Goal: Contribute content: Contribute content

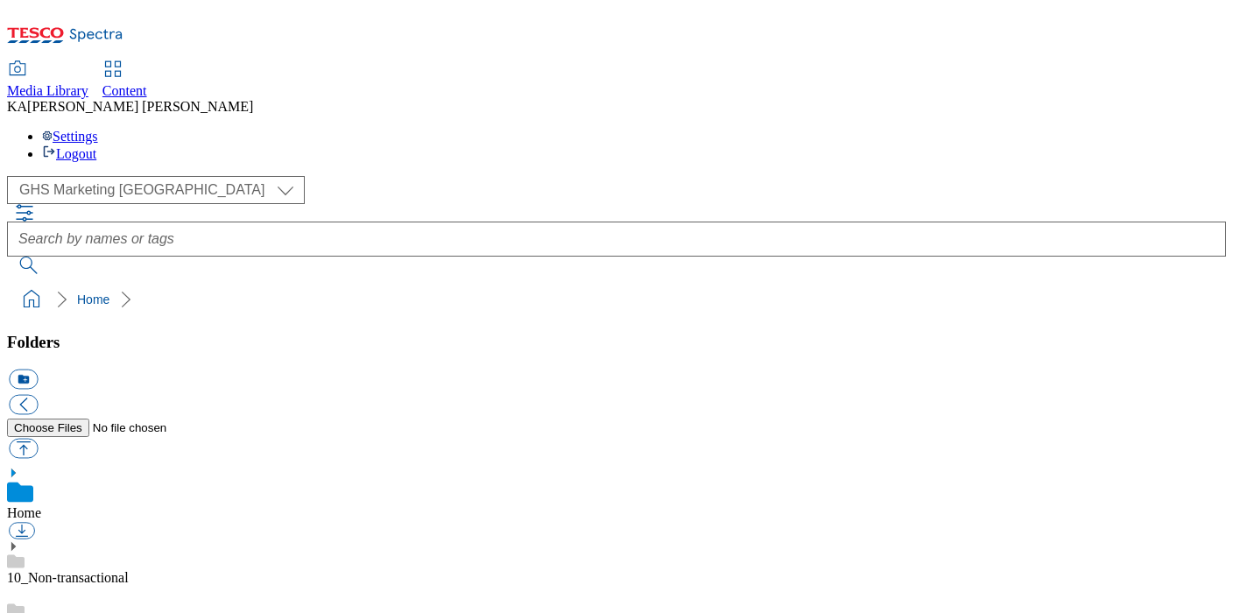
scroll to position [216, 0]
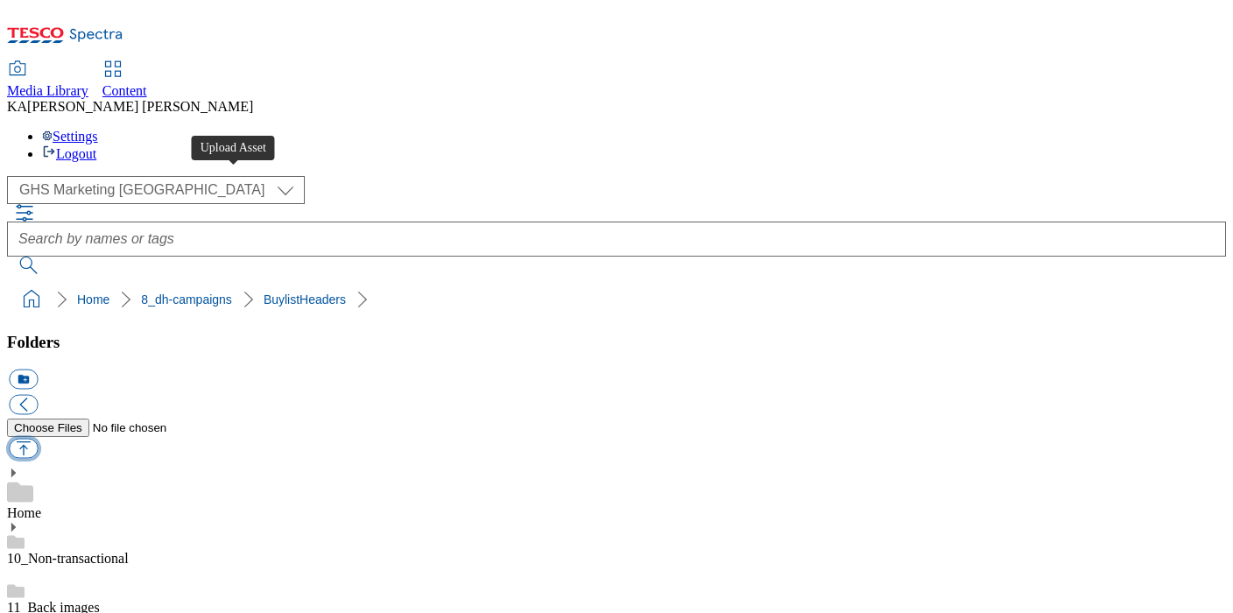
click at [38, 439] on button "button" at bounding box center [23, 449] width 29 height 20
type input "C:\fakepath\1759820311531-Ad542200_Boursin_LegoBrand_H_1184x333_V1.jpg"
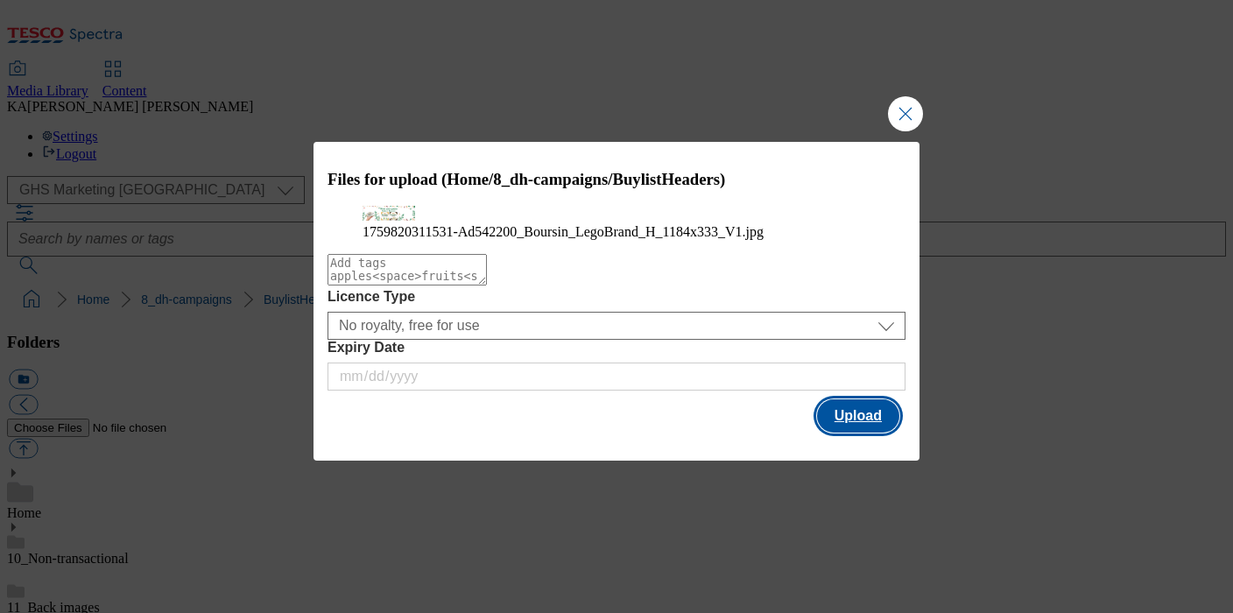
click at [857, 433] on button "Upload" at bounding box center [858, 415] width 82 height 33
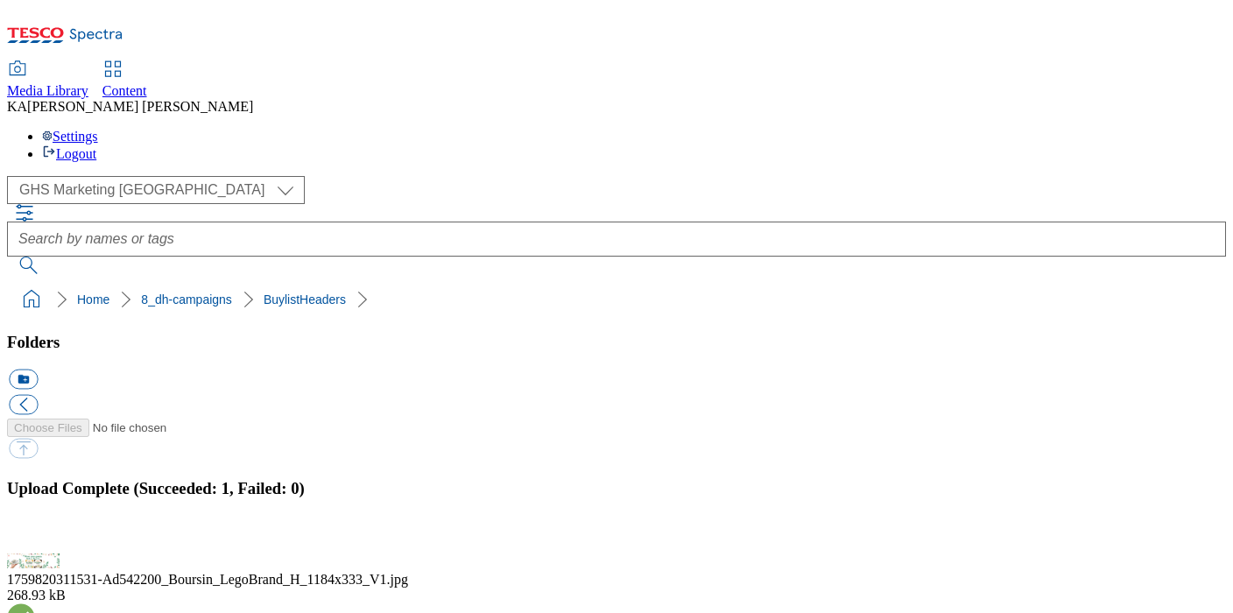
click at [35, 535] on button "button" at bounding box center [22, 543] width 26 height 17
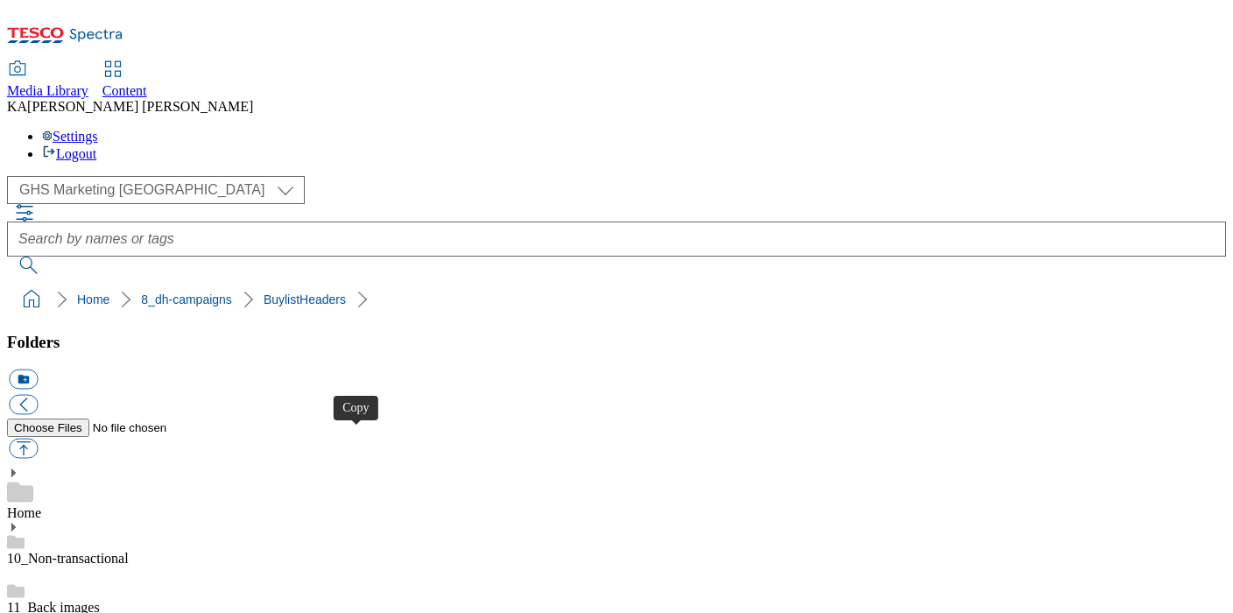
click at [38, 439] on button "button" at bounding box center [23, 449] width 29 height 20
type input "C:\fakepath\1759739896410-ad541618_Lurpak_Block_Legobrand_H_1184X333_V1.jpg"
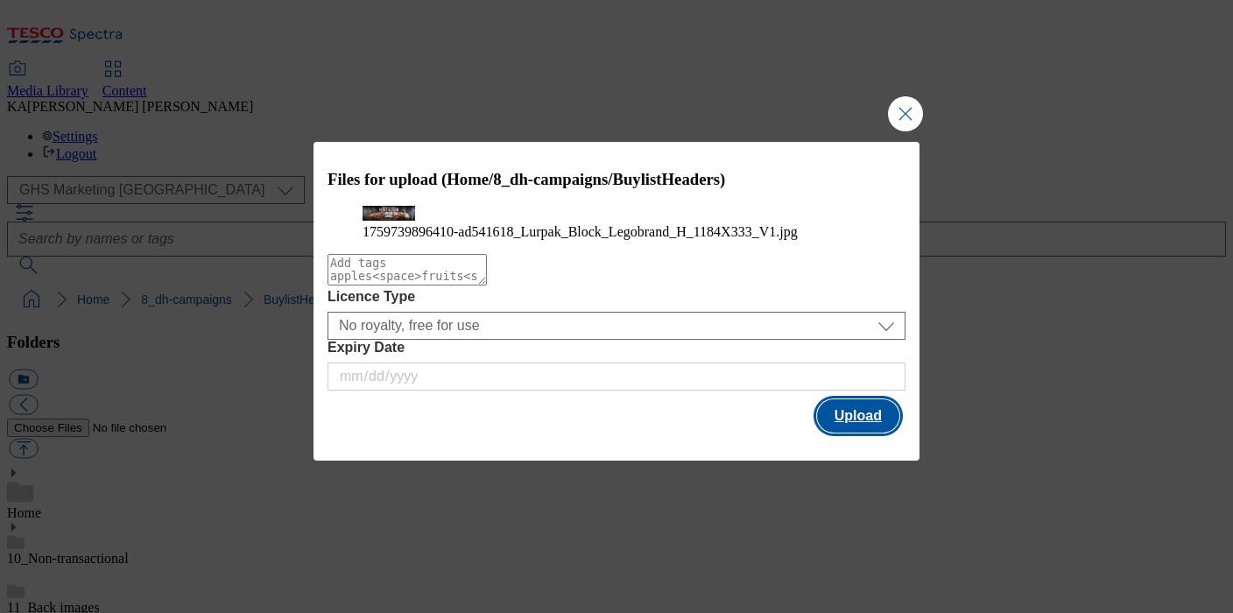
click at [859, 433] on button "Upload" at bounding box center [858, 415] width 82 height 33
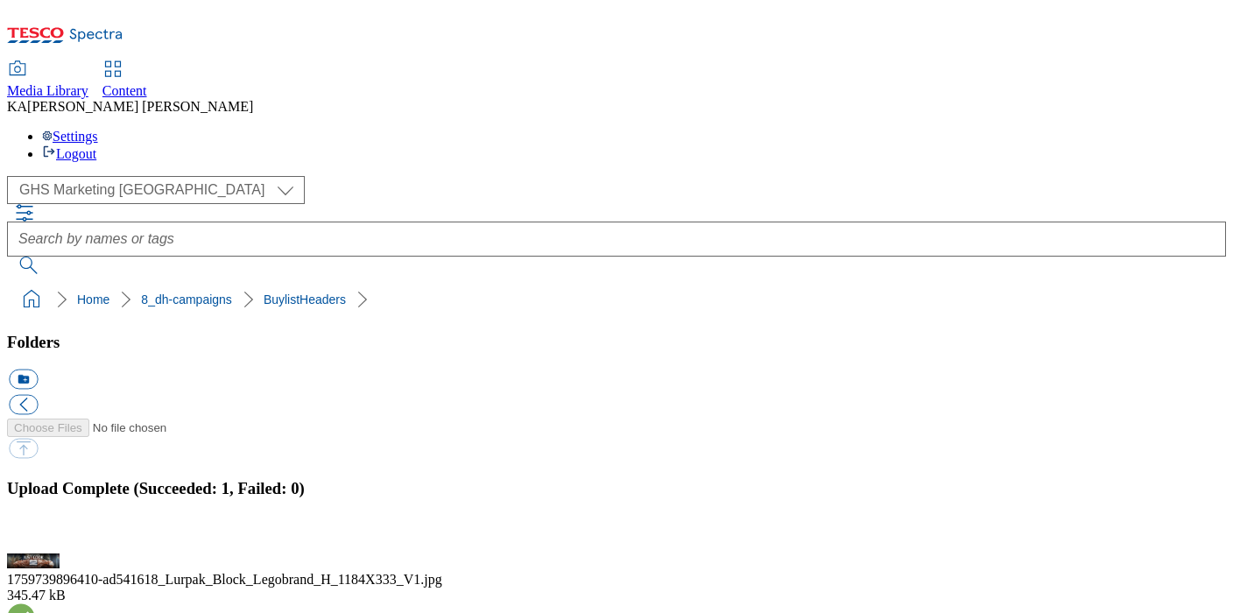
click at [35, 535] on button "button" at bounding box center [22, 543] width 26 height 17
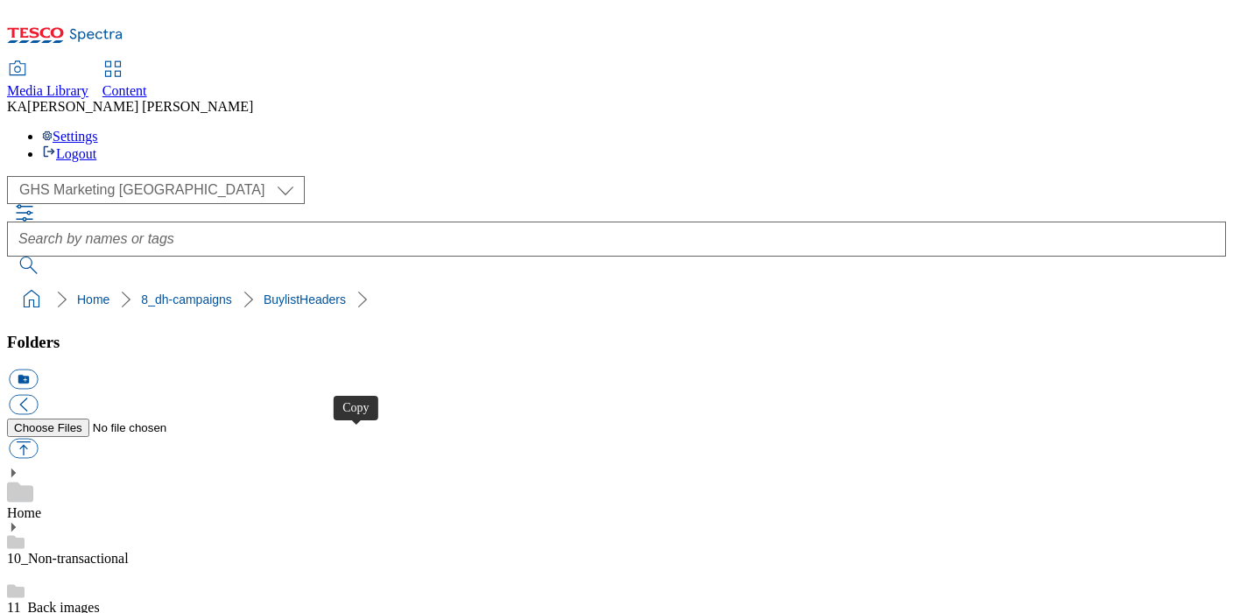
click at [38, 439] on button "button" at bounding box center [23, 449] width 29 height 20
type input "C:\fakepath\1759739896410-ad541618_Lurpak_Block_Legobrand_2560X320_V1.jpg"
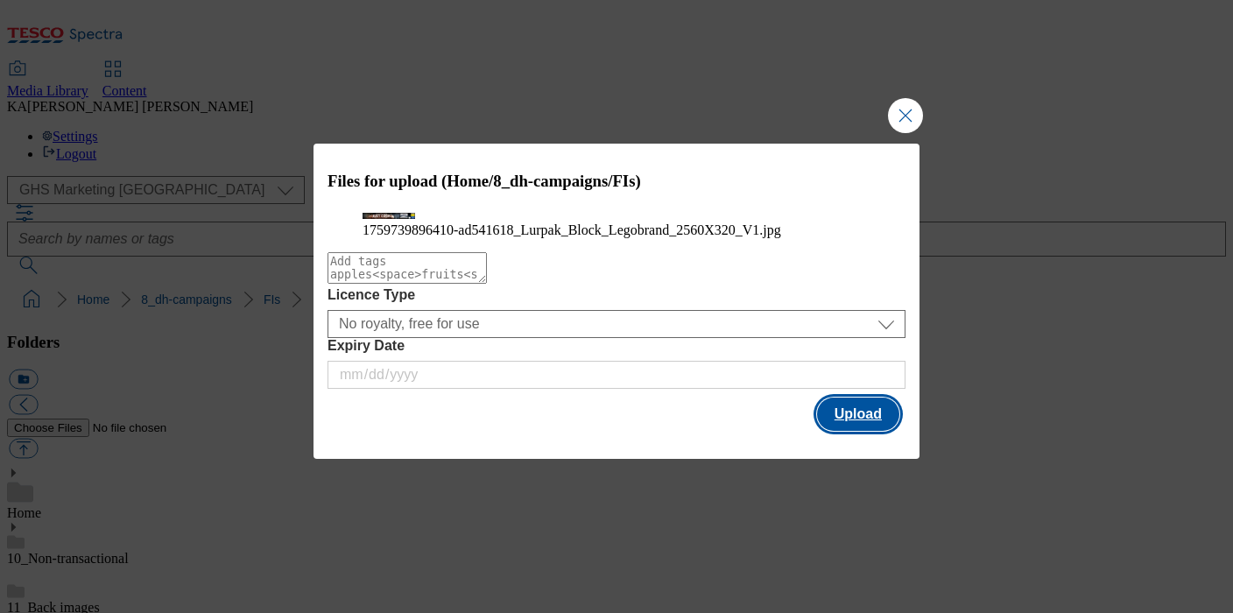
click at [873, 431] on button "Upload" at bounding box center [858, 414] width 82 height 33
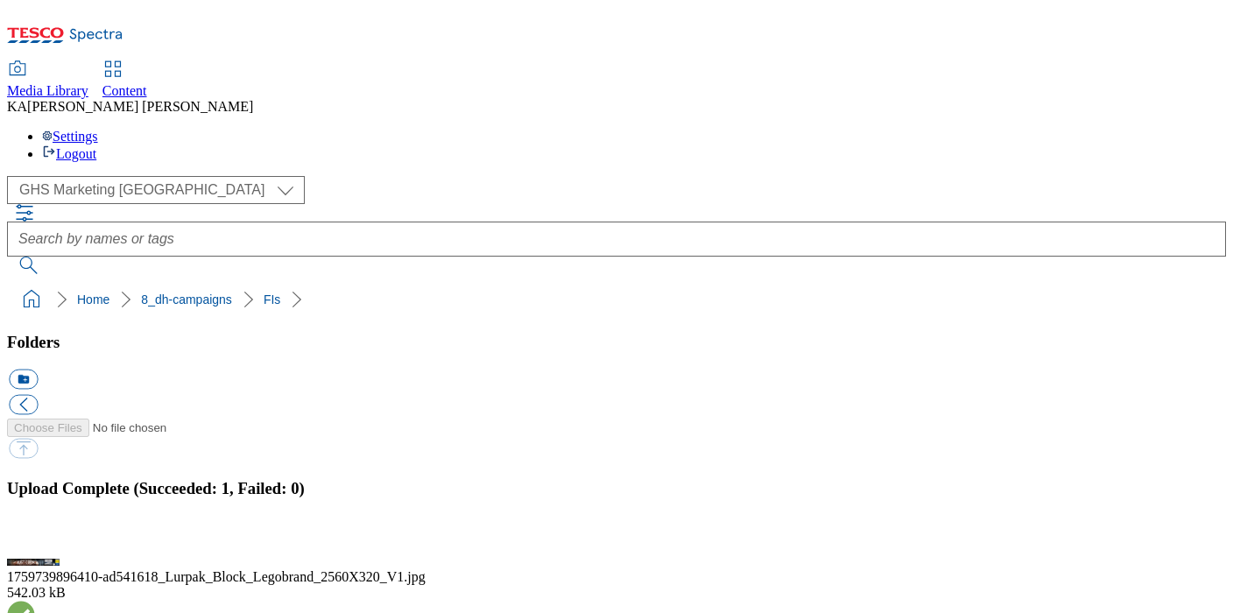
click at [35, 535] on button "button" at bounding box center [22, 543] width 26 height 17
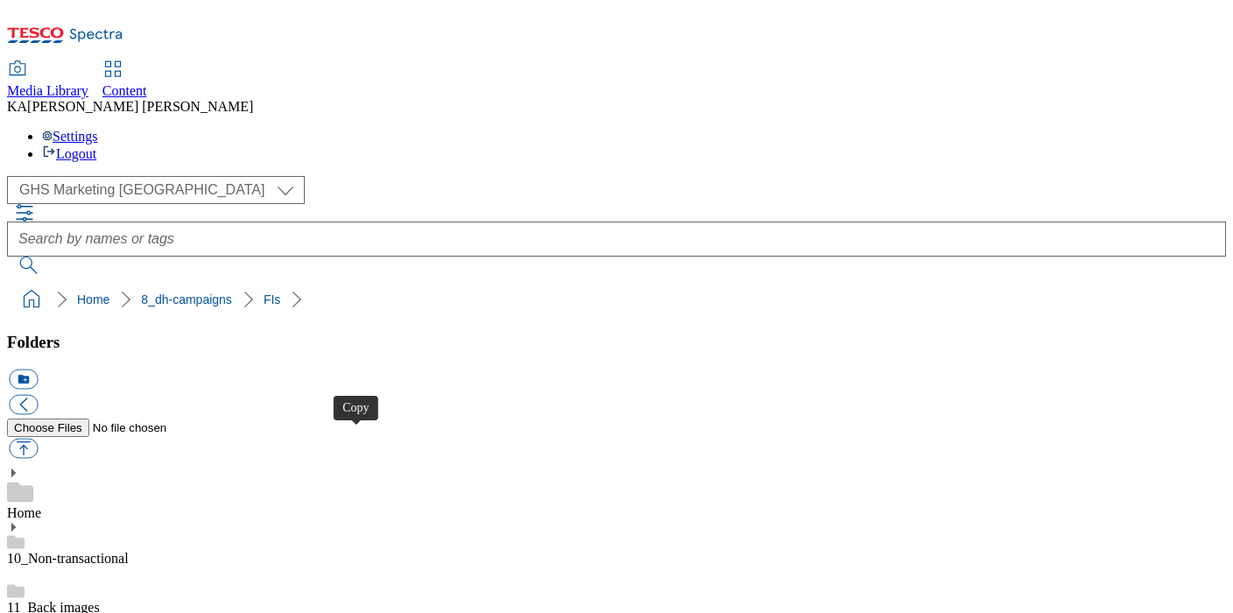
click at [38, 439] on button "button" at bounding box center [23, 449] width 29 height 20
type input "C:\fakepath\1760075507821-ad542554_Arla_Protein_LegoBrand_H_1184x333_V3.jpg"
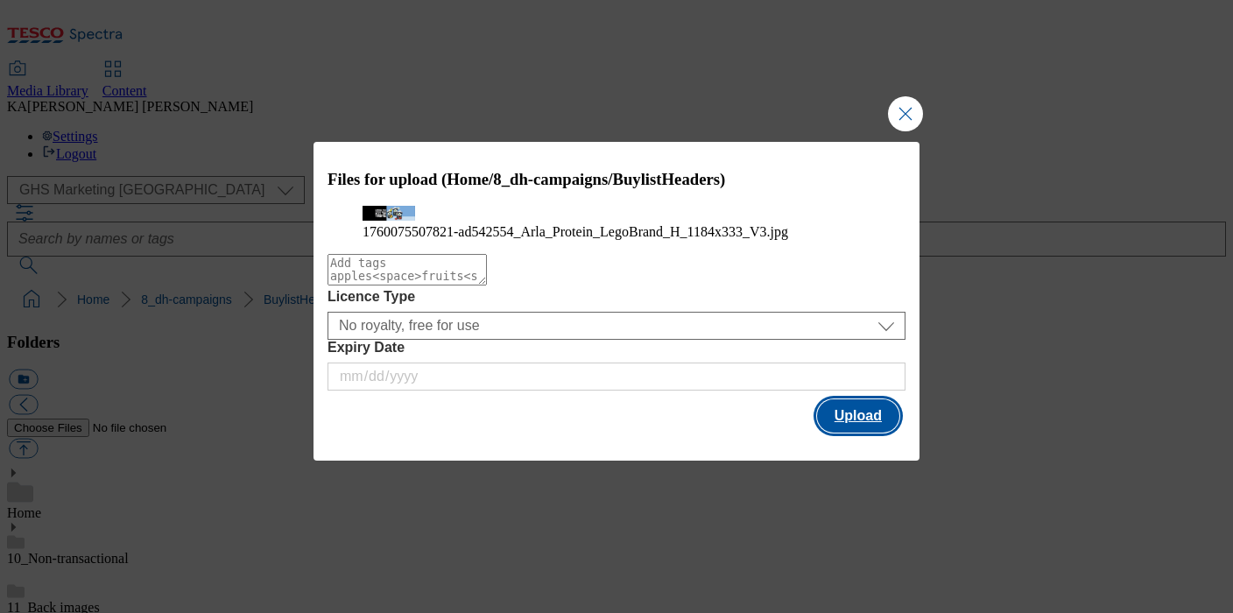
click at [866, 433] on button "Upload" at bounding box center [858, 415] width 82 height 33
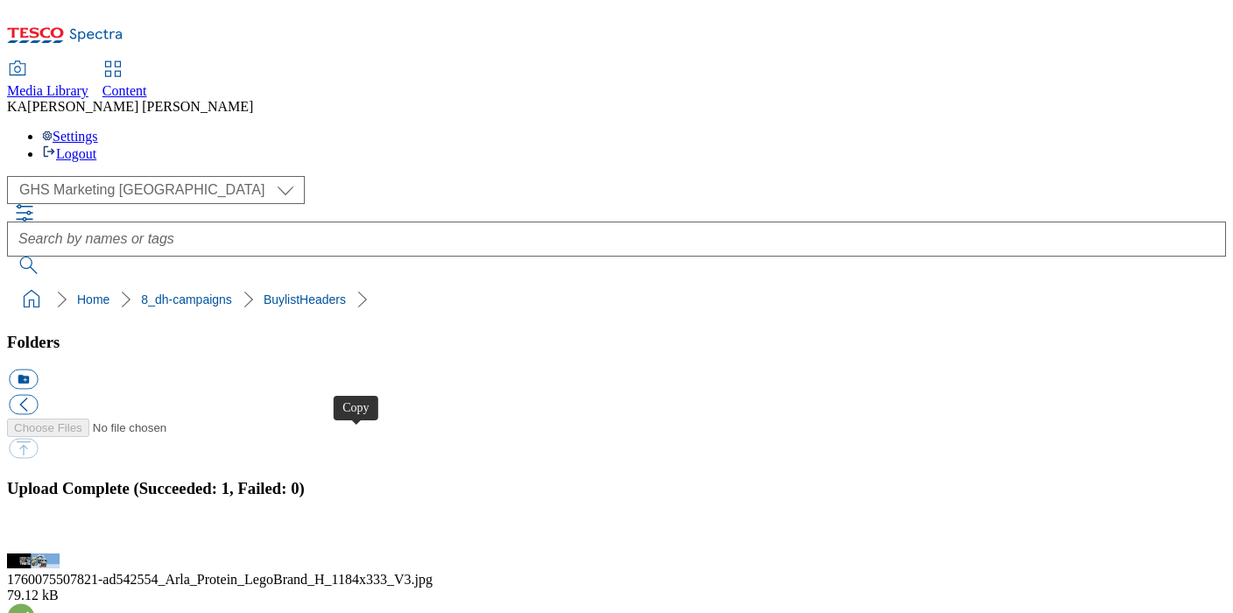
click at [35, 535] on button "button" at bounding box center [22, 543] width 26 height 17
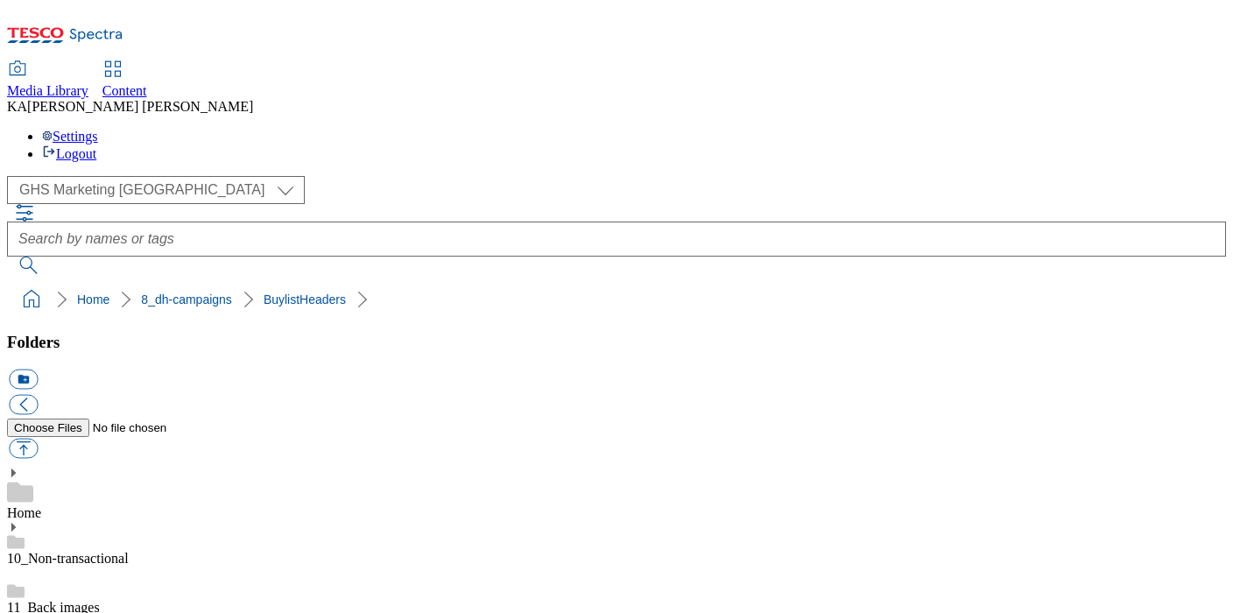
click at [38, 439] on button "button" at bounding box center [23, 449] width 29 height 20
type input "C:\fakepath\1758614022334-ad542263_Little_Yeos_Oat_LegoBrand_H_1184x333_V1 (1).…"
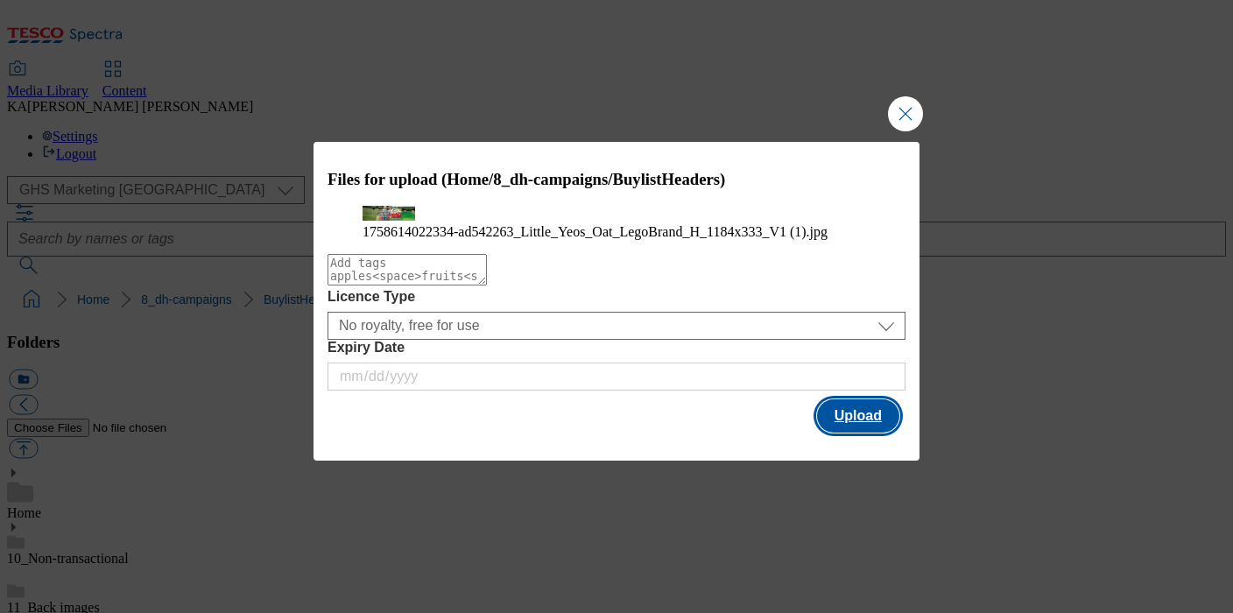
click at [850, 433] on button "Upload" at bounding box center [858, 415] width 82 height 33
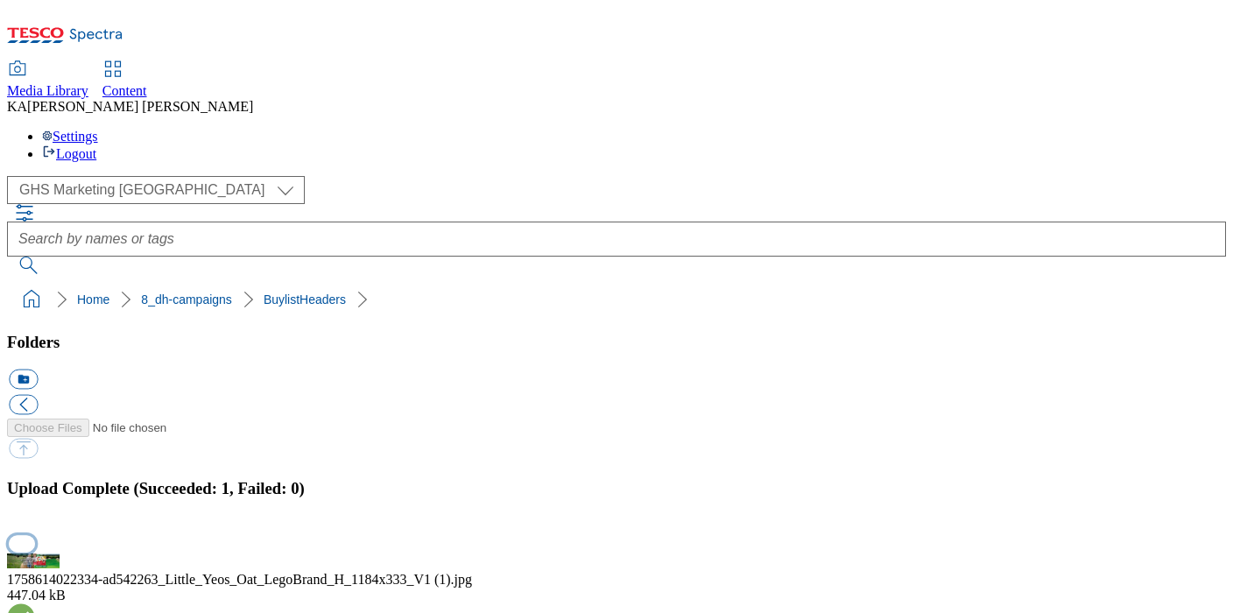
click at [35, 535] on button "button" at bounding box center [22, 543] width 26 height 17
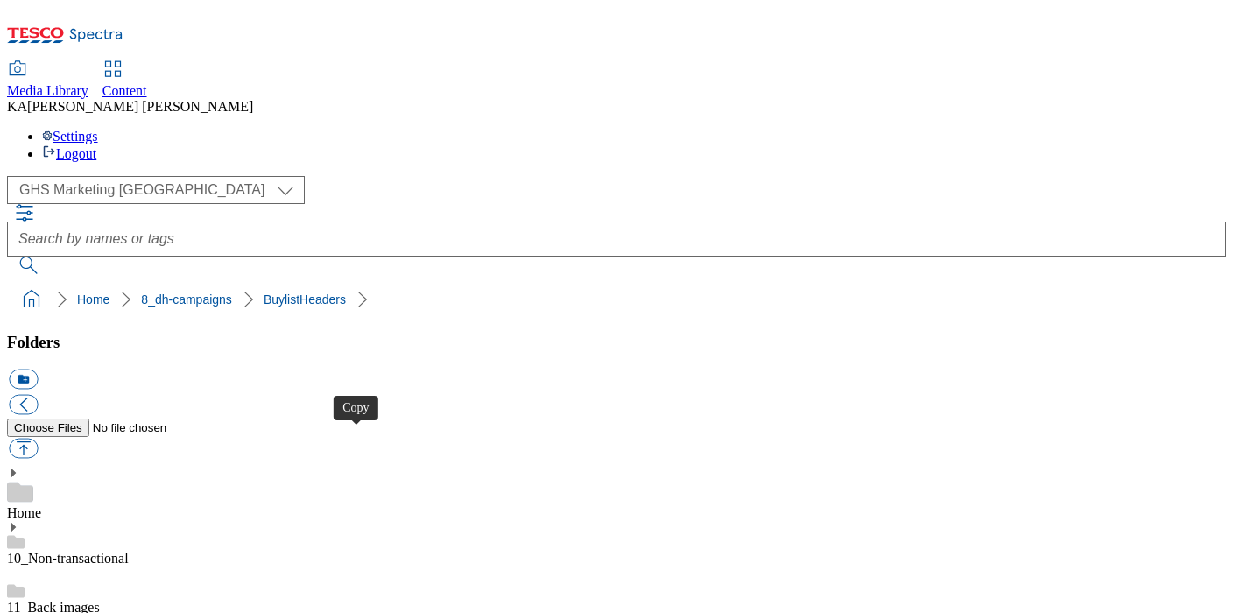
click at [38, 439] on button "button" at bounding box center [23, 449] width 29 height 20
type input "C:\fakepath\1760105838808-ad542322_Natural_and_Greek_Style_LegoBrand_H_1184x333…"
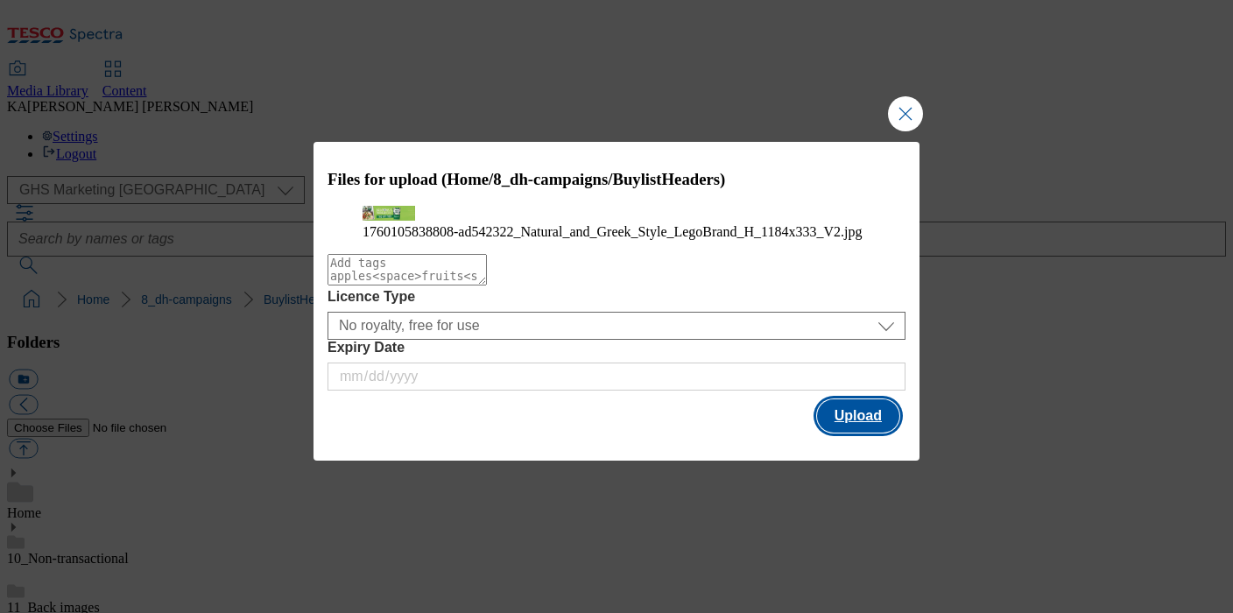
click at [871, 433] on button "Upload" at bounding box center [858, 415] width 82 height 33
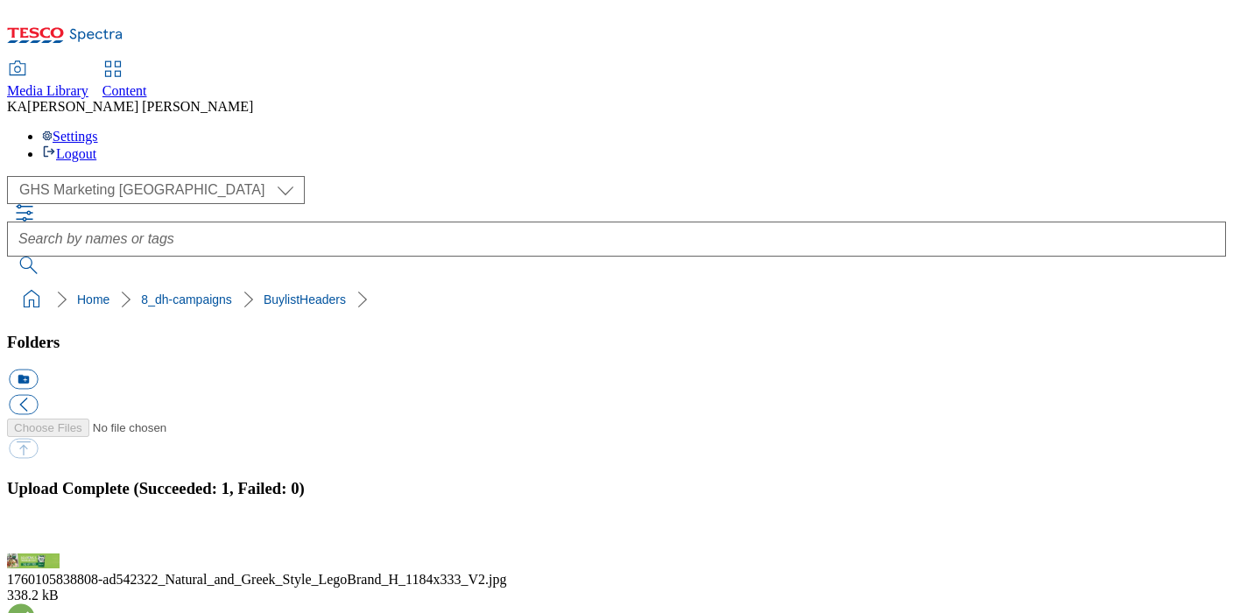
click at [35, 535] on button "button" at bounding box center [22, 543] width 26 height 17
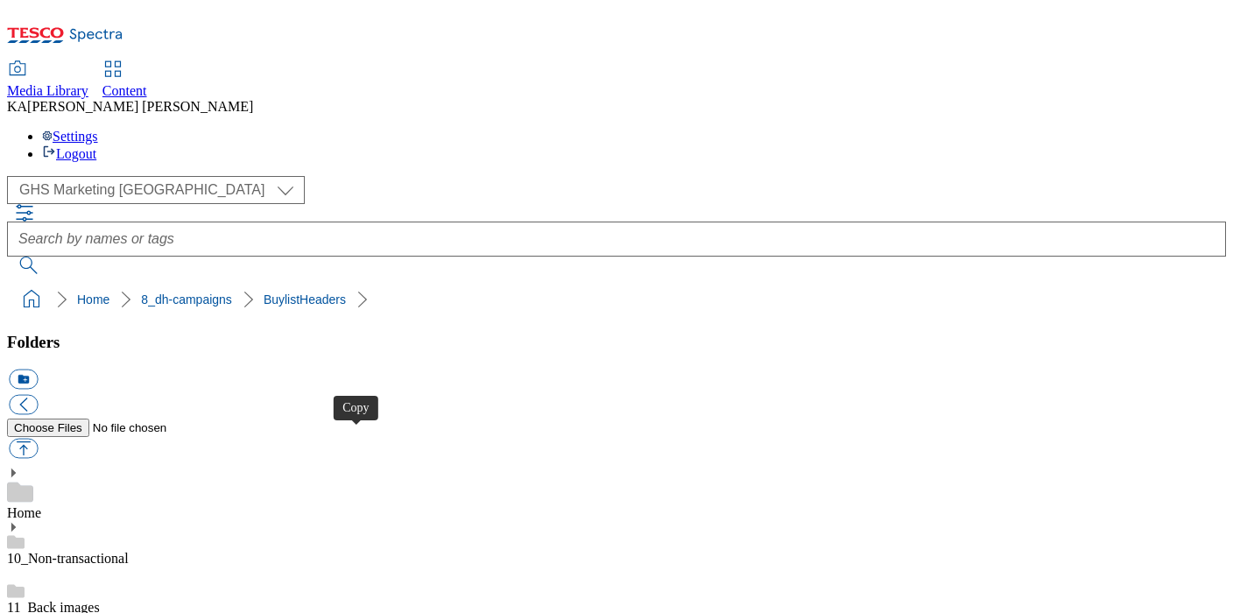
click at [38, 439] on button "button" at bounding box center [23, 449] width 29 height 20
type input "C:\fakepath\1760004335424-BuylistHeader.png"
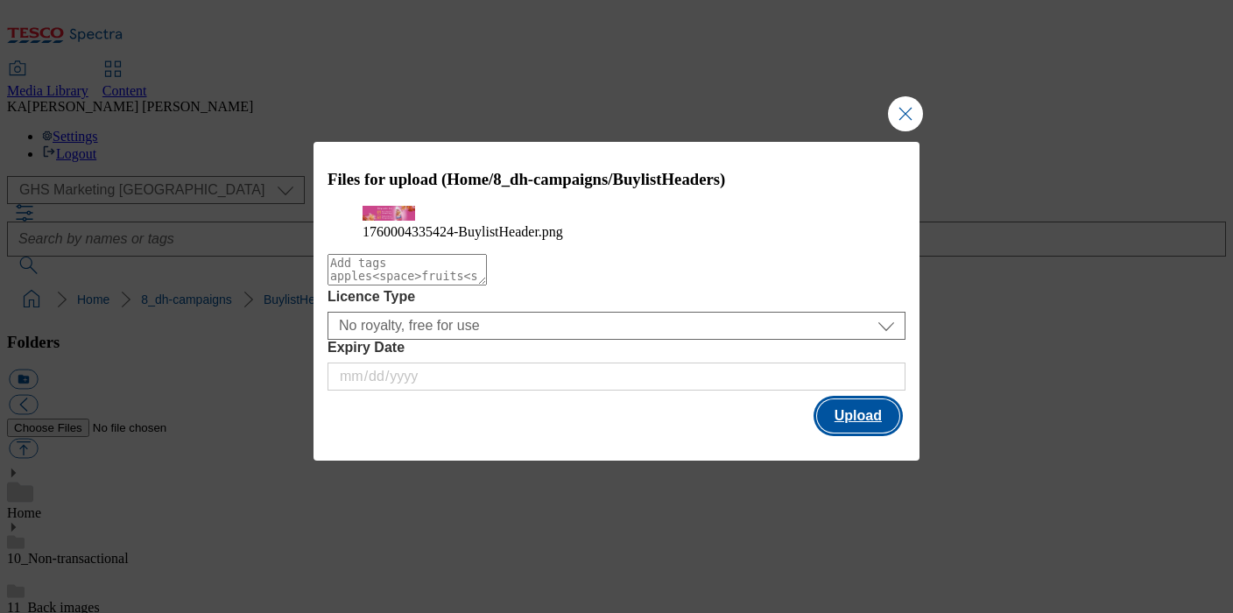
click at [875, 433] on button "Upload" at bounding box center [858, 415] width 82 height 33
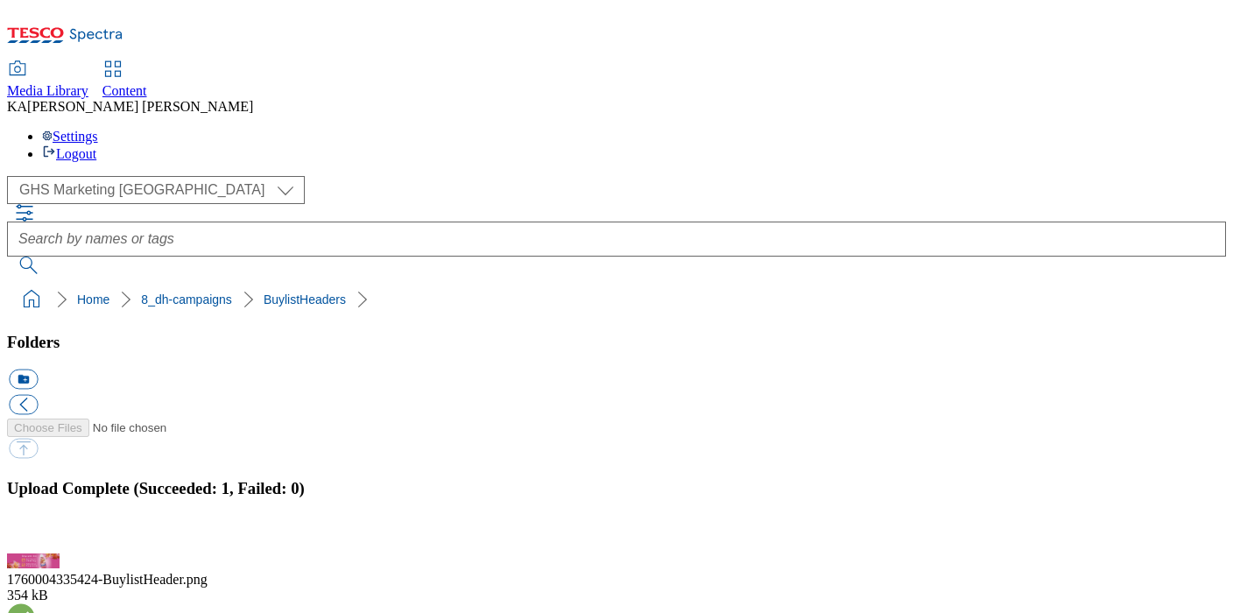
click at [35, 535] on button "button" at bounding box center [22, 543] width 26 height 17
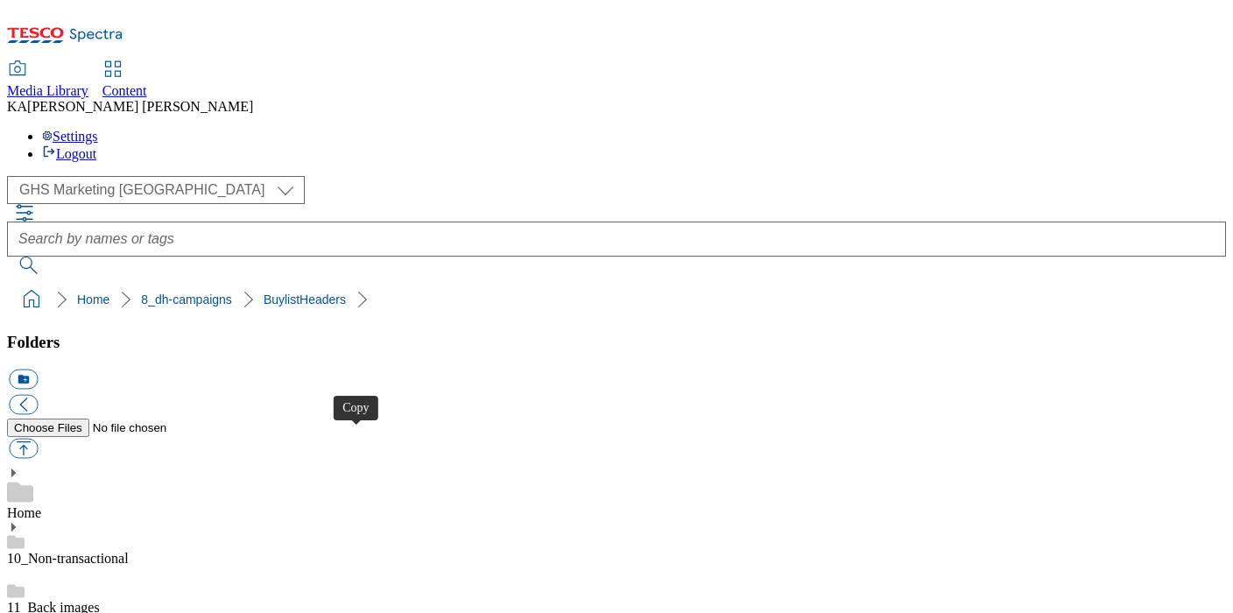
click at [38, 439] on button "button" at bounding box center [23, 449] width 29 height 20
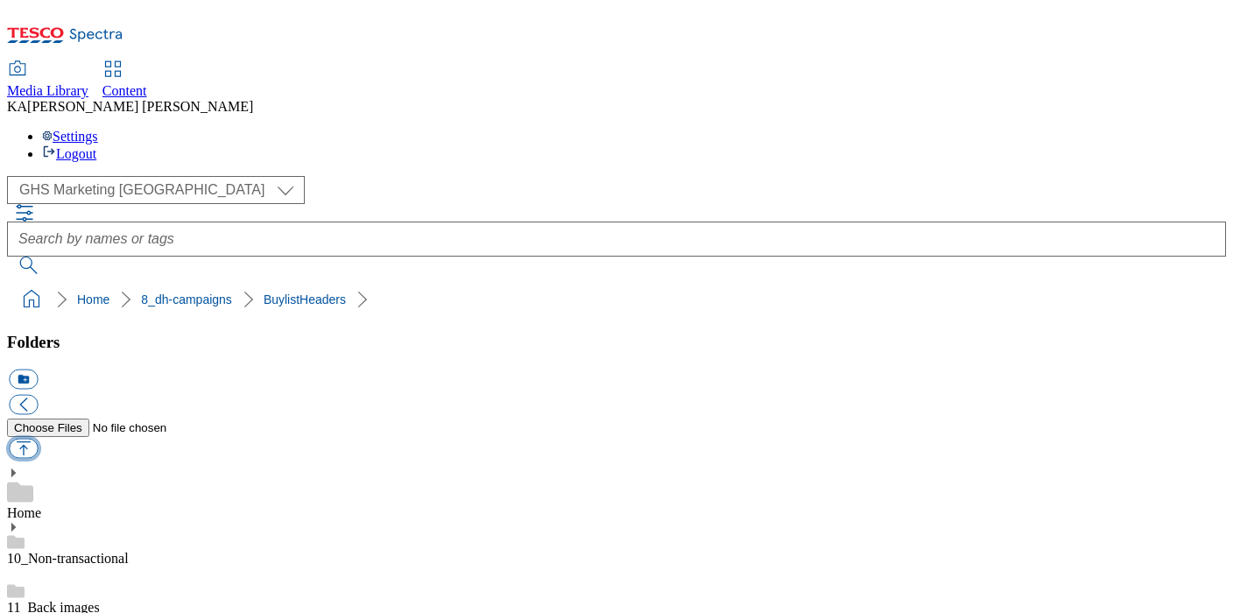
type input "C:\fakepath\1760365259148-ad542590_Yeo_Valley_LegoBrand_H_1184x333_V3 (1).jpg"
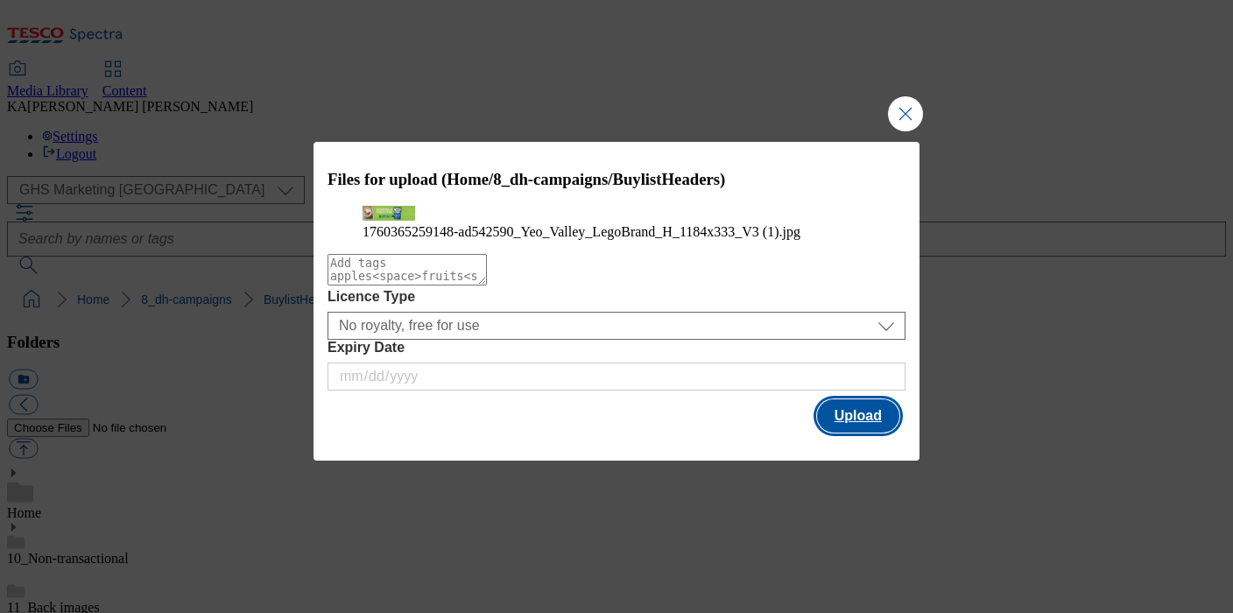
click at [849, 433] on button "Upload" at bounding box center [858, 415] width 82 height 33
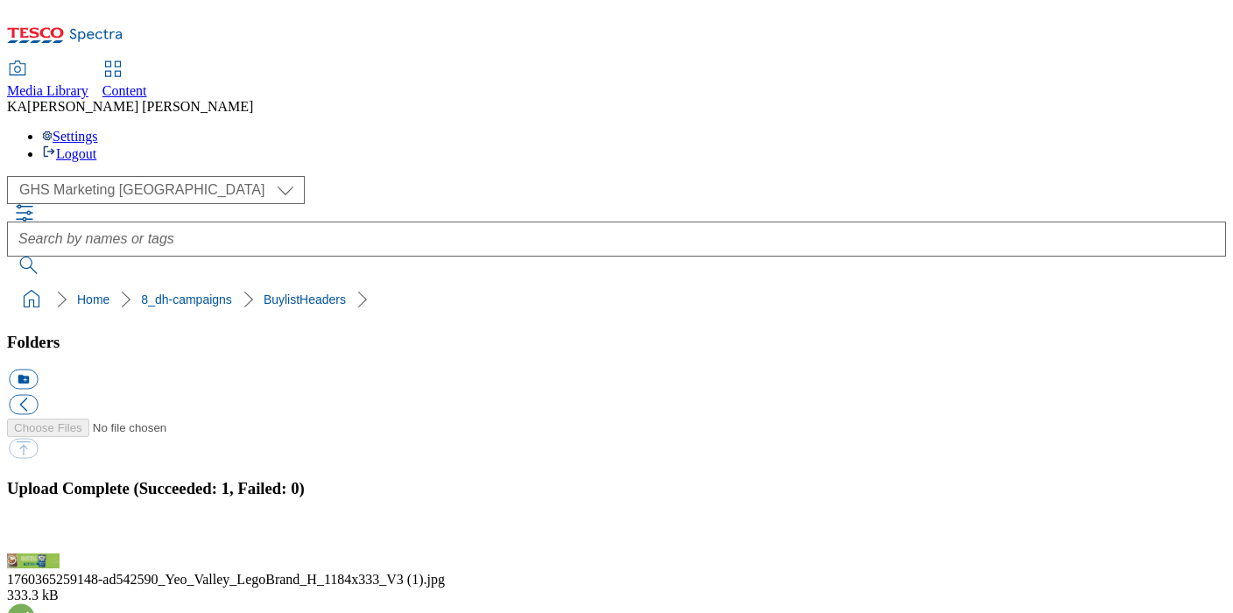
click at [35, 535] on button "button" at bounding box center [22, 543] width 26 height 17
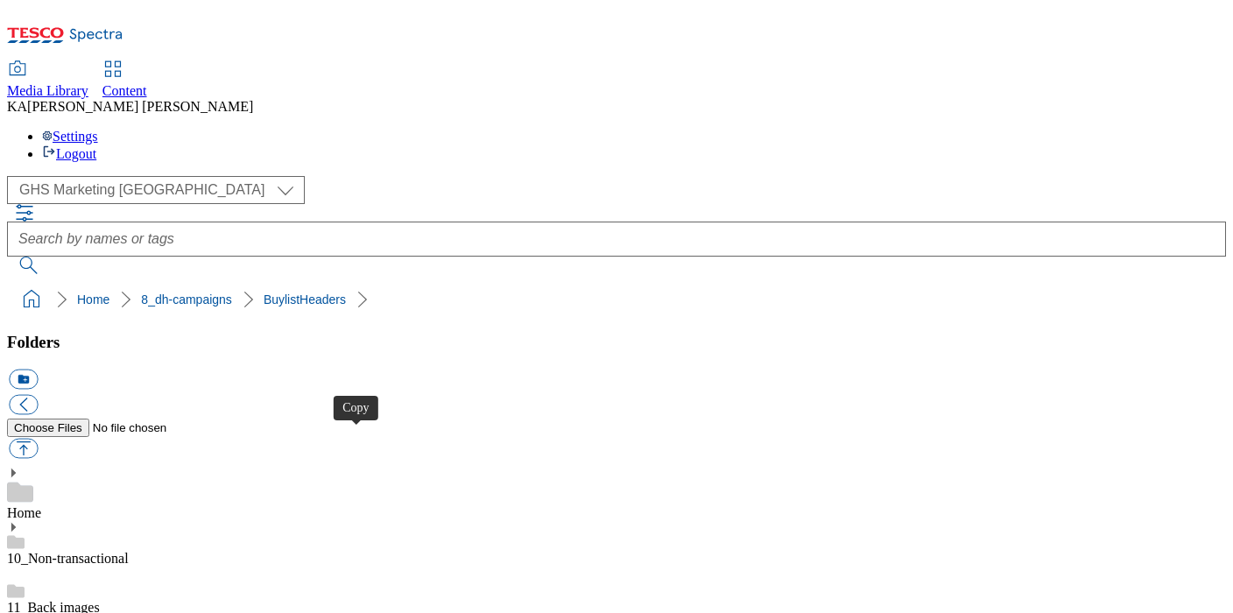
click at [38, 439] on button "button" at bounding box center [23, 449] width 29 height 20
type input "C:\fakepath\1760420881883-ad542502_Flora_Proactiv_LegoBrand_H_1184x333_V3.jpg"
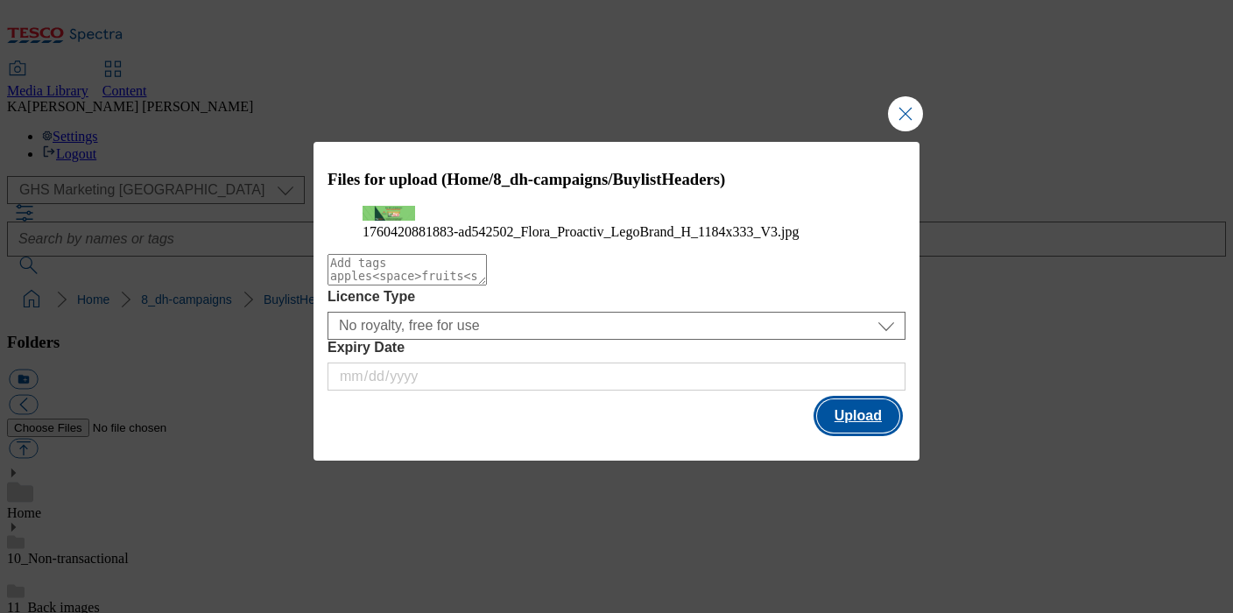
click at [843, 433] on button "Upload" at bounding box center [858, 415] width 82 height 33
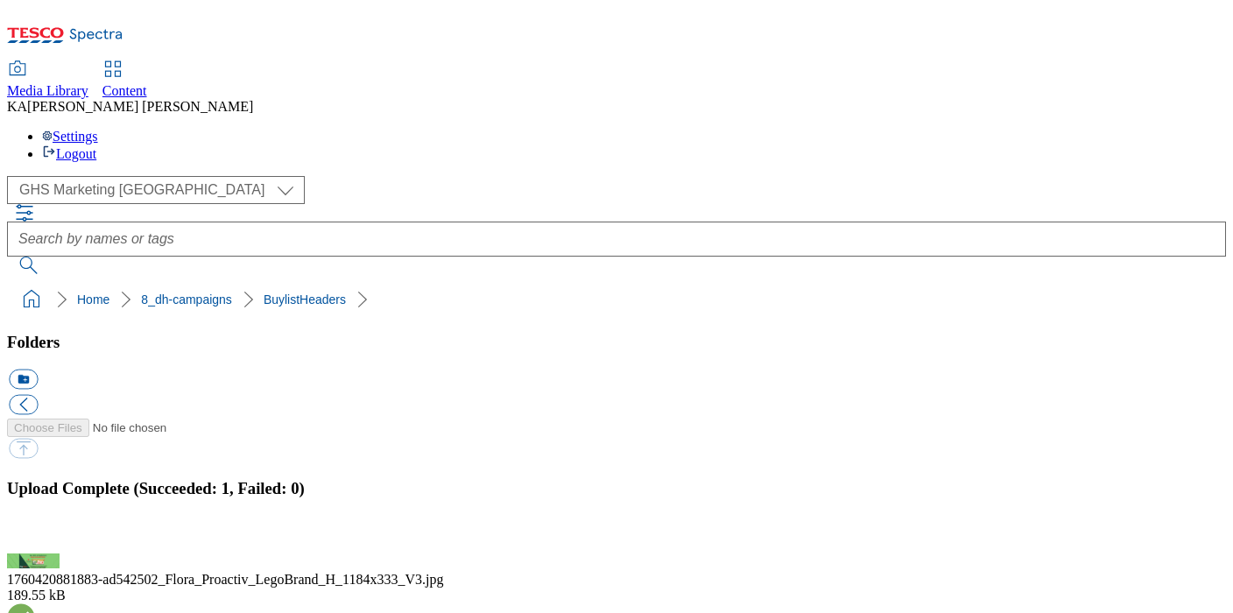
click at [35, 535] on button "button" at bounding box center [22, 543] width 26 height 17
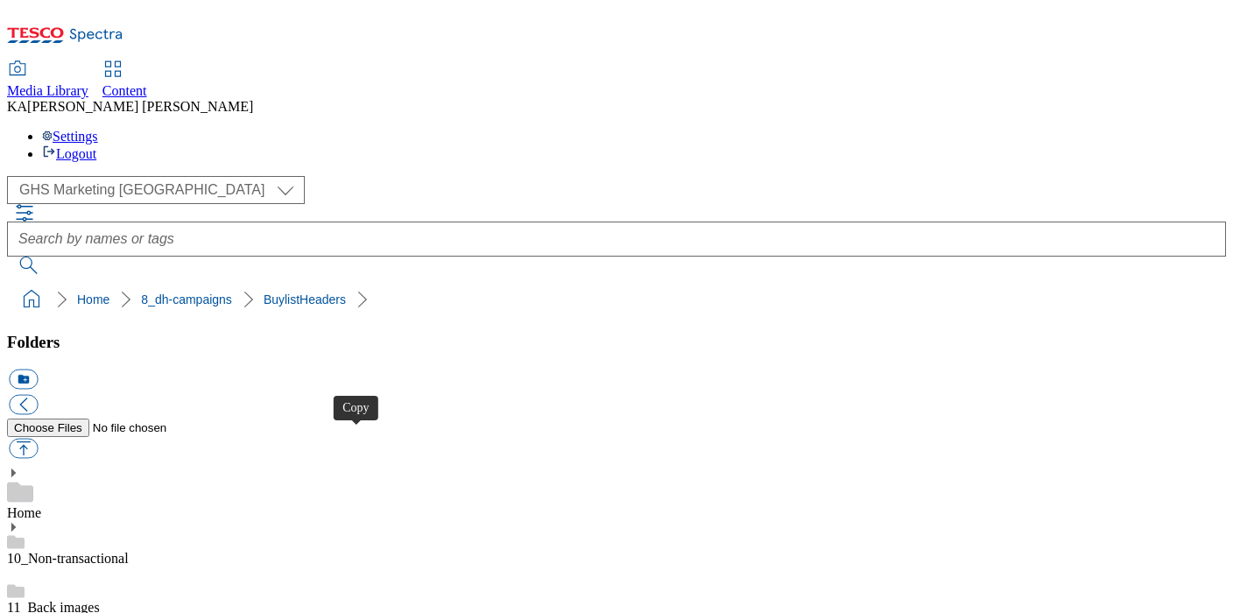
click at [38, 439] on button "button" at bounding box center [23, 449] width 29 height 20
type input "C:\fakepath\1754485188834-ad541683_Rana_Ready_Meals_LegoBrand_H_1184x333_V1.jpg"
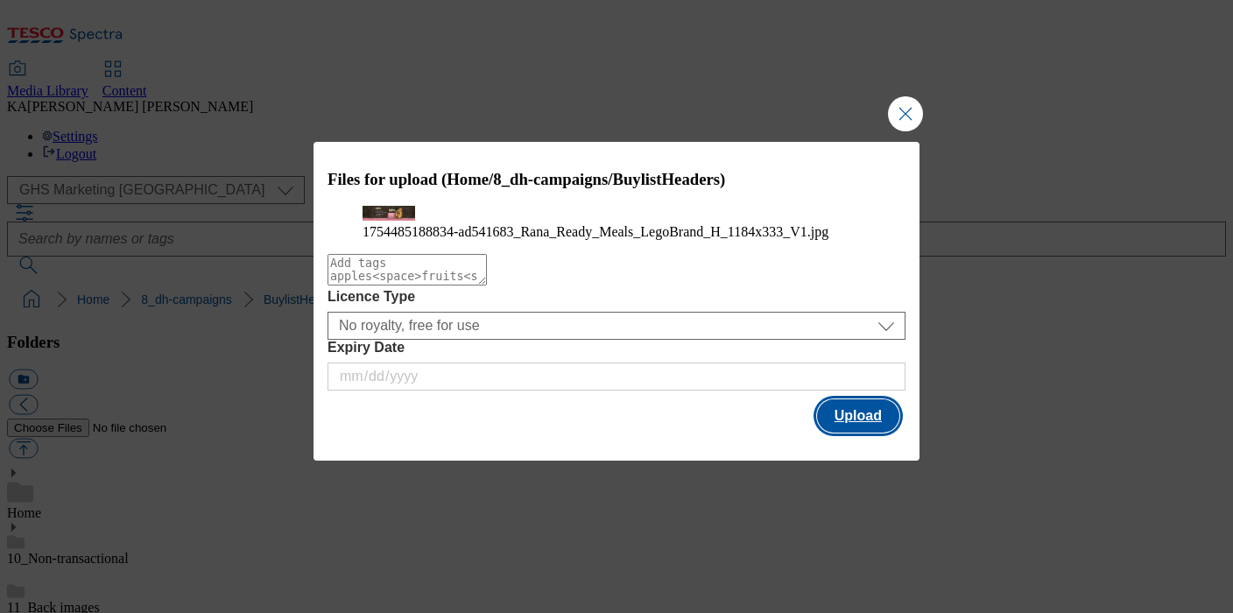
click at [869, 433] on button "Upload" at bounding box center [858, 415] width 82 height 33
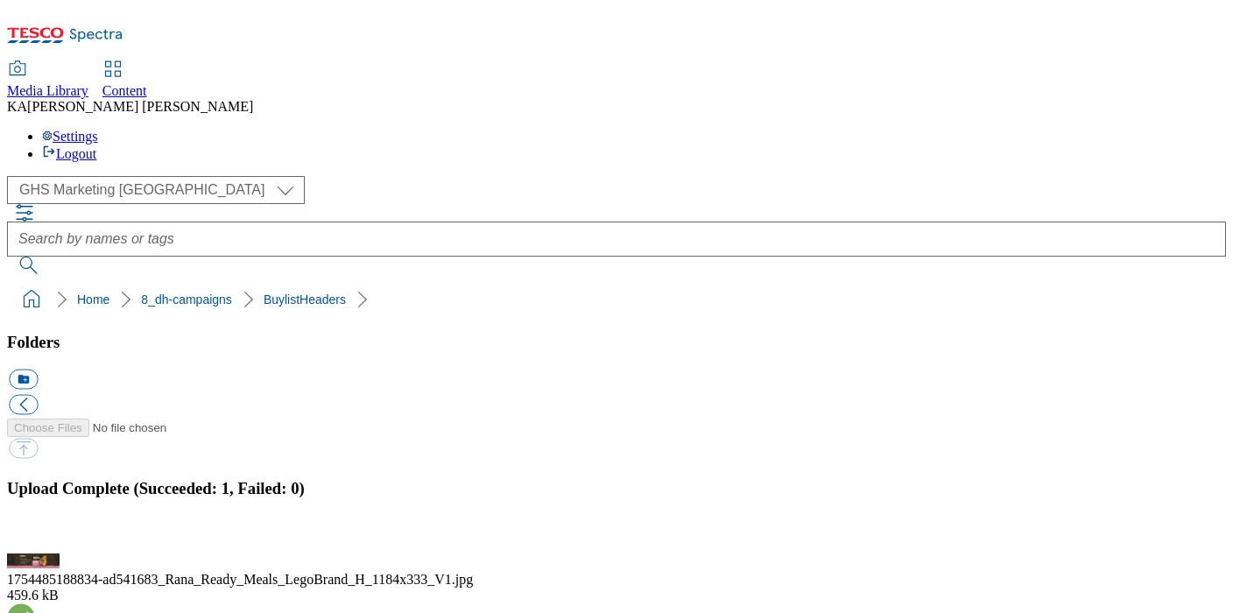
click at [35, 535] on button "button" at bounding box center [22, 543] width 26 height 17
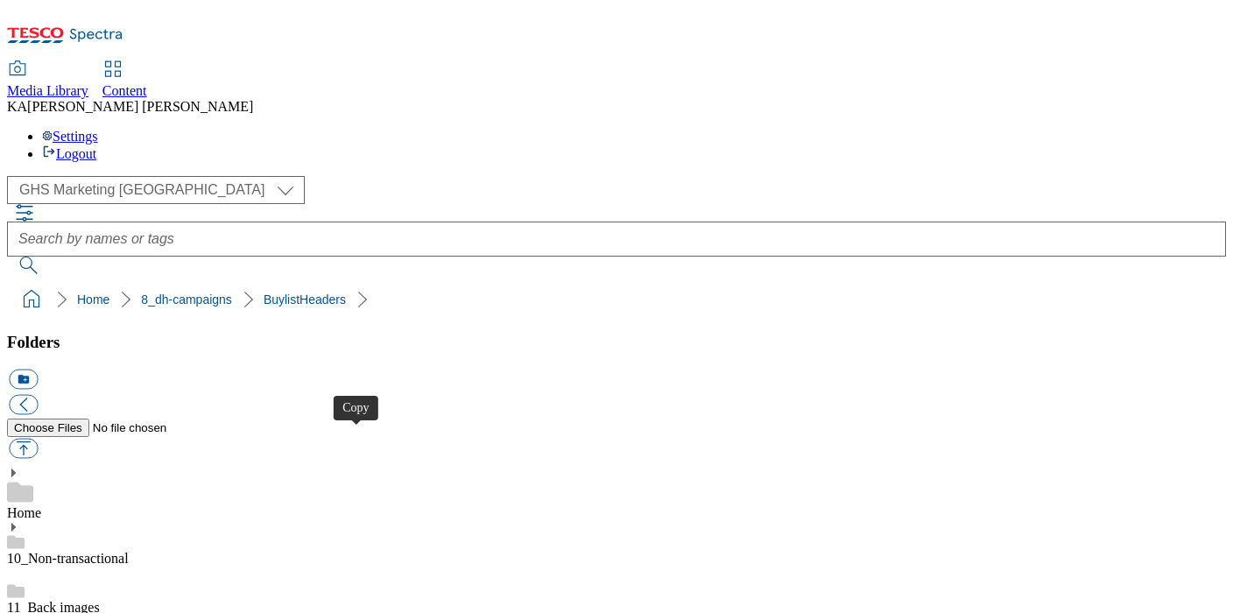
click at [38, 439] on button "button" at bounding box center [23, 449] width 29 height 20
type input "C:\fakepath\1754485099506-ad541683_Rana_Ready_Meals_LegoBrand_2560x320_V1.jpg"
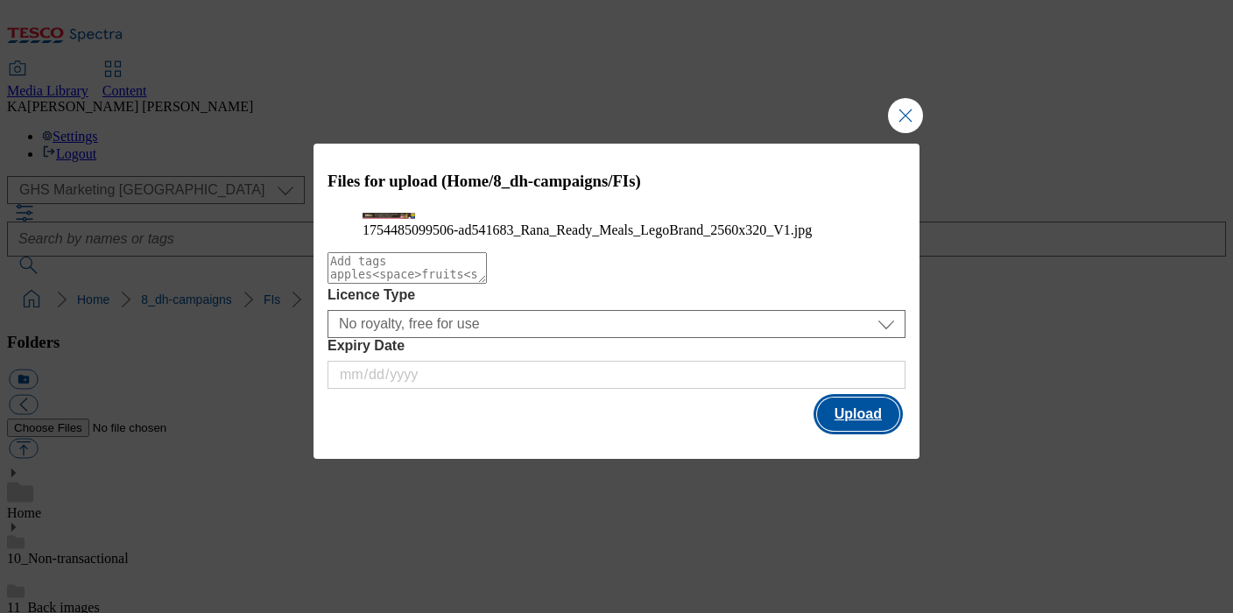
click at [864, 431] on button "Upload" at bounding box center [858, 414] width 82 height 33
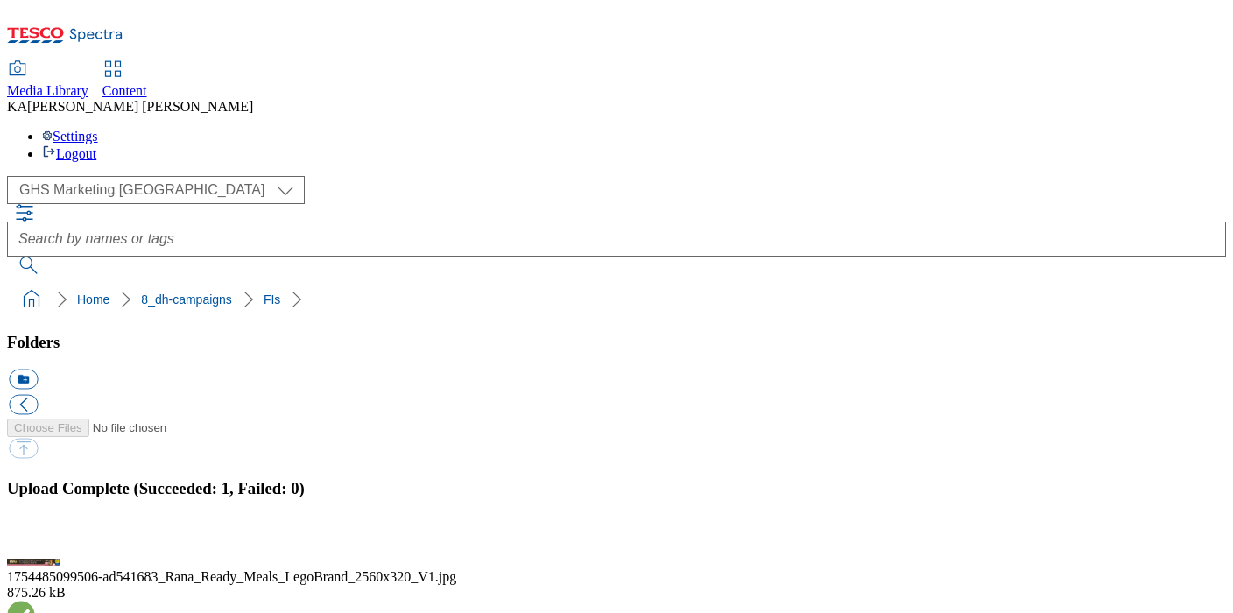
click at [35, 535] on button "button" at bounding box center [22, 543] width 26 height 17
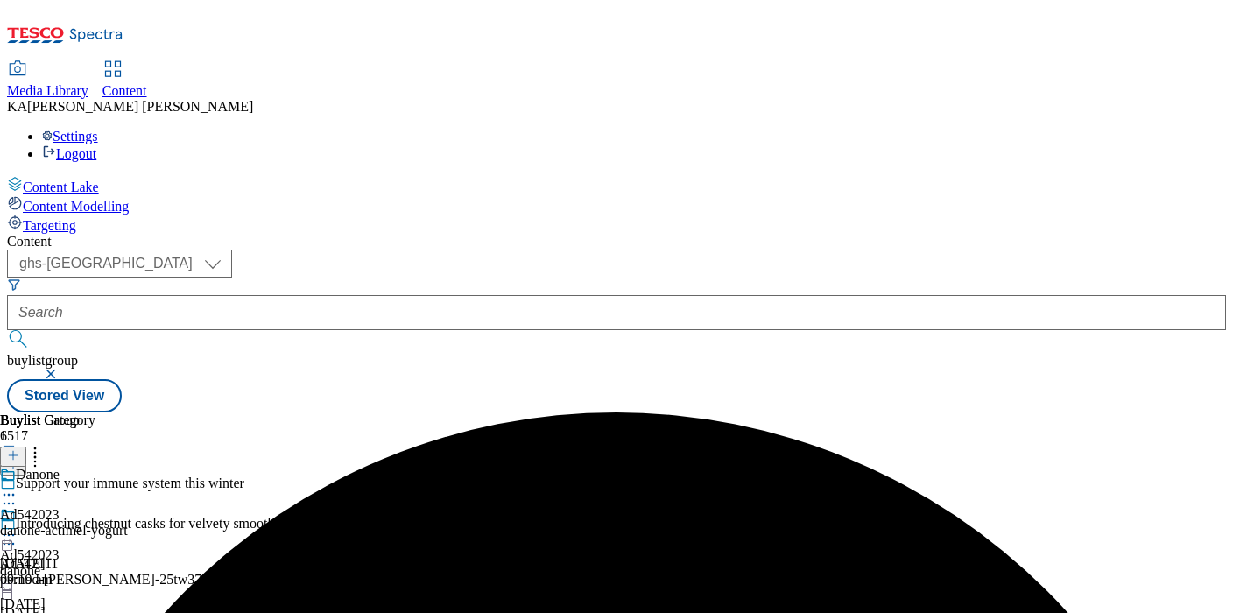
select select "ghs-[GEOGRAPHIC_DATA]"
click at [399, 295] on input "text" at bounding box center [616, 312] width 1219 height 35
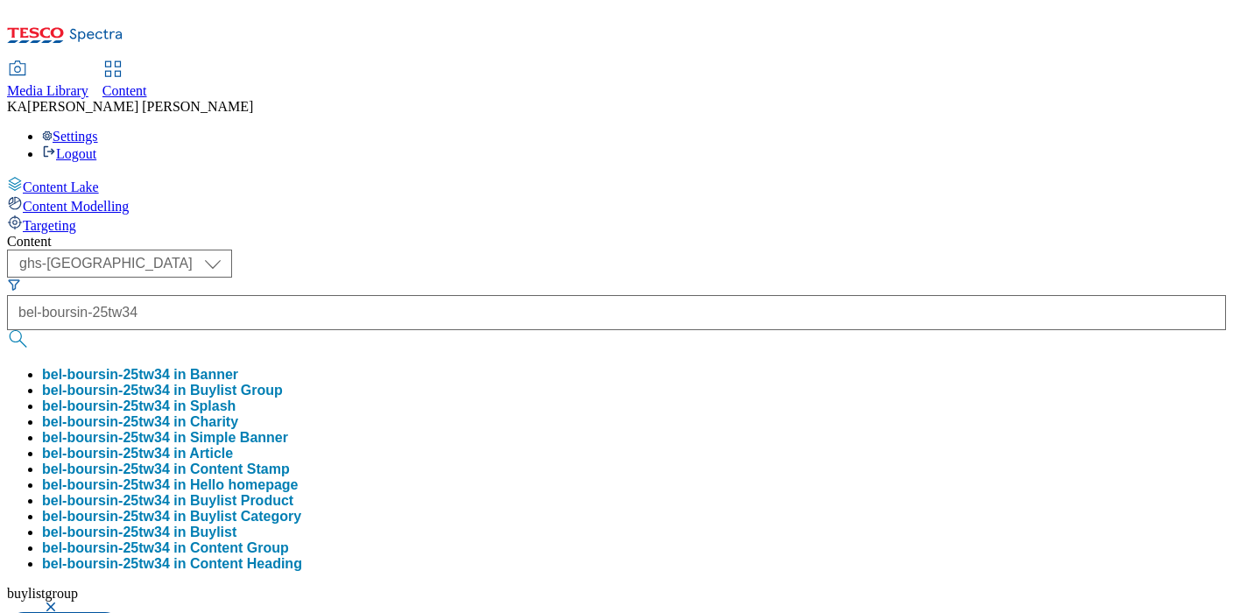
type input "bel-boursin-25tw34"
click at [283, 383] on button "bel-boursin-25tw34 in Buylist Group" at bounding box center [162, 391] width 241 height 16
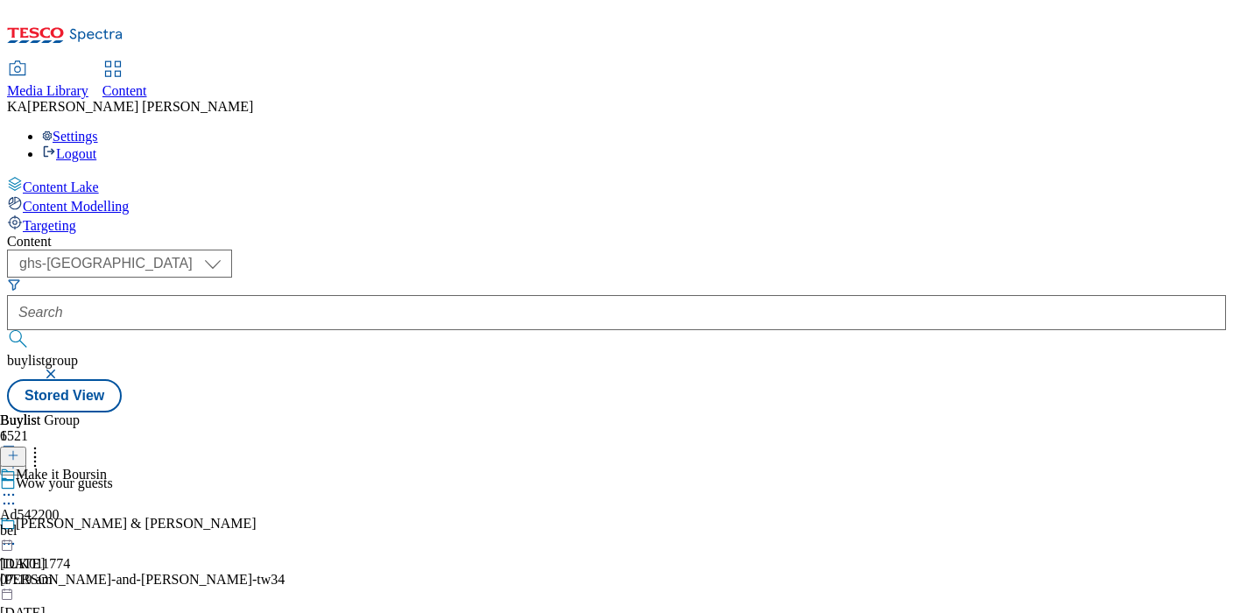
click at [15, 494] on circle at bounding box center [13, 495] width 3 height 3
click at [74, 526] on span "Edit" at bounding box center [64, 532] width 20 height 13
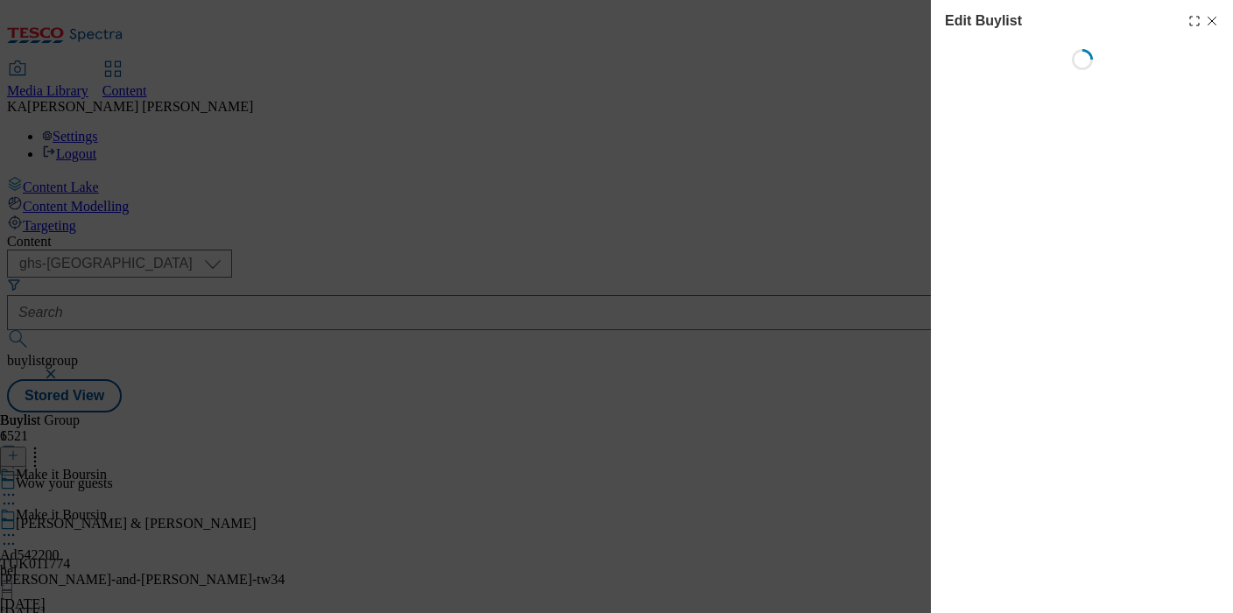
select select "tactical"
select select "supplier funded short term 1-3 weeks"
select select "dunnhumby"
select select "Banner"
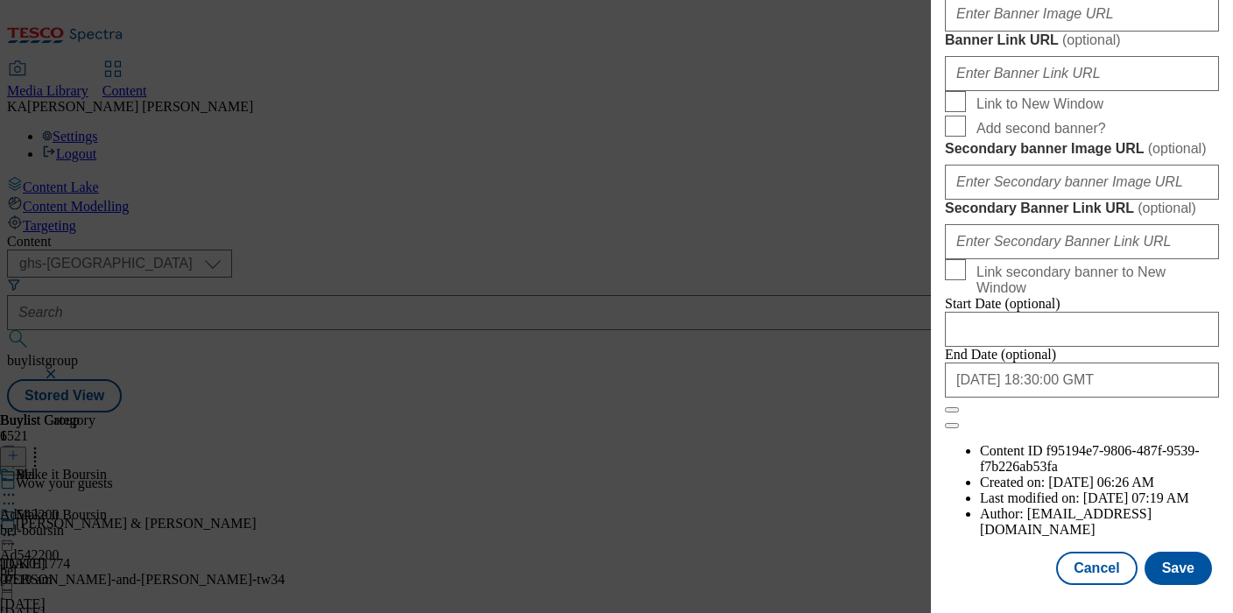
scroll to position [1523, 0]
click at [1001, 32] on input "Banner Image URL ( optional )" at bounding box center [1082, 13] width 274 height 35
paste input "https://digitalcontent.api.tesco.com/v2/media/ghs-mktg/2052b016-9f98-47c7-a3ba-…"
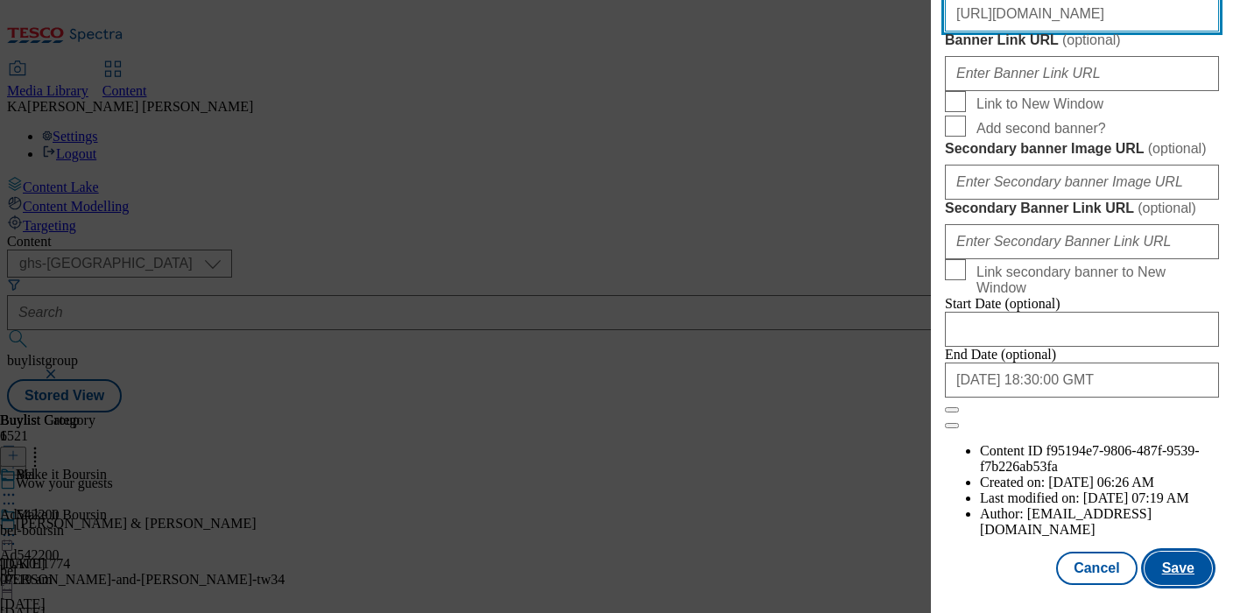
type input "https://digitalcontent.api.tesco.com/v2/media/ghs-mktg/2052b016-9f98-47c7-a3ba-…"
click at [1169, 572] on button "Save" at bounding box center [1178, 568] width 67 height 33
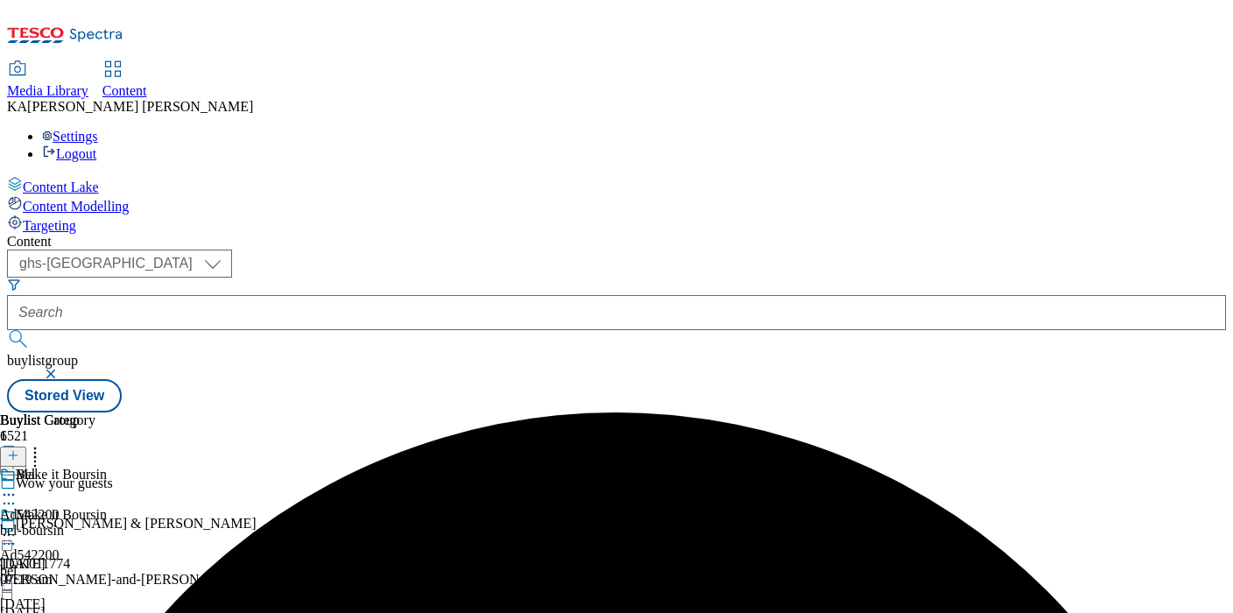
click at [18, 526] on icon at bounding box center [9, 535] width 18 height 18
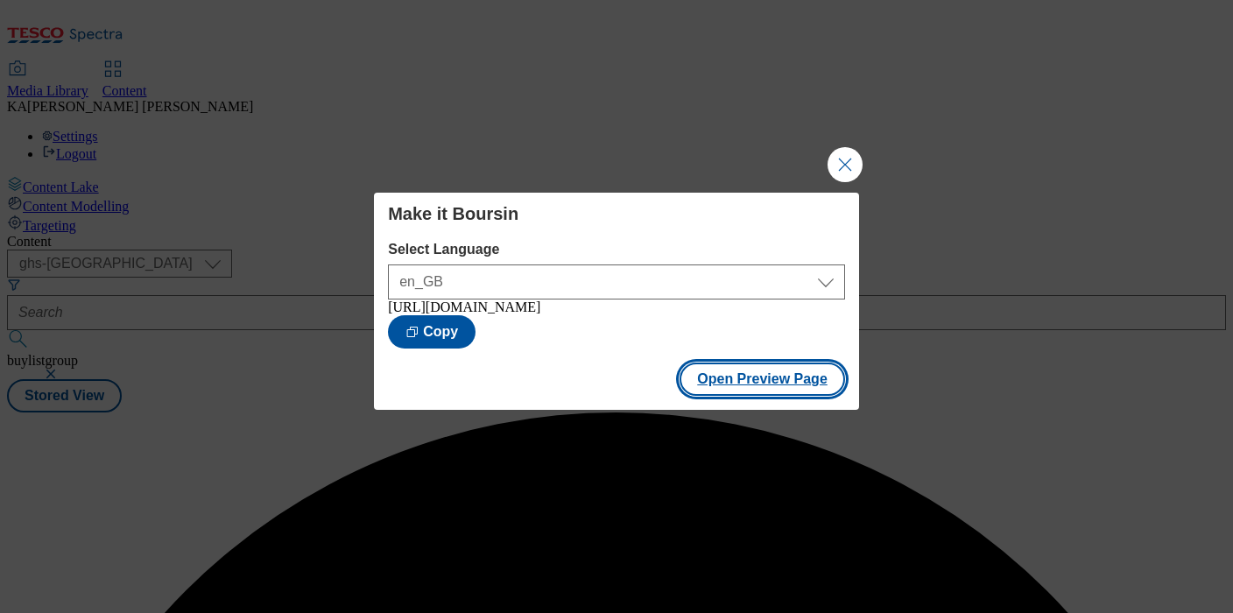
click at [715, 393] on button "Open Preview Page" at bounding box center [763, 379] width 166 height 33
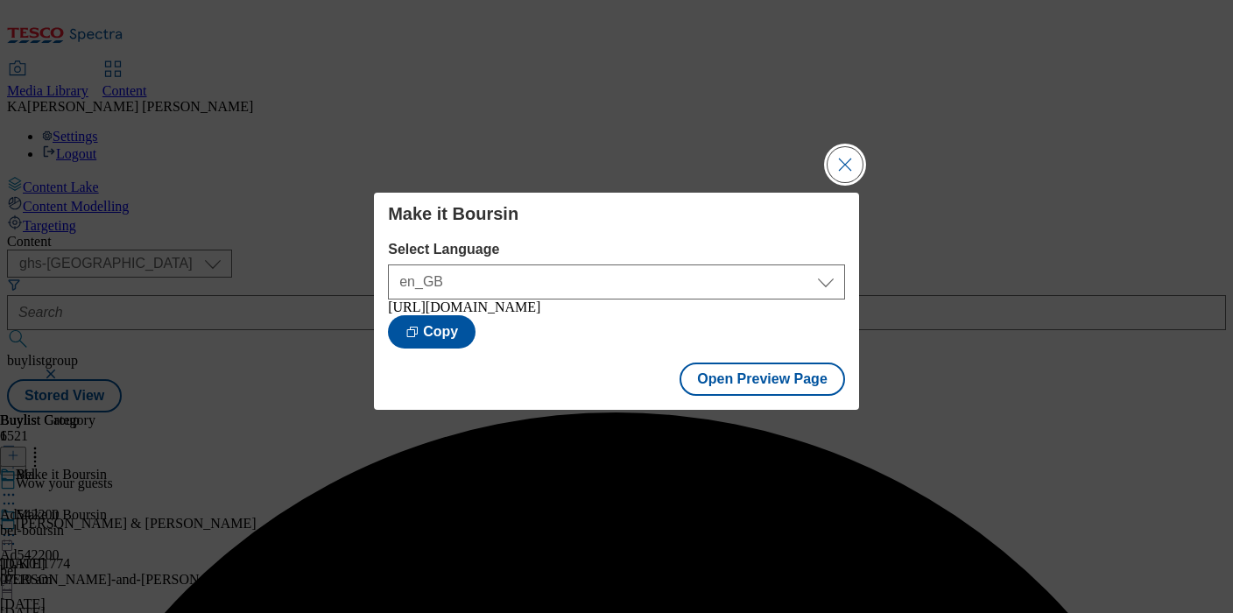
click at [842, 153] on button "Close Modal" at bounding box center [845, 164] width 35 height 35
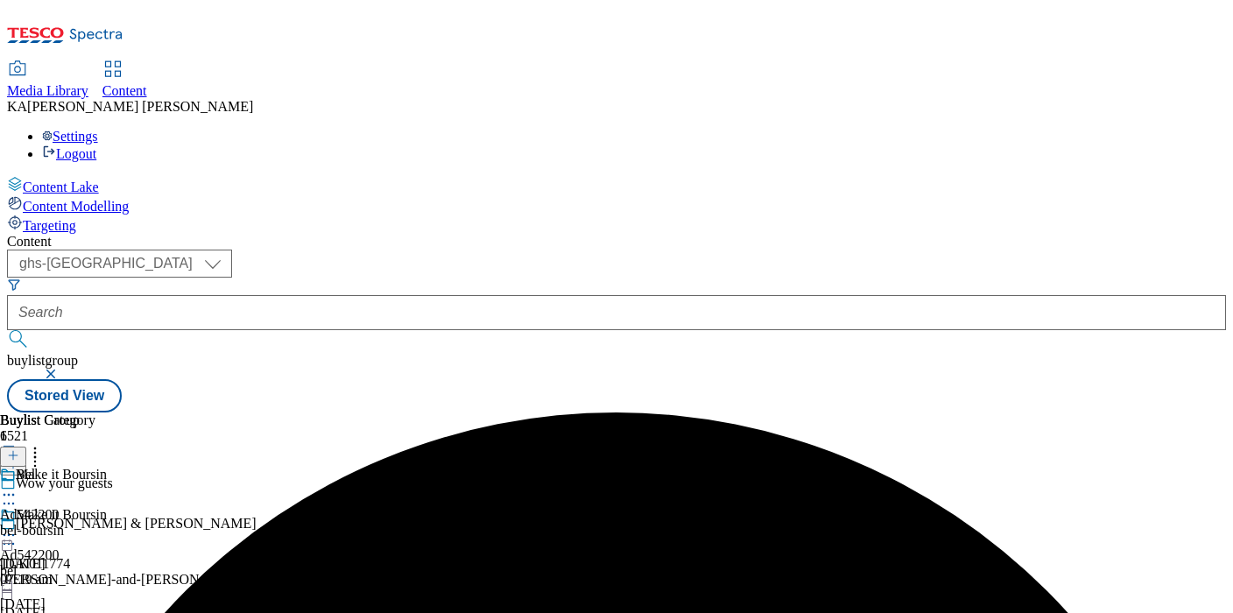
click at [18, 526] on icon at bounding box center [9, 535] width 18 height 18
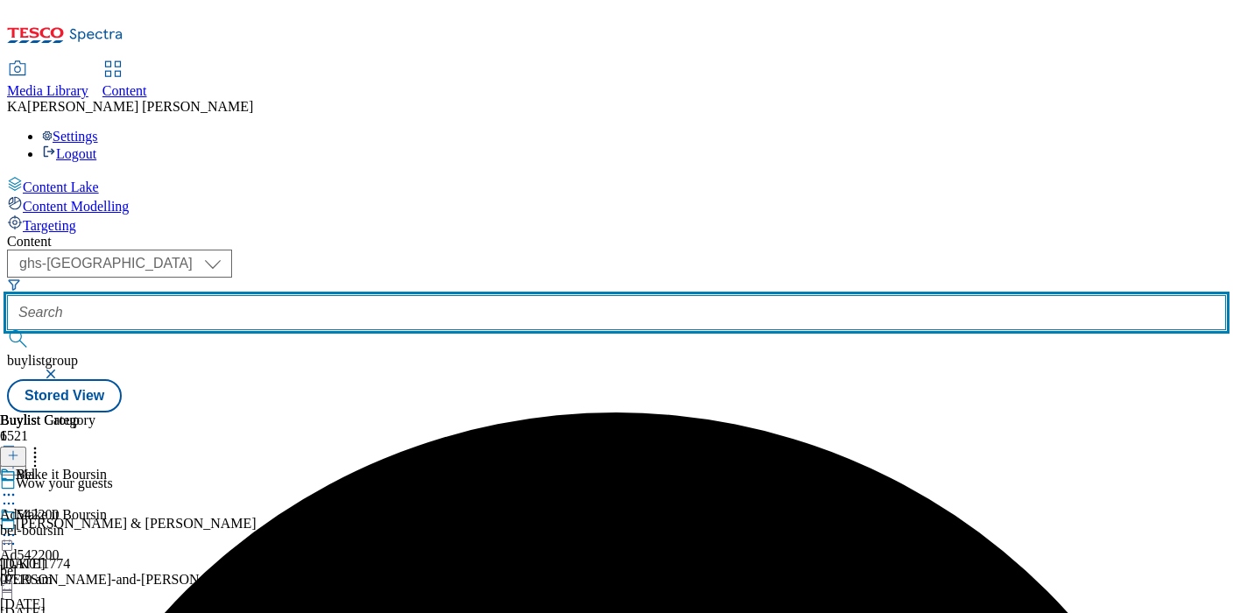
click at [392, 295] on input "text" at bounding box center [616, 312] width 1219 height 35
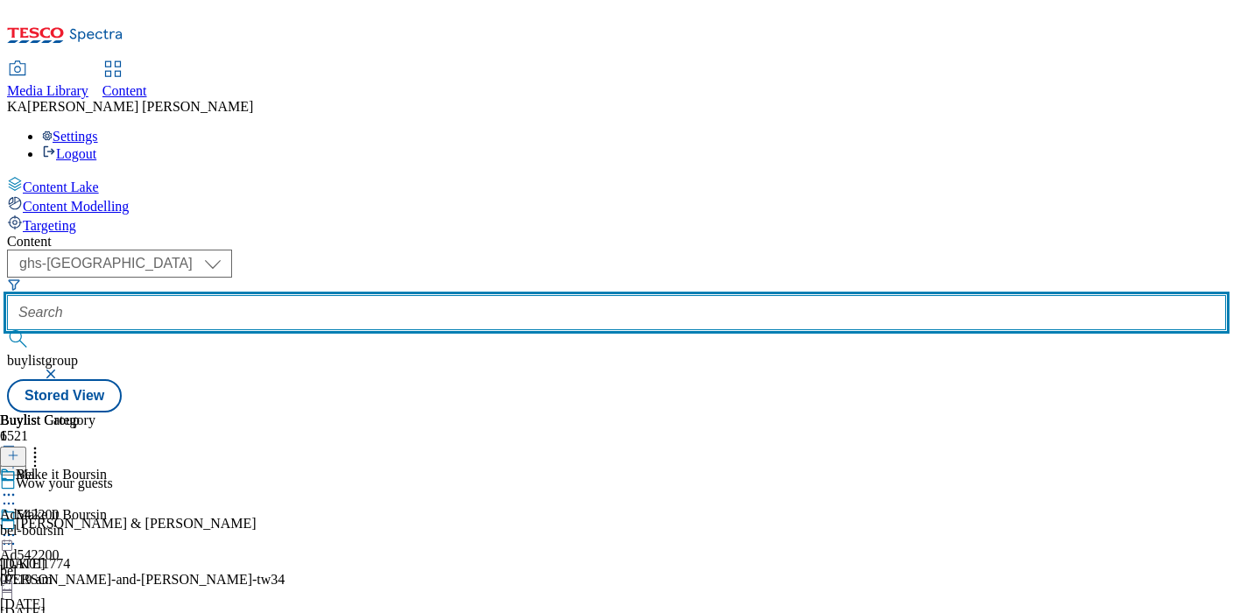
paste input "arla-lurpak-25tw24"
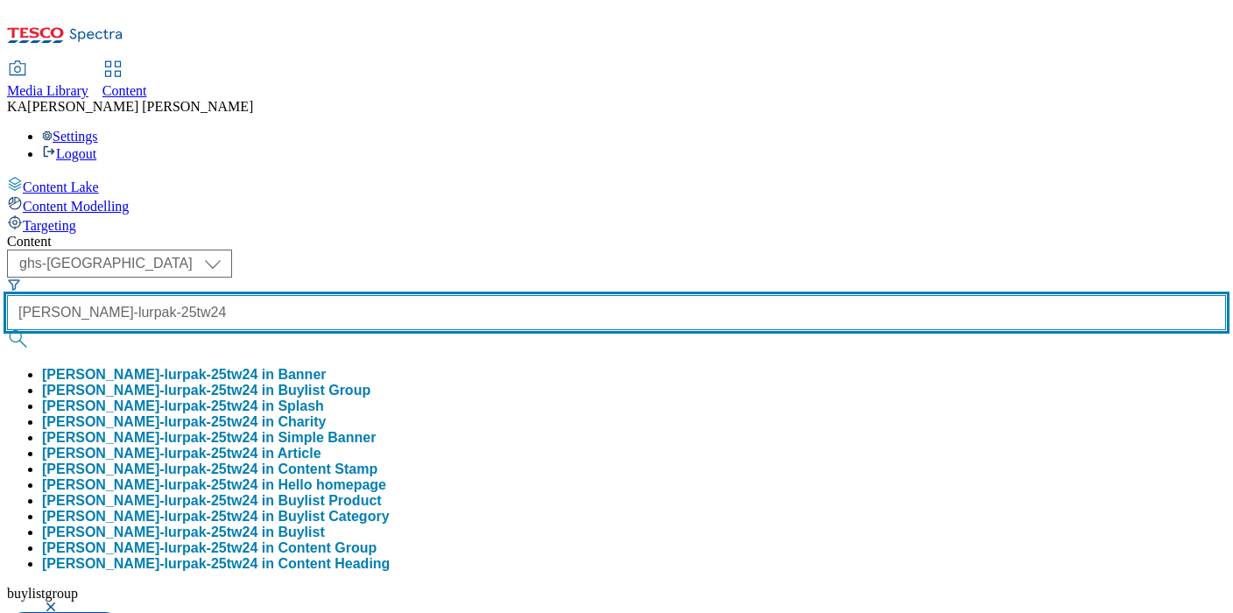
type input "arla-lurpak-25tw24"
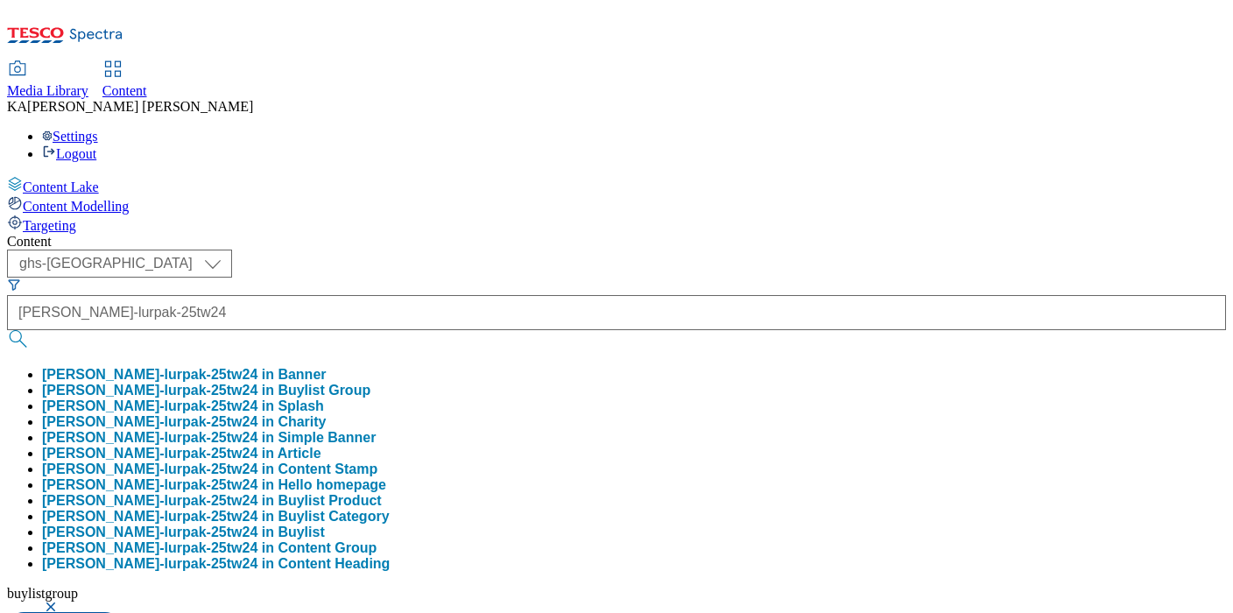
click at [370, 383] on button "arla-lurpak-25tw24 in Buylist Group" at bounding box center [206, 391] width 328 height 16
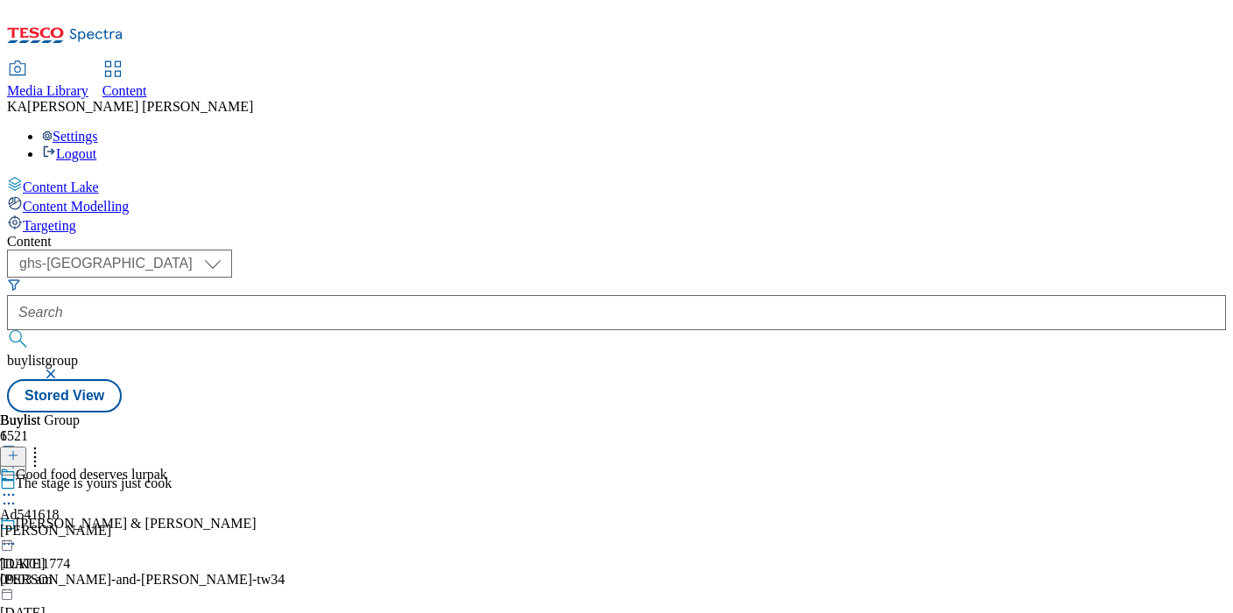
click at [18, 486] on icon at bounding box center [9, 495] width 18 height 18
click at [81, 521] on button "Edit" at bounding box center [58, 531] width 46 height 20
select select "tactical"
select select "supplier funded short term 1-3 weeks"
select select "dunnhumby"
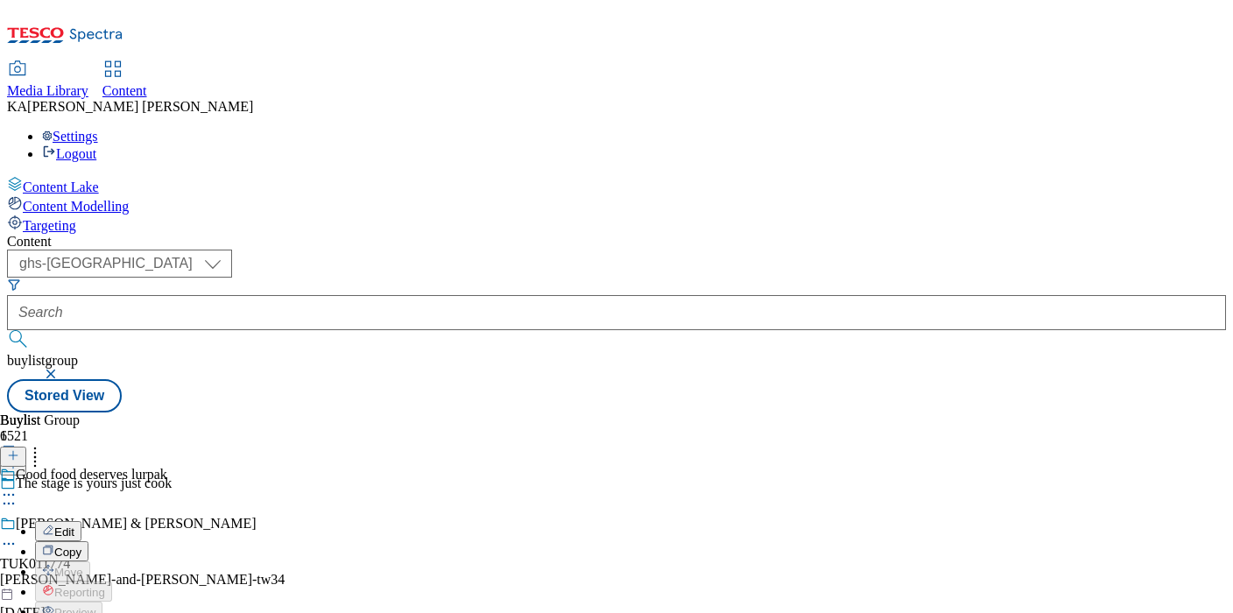
select select "Banner"
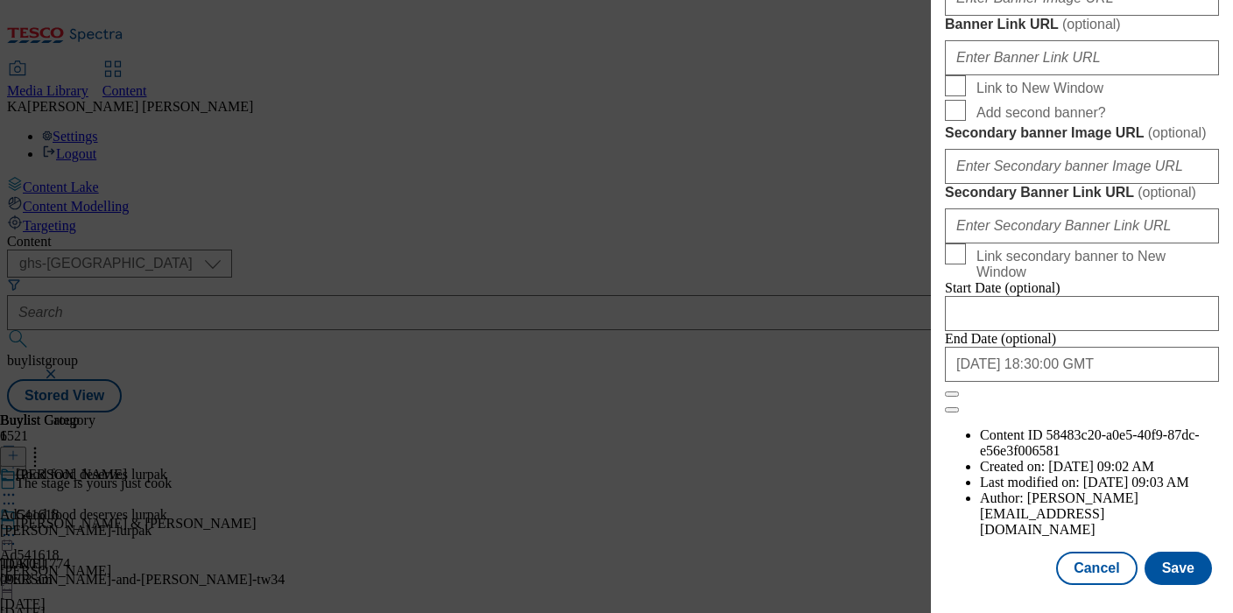
scroll to position [1519, 0]
paste input "https://digitalcontent.api.tesco.com/v2/media/ghs-mktg/ca9db7e1-6d9e-4e30-be0d-…"
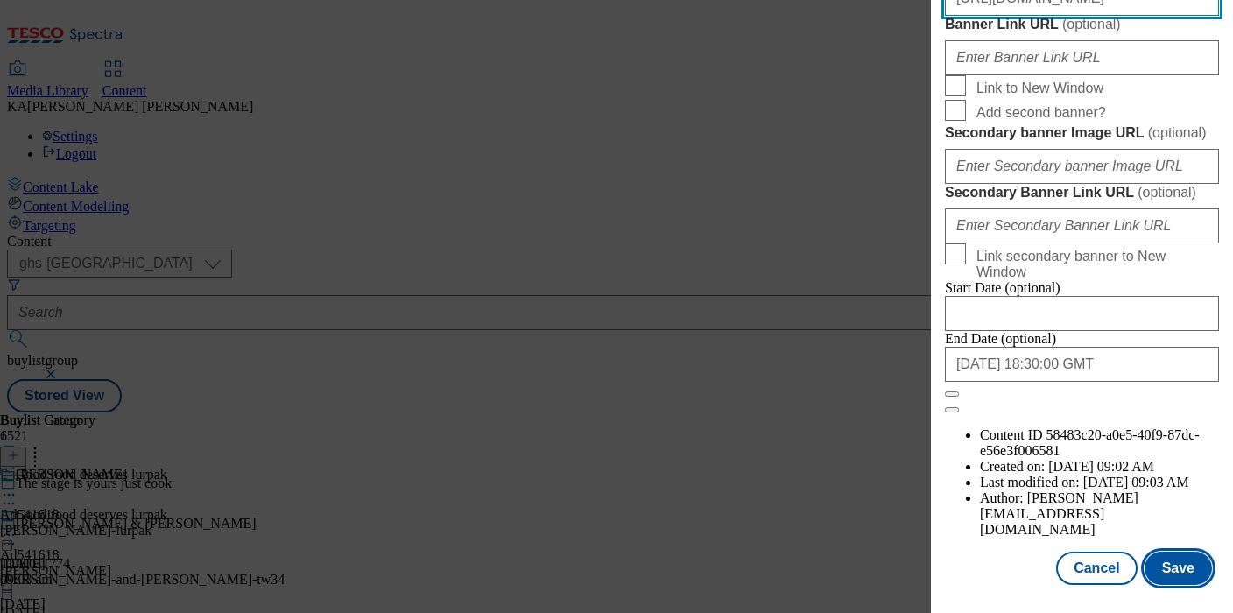
type input "https://digitalcontent.api.tesco.com/v2/media/ghs-mktg/ca9db7e1-6d9e-4e30-be0d-…"
click at [1172, 572] on button "Save" at bounding box center [1178, 568] width 67 height 33
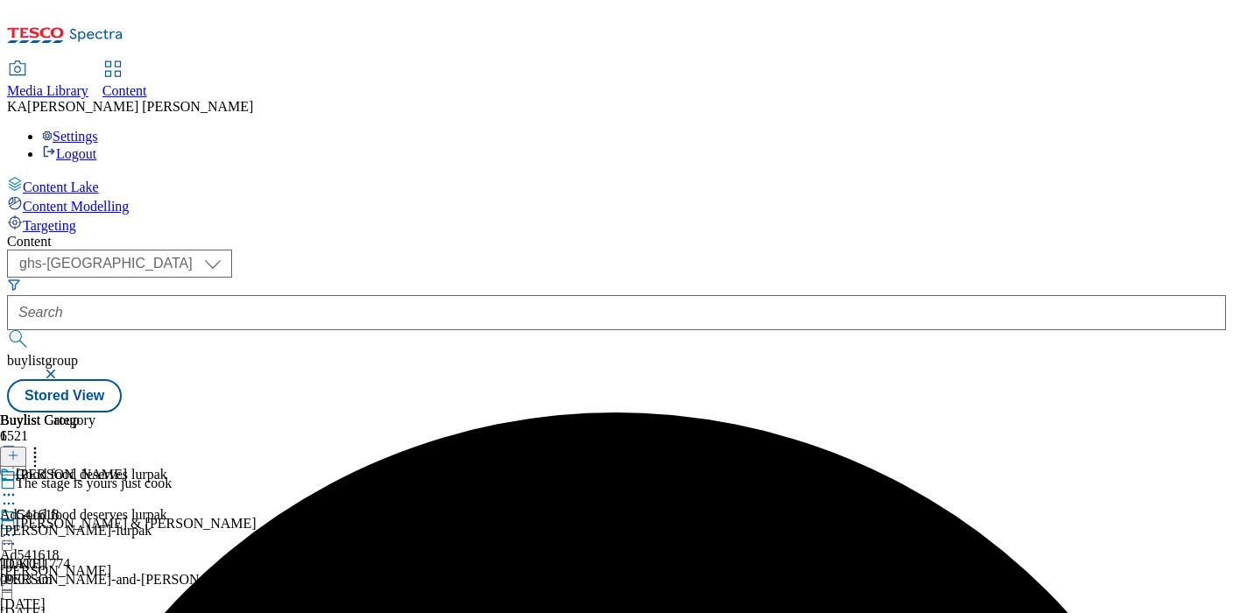
click at [18, 526] on icon at bounding box center [9, 535] width 18 height 18
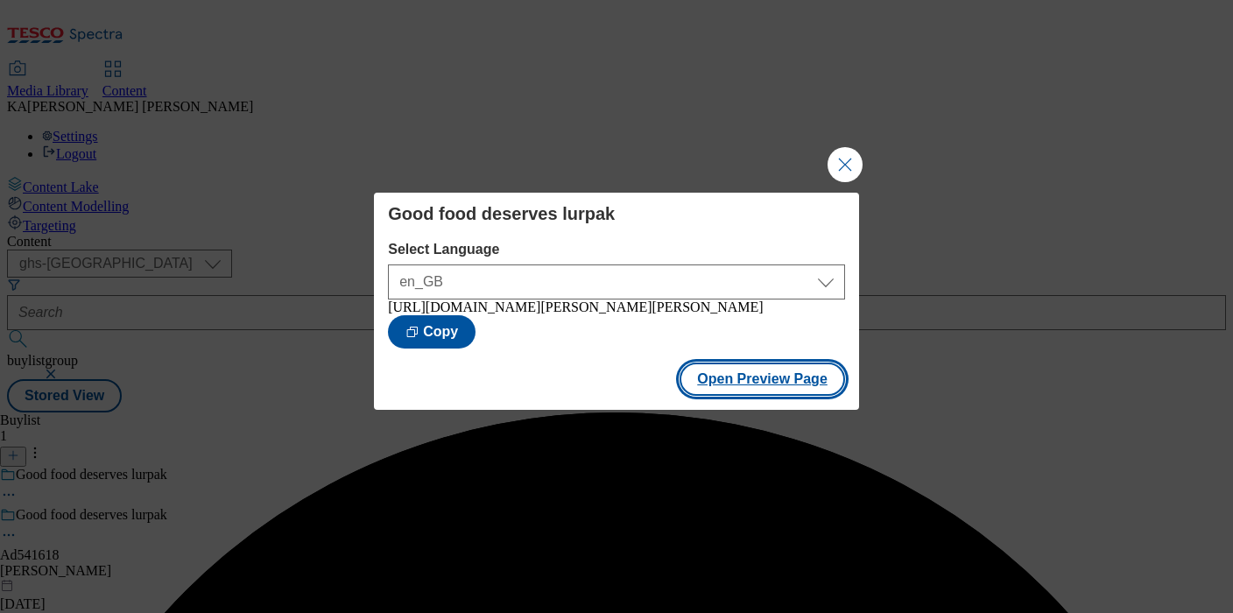
click at [719, 395] on button "Open Preview Page" at bounding box center [763, 379] width 166 height 33
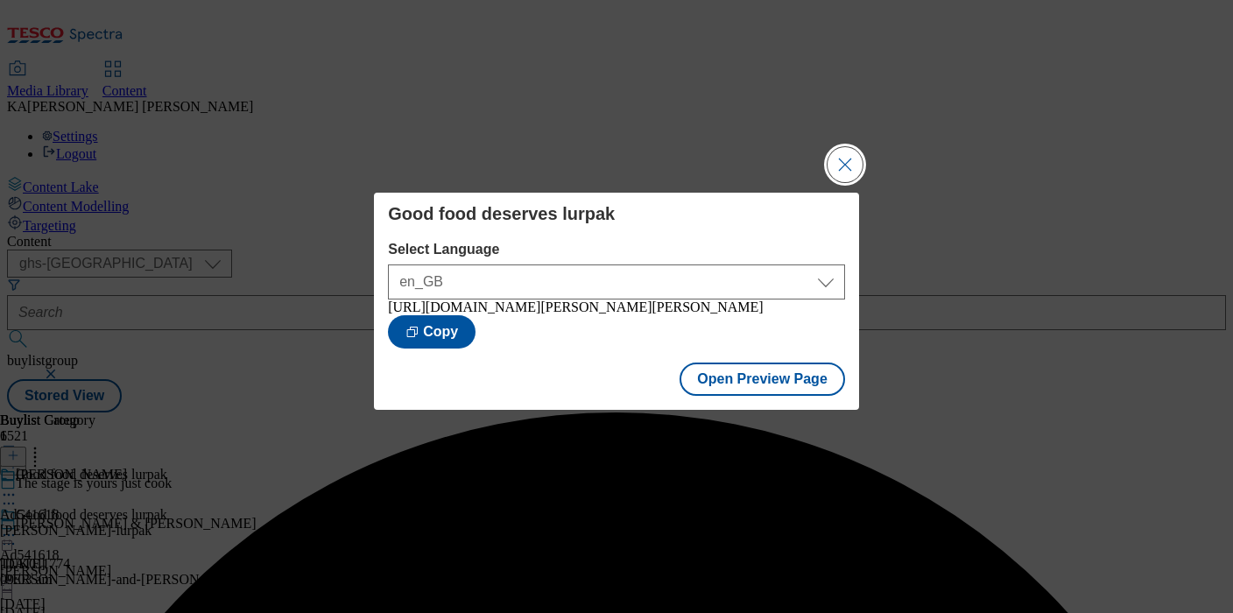
click at [843, 161] on button "Close Modal" at bounding box center [845, 164] width 35 height 35
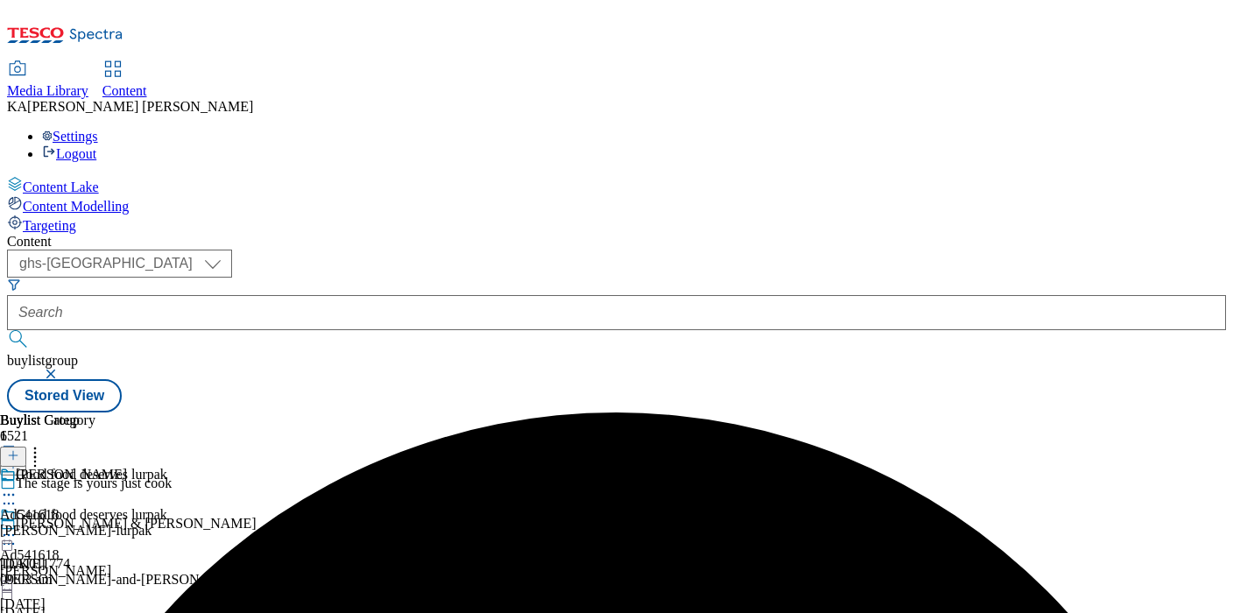
click at [18, 526] on icon at bounding box center [9, 535] width 18 height 18
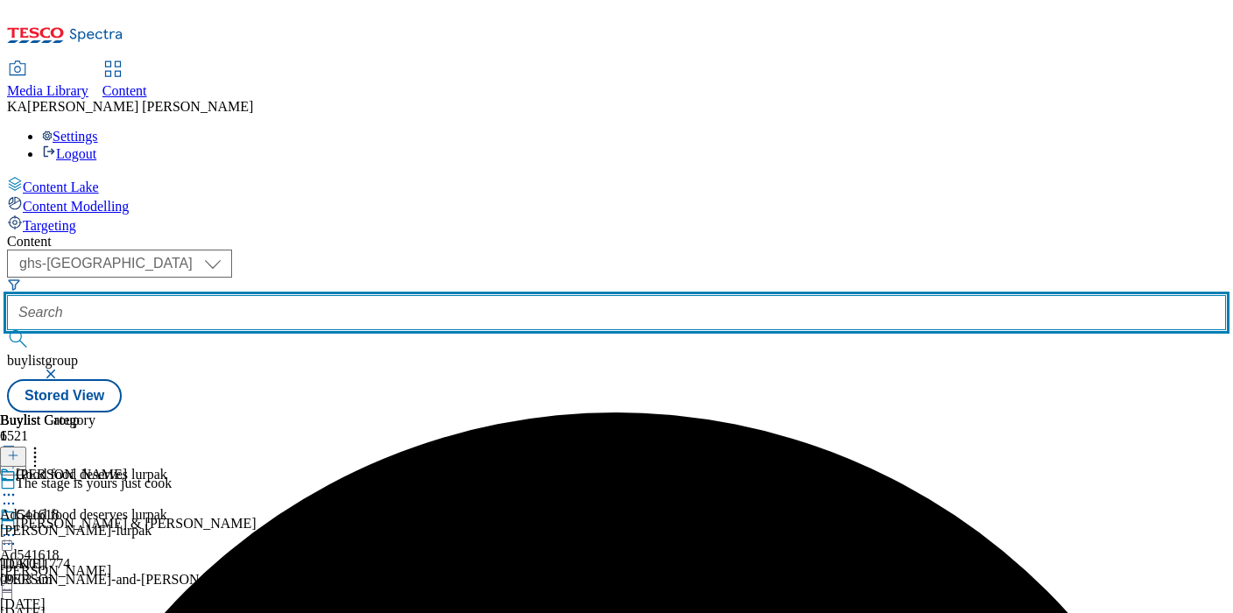
click at [393, 295] on input "text" at bounding box center [616, 312] width 1219 height 35
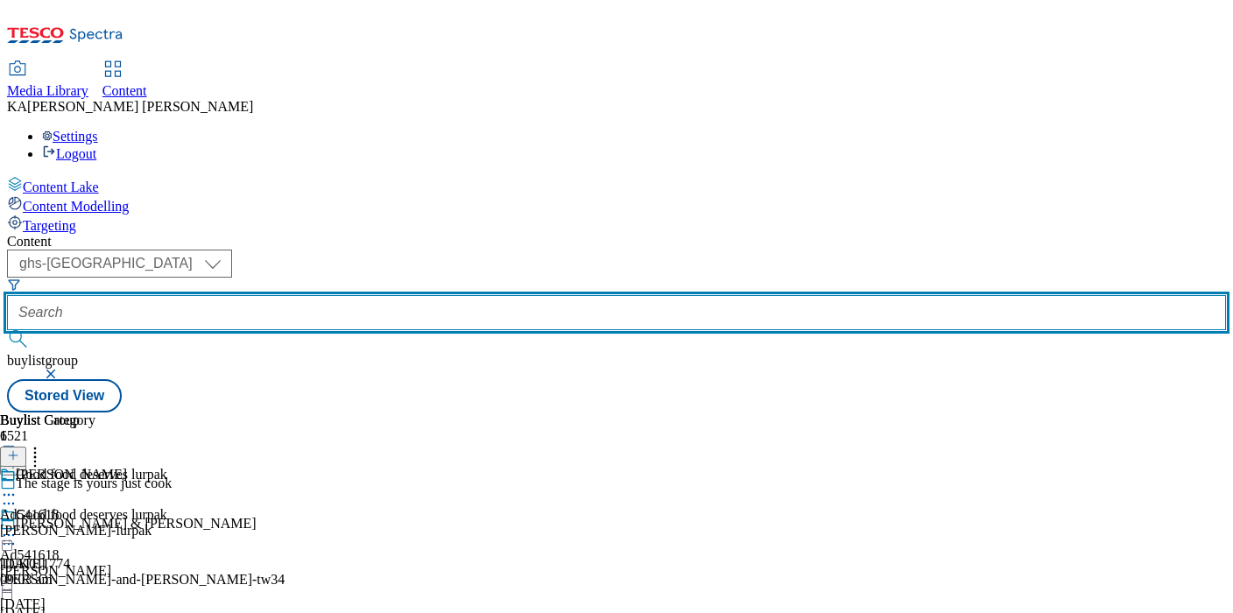
paste input "arla-foods-protein-25tw34"
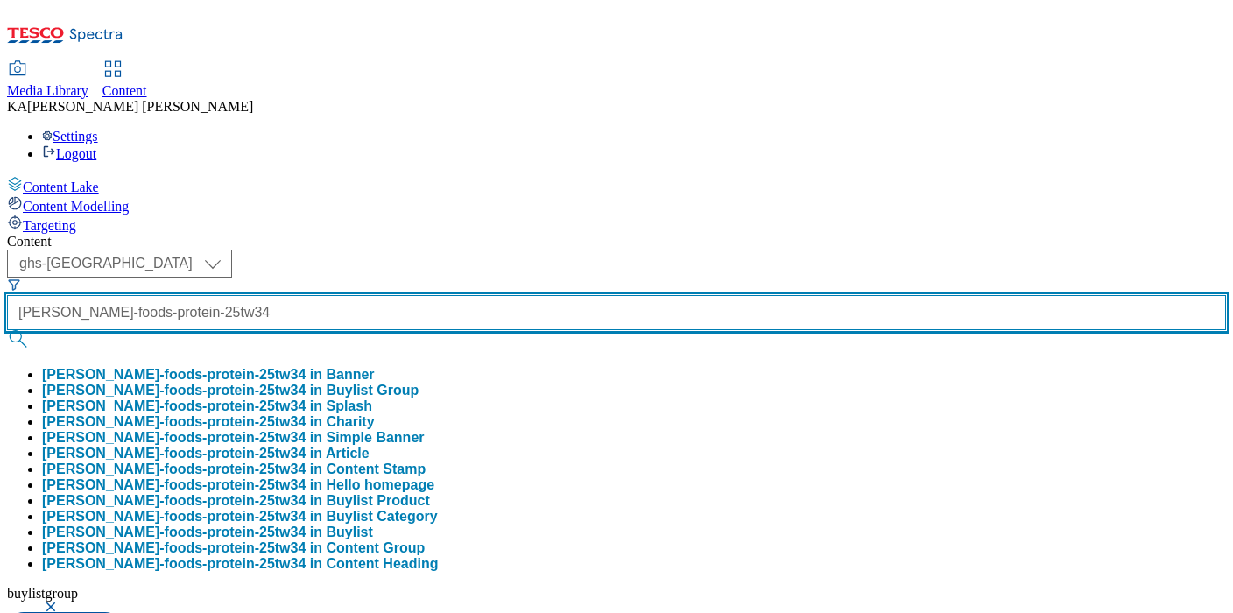
type input "arla-foods-protein-25tw34"
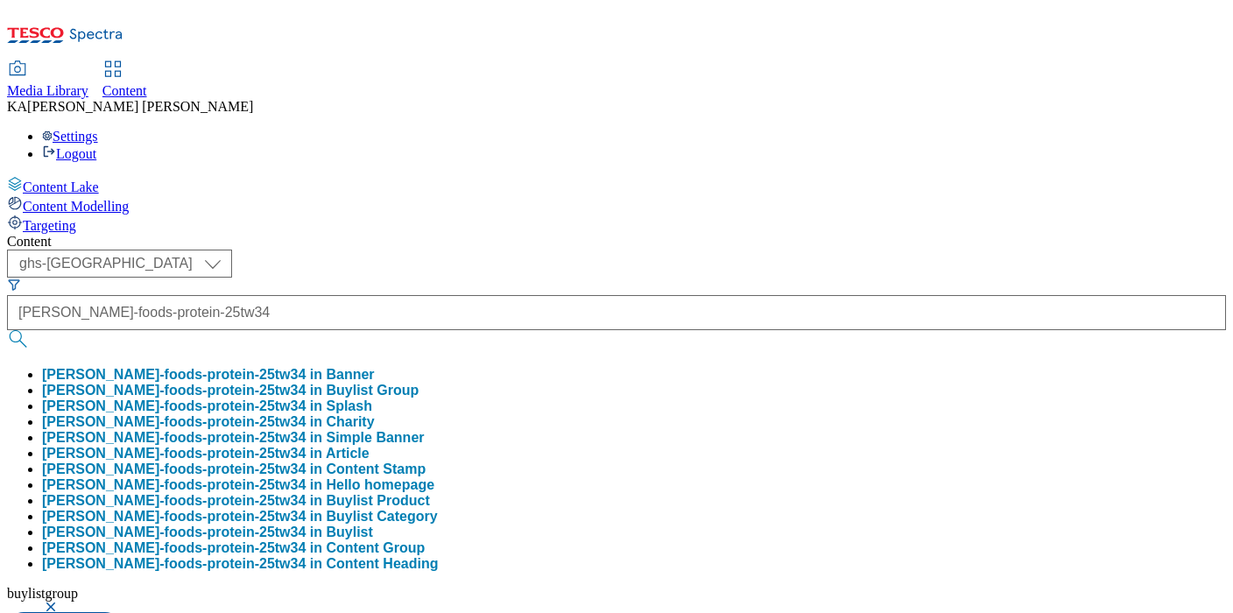
scroll to position [0, 0]
click at [396, 383] on button "arla-foods-protein-25tw34 in Buylist Group" at bounding box center [230, 391] width 377 height 16
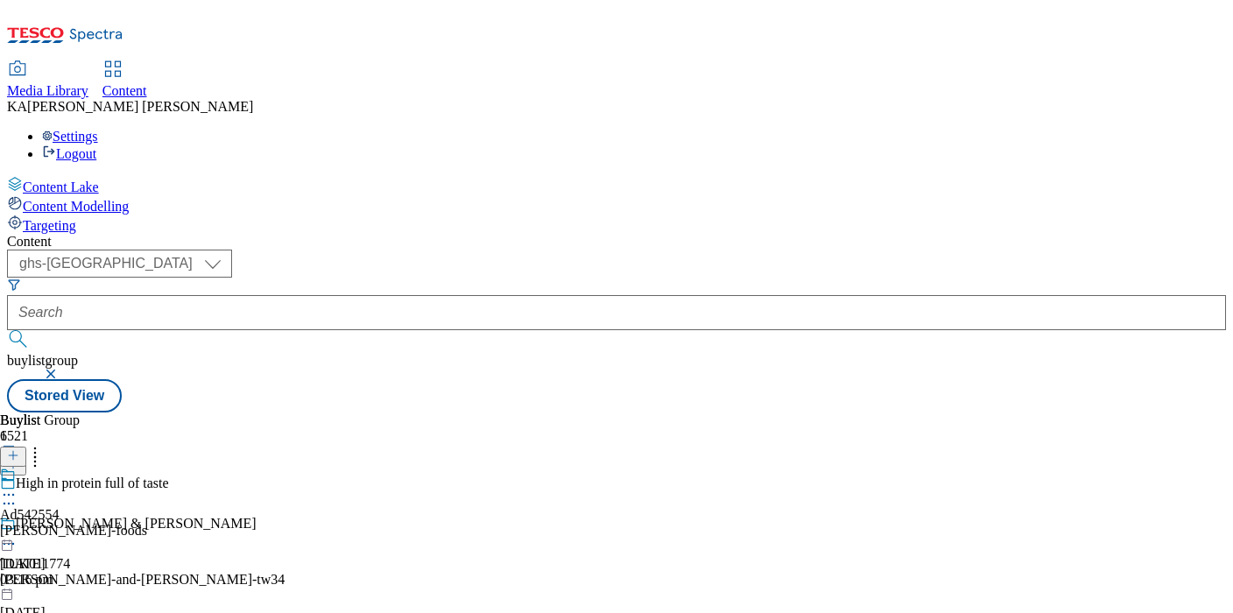
click at [15, 494] on circle at bounding box center [13, 495] width 3 height 3
click at [74, 526] on span "Edit" at bounding box center [64, 532] width 20 height 13
select select "tactical"
select select "supplier funded short term 1-3 weeks"
select select "dunnhumby"
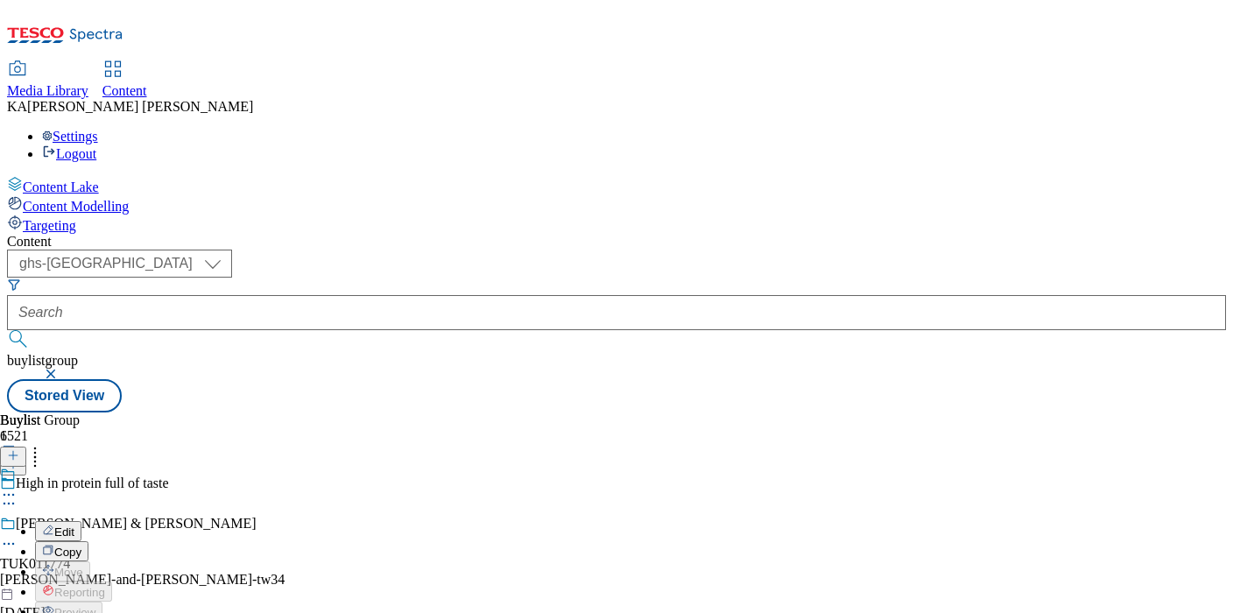
select select "Banner"
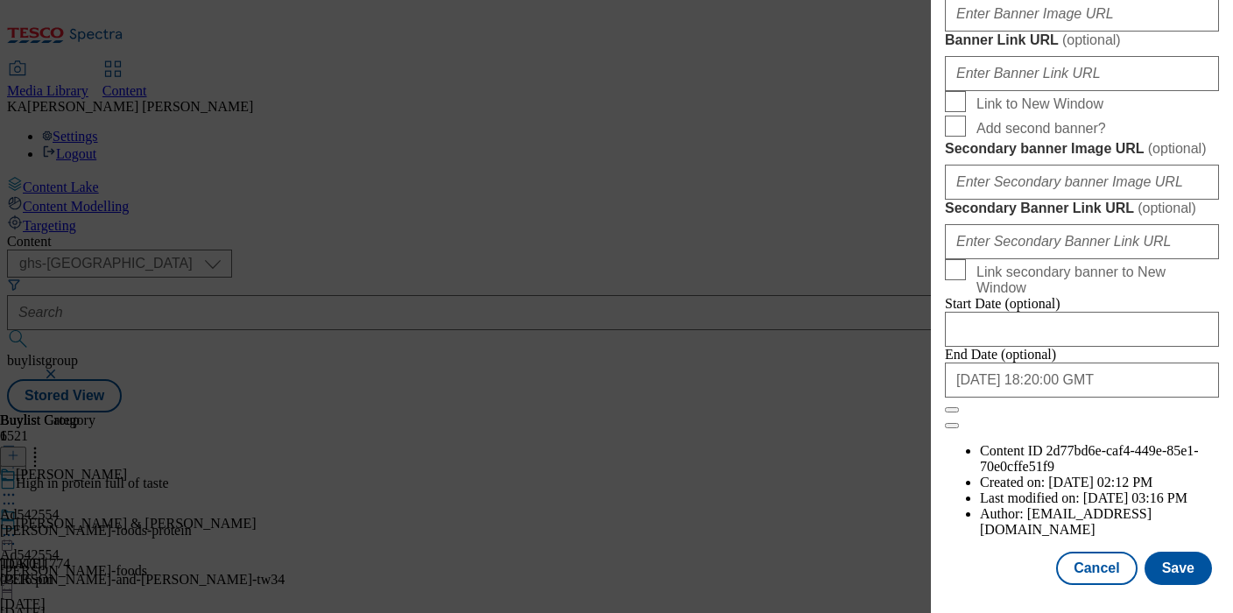
scroll to position [1491, 0]
click at [978, 32] on input "Banner Image URL ( optional )" at bounding box center [1082, 13] width 274 height 35
paste input "https://digitalcontent.api.tesco.com/v2/media/ghs-mktg/e1d91696-77fb-440b-9c1f-…"
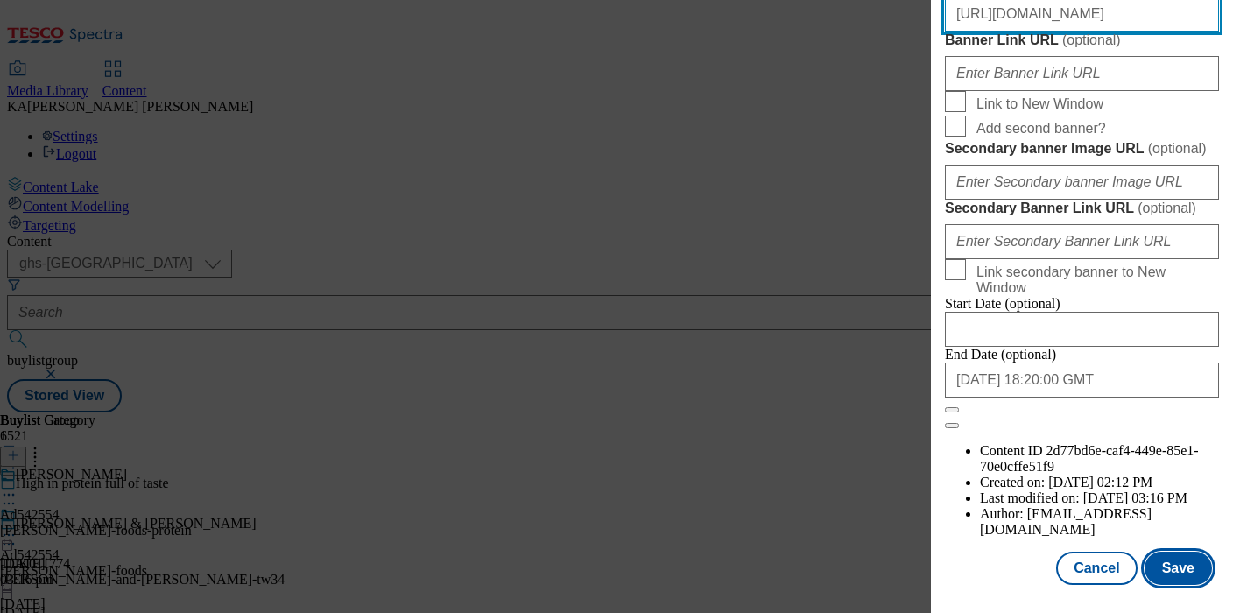
type input "https://digitalcontent.api.tesco.com/v2/media/ghs-mktg/e1d91696-77fb-440b-9c1f-…"
click at [1178, 566] on button "Save" at bounding box center [1178, 568] width 67 height 33
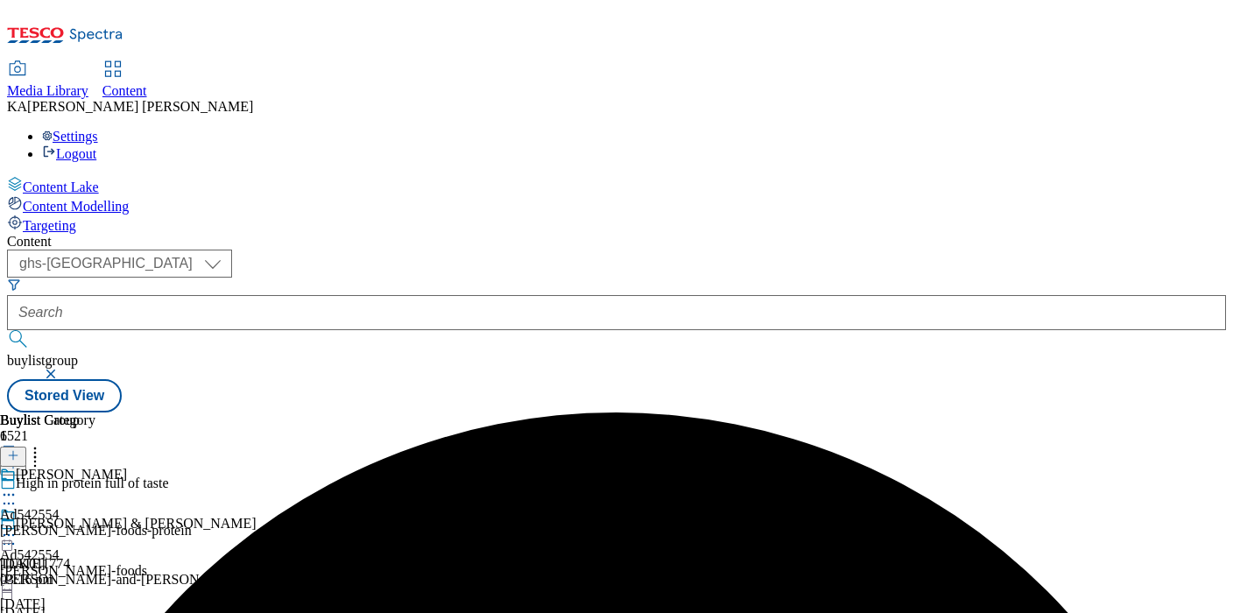
click at [18, 526] on icon at bounding box center [9, 535] width 18 height 18
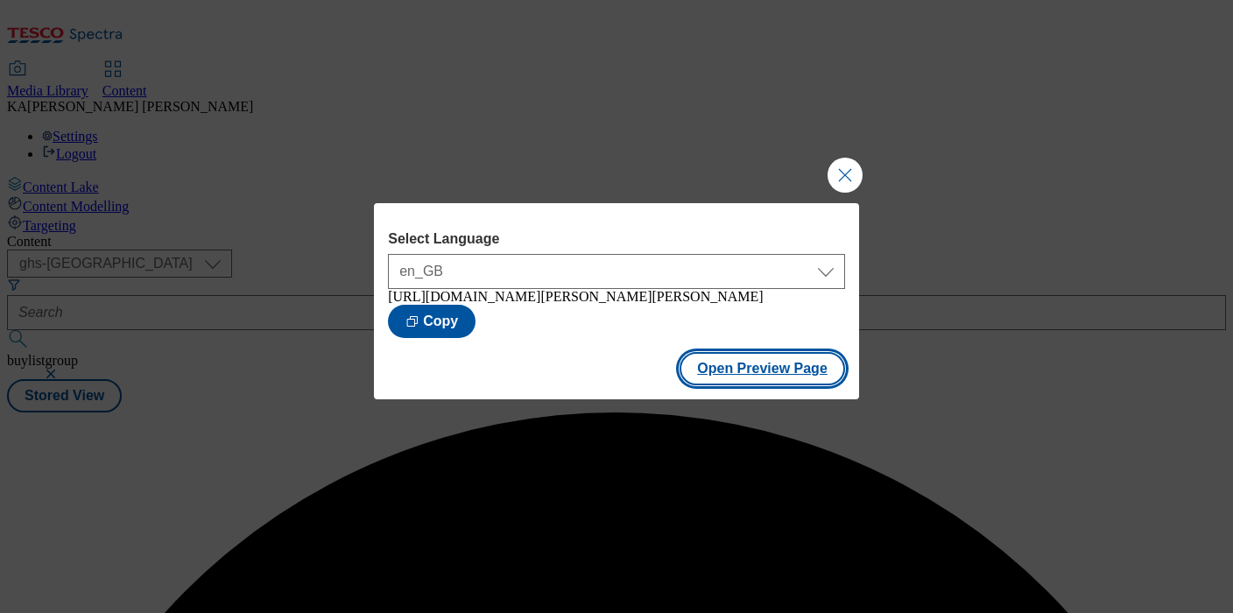
click at [708, 367] on button "Open Preview Page" at bounding box center [763, 368] width 166 height 33
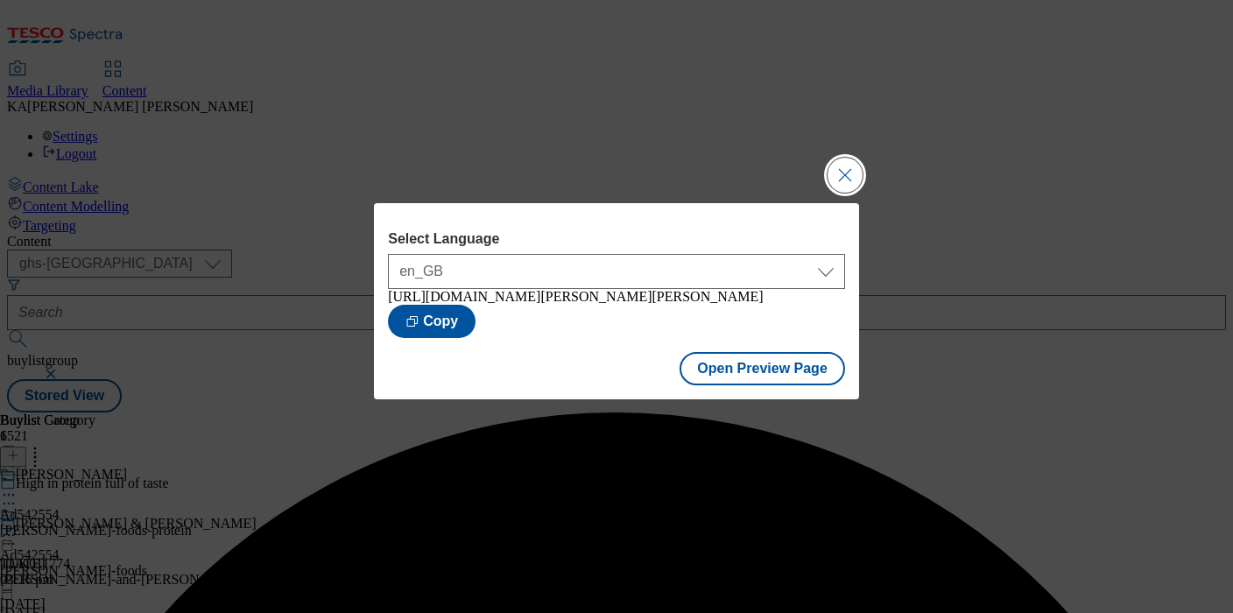
click at [840, 173] on button "Close Modal" at bounding box center [845, 175] width 35 height 35
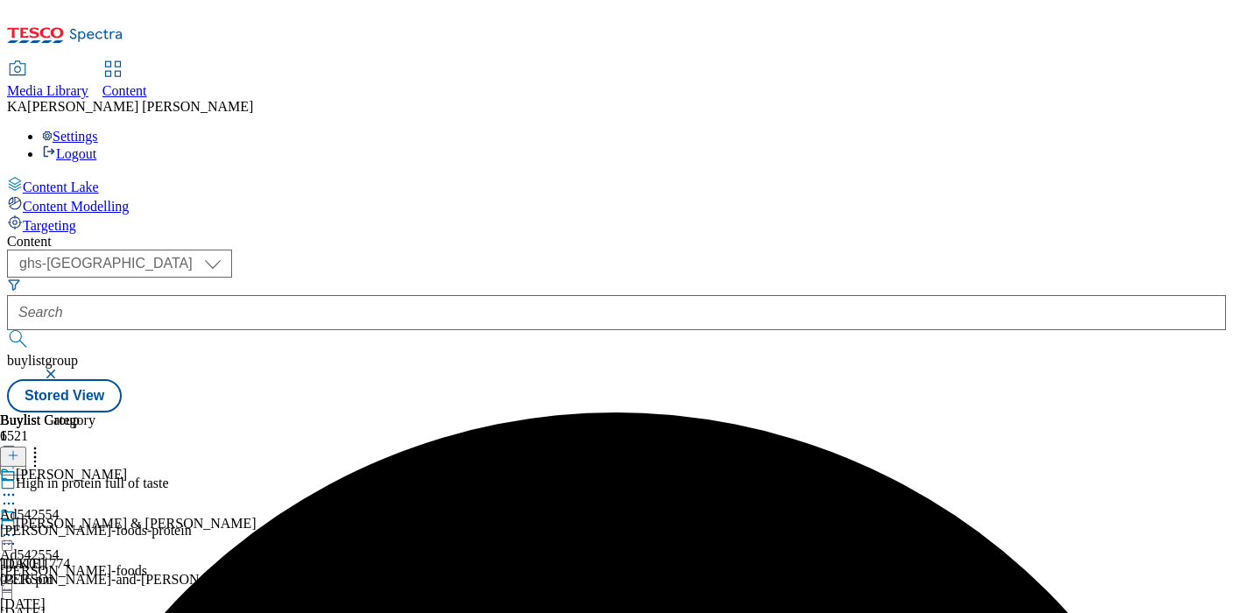
click at [18, 526] on icon at bounding box center [9, 535] width 18 height 18
click at [422, 278] on form at bounding box center [616, 315] width 1219 height 75
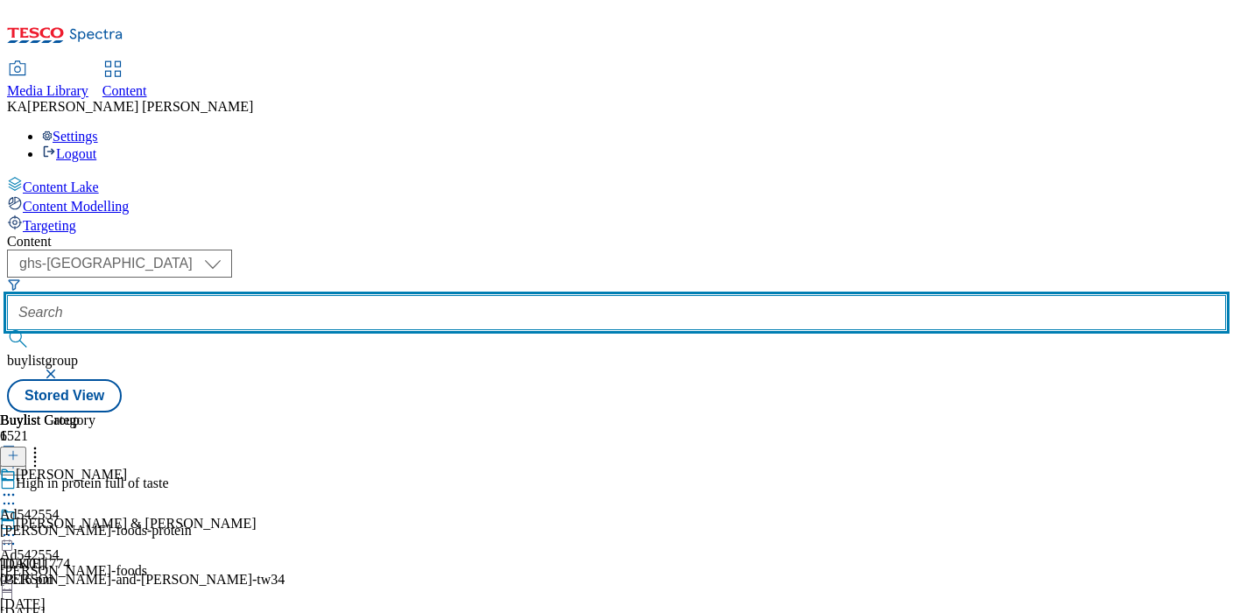
click at [404, 295] on input "text" at bounding box center [616, 312] width 1219 height 35
paste input "yeo-valley-little-yeos-25tw34"
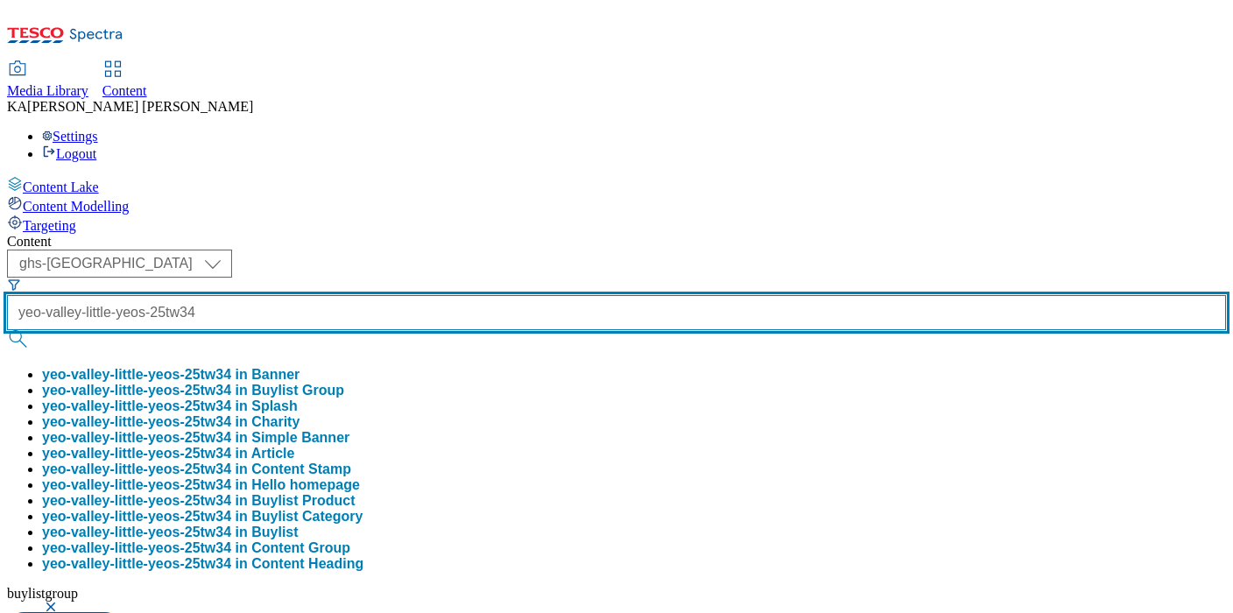
type input "yeo-valley-little-yeos-25tw34"
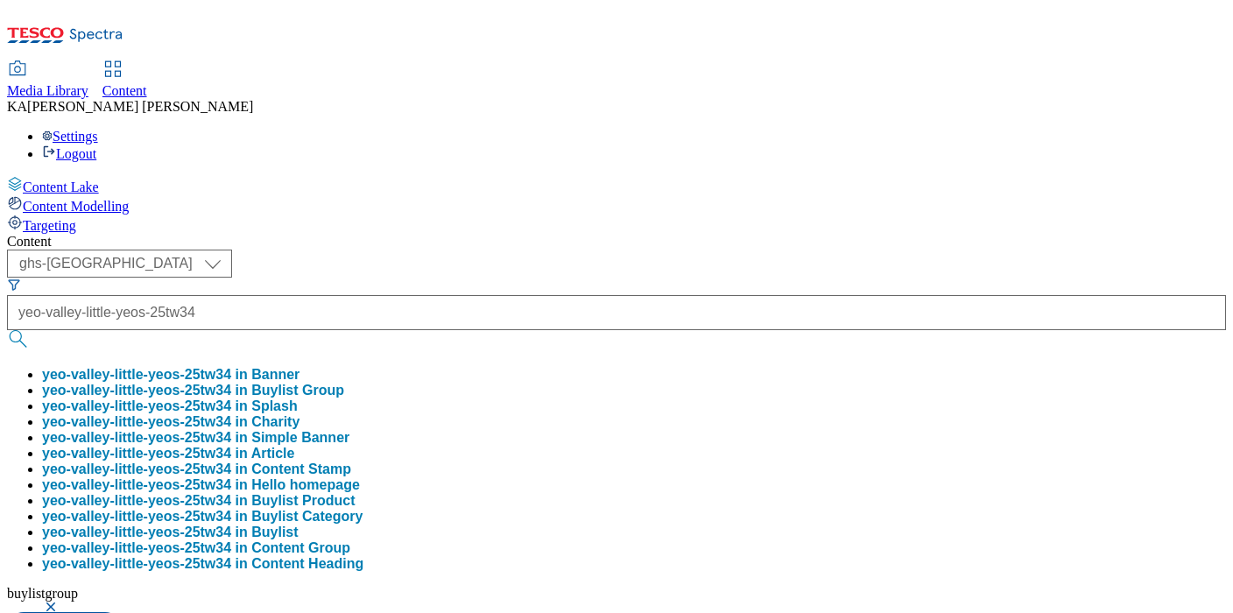
scroll to position [0, 0]
click at [344, 383] on button "yeo-valley-little-yeos-25tw34 in Buylist Group" at bounding box center [193, 391] width 302 height 16
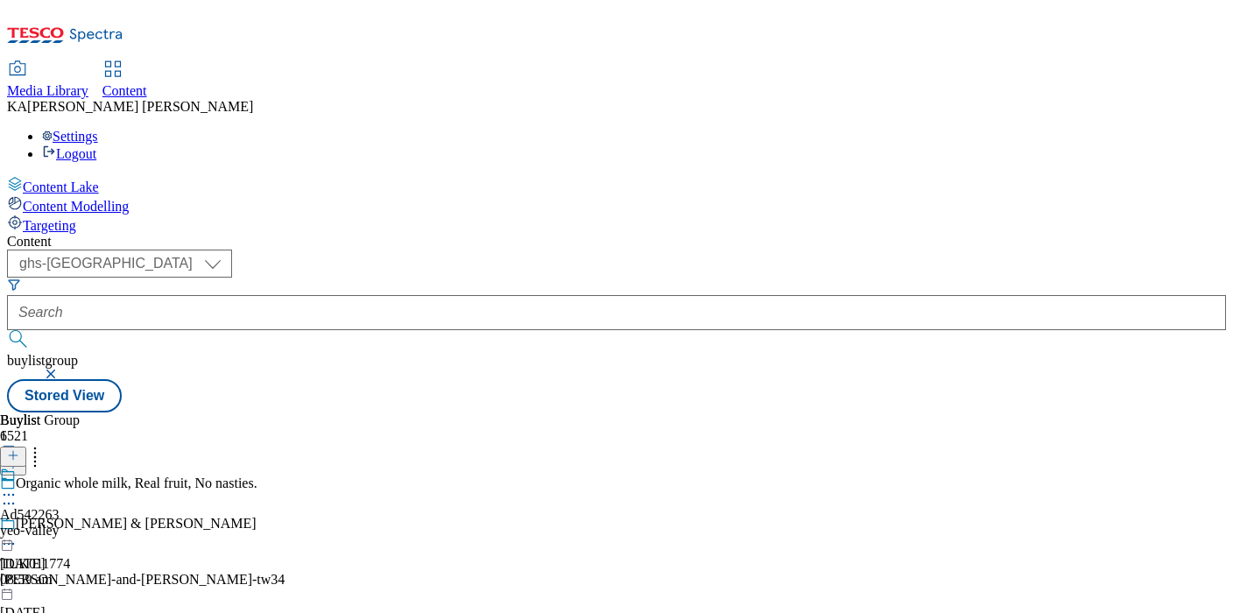
click at [18, 486] on icon at bounding box center [9, 495] width 18 height 18
click at [74, 526] on span "Edit" at bounding box center [64, 532] width 20 height 13
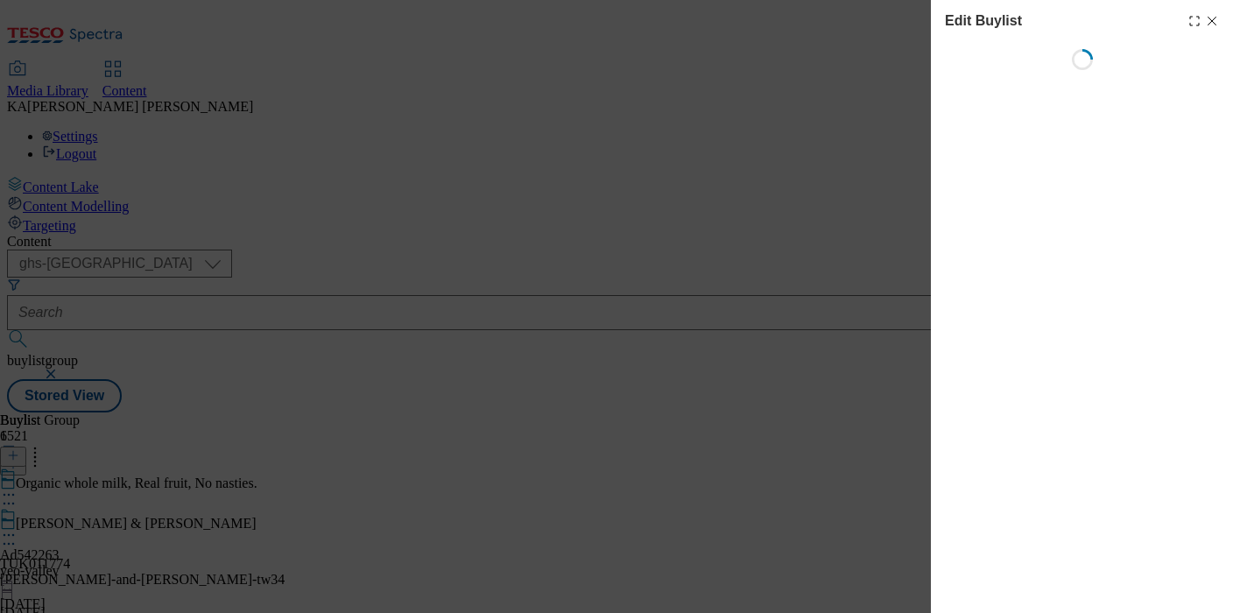
select select "tactical"
select select "supplier funded short term 1-3 weeks"
select select "dunnhumby"
select select "Banner"
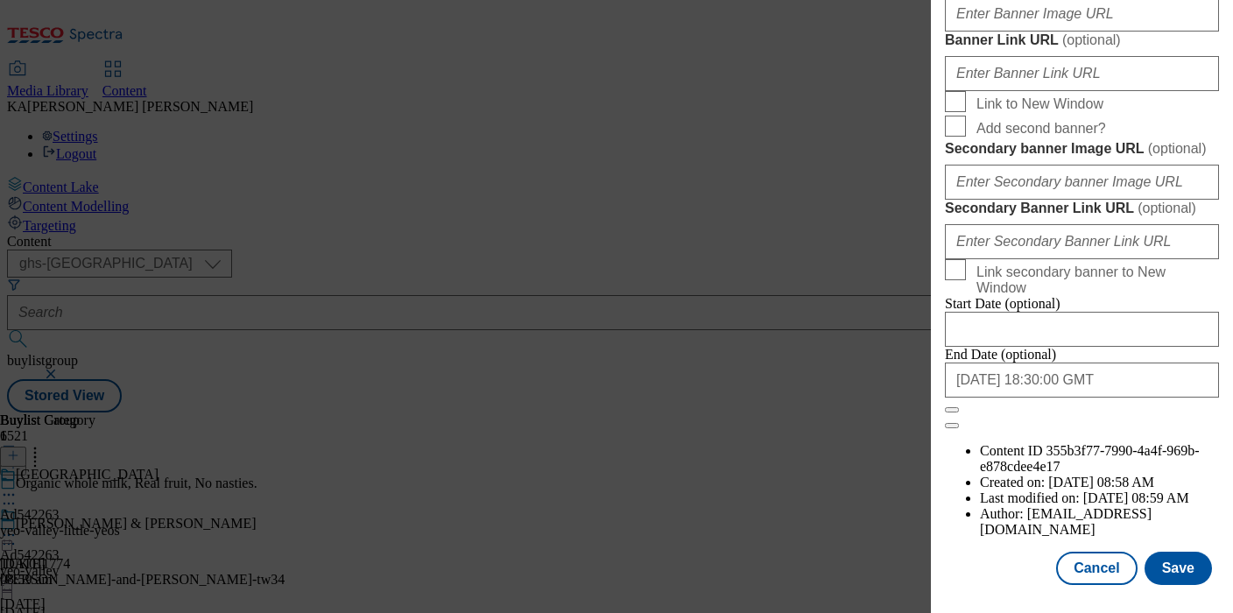
scroll to position [1531, 0]
click at [993, 32] on input "Banner Image URL ( optional )" at bounding box center [1082, 13] width 274 height 35
paste input "https://digitalcontent.api.tesco.com/v2/media/ghs-mktg/8768ecb1-05bd-47f8-a9d3-…"
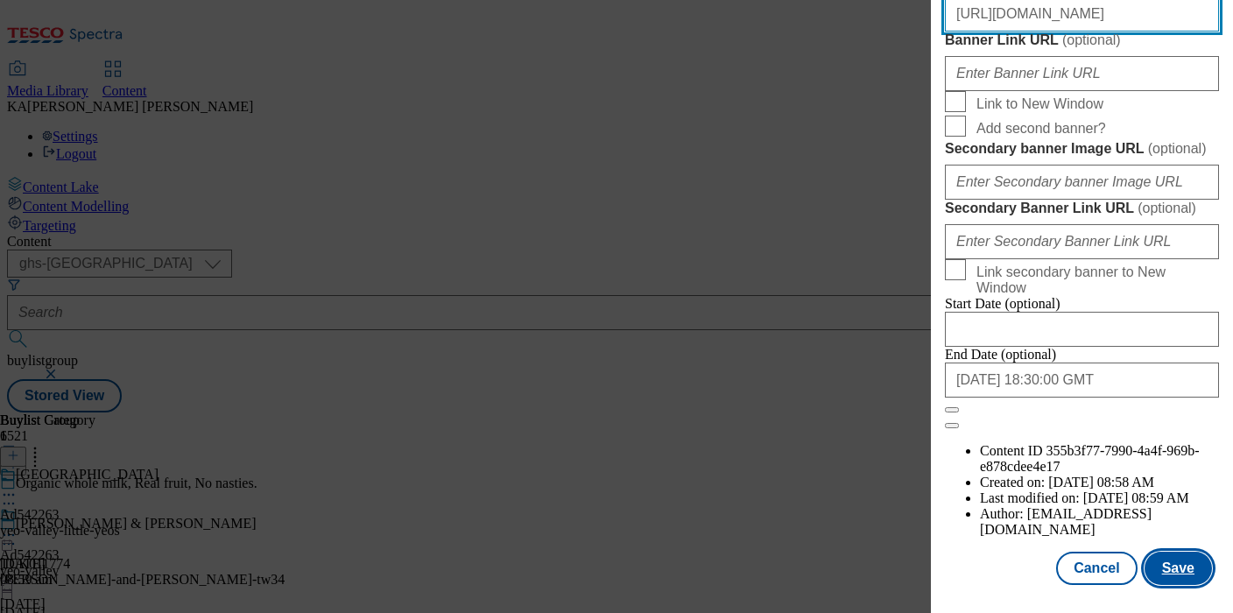
type input "https://digitalcontent.api.tesco.com/v2/media/ghs-mktg/8768ecb1-05bd-47f8-a9d3-…"
click at [1172, 561] on button "Save" at bounding box center [1178, 568] width 67 height 33
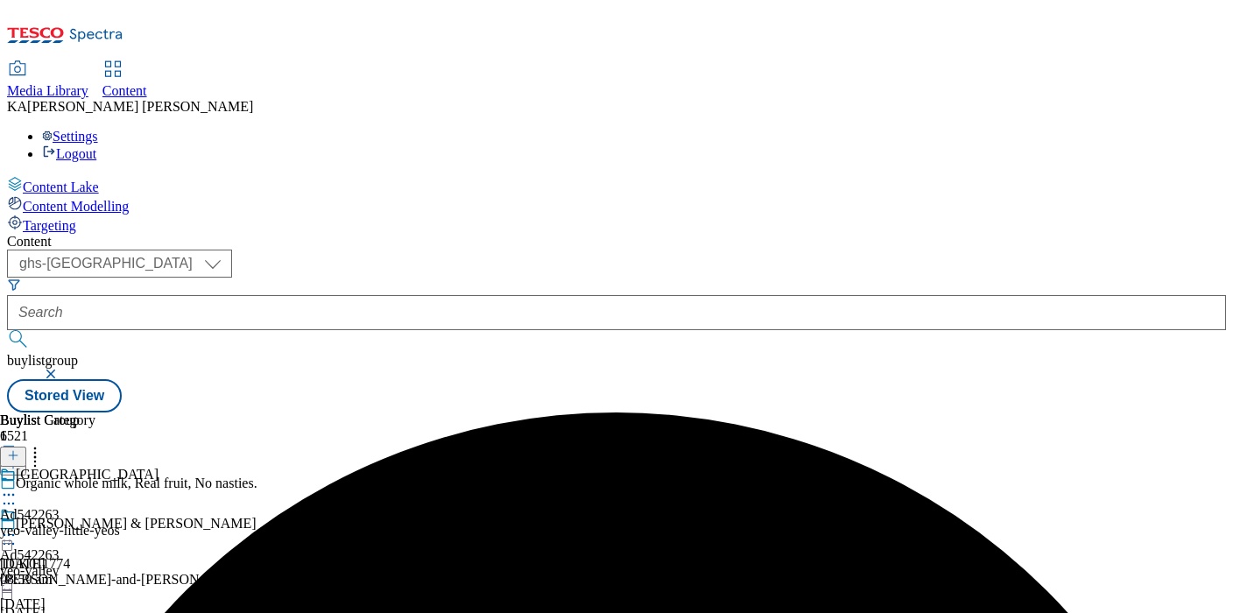
click at [18, 526] on icon at bounding box center [9, 535] width 18 height 18
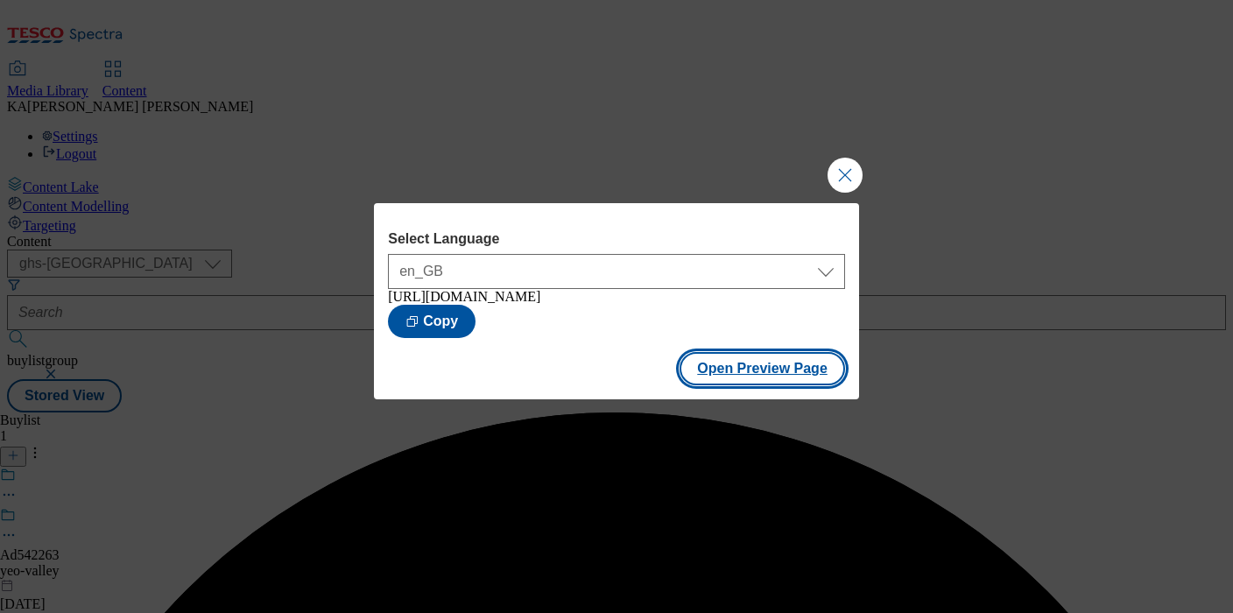
click at [723, 374] on button "Open Preview Page" at bounding box center [763, 368] width 166 height 33
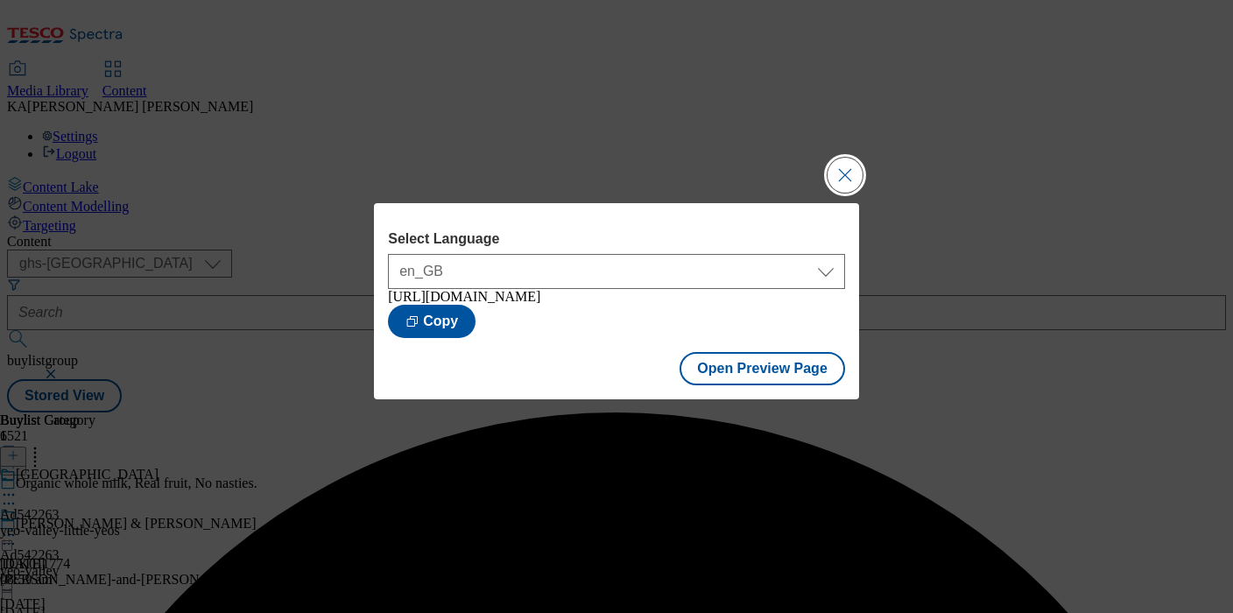
click at [844, 166] on button "Close Modal" at bounding box center [845, 175] width 35 height 35
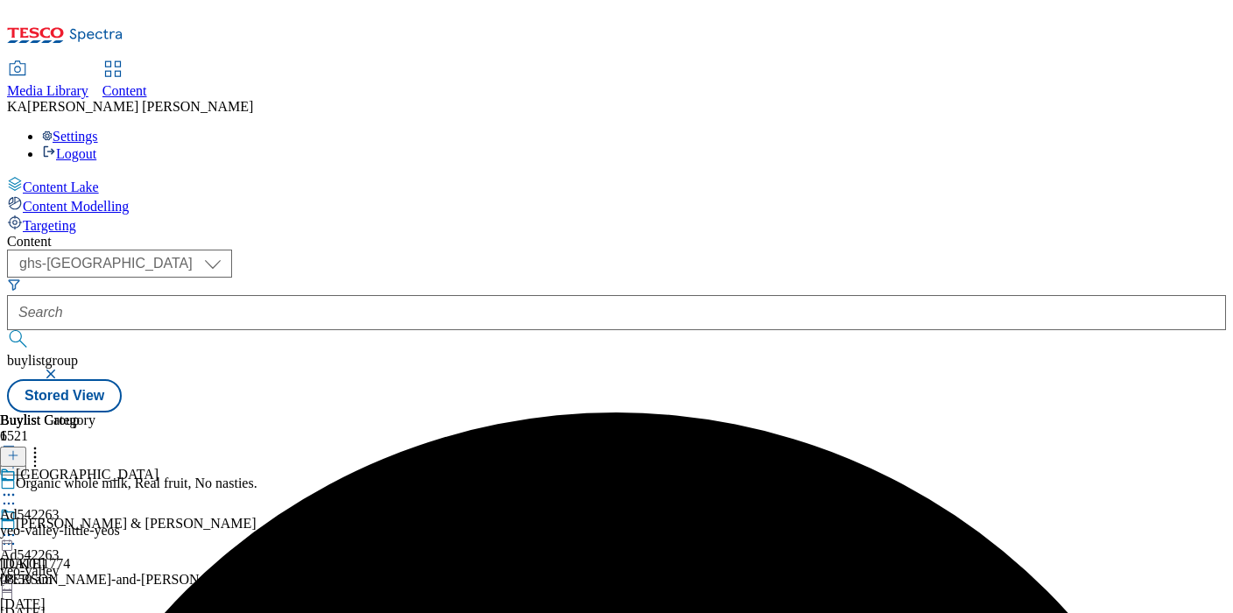
click at [18, 526] on icon at bounding box center [9, 535] width 18 height 18
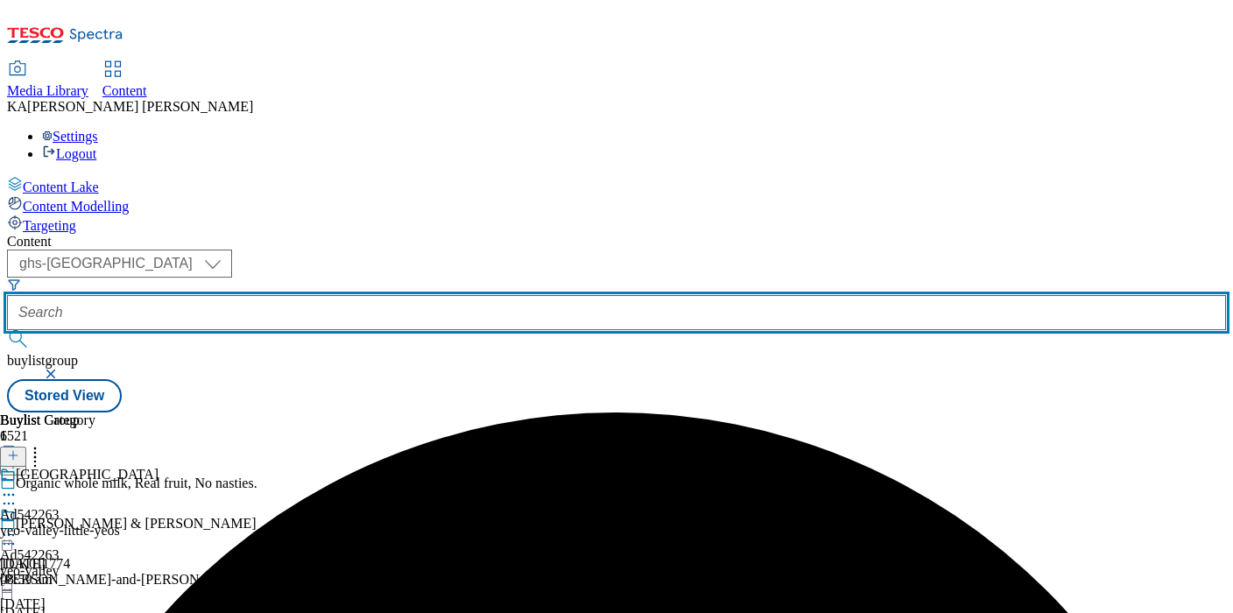
click at [388, 295] on input "text" at bounding box center [616, 312] width 1219 height 35
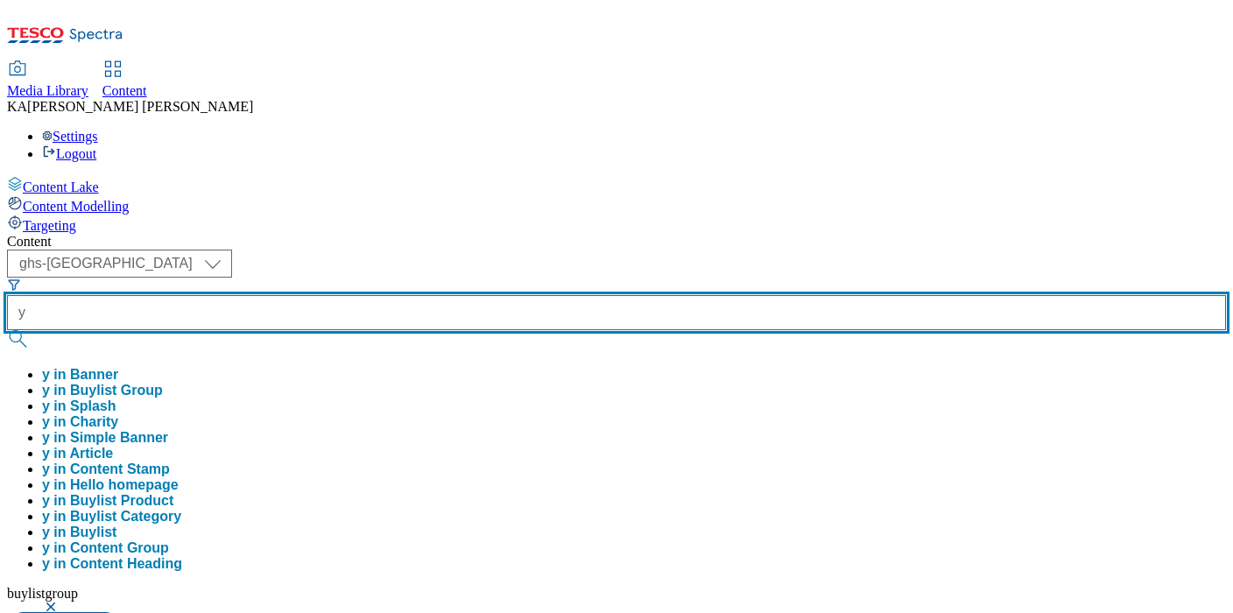
paste input "eo-valley-organic-natural-25tw34"
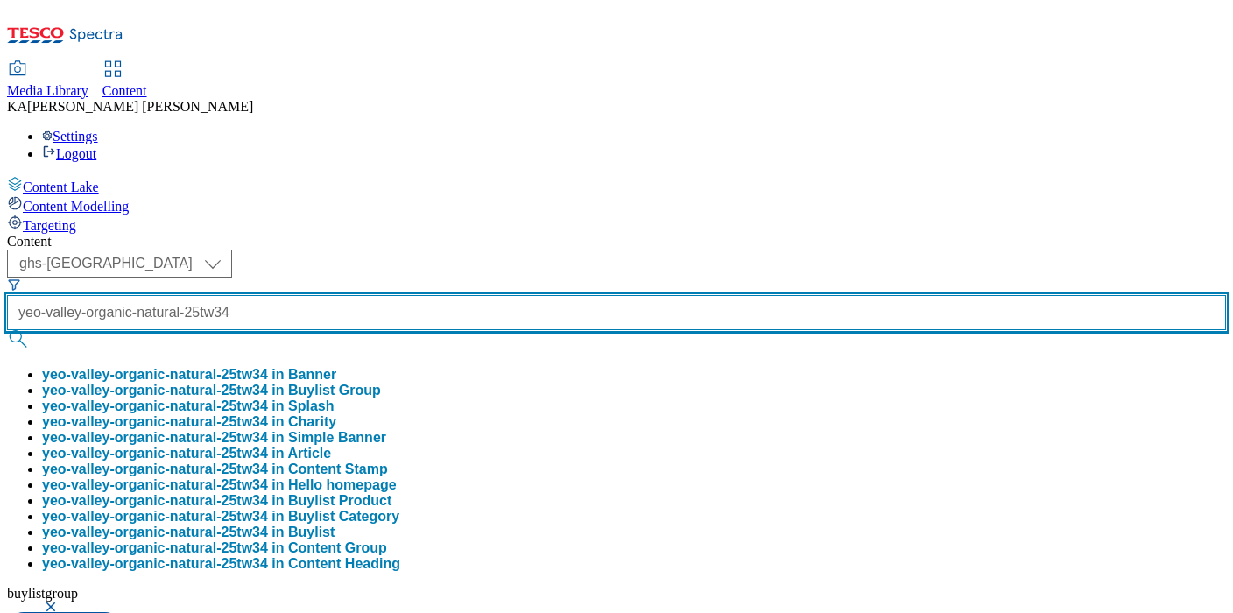
type input "yeo-valley-organic-natural-25tw34"
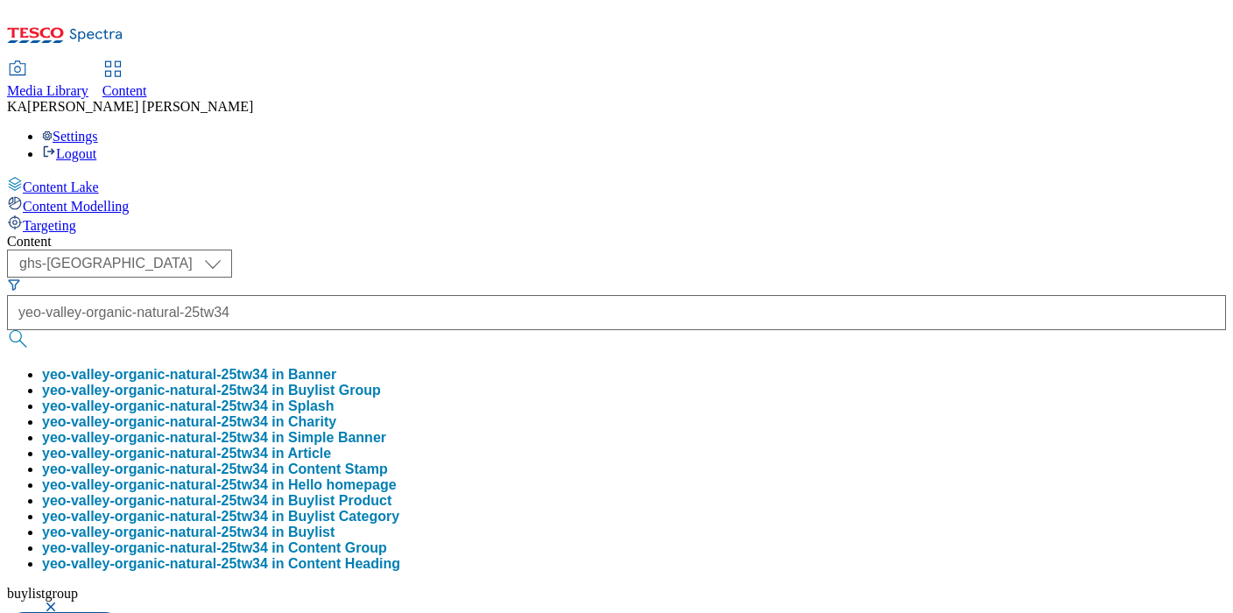
scroll to position [0, 0]
click at [381, 383] on button "yeo-valley-organic-natural-25tw34 in Buylist Group" at bounding box center [211, 391] width 339 height 16
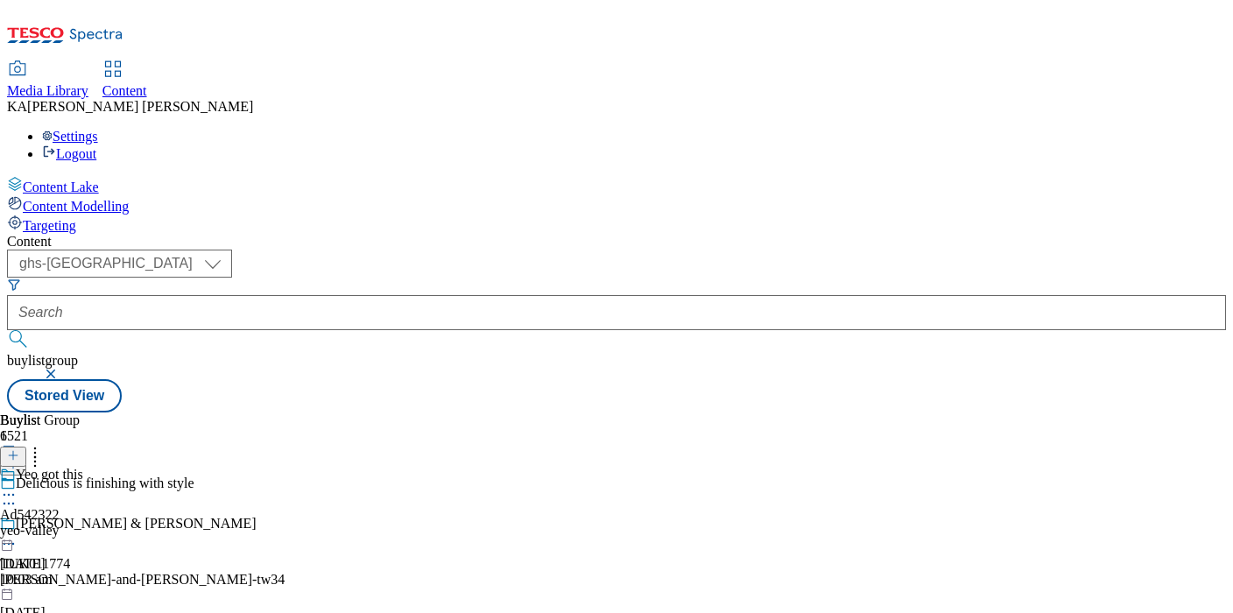
click at [18, 486] on icon at bounding box center [9, 495] width 18 height 18
click at [74, 526] on span "Edit" at bounding box center [64, 532] width 20 height 13
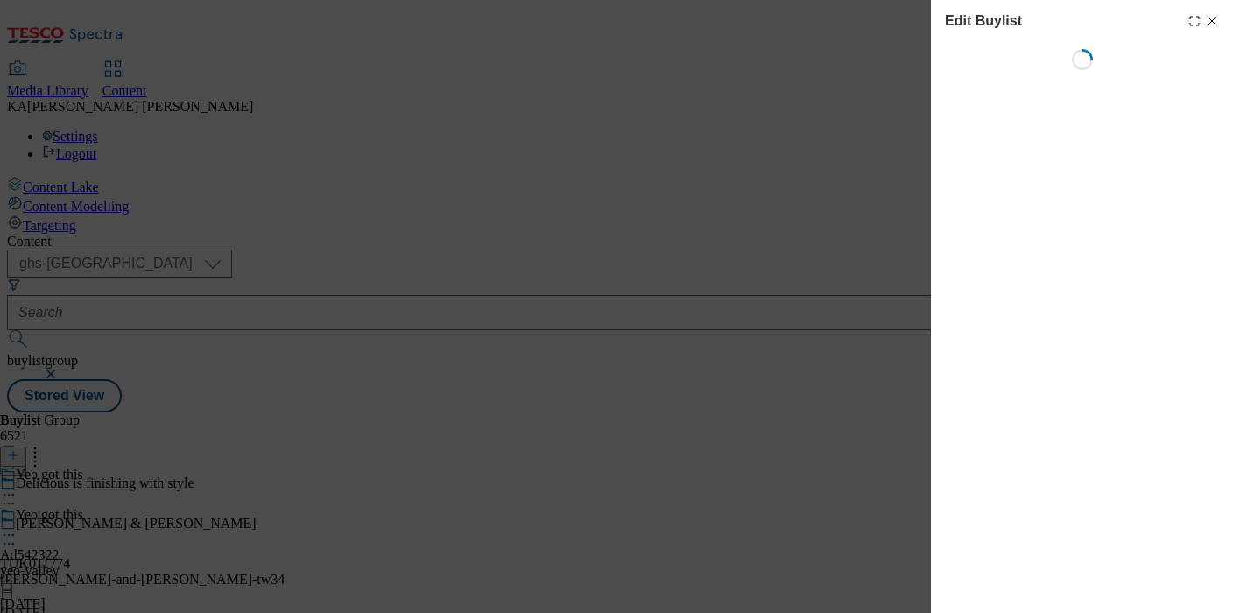
select select "tactical"
select select "supplier funded short term 1-3 weeks"
select select "dunnhumby"
select select "Banner"
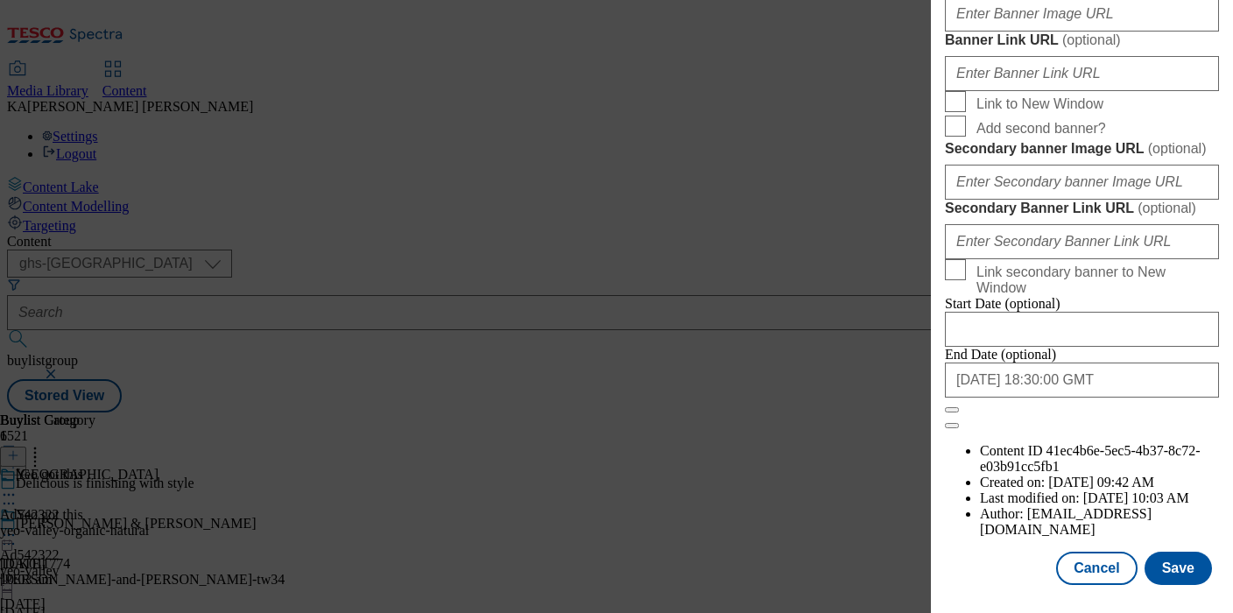
scroll to position [1556, 0]
click at [987, 32] on input "Banner Image URL ( optional )" at bounding box center [1082, 13] width 274 height 35
paste input "https://digitalcontent.api.tesco.com/v2/media/ghs-mktg/03c4cecf-bc7d-4745-afa5-…"
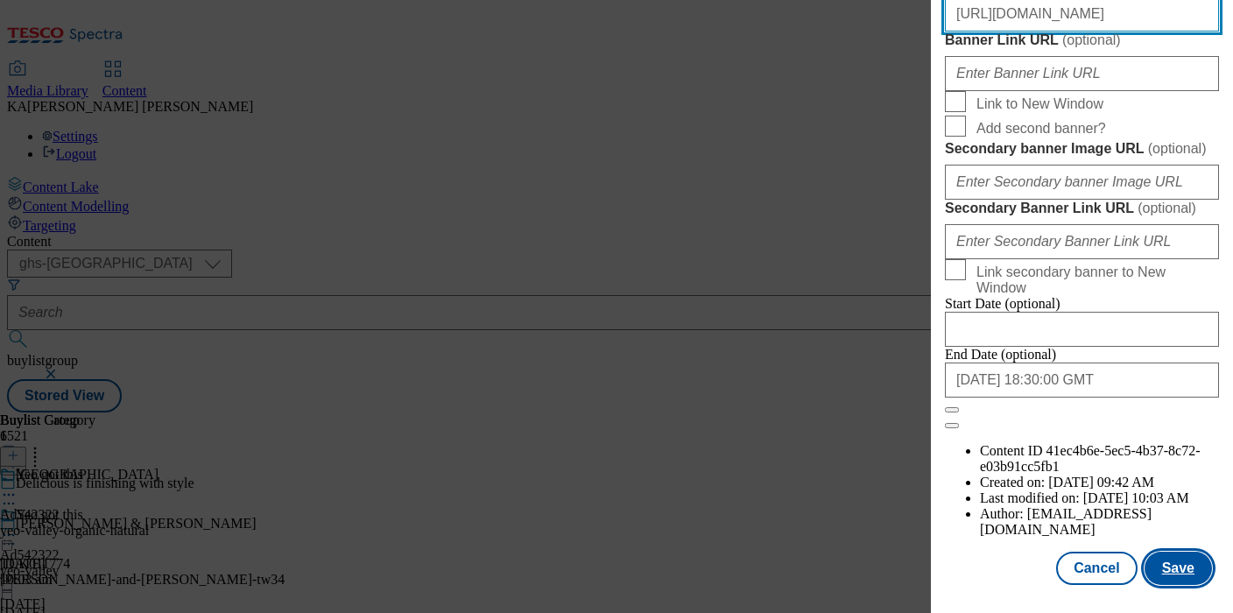
type input "https://digitalcontent.api.tesco.com/v2/media/ghs-mktg/03c4cecf-bc7d-4745-afa5-…"
click at [1173, 567] on button "Save" at bounding box center [1178, 568] width 67 height 33
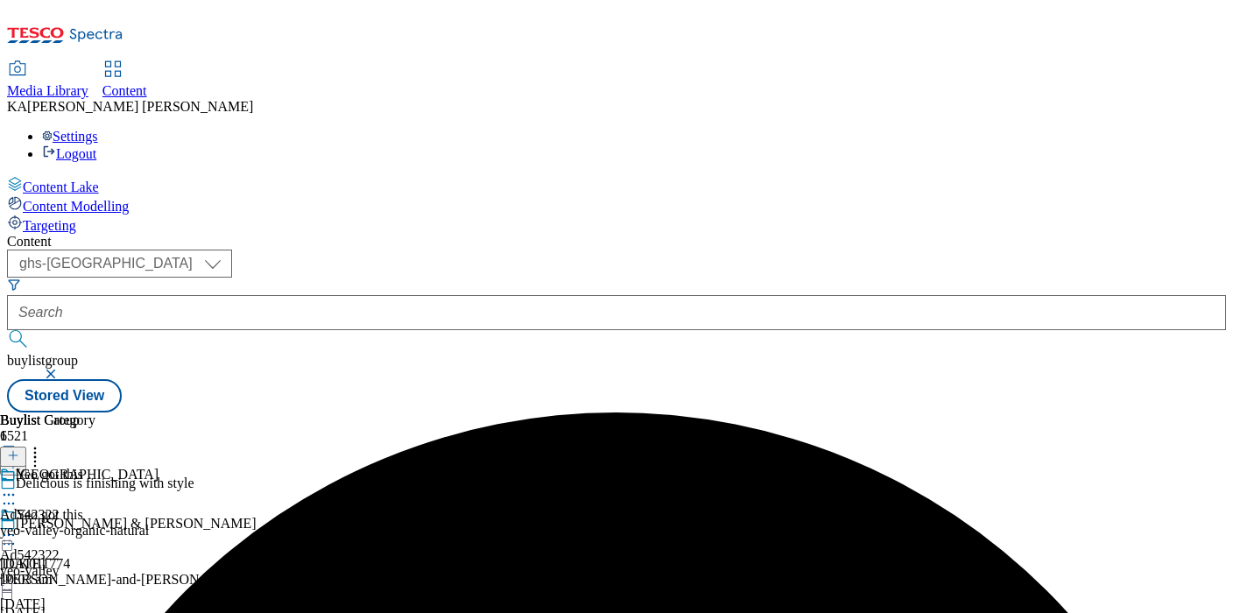
click at [18, 526] on icon at bounding box center [9, 535] width 18 height 18
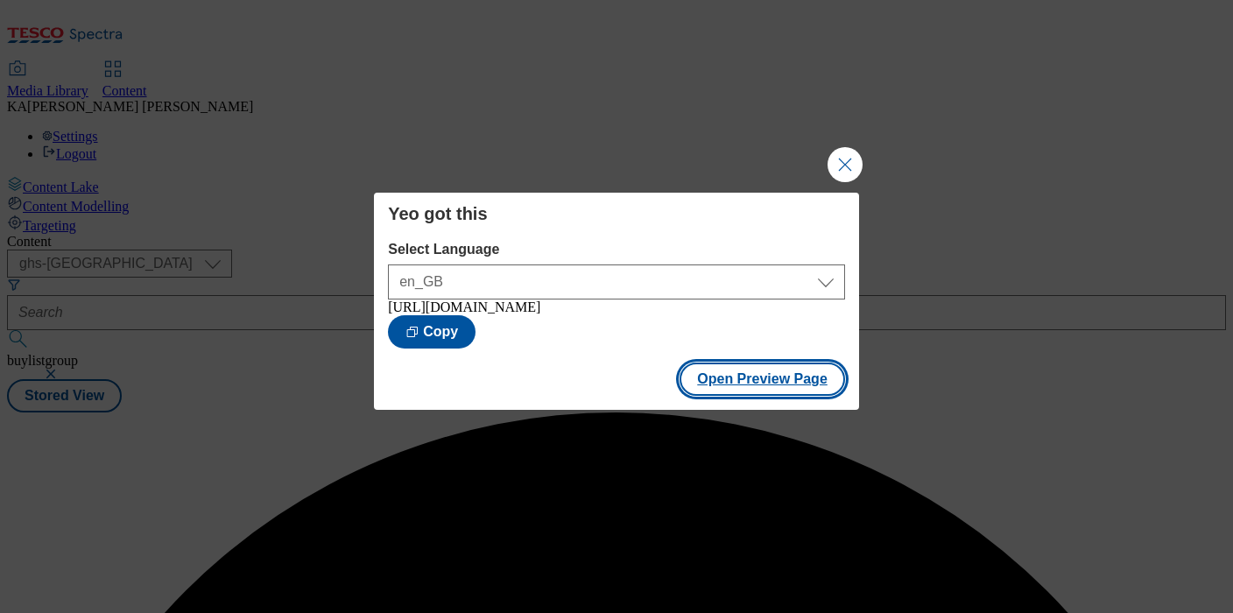
click at [727, 392] on button "Open Preview Page" at bounding box center [763, 379] width 166 height 33
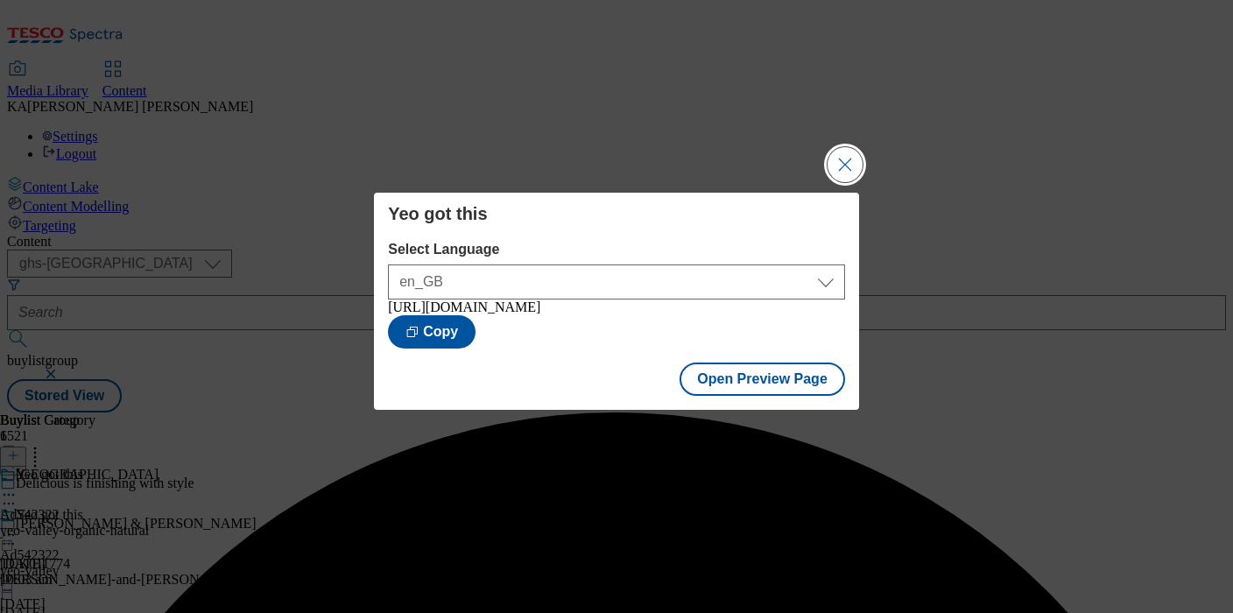
click at [846, 158] on button "Close Modal" at bounding box center [845, 164] width 35 height 35
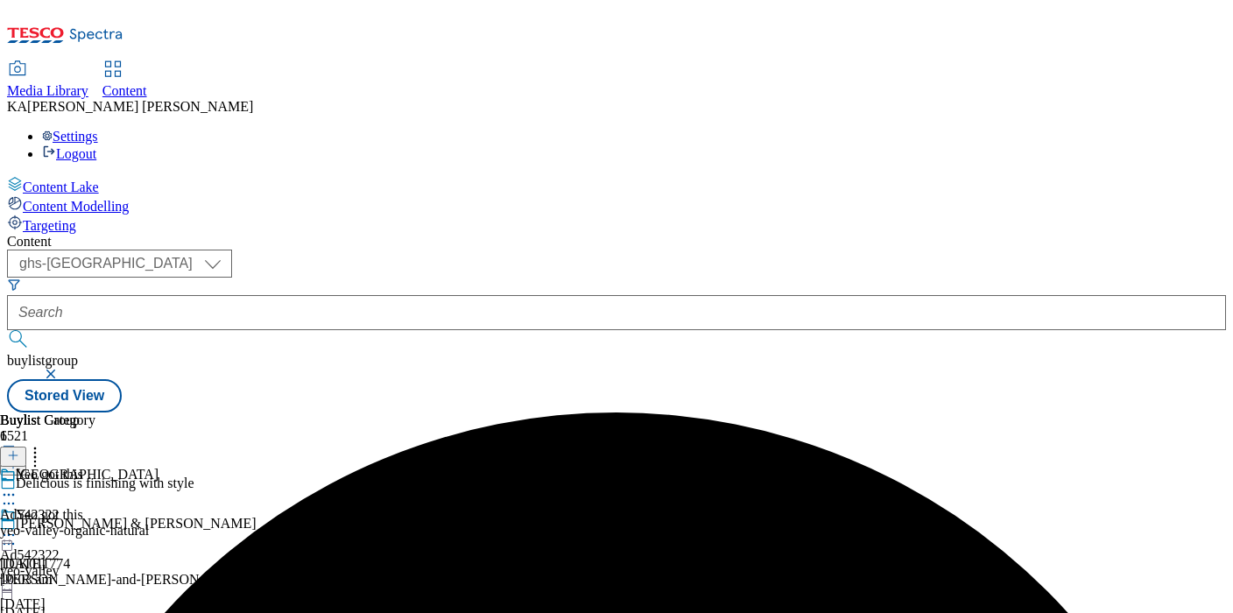
click at [18, 526] on icon at bounding box center [9, 535] width 18 height 18
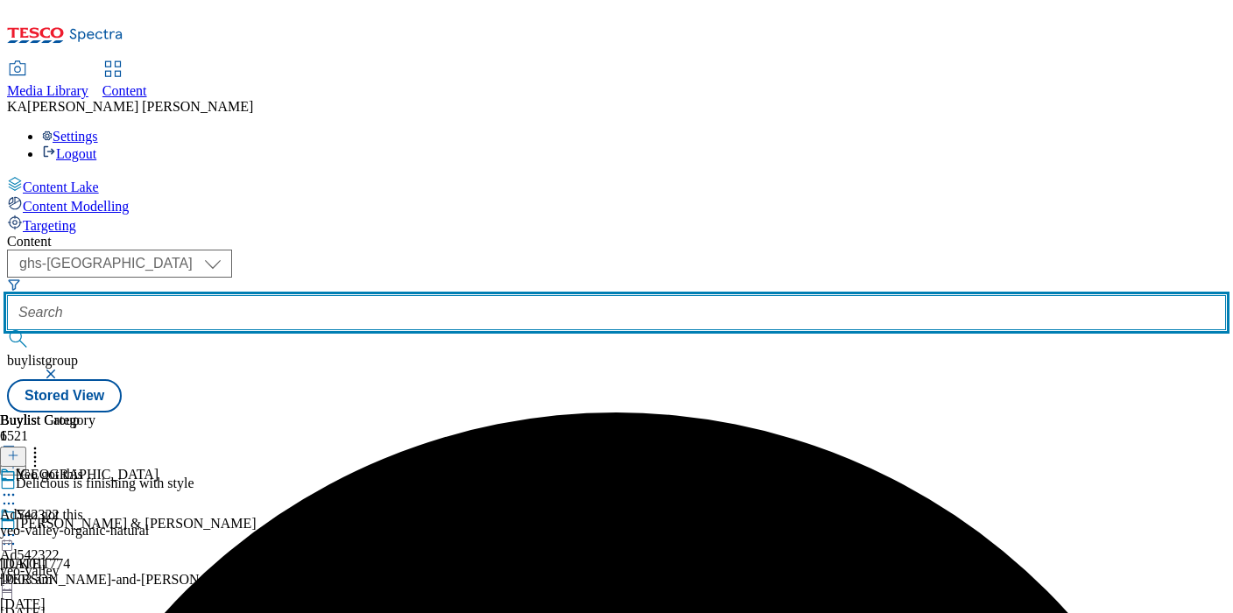
click at [383, 295] on input "text" at bounding box center [616, 312] width 1219 height 35
paste input "ul-surf-25tw34"
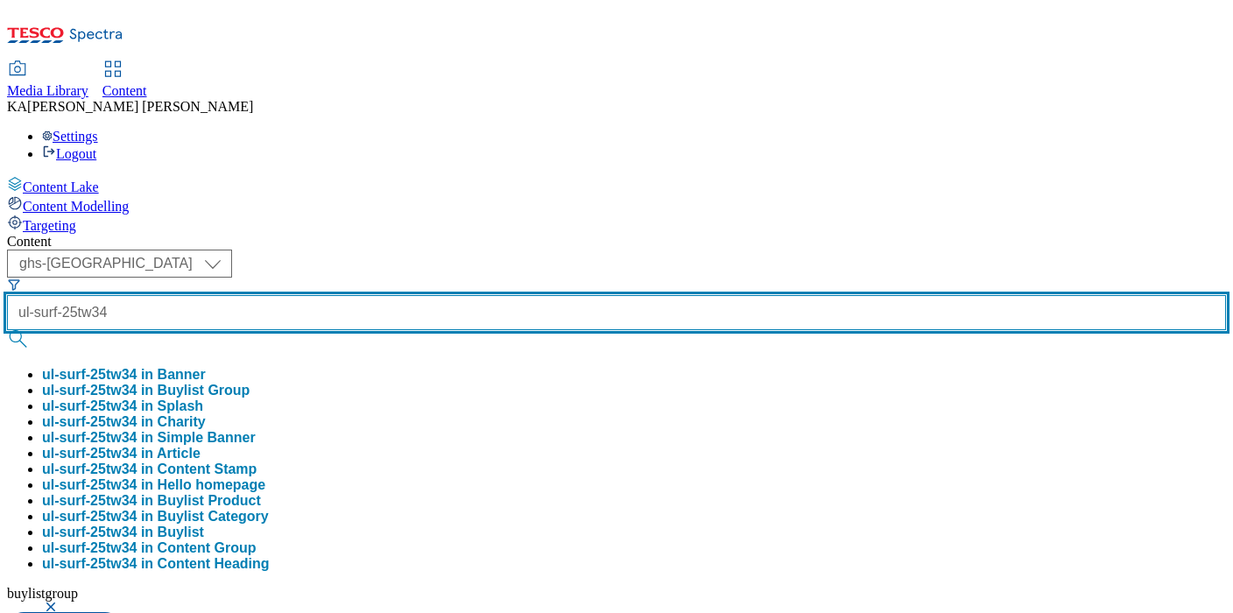
type input "ul-surf-25tw34"
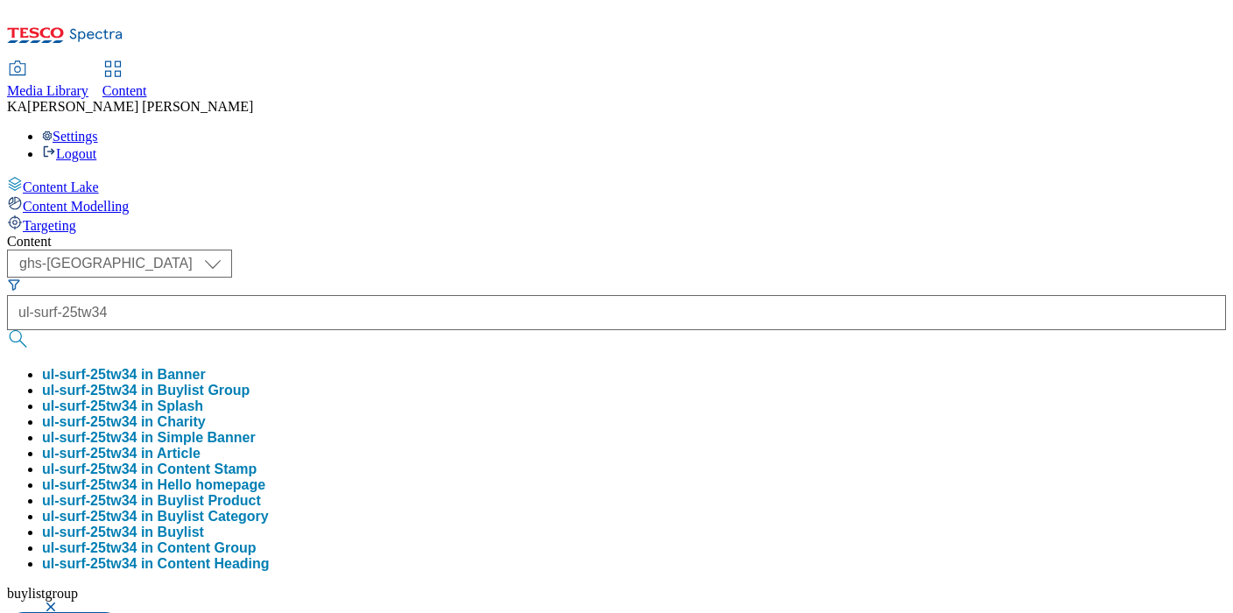
click at [250, 383] on button "ul-surf-25tw34 in Buylist Group" at bounding box center [146, 391] width 208 height 16
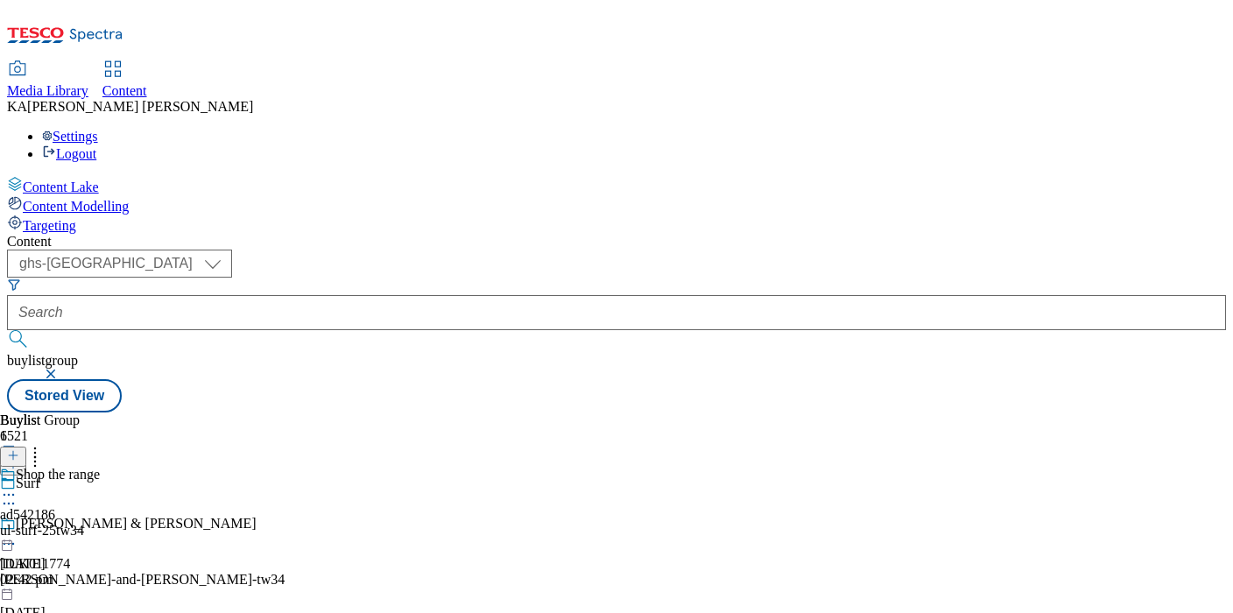
click at [18, 486] on icon at bounding box center [9, 495] width 18 height 18
click at [74, 526] on span "Edit" at bounding box center [64, 532] width 20 height 13
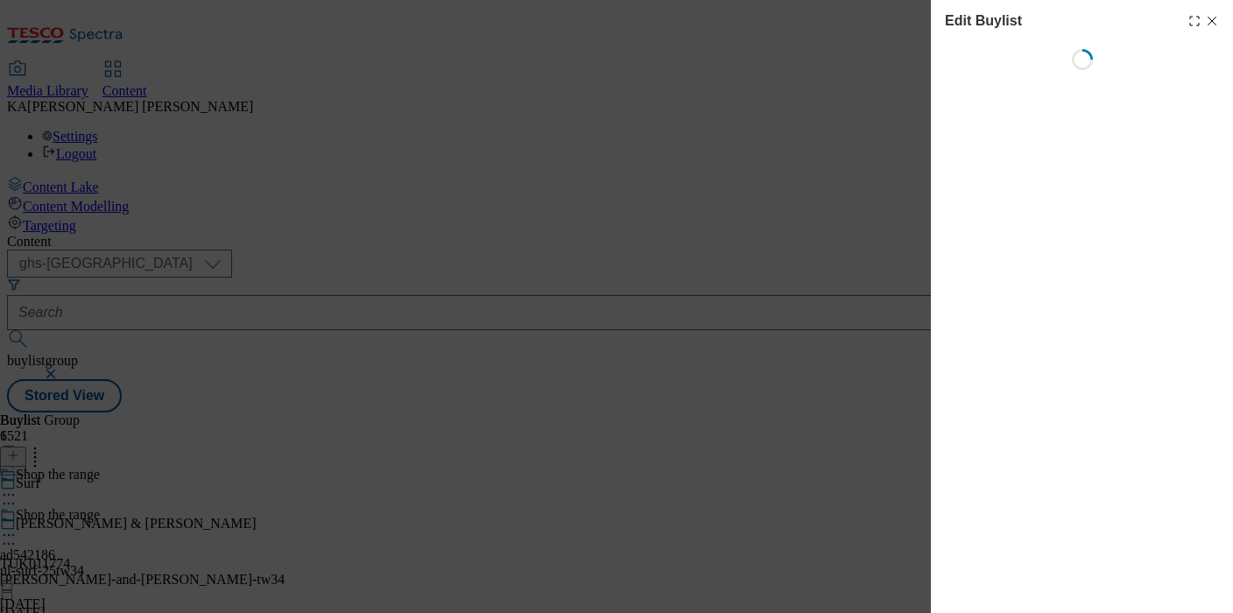
select select "tactical"
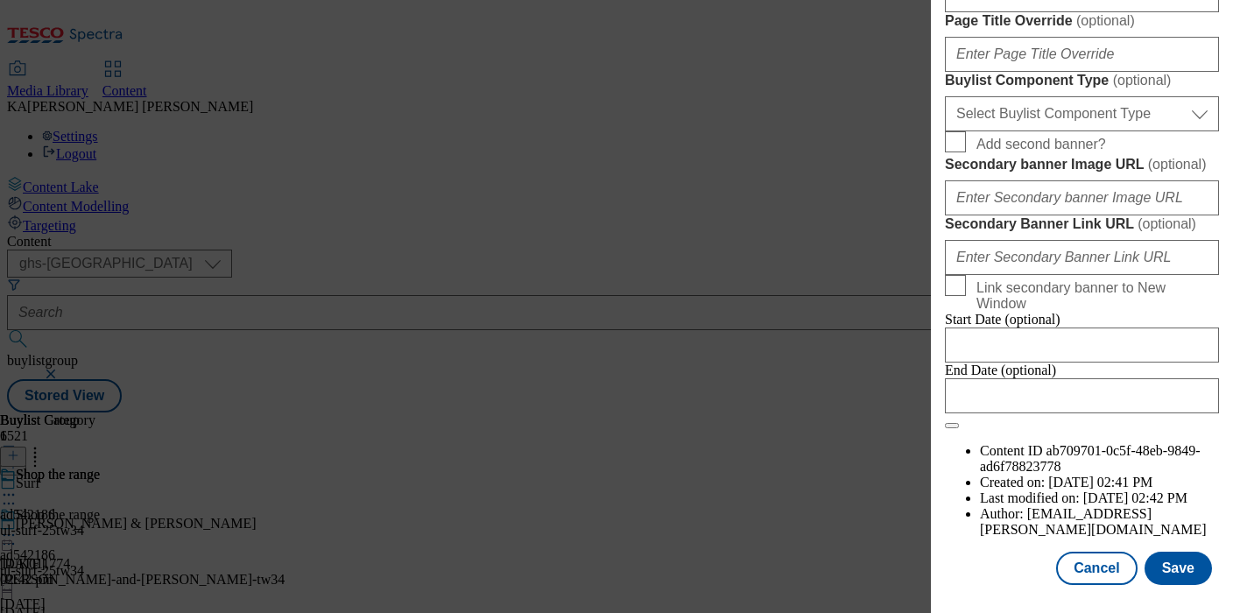
scroll to position [1549, 0]
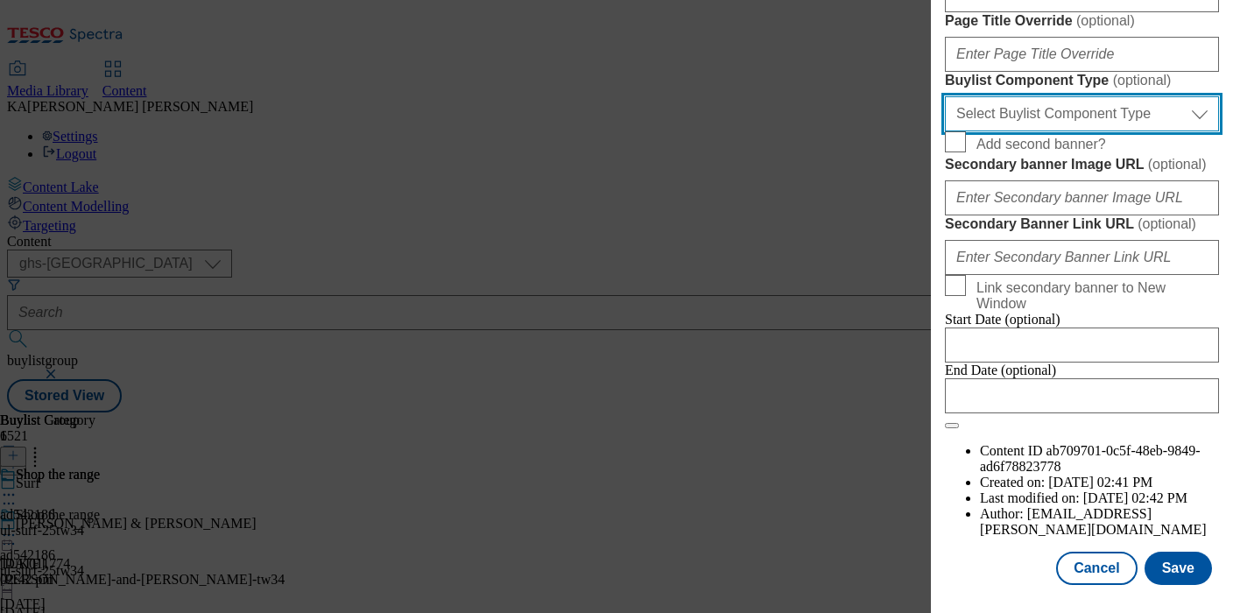
click at [991, 131] on select "Select Buylist Component Type Banner Competition Header Meal" at bounding box center [1082, 113] width 274 height 35
select select "Banner"
click at [945, 131] on select "Select Buylist Component Type Banner Competition Header Meal" at bounding box center [1082, 113] width 274 height 35
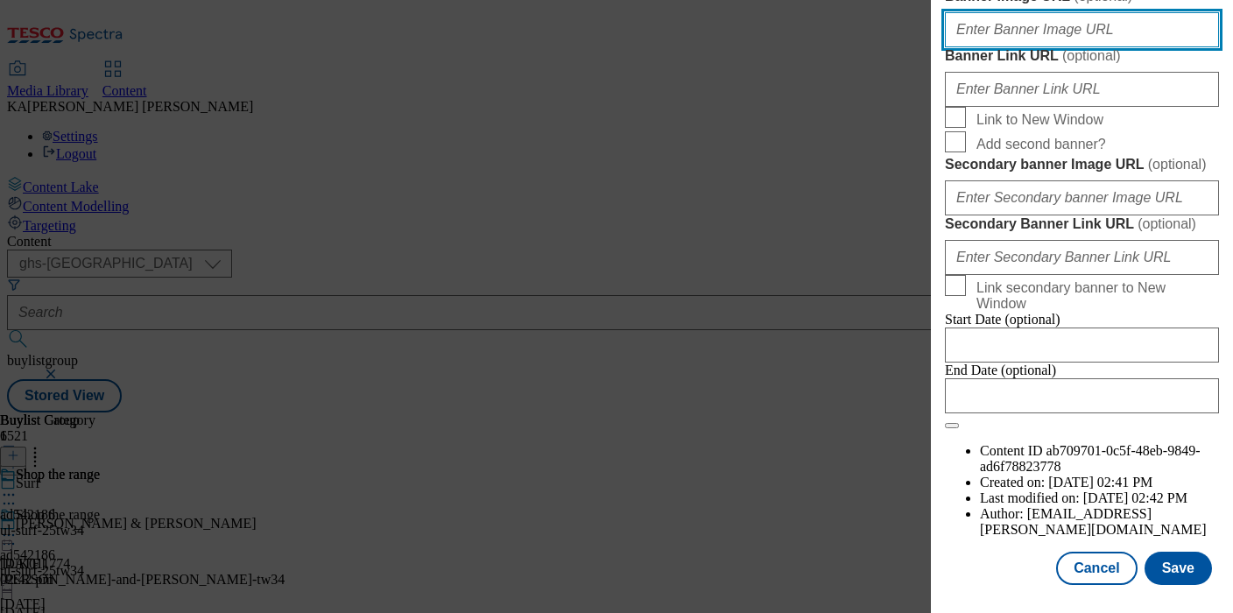
click at [1000, 47] on input "Banner Image URL ( optional )" at bounding box center [1082, 29] width 274 height 35
paste input "https://digitalcontent.api.tesco.com/v2/media/ghs-mktg/b1d6b59d-07dc-4ef3-b887-…"
type input "https://digitalcontent.api.tesco.com/v2/media/ghs-mktg/b1d6b59d-07dc-4ef3-b887-…"
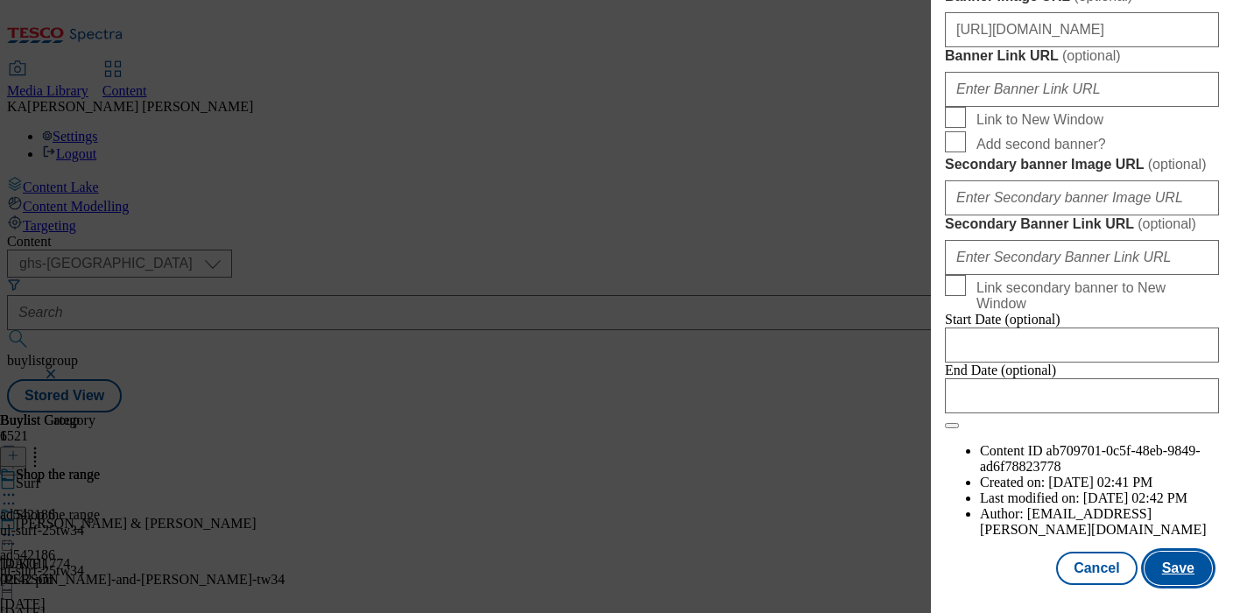
click at [1171, 564] on button "Save" at bounding box center [1178, 568] width 67 height 33
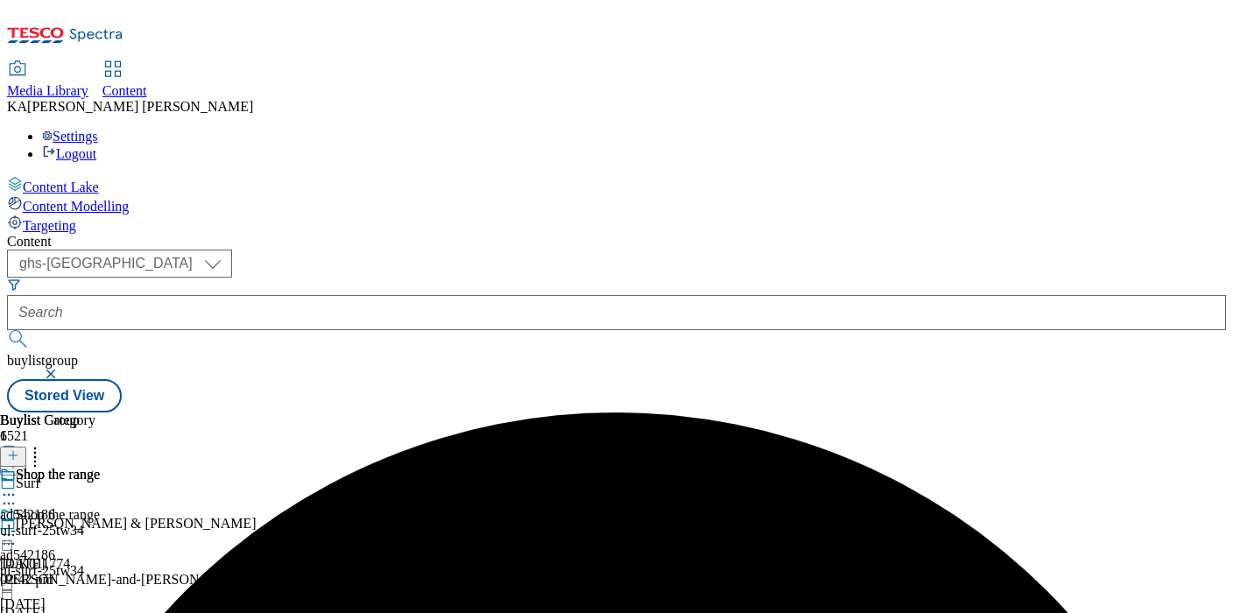
click at [18, 526] on icon at bounding box center [9, 535] width 18 height 18
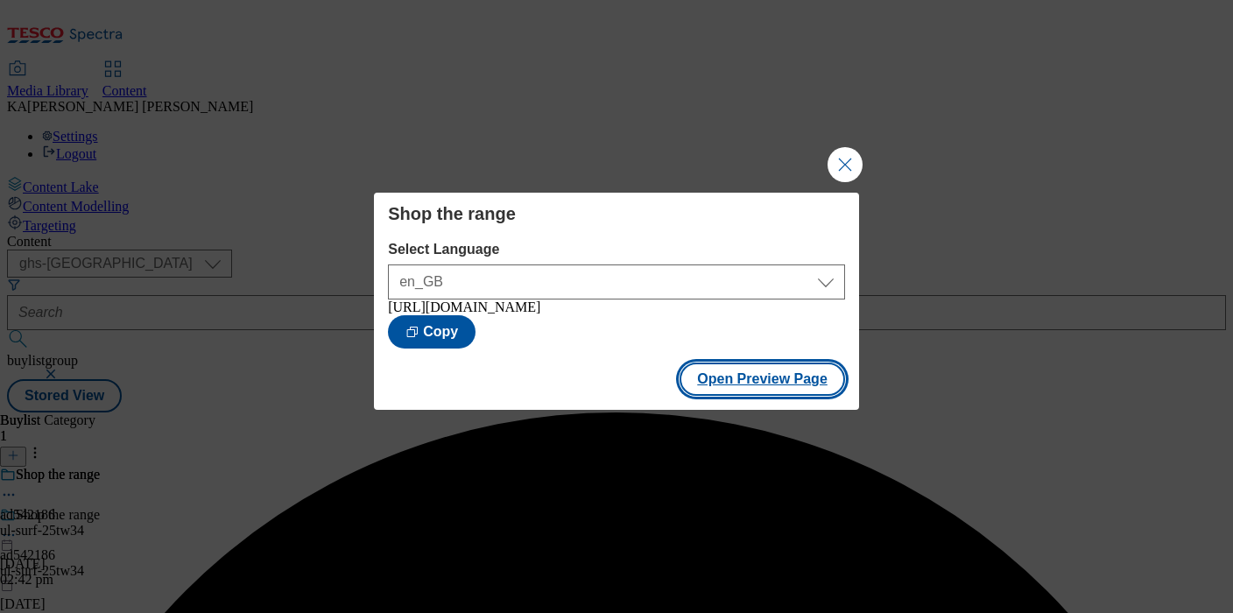
click at [729, 396] on button "Open Preview Page" at bounding box center [763, 379] width 166 height 33
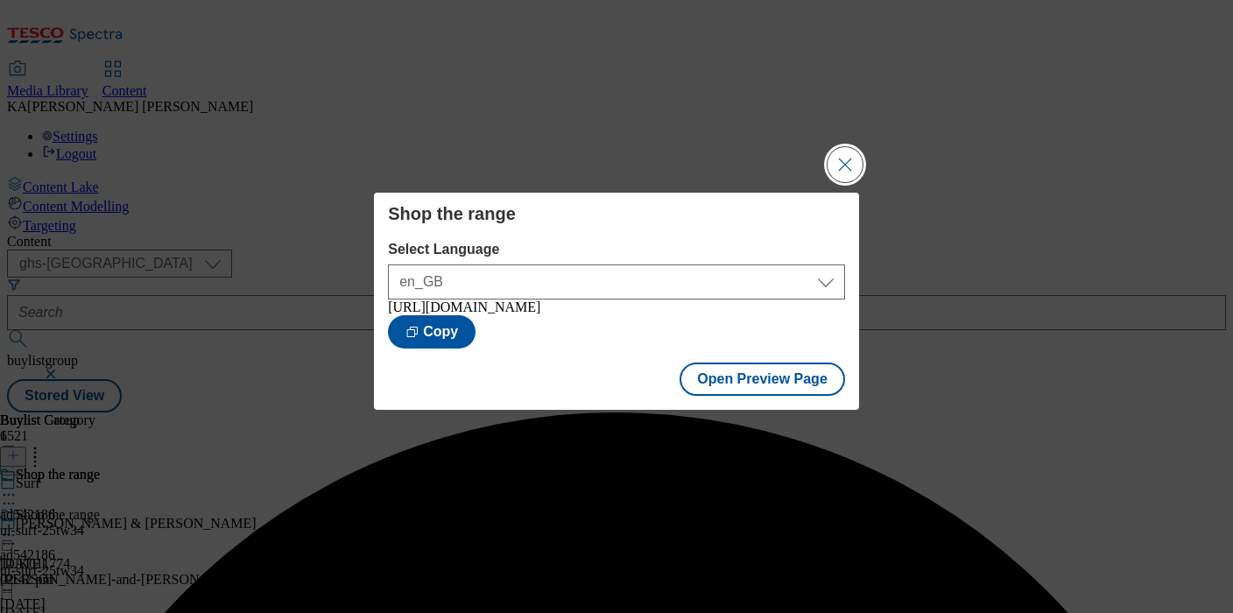
click at [845, 155] on button "Close Modal" at bounding box center [845, 164] width 35 height 35
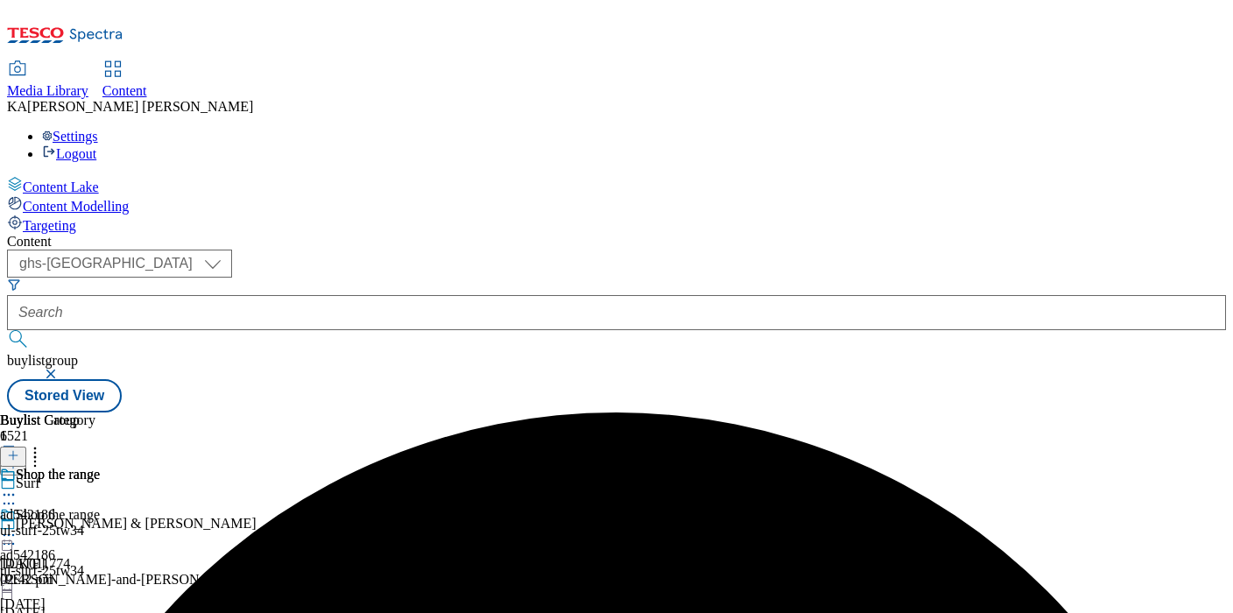
click at [18, 526] on icon at bounding box center [9, 535] width 18 height 18
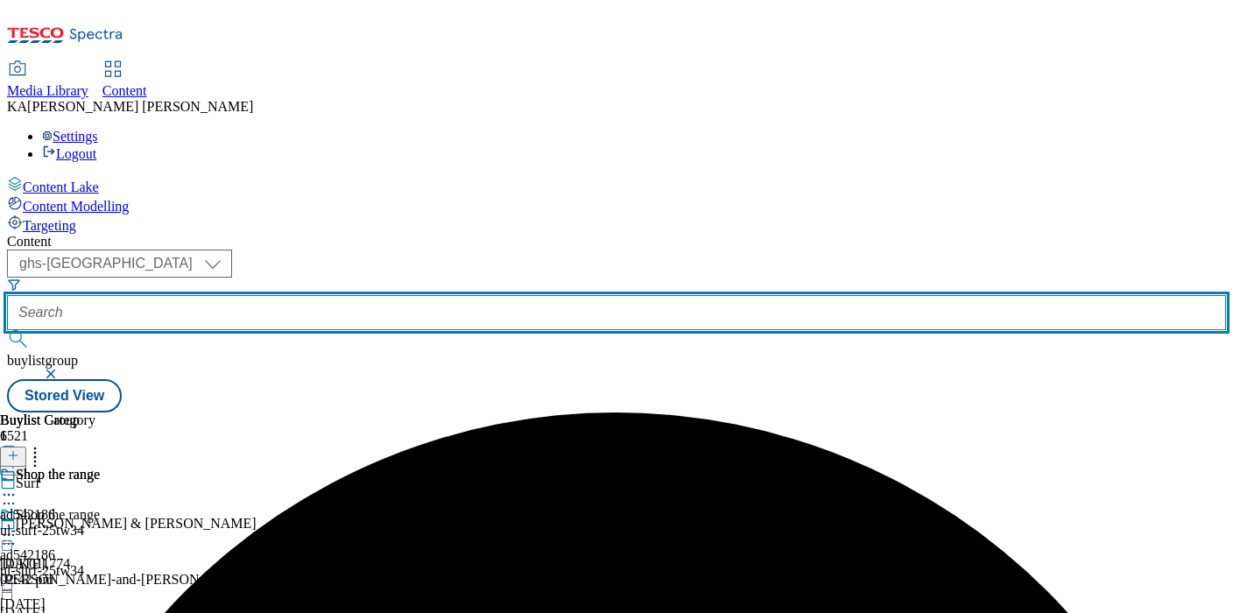
click at [440, 295] on input "text" at bounding box center [616, 312] width 1219 height 35
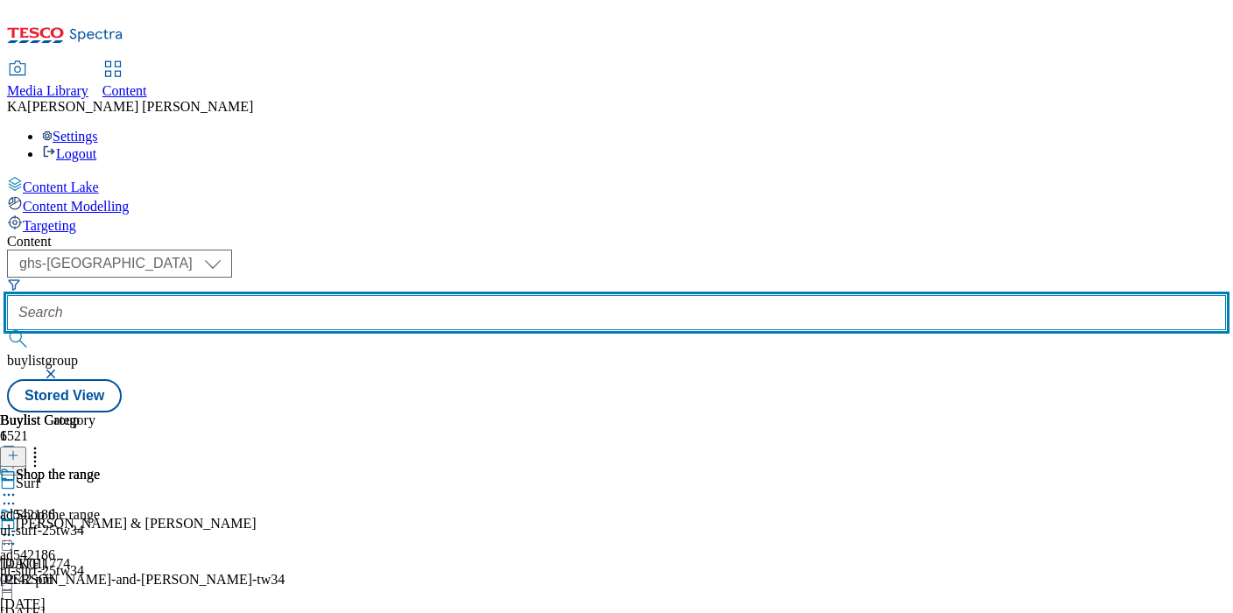
paste input "yeo-valley-organic-25tw34"
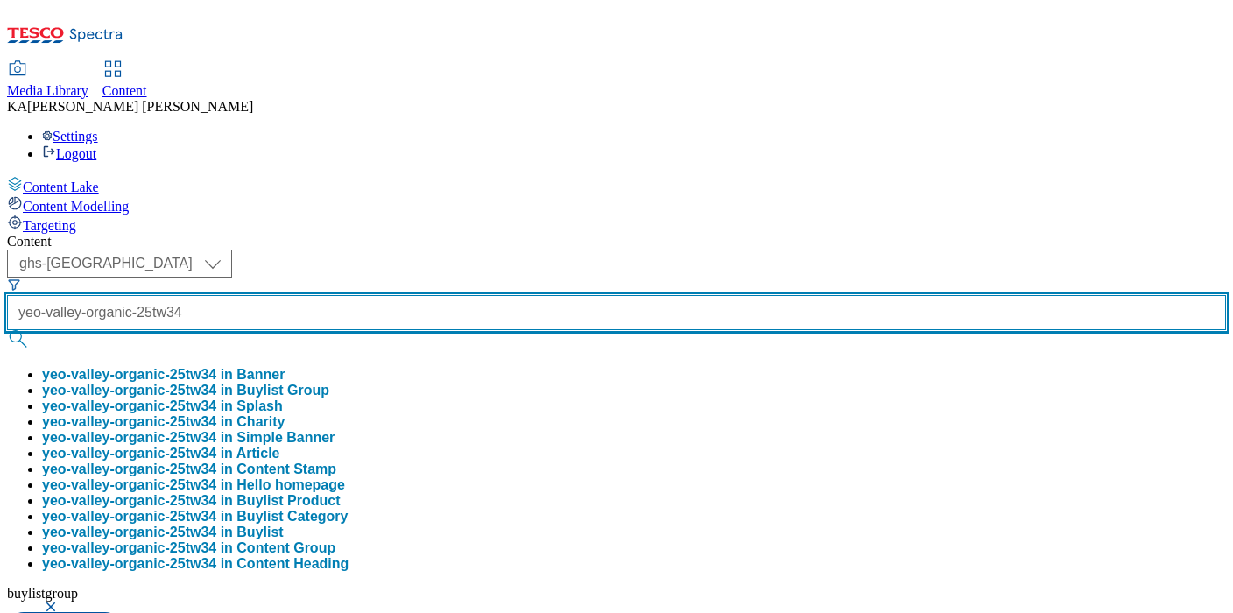
scroll to position [0, 19]
type input "yeo-valley-organic-25tw34"
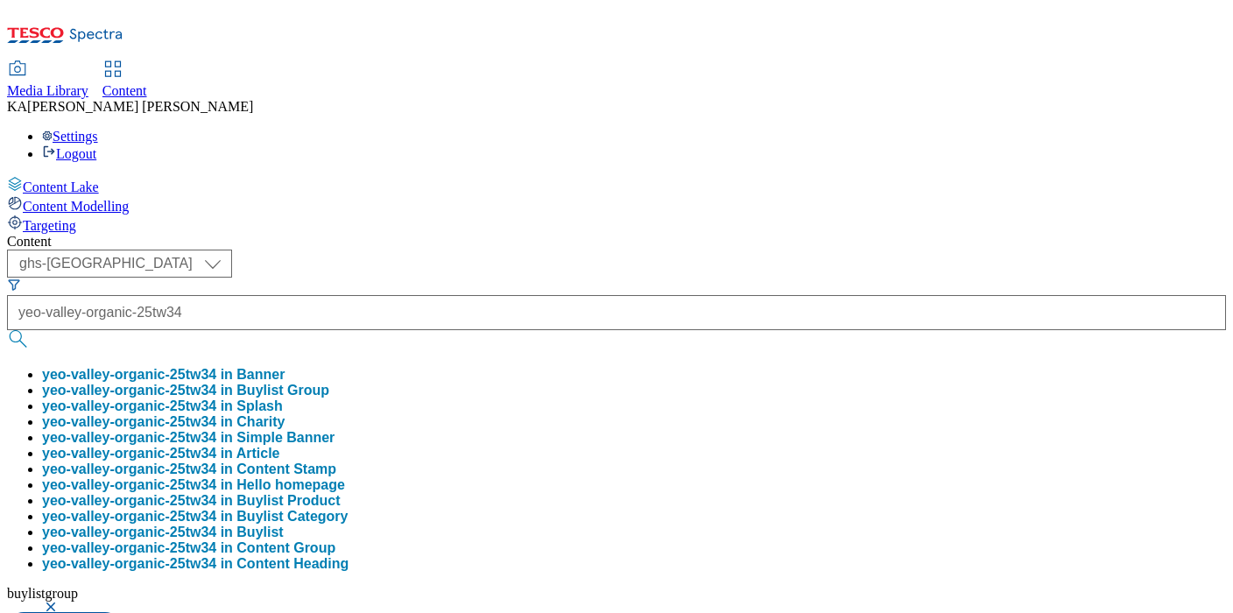
scroll to position [0, 0]
click at [329, 383] on button "yeo-valley-organic-25tw34 in Buylist Group" at bounding box center [185, 391] width 287 height 16
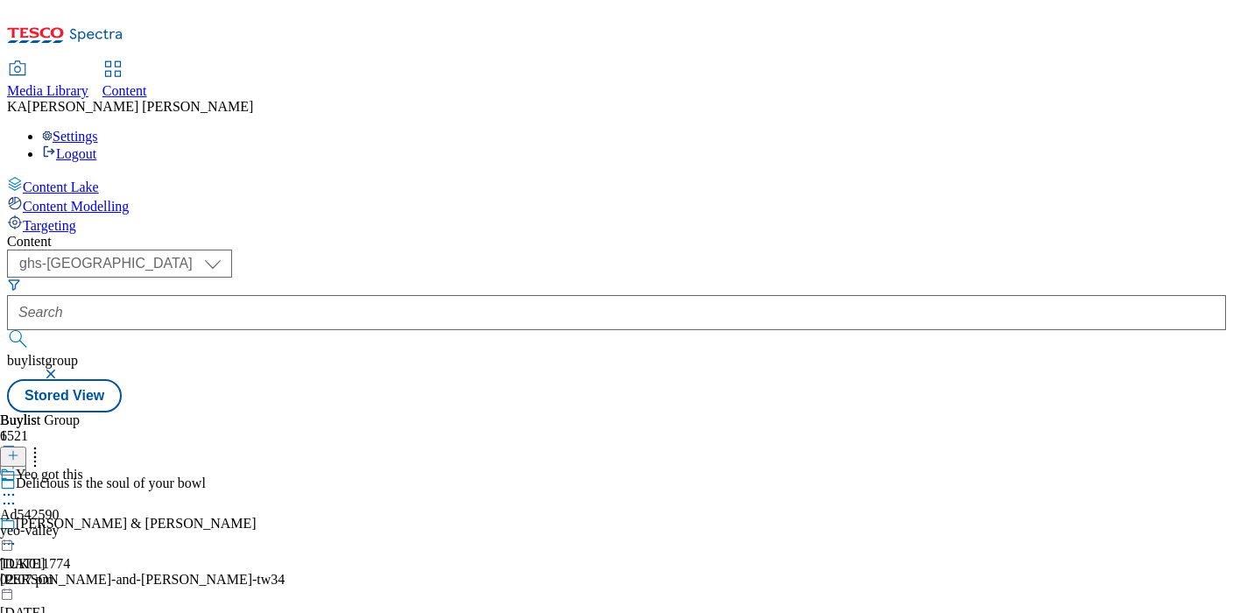
click at [11, 494] on circle at bounding box center [9, 495] width 3 height 3
click at [81, 521] on button "Edit" at bounding box center [58, 531] width 46 height 20
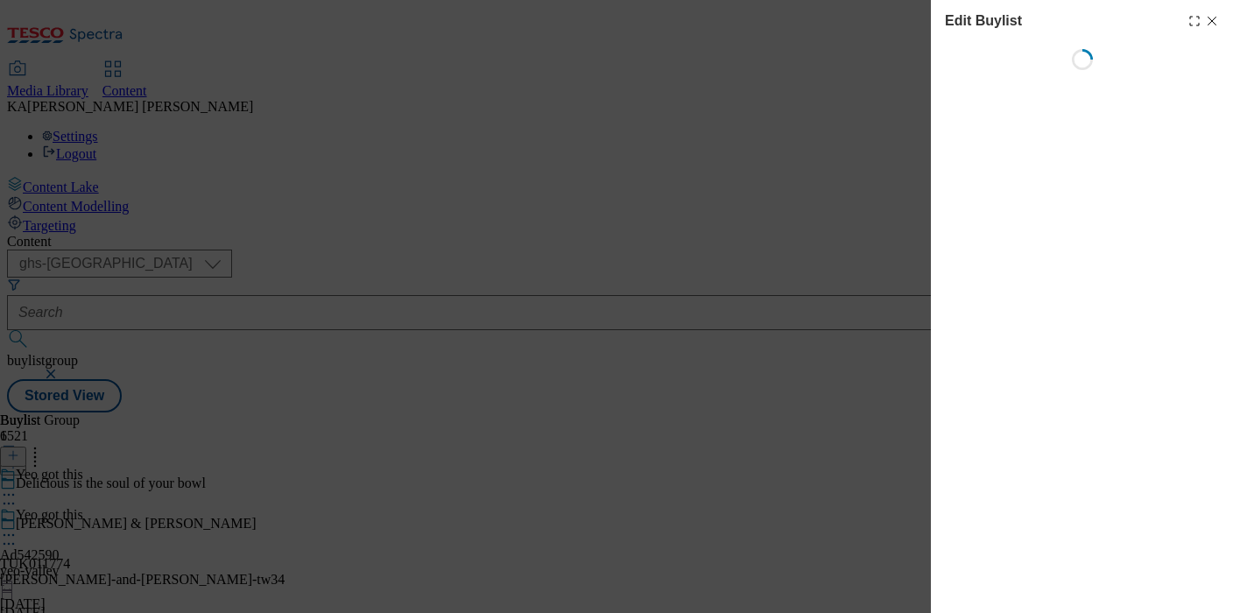
select select "tactical"
select select "supplier funded short term 1-3 weeks"
select select "dunnhumby"
select select "Banner"
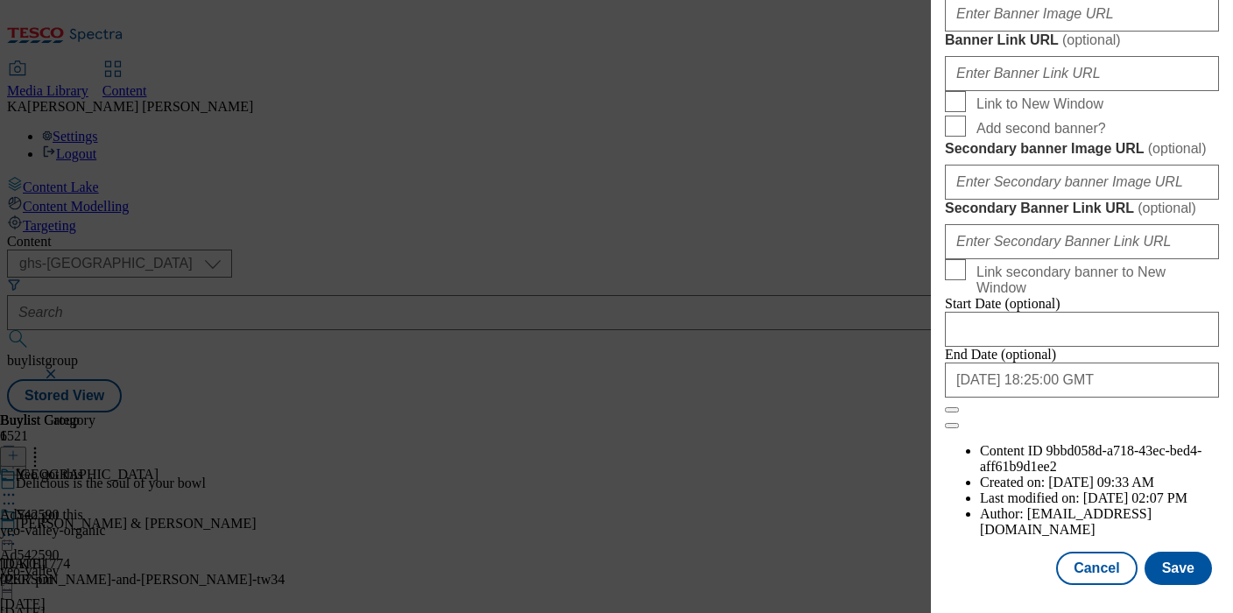
scroll to position [1572, 0]
click at [989, 32] on input "Banner Image URL ( optional )" at bounding box center [1082, 13] width 274 height 35
paste input "https://digitalcontent.api.tesco.com/v2/media/ghs-mktg/b93f82c5-fe9a-4365-8a0f-…"
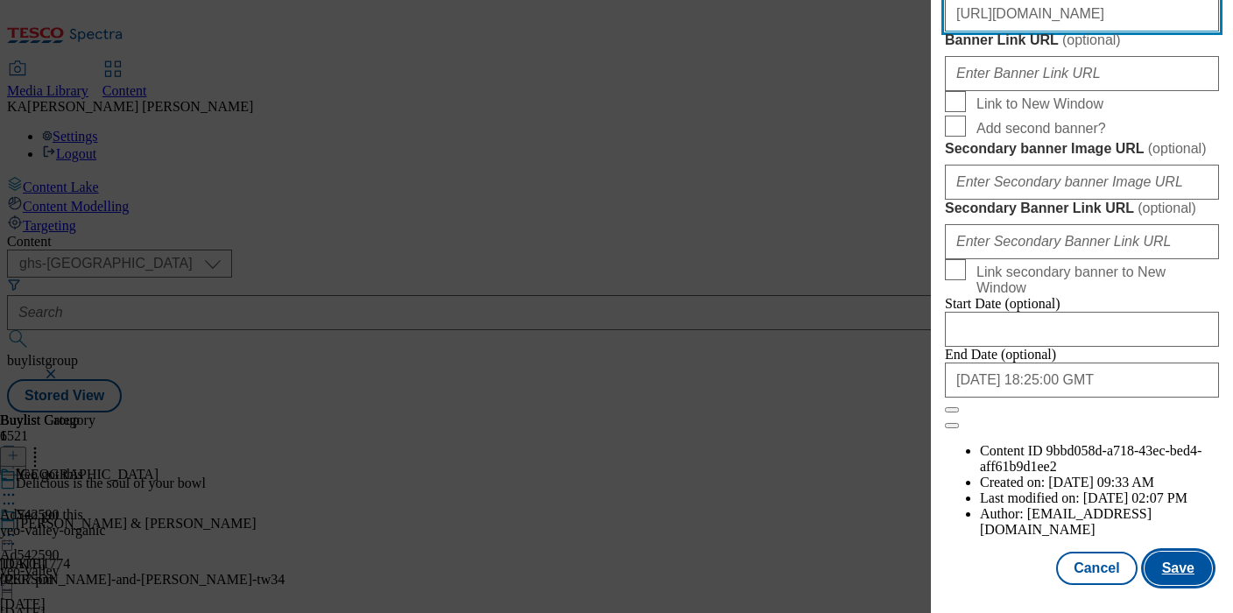
type input "https://digitalcontent.api.tesco.com/v2/media/ghs-mktg/b93f82c5-fe9a-4365-8a0f-…"
click at [1161, 567] on button "Save" at bounding box center [1178, 568] width 67 height 33
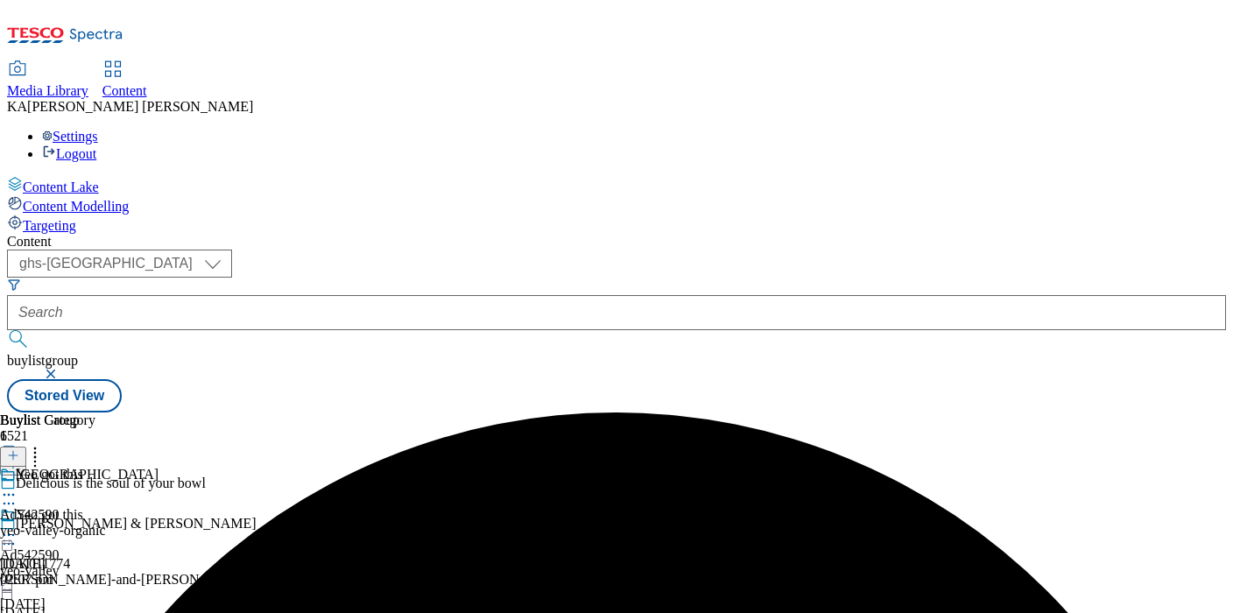
click at [83, 507] on div "Yeo got this Ad542590 yeo-valley 14 Oct 2025 03:03 pm" at bounding box center [41, 567] width 83 height 121
click at [18, 526] on icon at bounding box center [9, 535] width 18 height 18
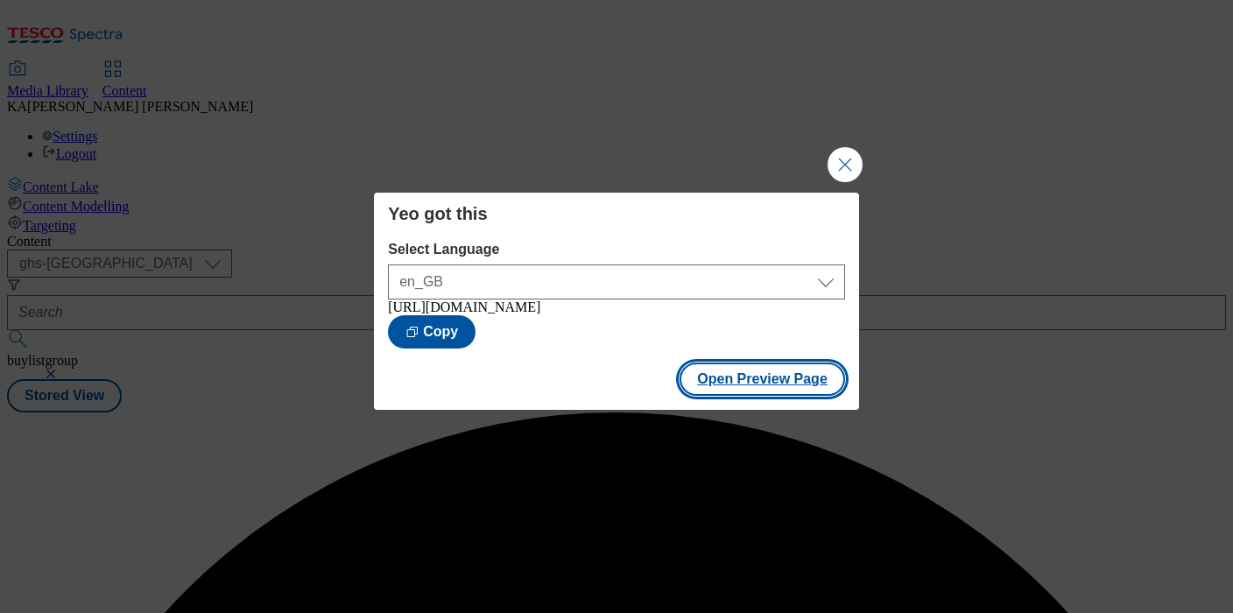
click at [711, 392] on button "Open Preview Page" at bounding box center [763, 379] width 166 height 33
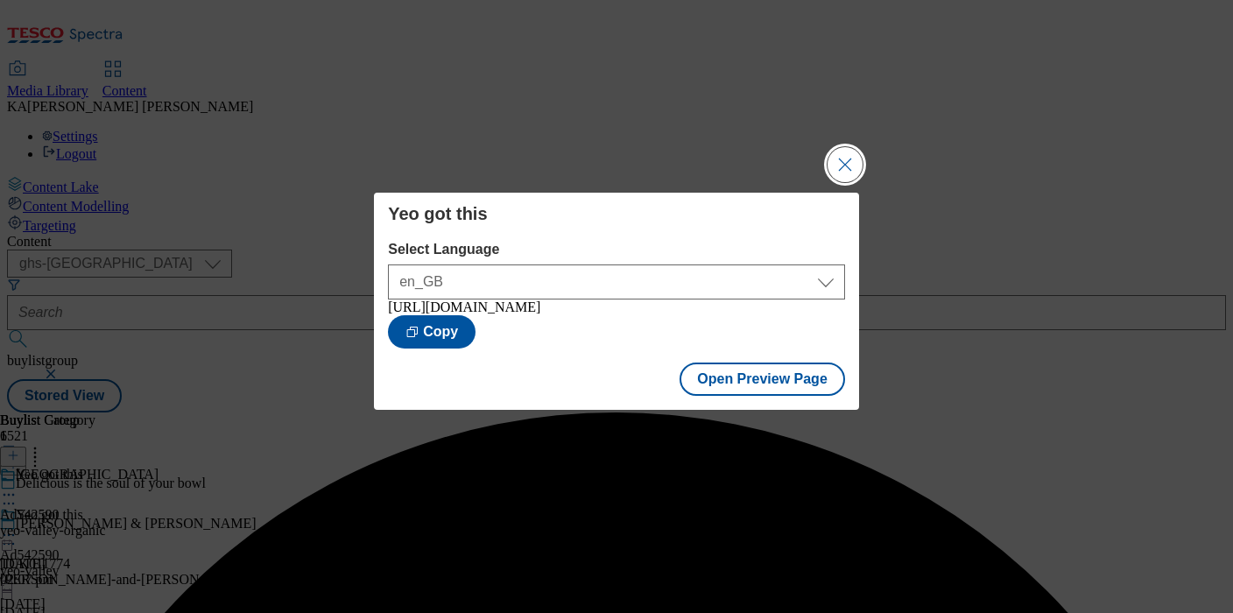
click at [847, 148] on button "Close Modal" at bounding box center [845, 164] width 35 height 35
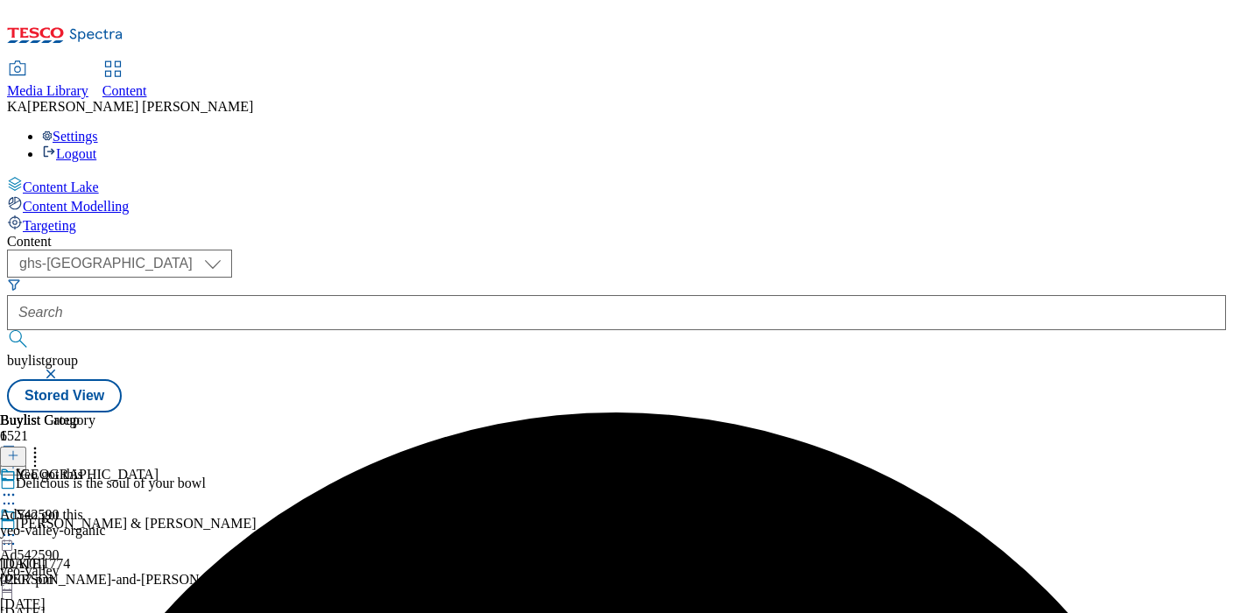
click at [18, 526] on icon at bounding box center [9, 535] width 18 height 18
click at [403, 413] on div "Buylist Group 6521 Delicious is the soul of your bowl Whyte & Mackay TUK011774 …" at bounding box center [616, 413] width 1219 height 0
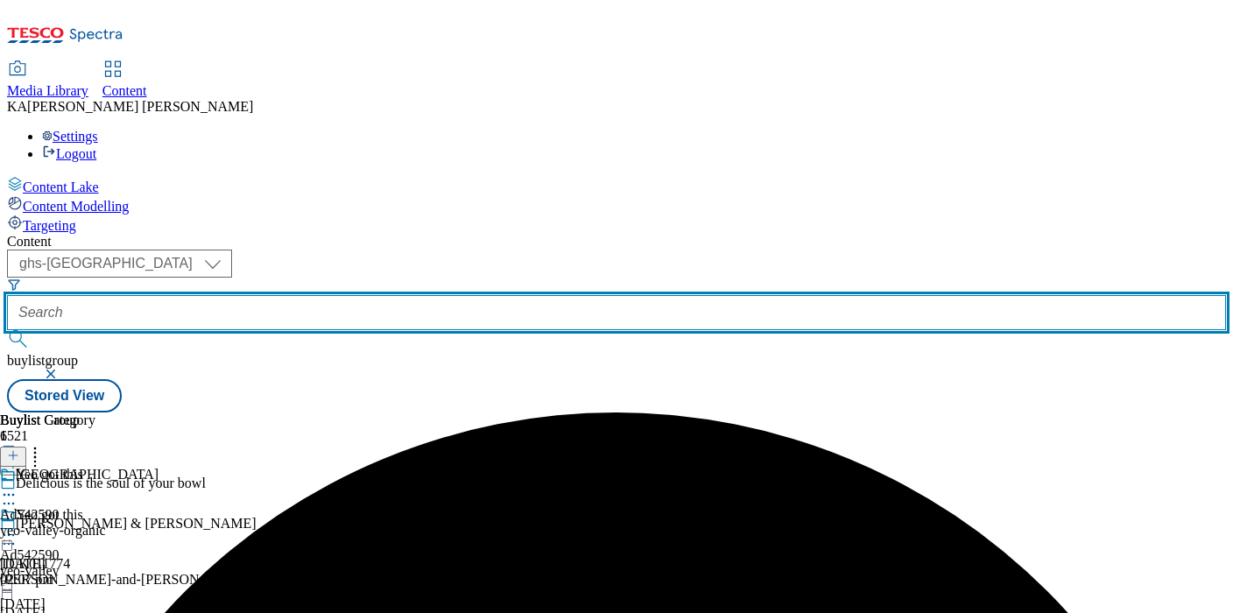
click at [395, 295] on input "text" at bounding box center [616, 312] width 1219 height 35
paste input "flora-proactiv-25tw34"
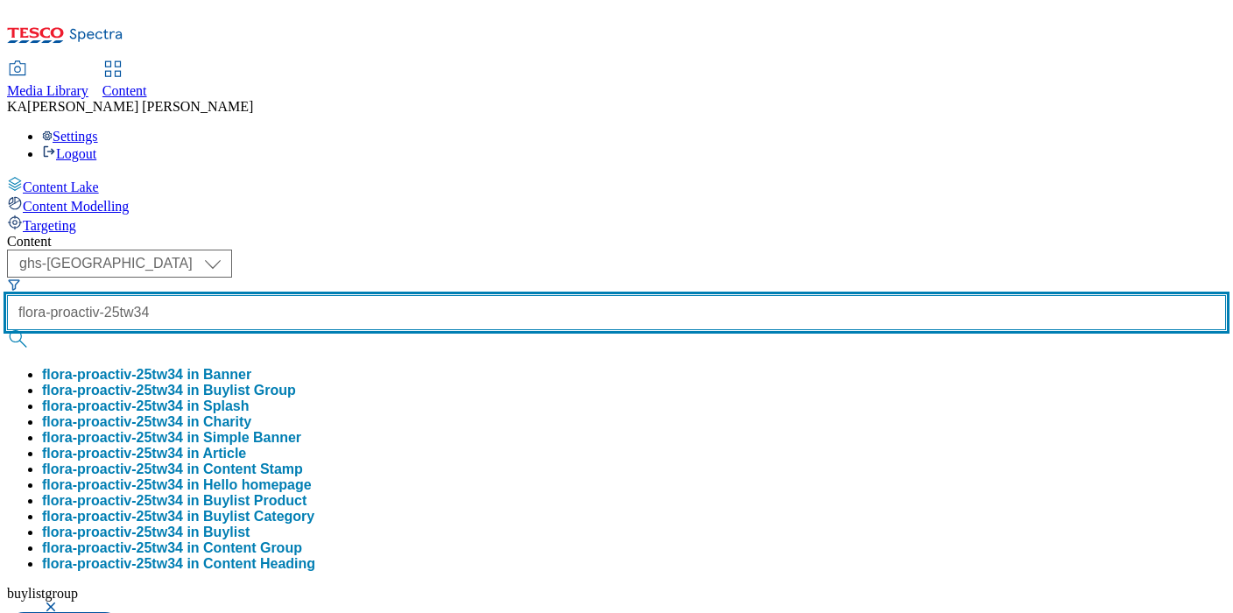
type input "flora-proactiv-25tw34"
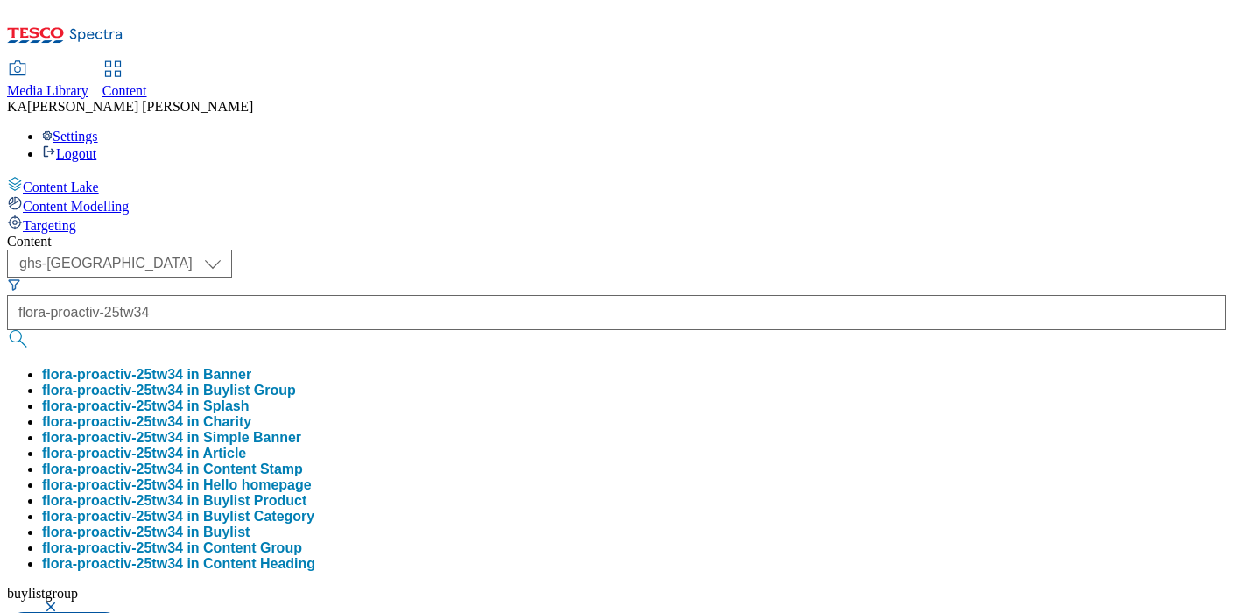
click at [296, 383] on button "flora-proactiv-25tw34 in Buylist Group" at bounding box center [169, 391] width 254 height 16
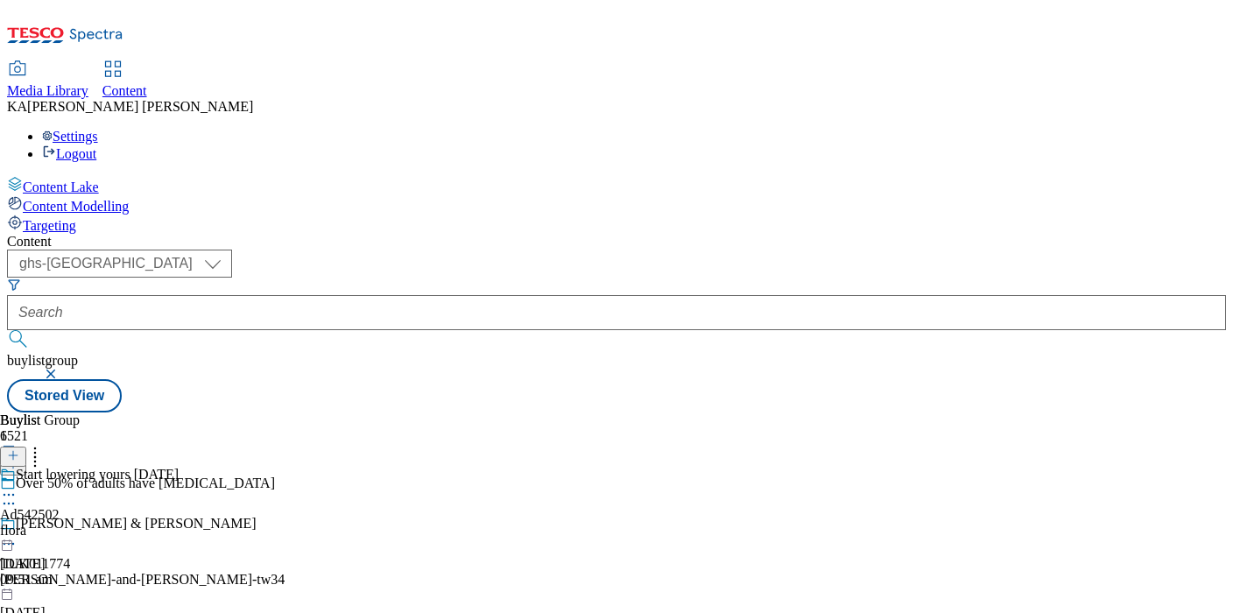
click at [18, 486] on icon at bounding box center [9, 495] width 18 height 18
click at [74, 526] on span "Edit" at bounding box center [64, 532] width 20 height 13
select select "tactical"
select select "supplier funded short term 1-3 weeks"
select select "dunnhumby"
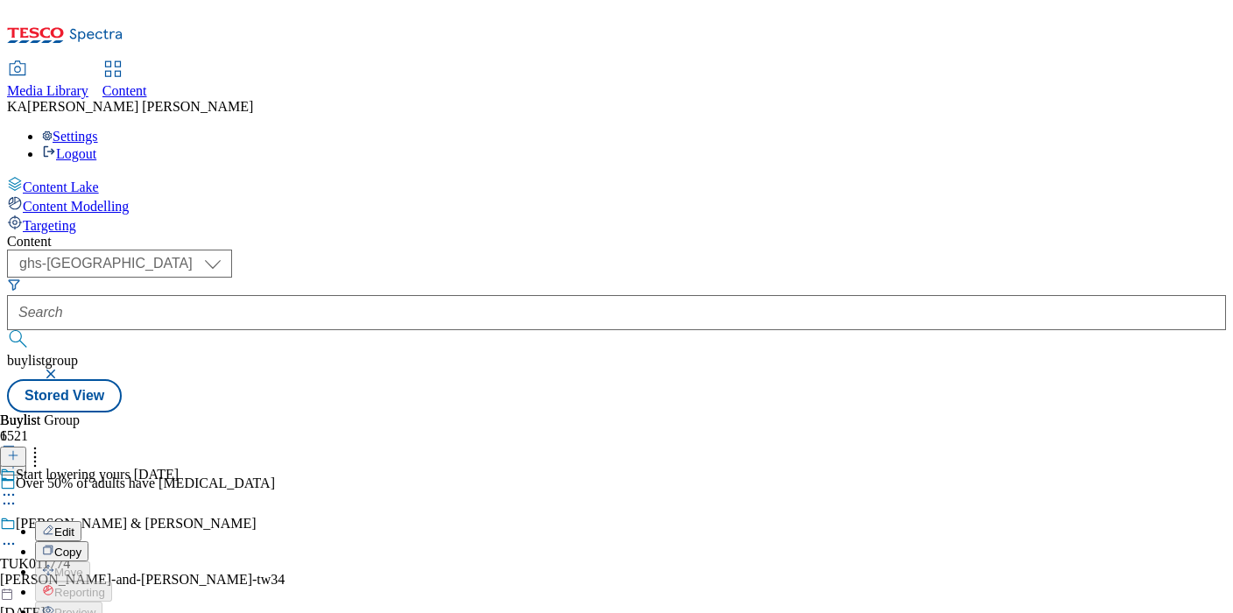
select select "Banner"
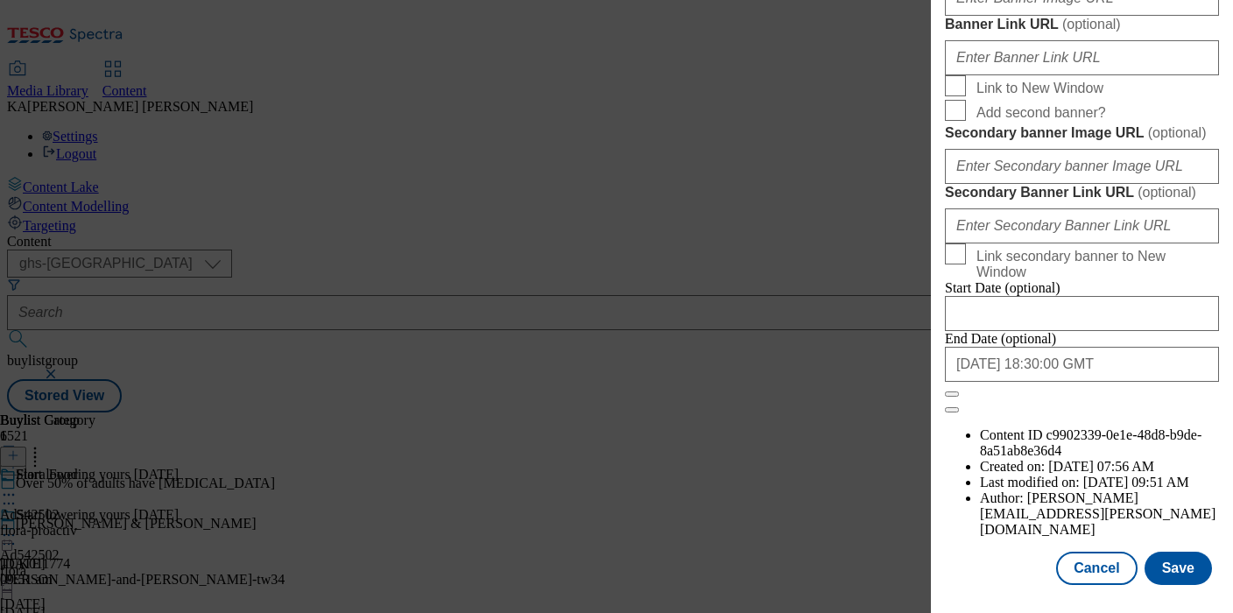
scroll to position [1556, 0]
paste input "https://digitalcontent.api.tesco.com/v2/media/ghs-mktg/754b007d-4c3e-45eb-a39f-…"
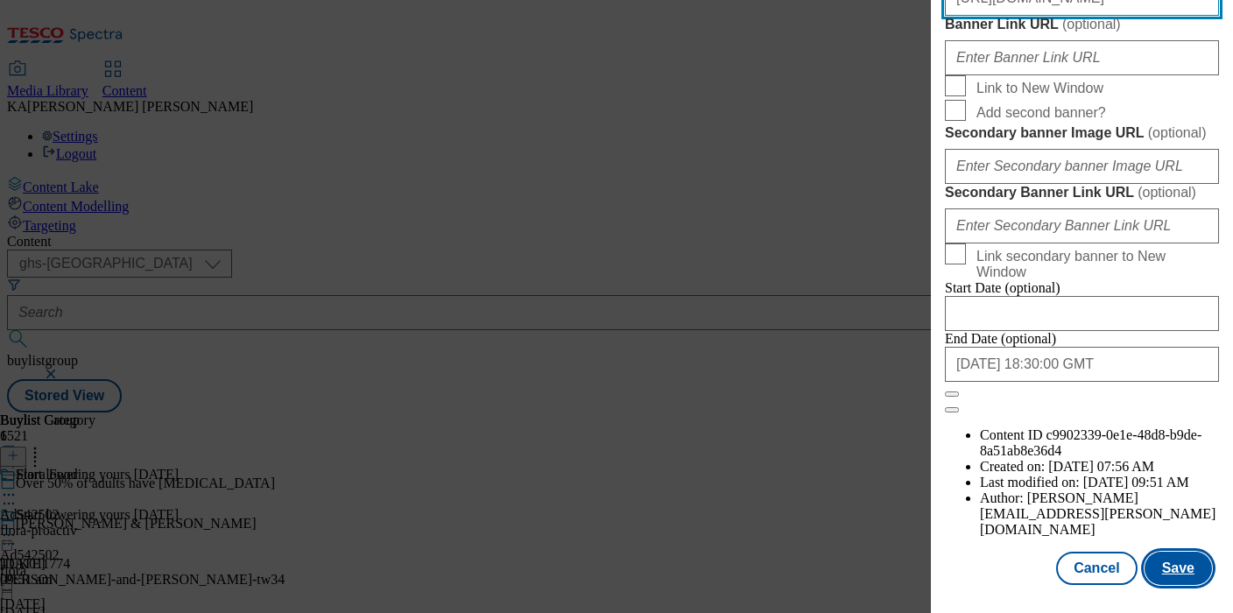
type input "https://digitalcontent.api.tesco.com/v2/media/ghs-mktg/754b007d-4c3e-45eb-a39f-…"
click at [1169, 555] on button "Save" at bounding box center [1178, 568] width 67 height 33
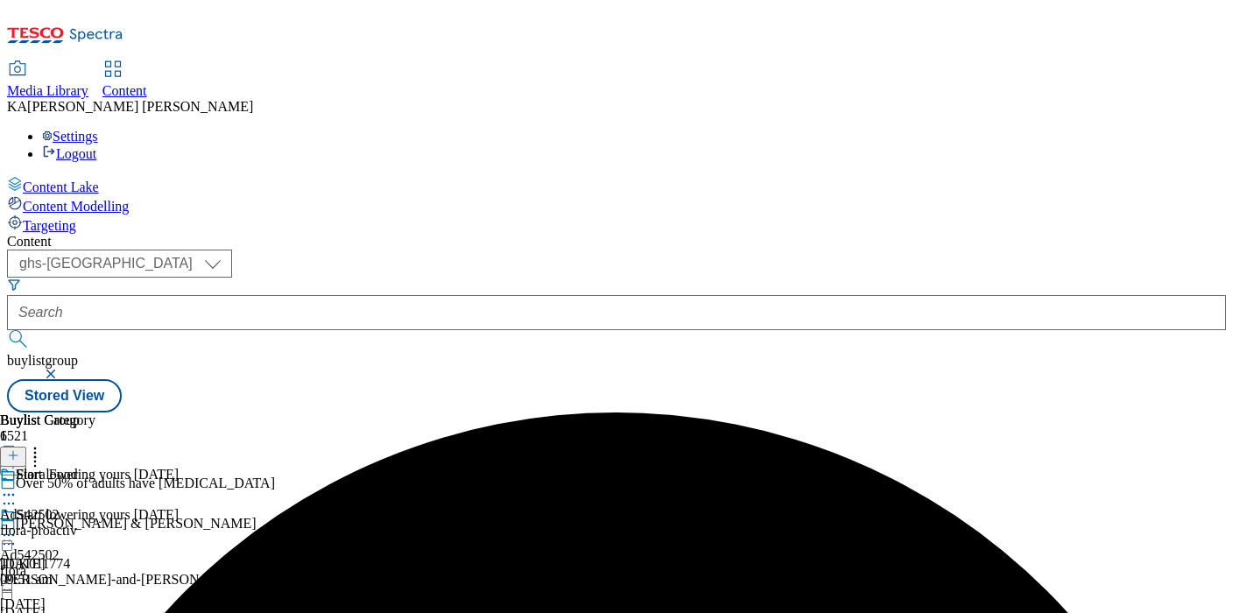
click at [18, 526] on icon at bounding box center [9, 535] width 18 height 18
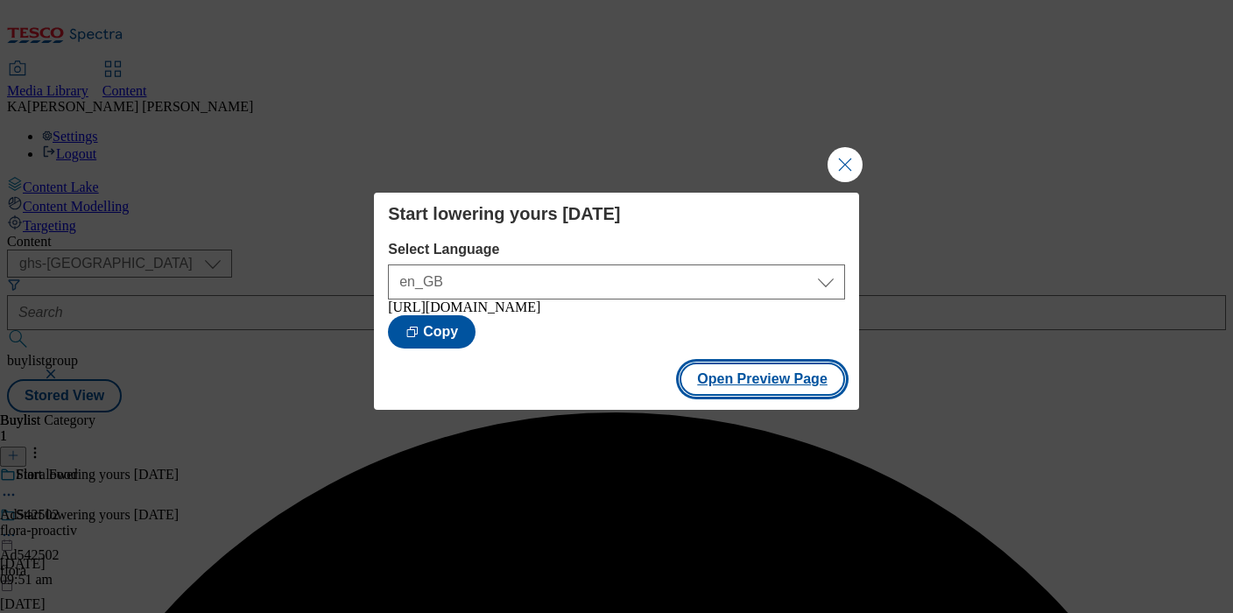
click at [724, 389] on button "Open Preview Page" at bounding box center [763, 379] width 166 height 33
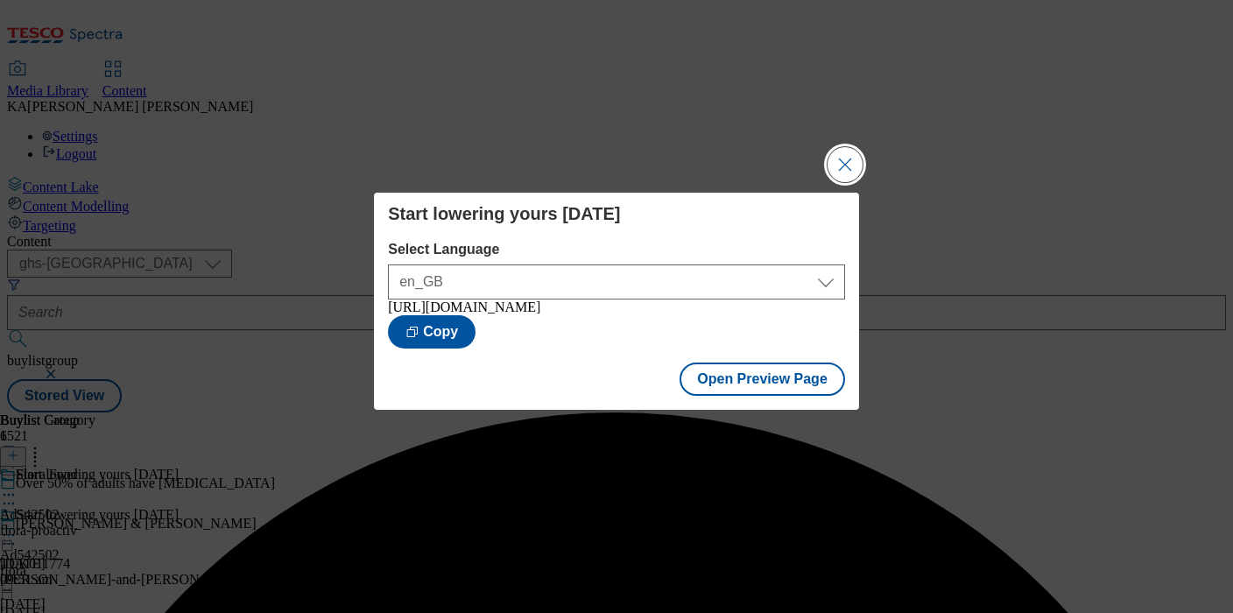
click at [842, 150] on button "Close Modal" at bounding box center [845, 164] width 35 height 35
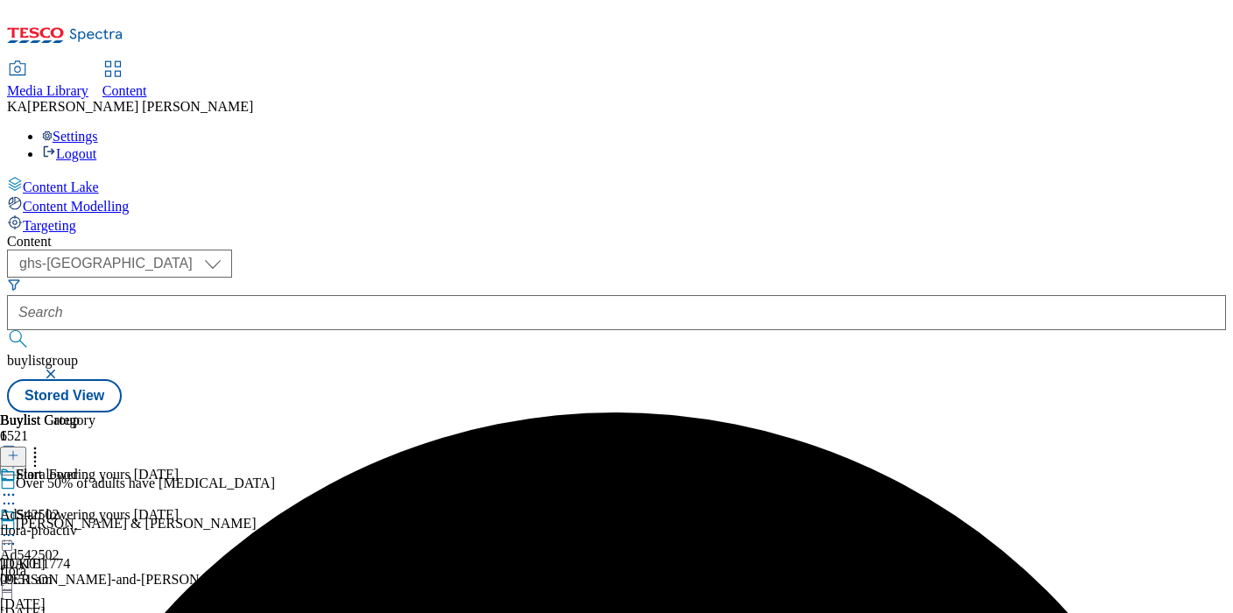
click at [18, 526] on icon at bounding box center [9, 535] width 18 height 18
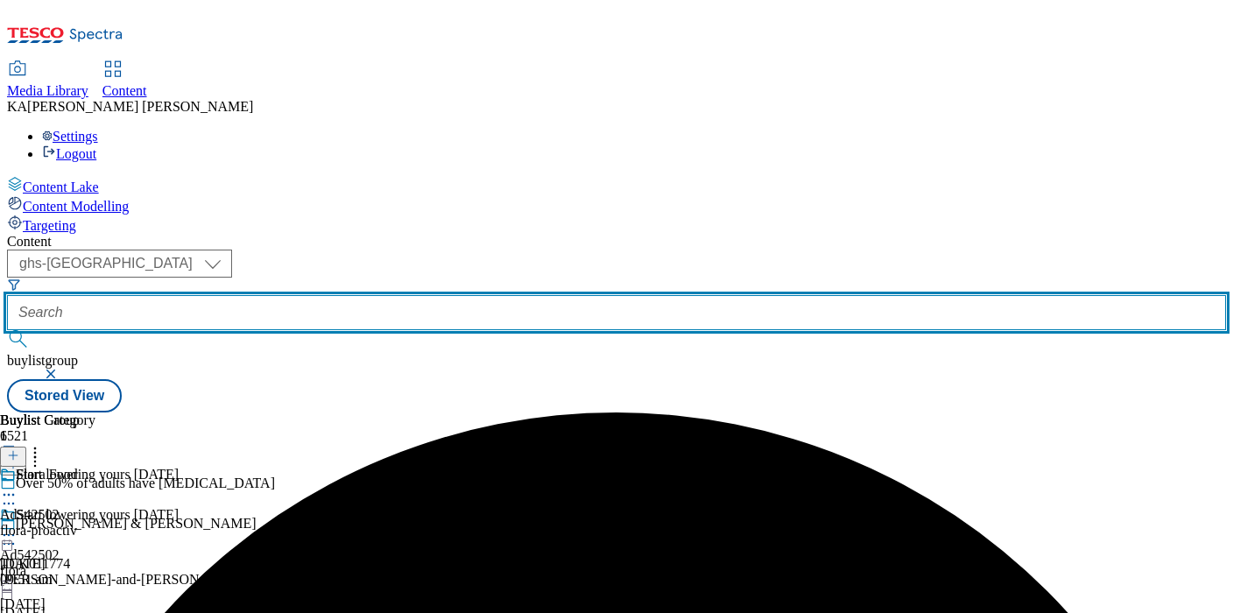
click at [403, 295] on input "text" at bounding box center [616, 312] width 1219 height 35
paste input "giovanni-rana-ready-meals-25tw28"
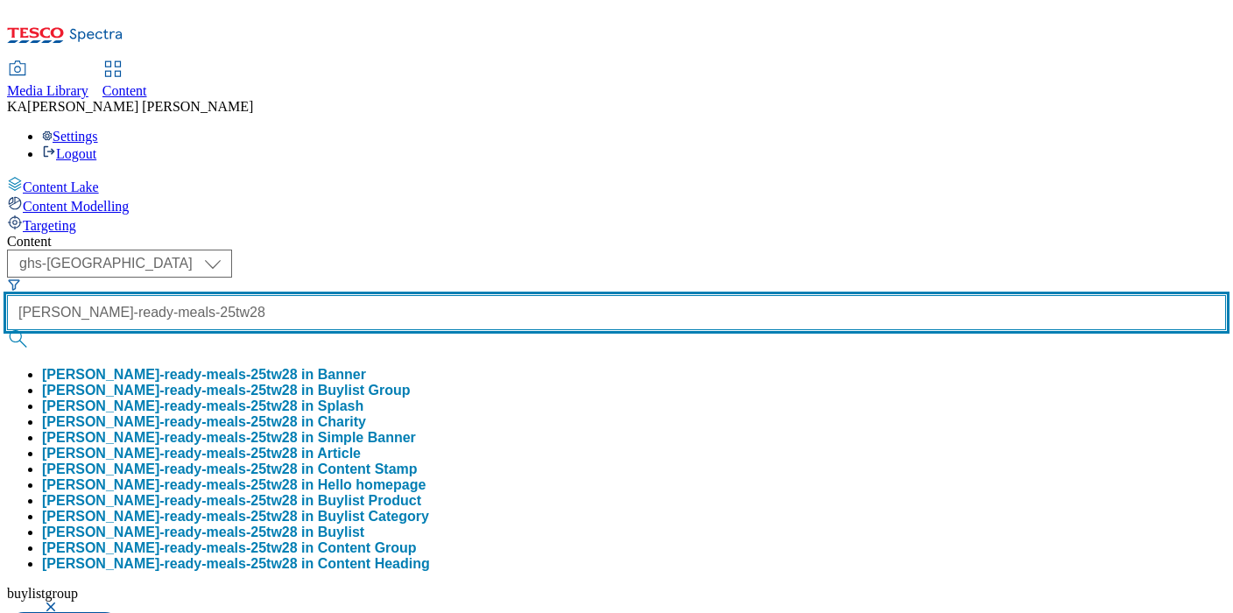
type input "giovanni-rana-ready-meals-25tw28"
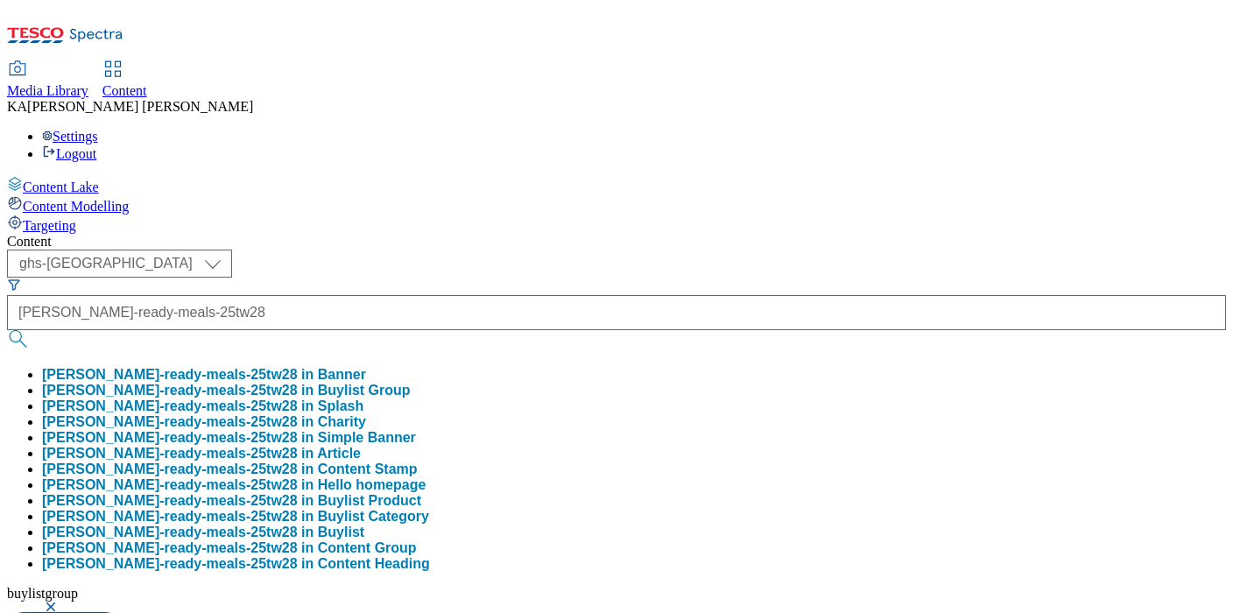
scroll to position [0, 0]
click at [408, 383] on button "giovanni-rana-ready-meals-25tw28 in Buylist Group" at bounding box center [226, 391] width 369 height 16
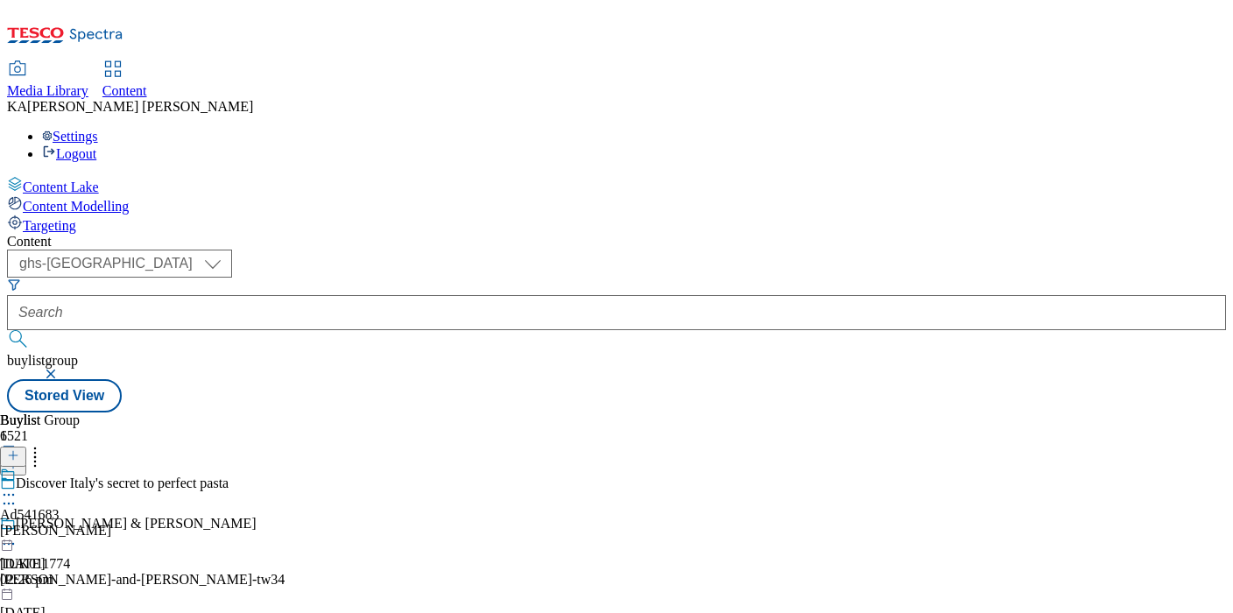
click at [18, 486] on icon at bounding box center [9, 495] width 18 height 18
click at [74, 526] on span "Edit" at bounding box center [64, 532] width 20 height 13
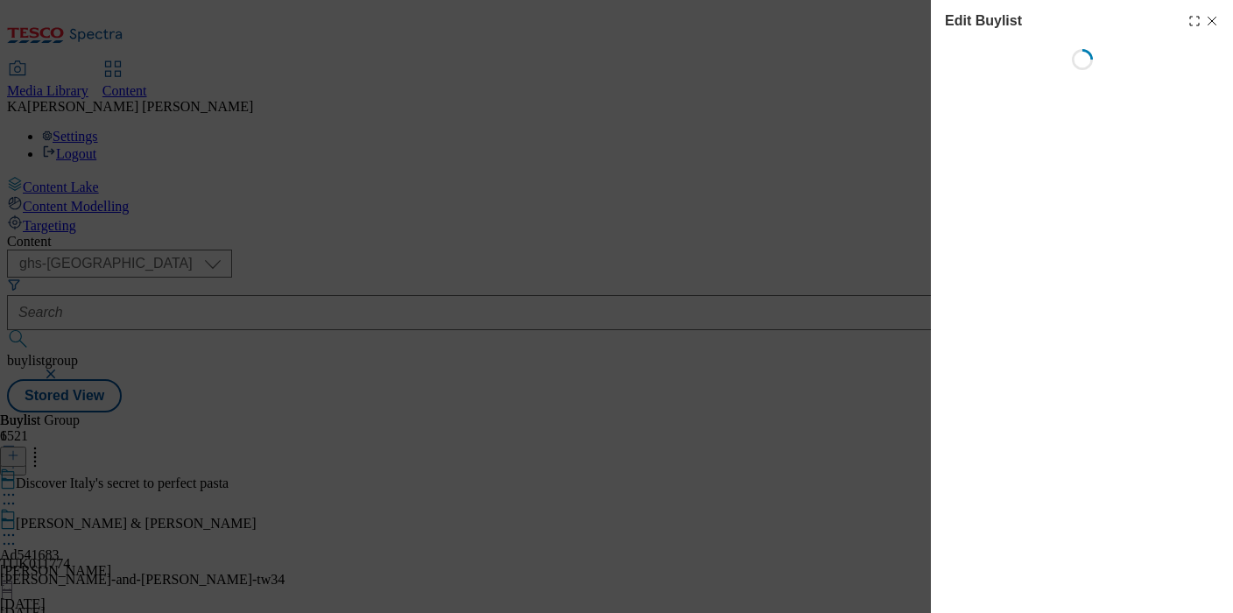
select select "tactical"
select select "supplier funded short term 1-3 weeks"
select select "dunnhumby"
select select "Banner"
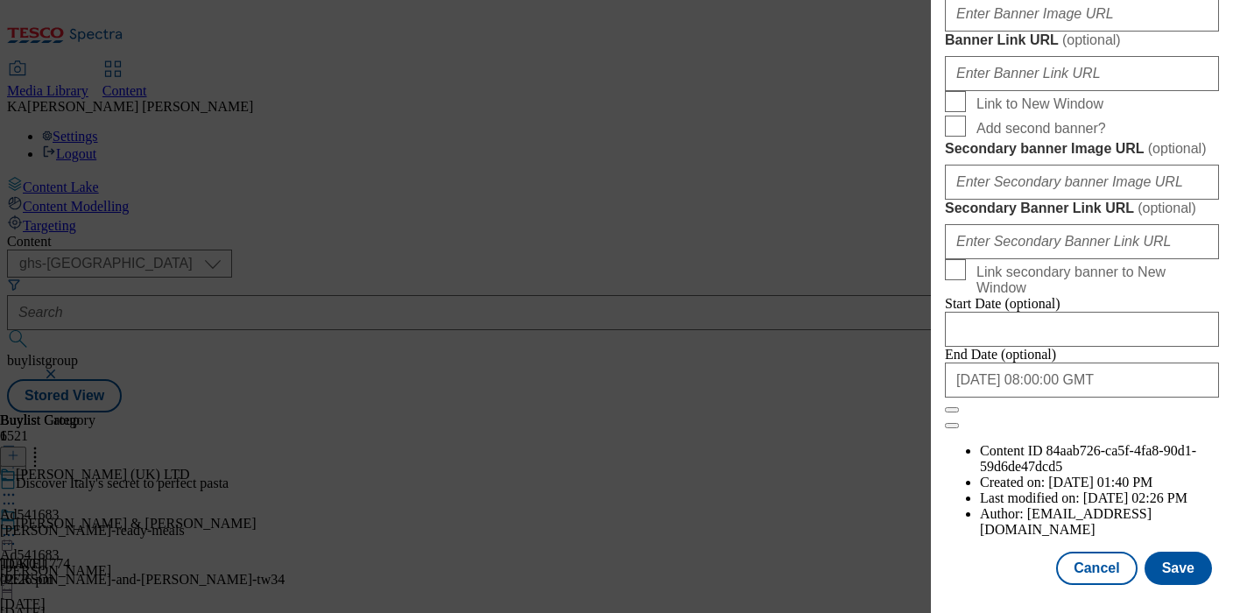
scroll to position [1713, 0]
click at [975, 32] on input "Banner Image URL ( optional )" at bounding box center [1082, 13] width 274 height 35
paste input "https://digitalcontent.api.tesco.com/v2/media/ghs-mktg/88d1fdd5-fe66-4c62-b6b4-…"
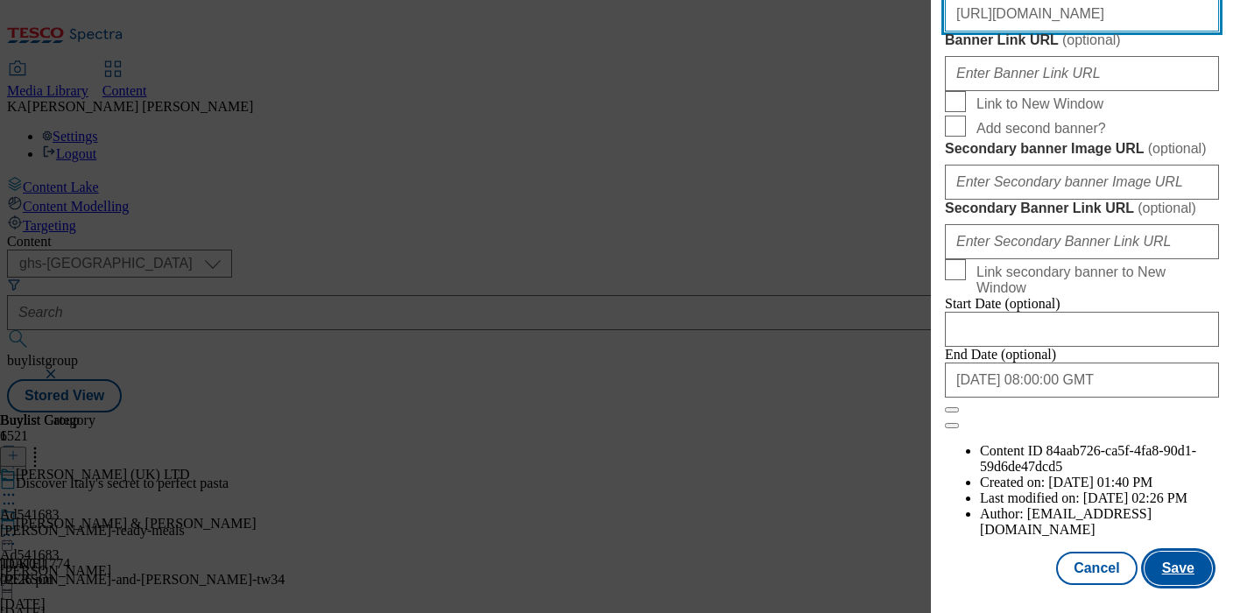
type input "https://digitalcontent.api.tesco.com/v2/media/ghs-mktg/88d1fdd5-fe66-4c62-b6b4-…"
click at [1179, 555] on button "Save" at bounding box center [1178, 568] width 67 height 33
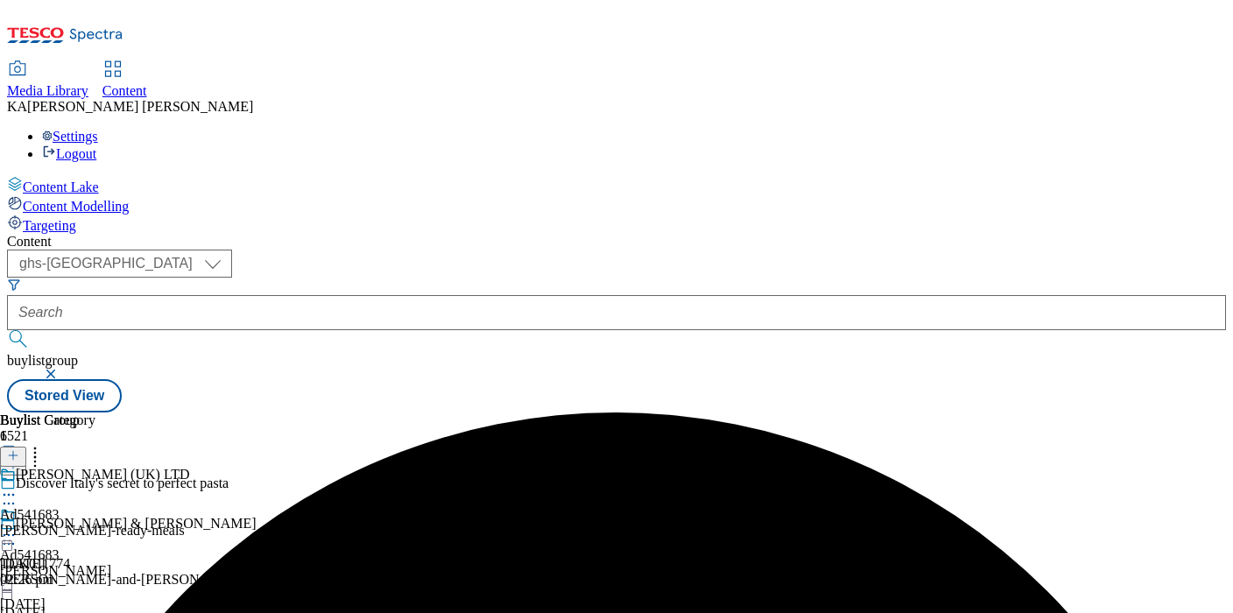
click at [18, 526] on icon at bounding box center [9, 535] width 18 height 18
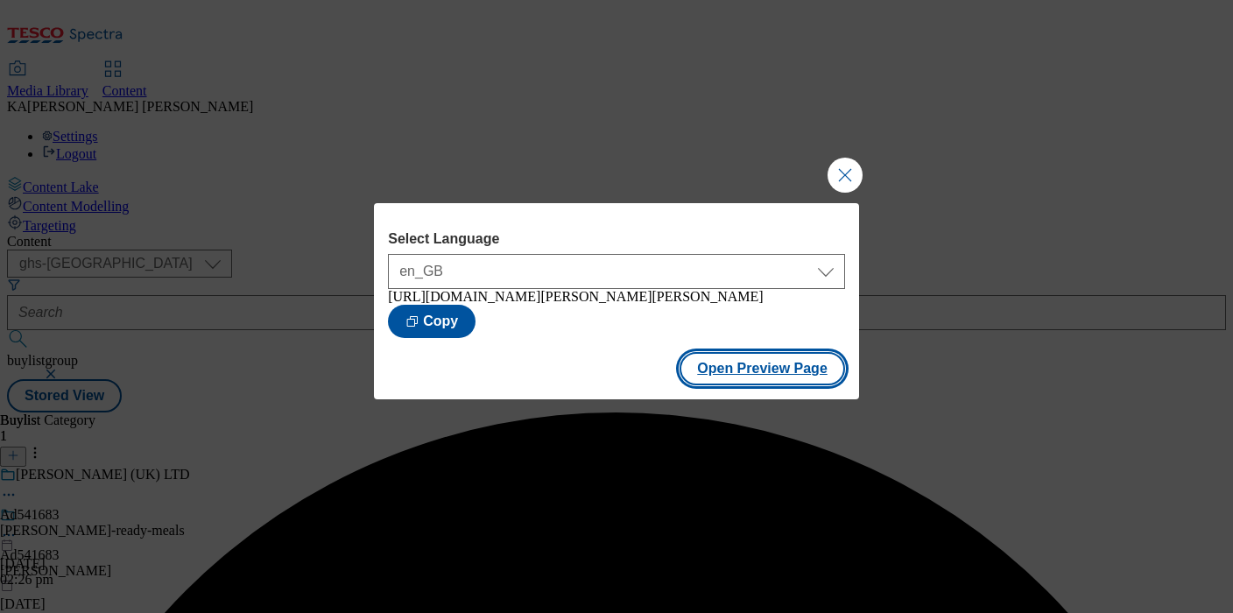
click at [699, 385] on button "Open Preview Page" at bounding box center [763, 368] width 166 height 33
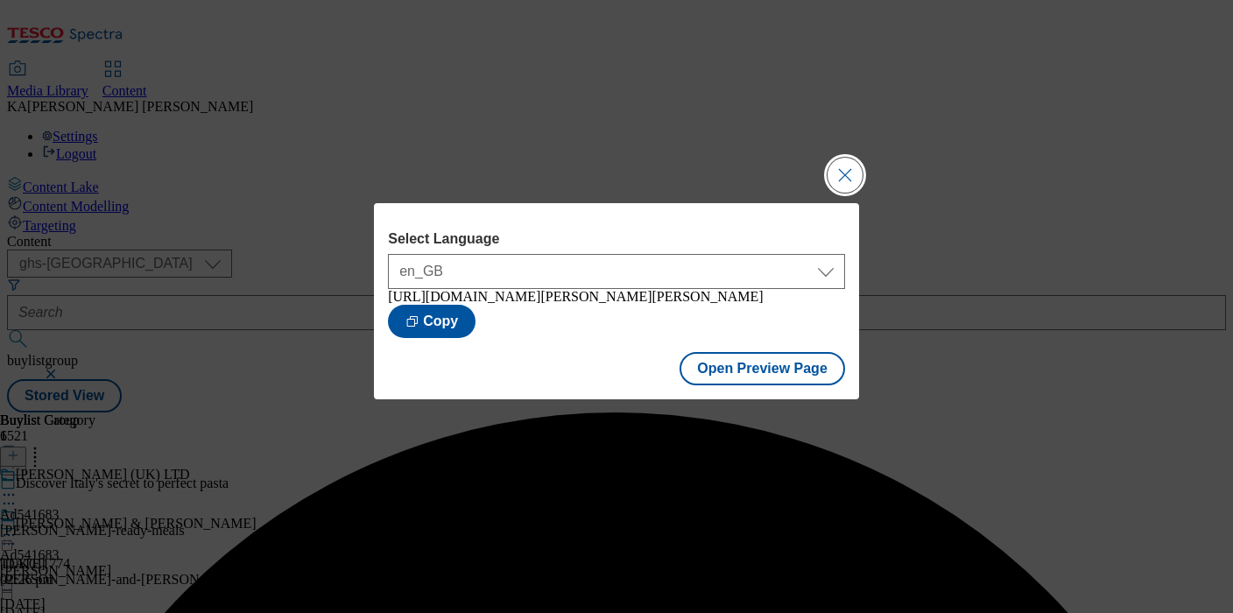
click at [836, 170] on button "Close Modal" at bounding box center [845, 175] width 35 height 35
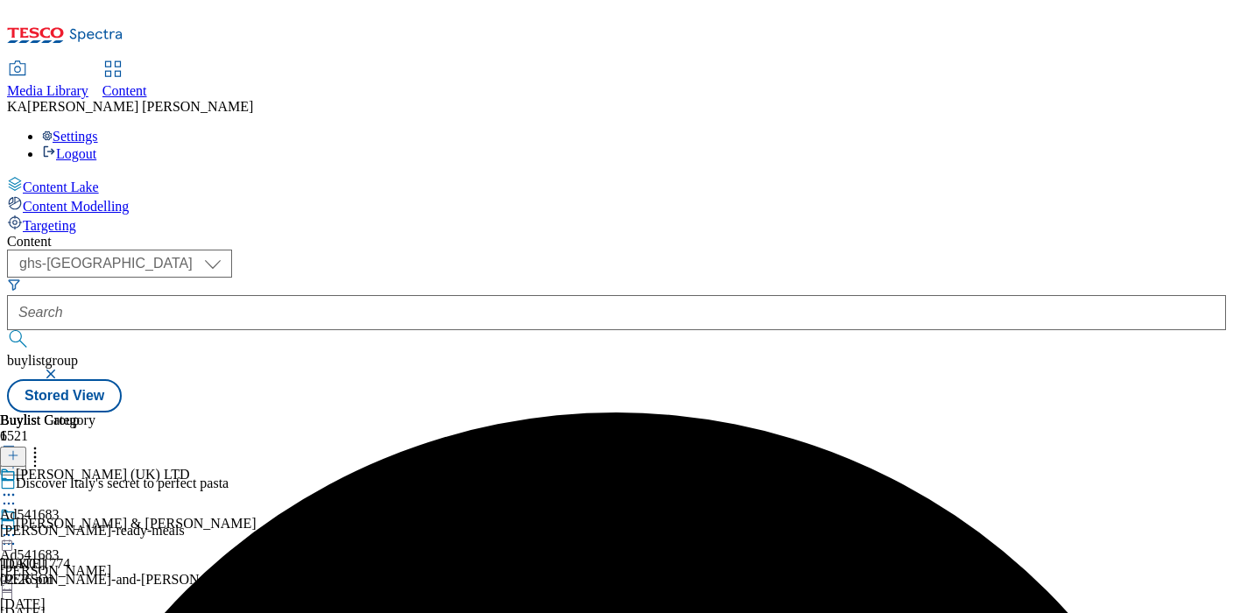
click at [18, 526] on icon at bounding box center [9, 535] width 18 height 18
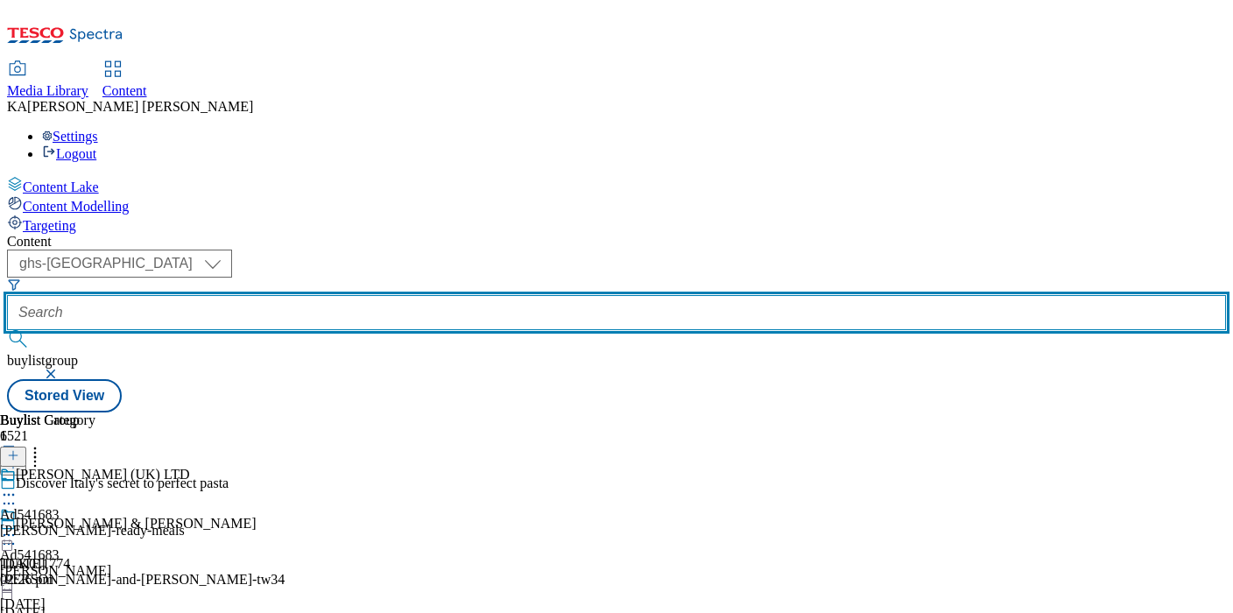
click at [402, 295] on input "text" at bounding box center [616, 312] width 1219 height 35
paste input "arla-flora-packs-range-24tw34"
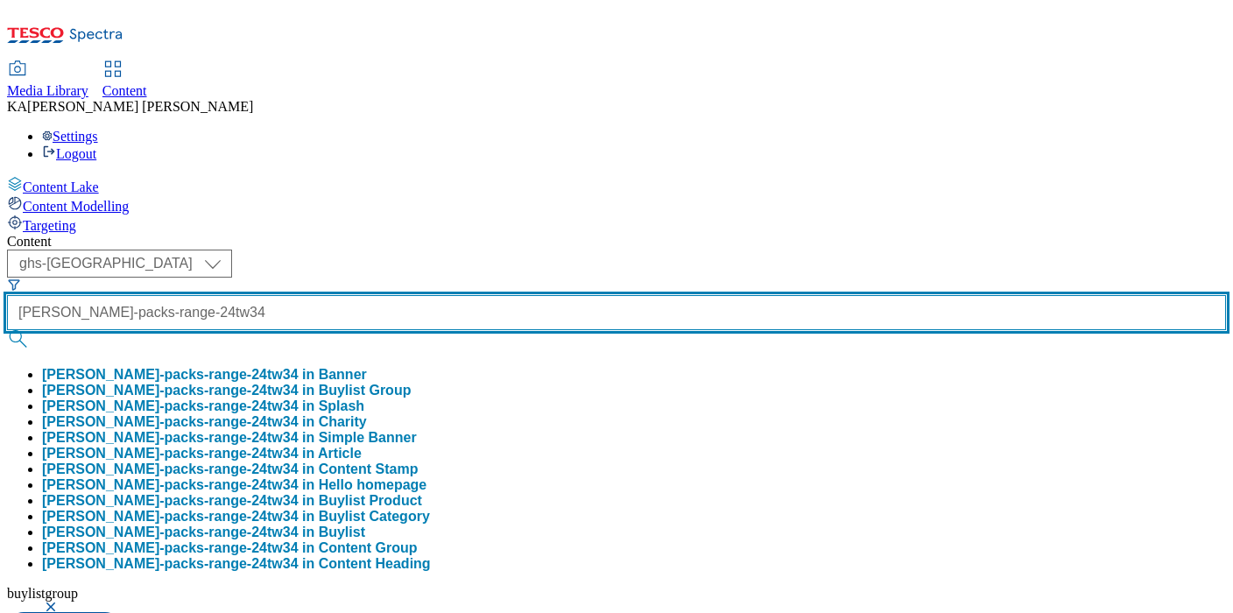
type input "arla-flora-packs-range-24tw34"
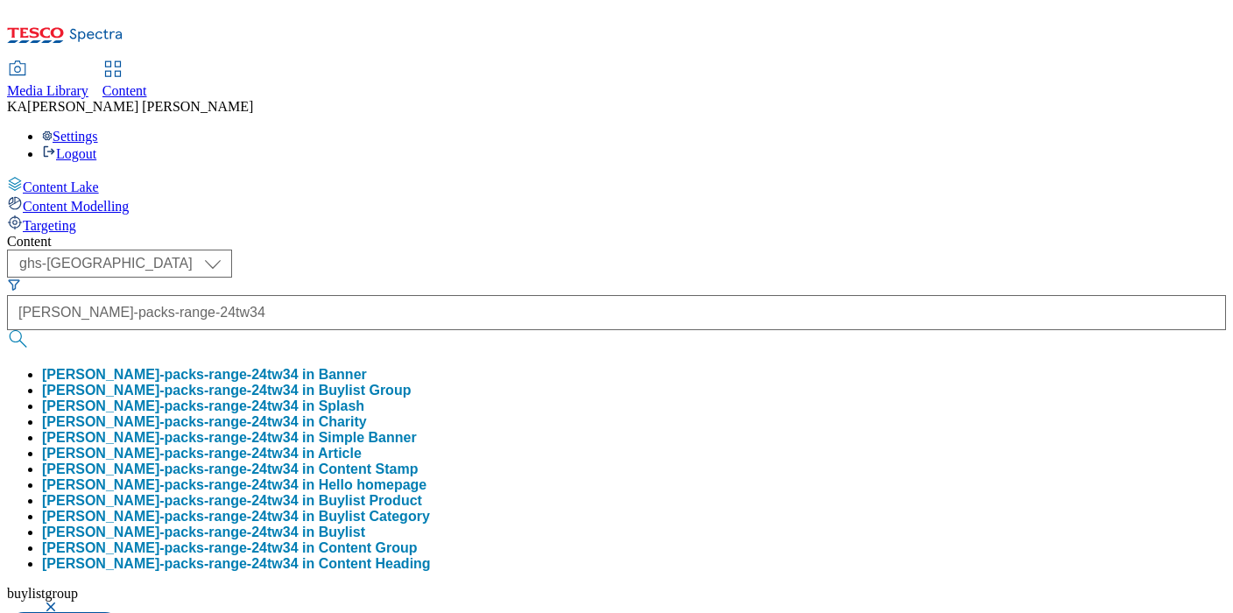
scroll to position [0, 0]
click at [411, 383] on button "arla-flora-packs-range-24tw34 in Buylist Group" at bounding box center [226, 391] width 369 height 16
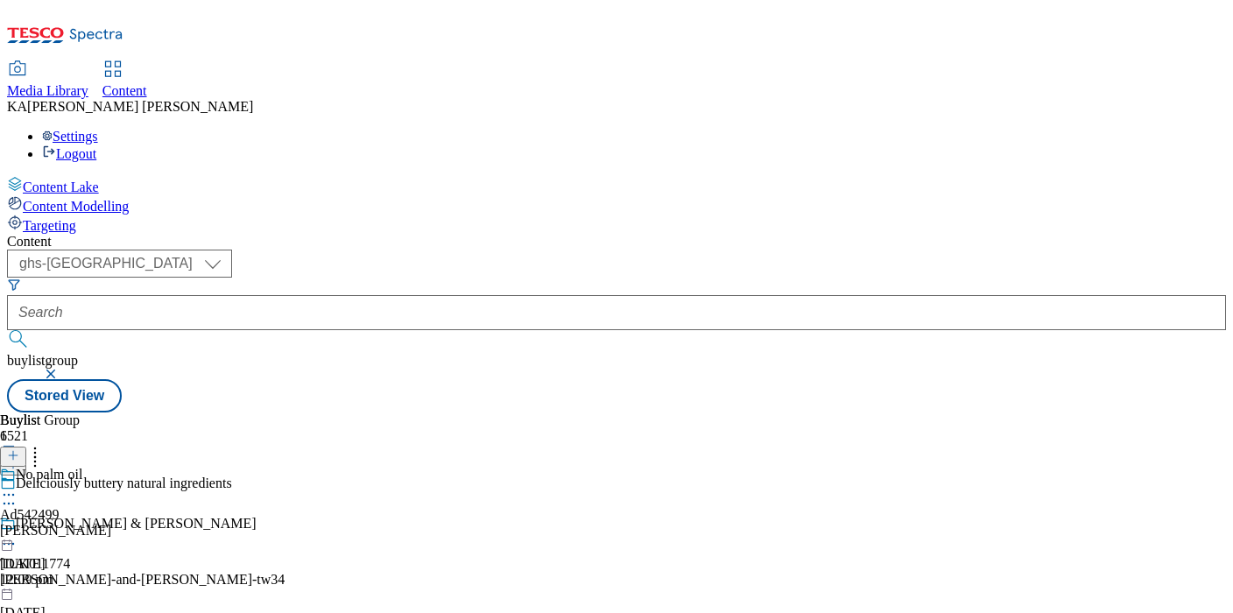
click at [18, 486] on icon at bounding box center [9, 495] width 18 height 18
click at [74, 526] on span "Edit" at bounding box center [64, 532] width 20 height 13
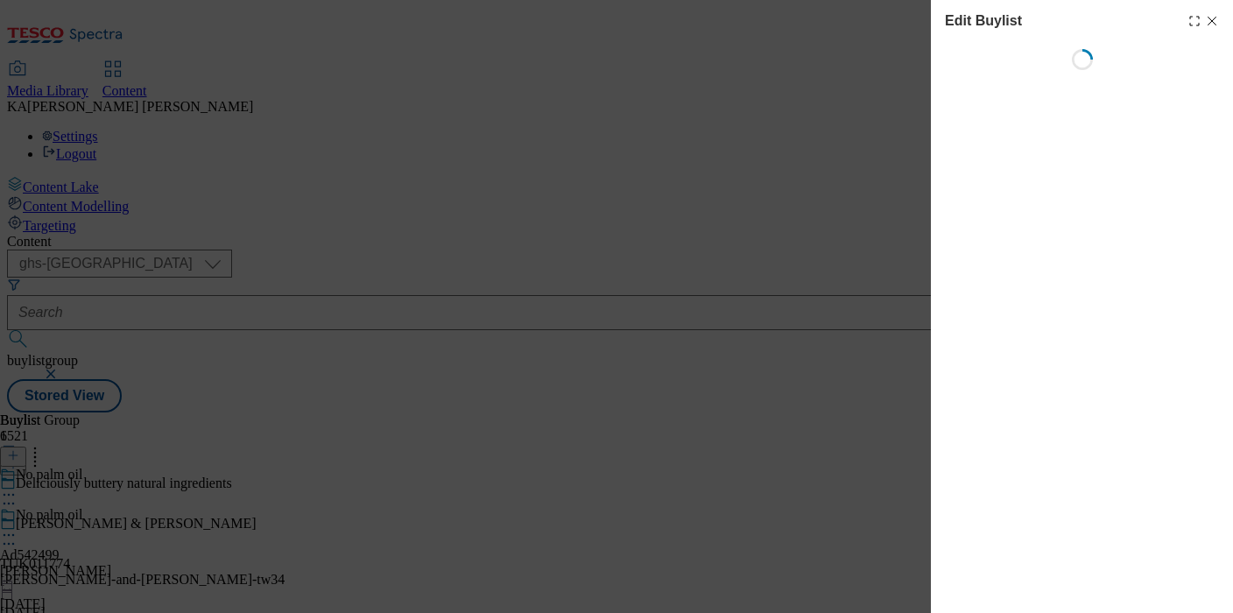
select select "tactical"
select select "supplier funded short term 1-3 weeks"
select select "dunnhumby"
select select "Banner"
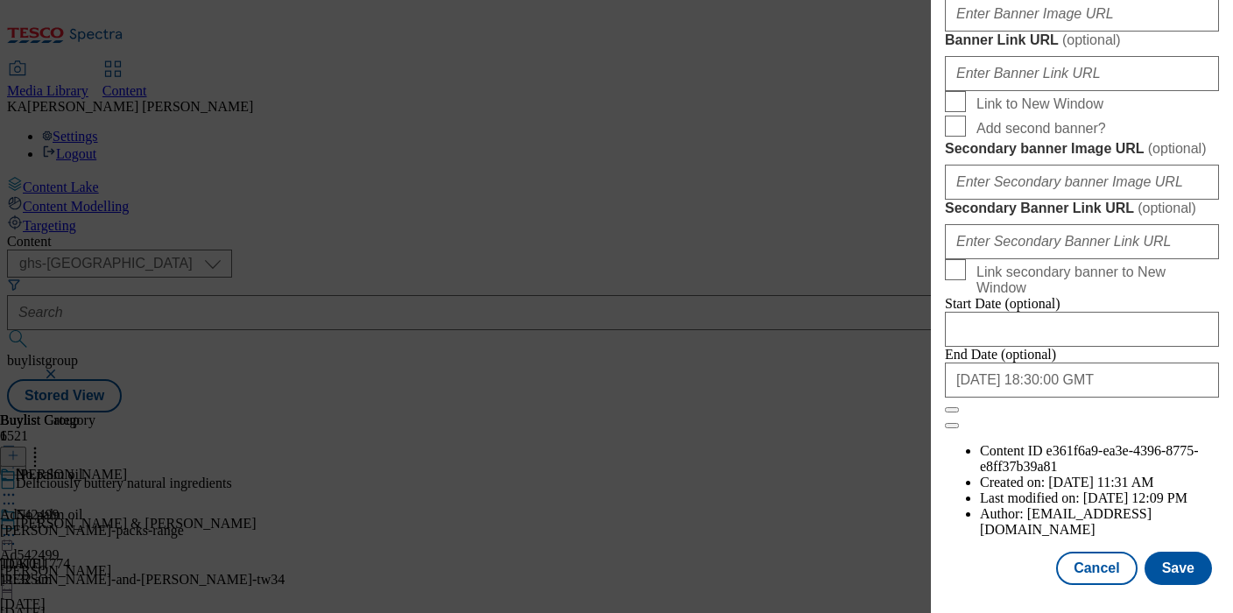
scroll to position [1469, 0]
click at [987, 32] on input "Banner Image URL ( optional )" at bounding box center [1082, 13] width 274 height 35
paste input "https://digitalcontent.api.tesco.com/v2/media/ghs-mktg/1a3bc399-325a-4f62-9e96-…"
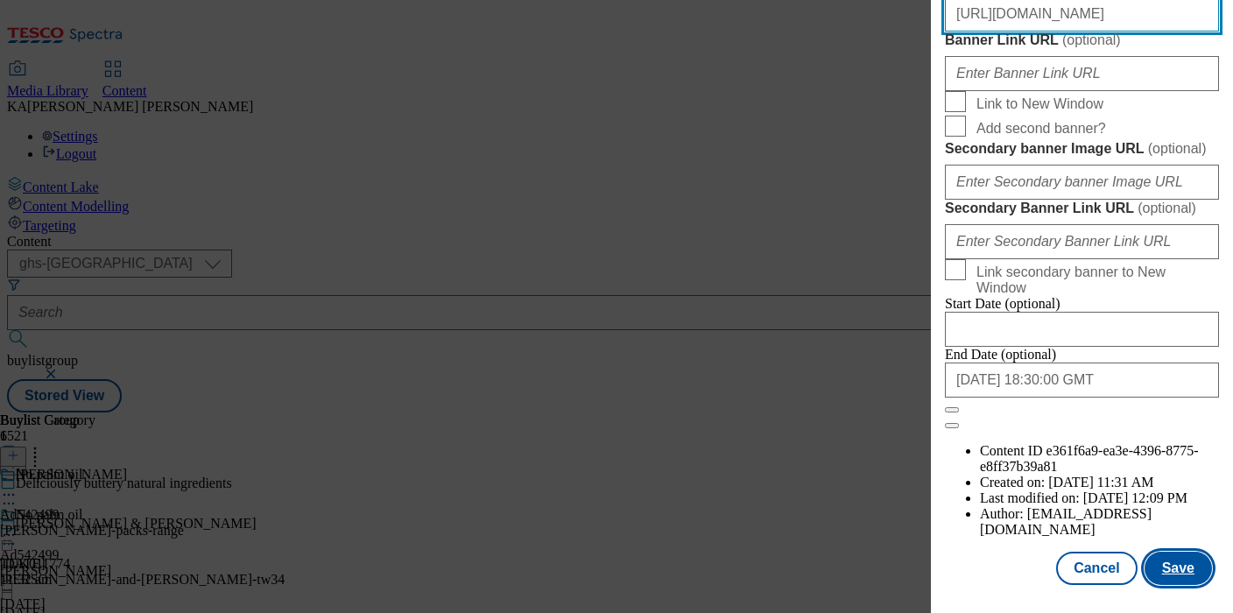
type input "https://digitalcontent.api.tesco.com/v2/media/ghs-mktg/1a3bc399-325a-4f62-9e96-…"
click at [1183, 570] on button "Save" at bounding box center [1178, 568] width 67 height 33
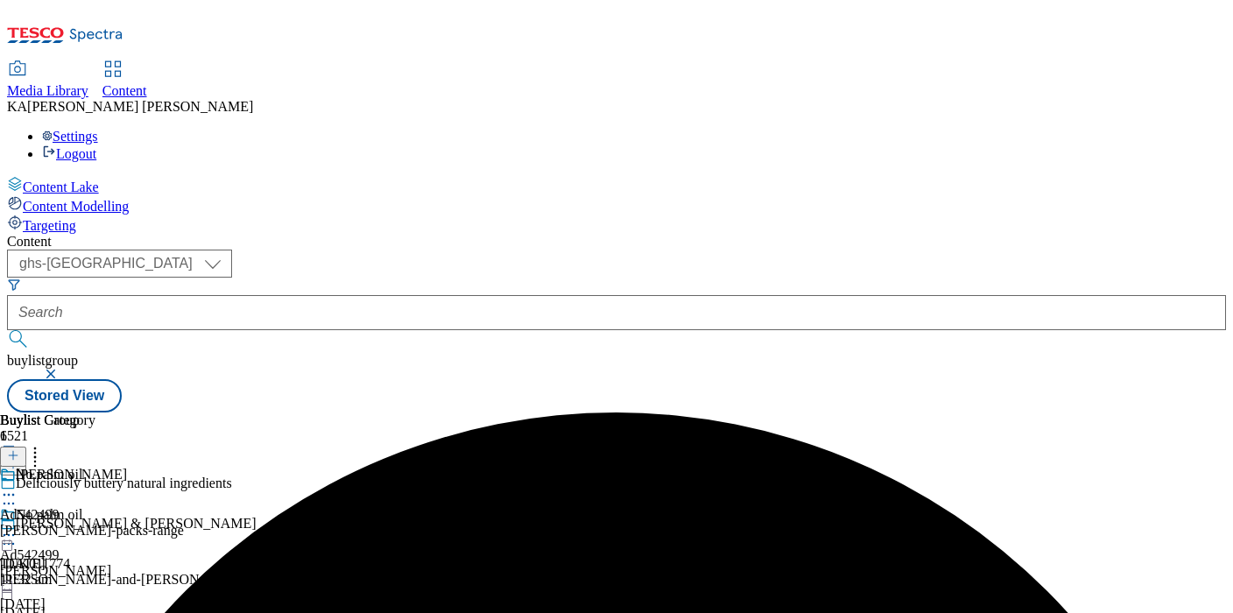
click at [18, 526] on icon at bounding box center [9, 535] width 18 height 18
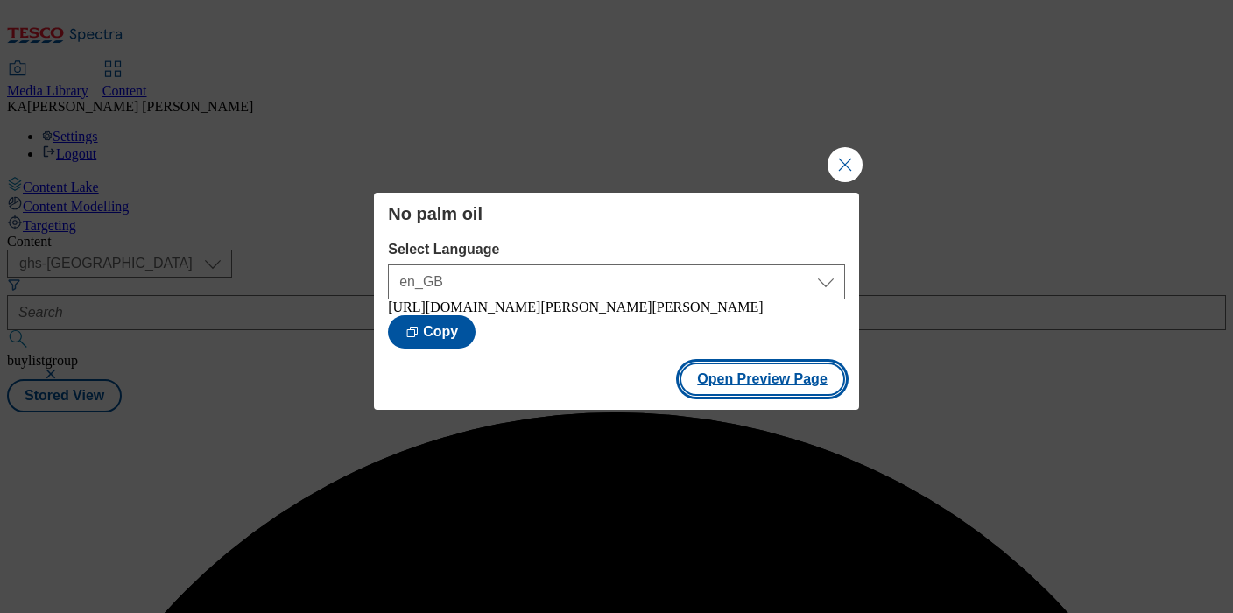
click at [716, 385] on button "Open Preview Page" at bounding box center [763, 379] width 166 height 33
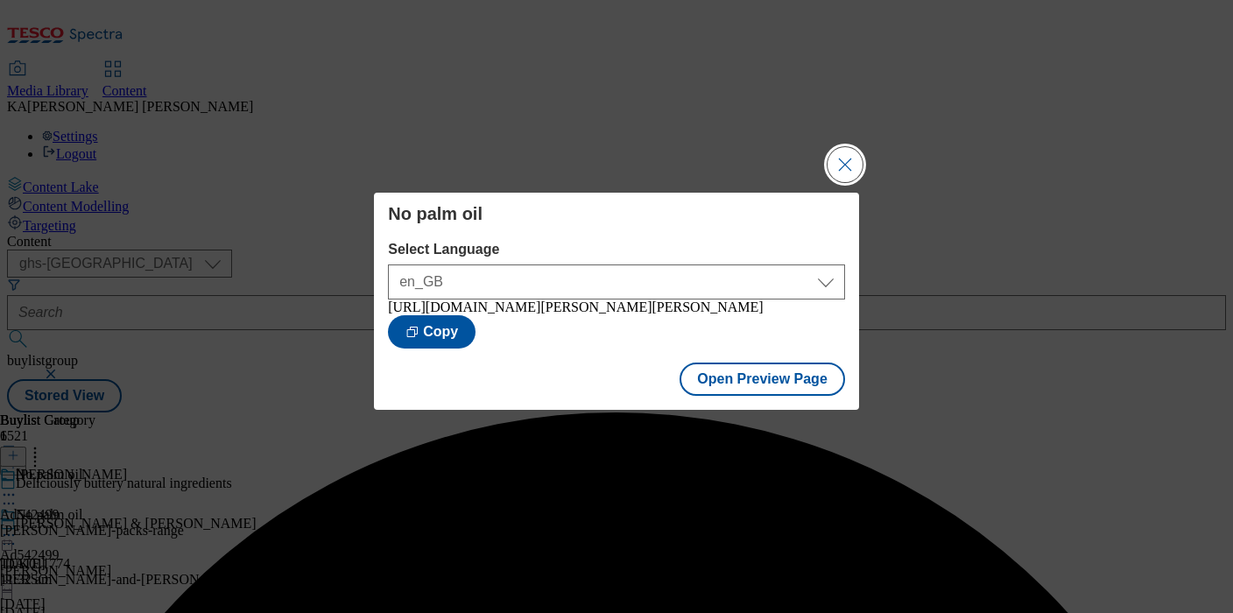
click at [859, 159] on button "Close Modal" at bounding box center [845, 164] width 35 height 35
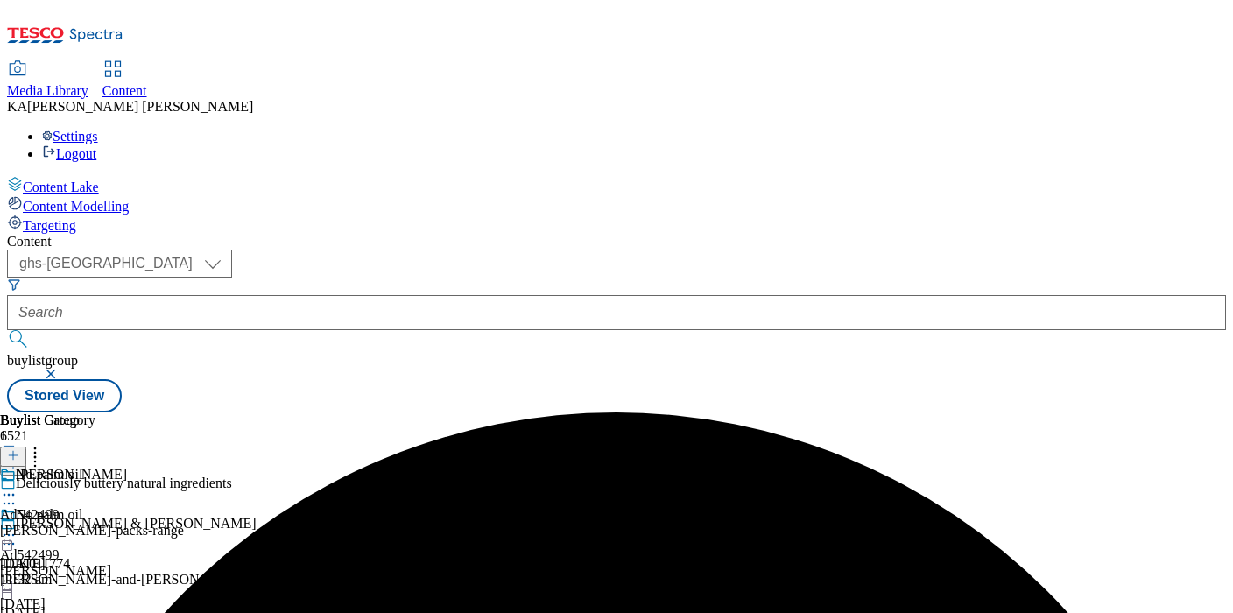
click at [18, 526] on icon at bounding box center [9, 535] width 18 height 18
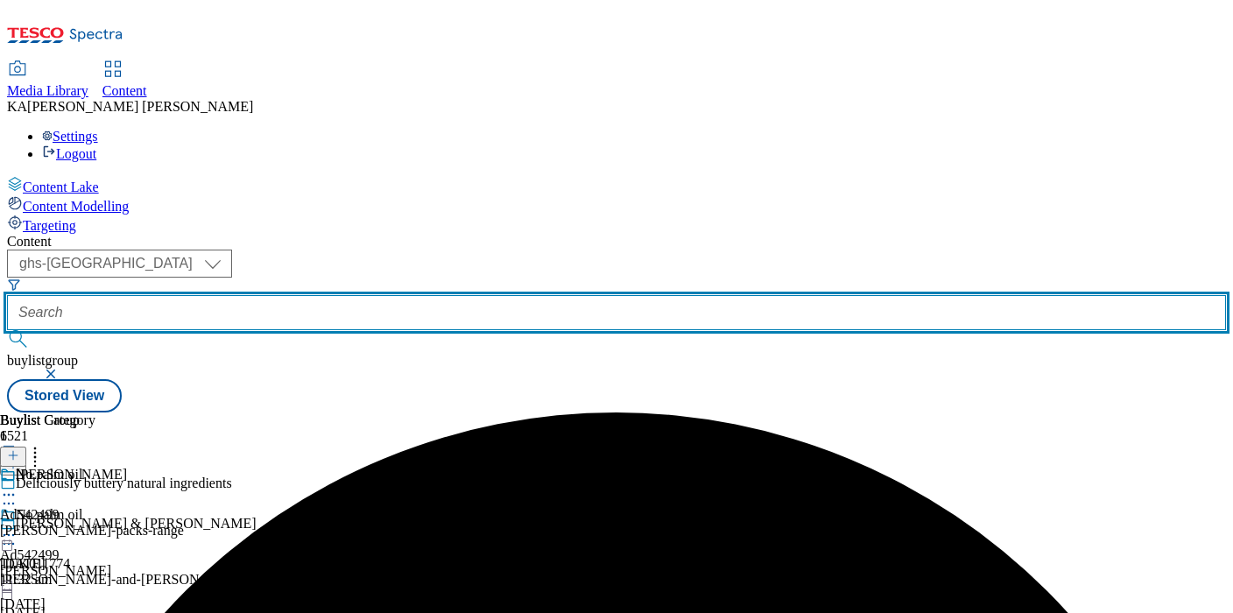
click at [397, 295] on input "text" at bounding box center [616, 312] width 1219 height 35
paste input "arla-flora-25tw34"
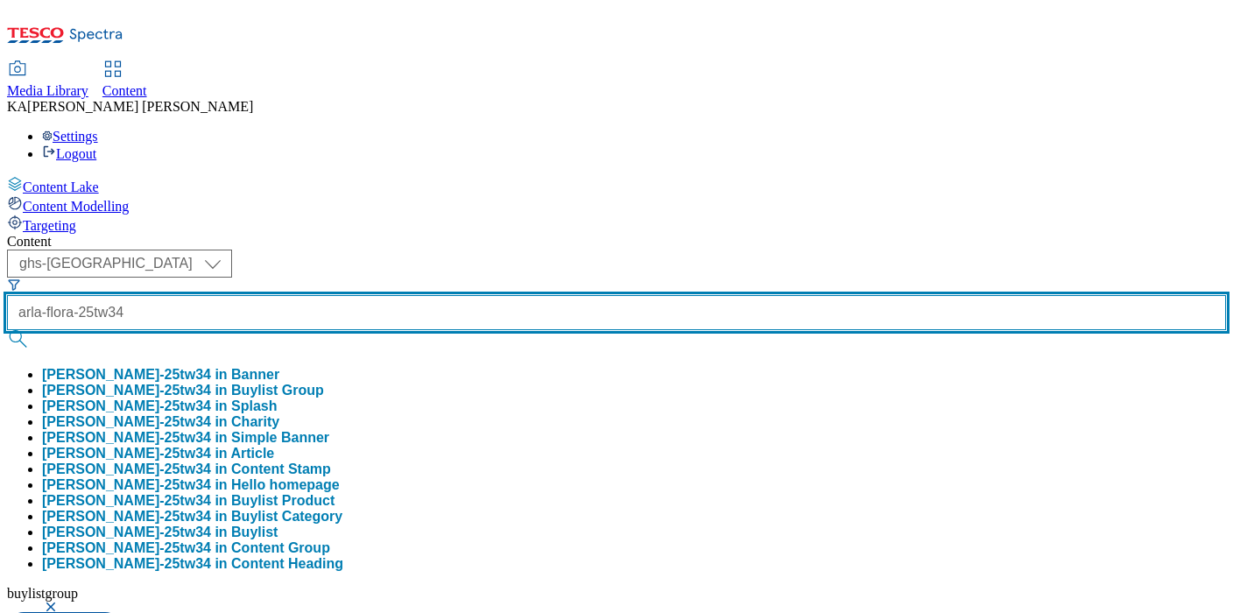
type input "arla-flora-25tw34"
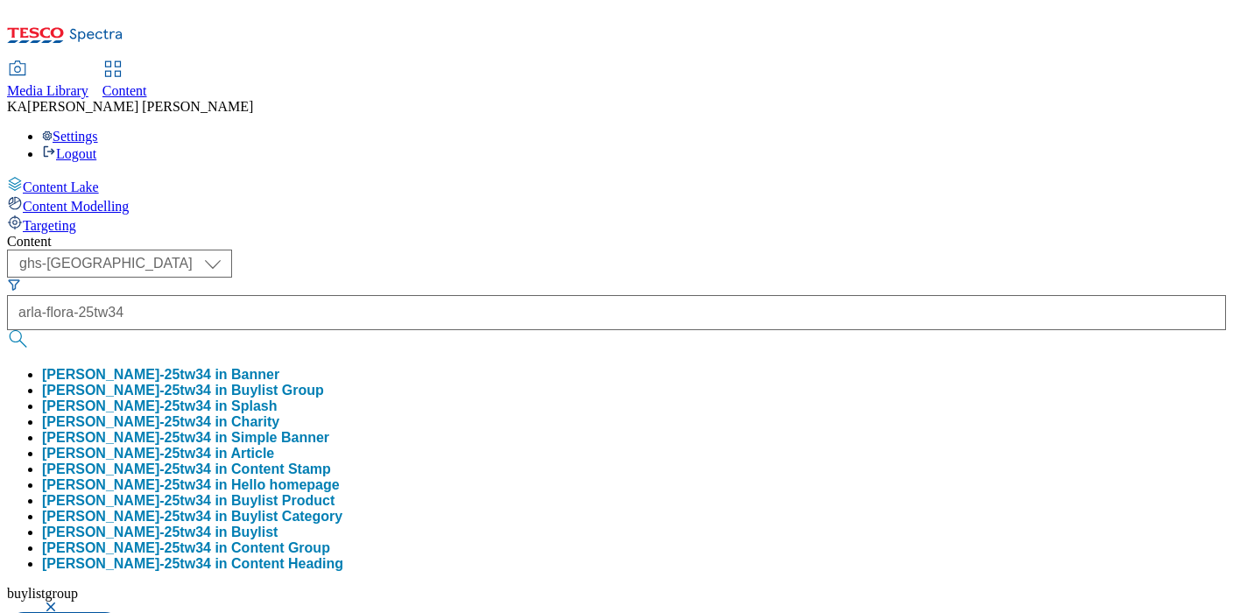
click at [324, 383] on button "arla-flora-25tw34 in Buylist Group" at bounding box center [183, 391] width 282 height 16
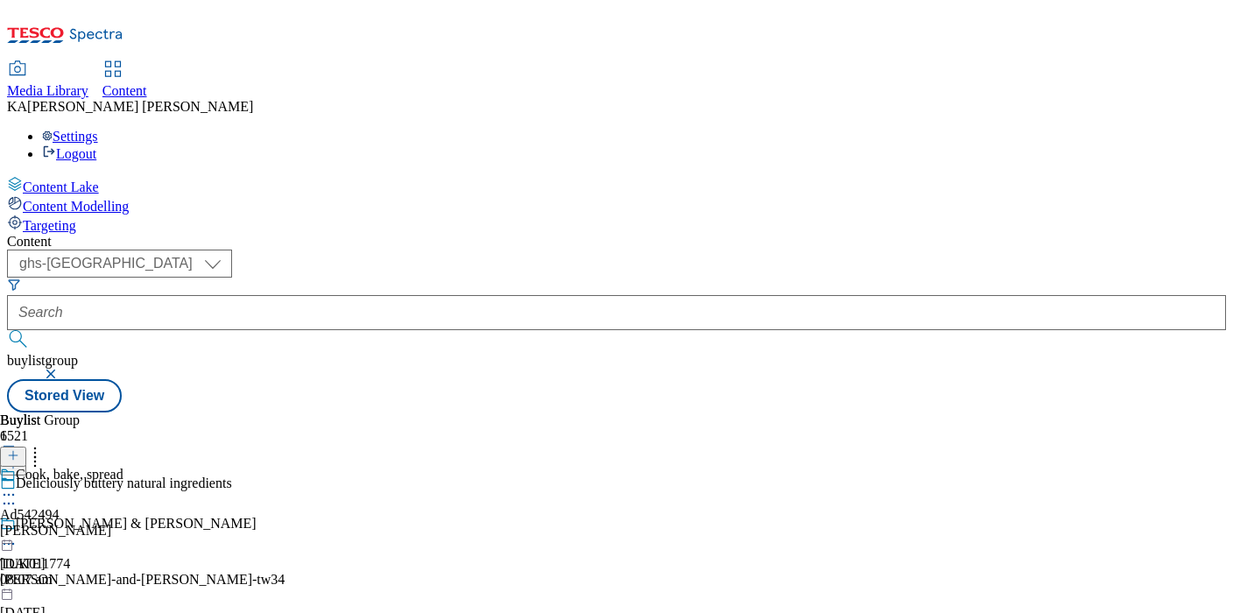
click at [18, 486] on icon at bounding box center [9, 495] width 18 height 18
click at [74, 526] on span "Edit" at bounding box center [64, 532] width 20 height 13
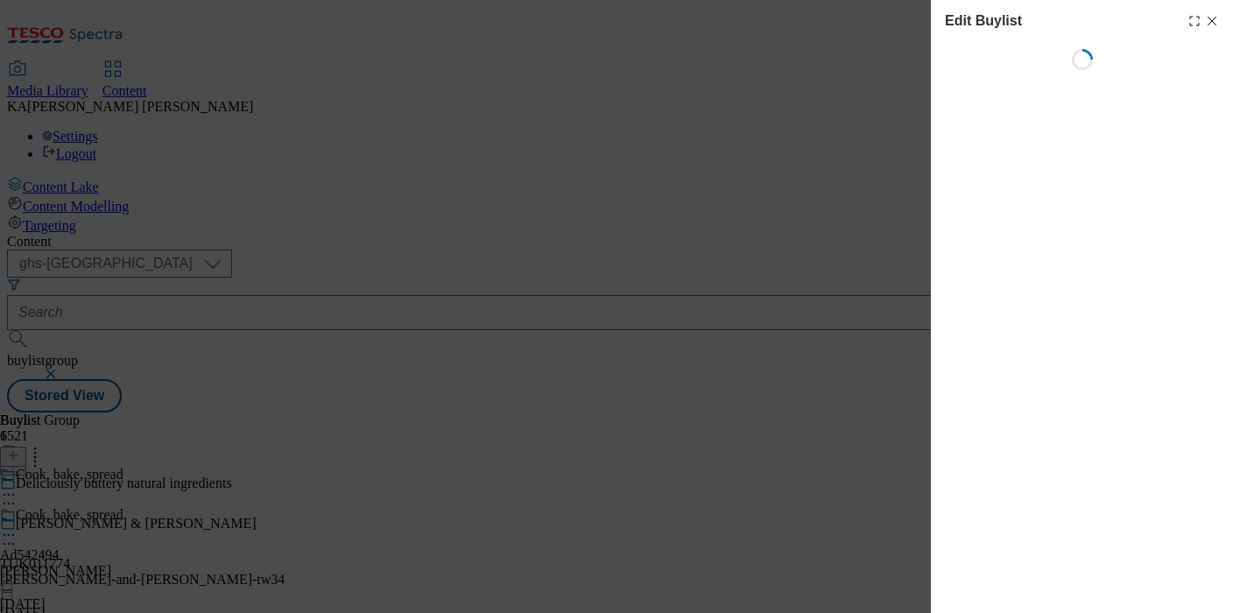
select select "tactical"
select select "supplier funded short term 1-3 weeks"
select select "dunnhumby"
select select "Banner"
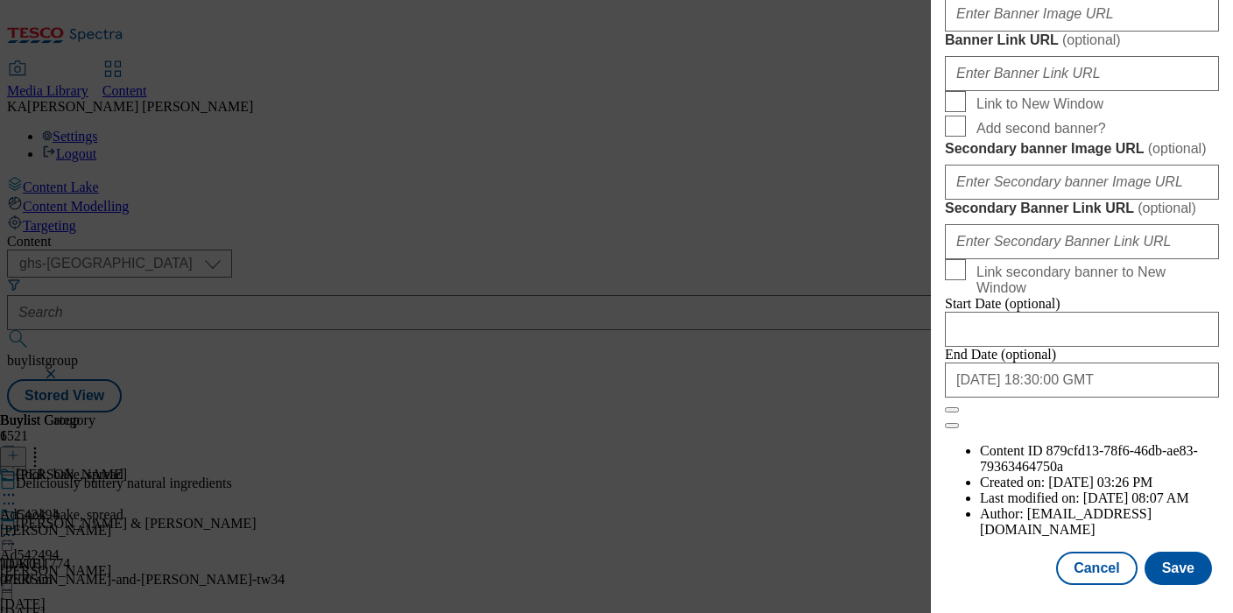
scroll to position [1485, 0]
click at [1015, 32] on input "Banner Image URL ( optional )" at bounding box center [1082, 13] width 274 height 35
paste input "https://digitalcontent.api.tesco.com/v2/media/ghs-mktg/f01a5028-8ca1-4415-ac90-…"
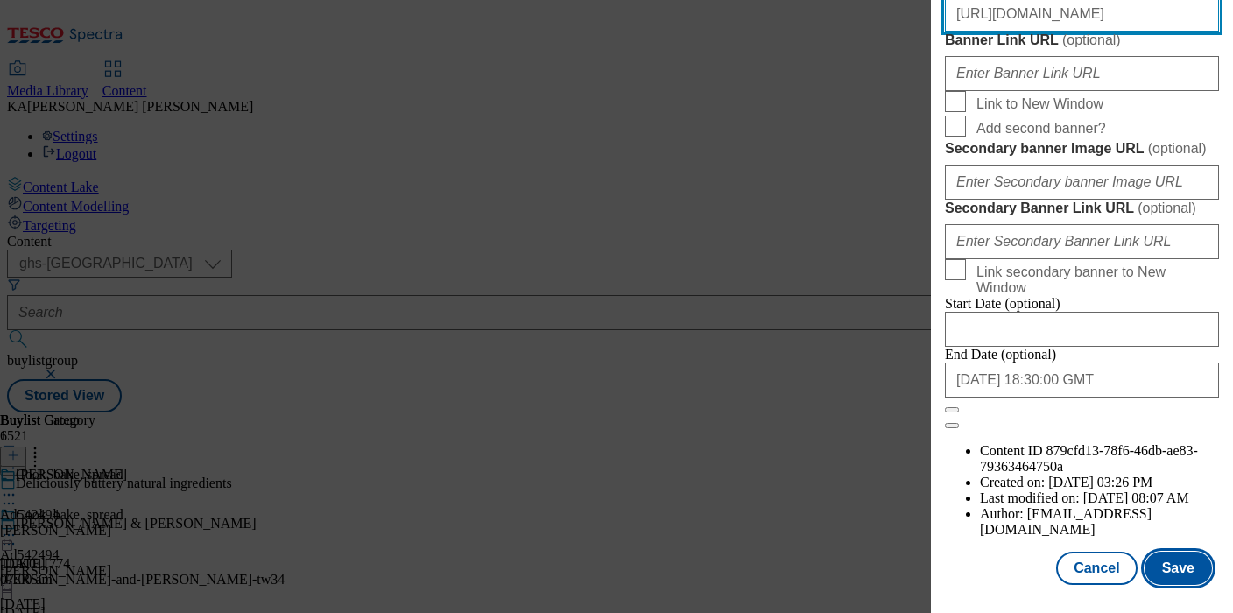
type input "https://digitalcontent.api.tesco.com/v2/media/ghs-mktg/f01a5028-8ca1-4415-ac90-…"
click at [1175, 576] on button "Save" at bounding box center [1178, 568] width 67 height 33
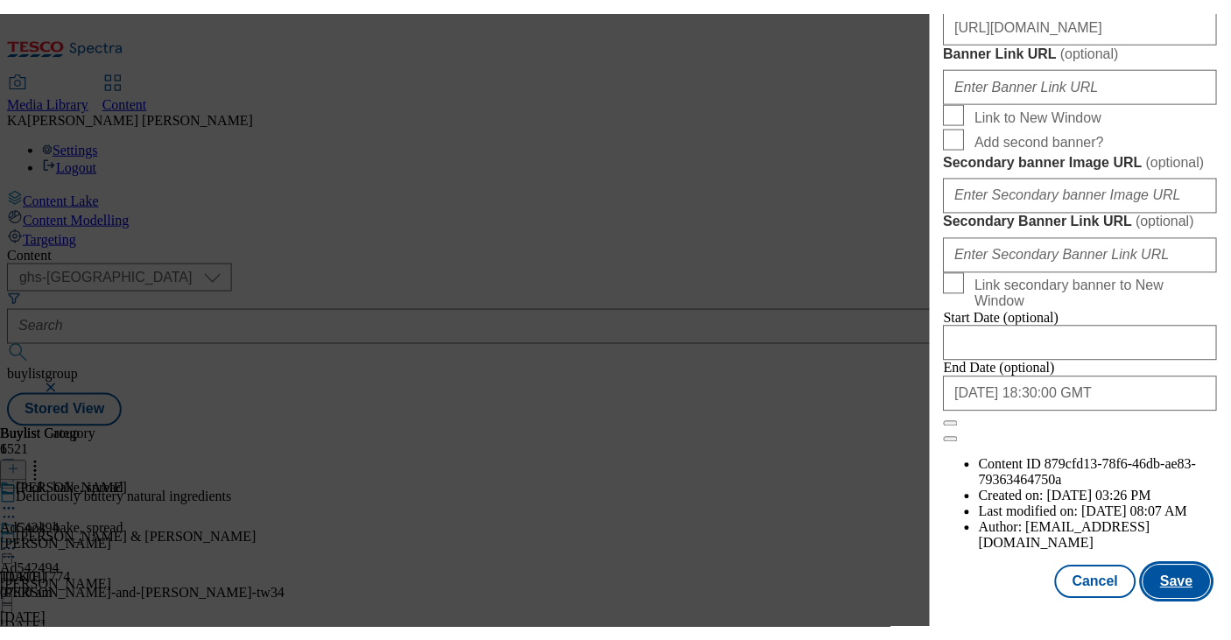
scroll to position [0, 0]
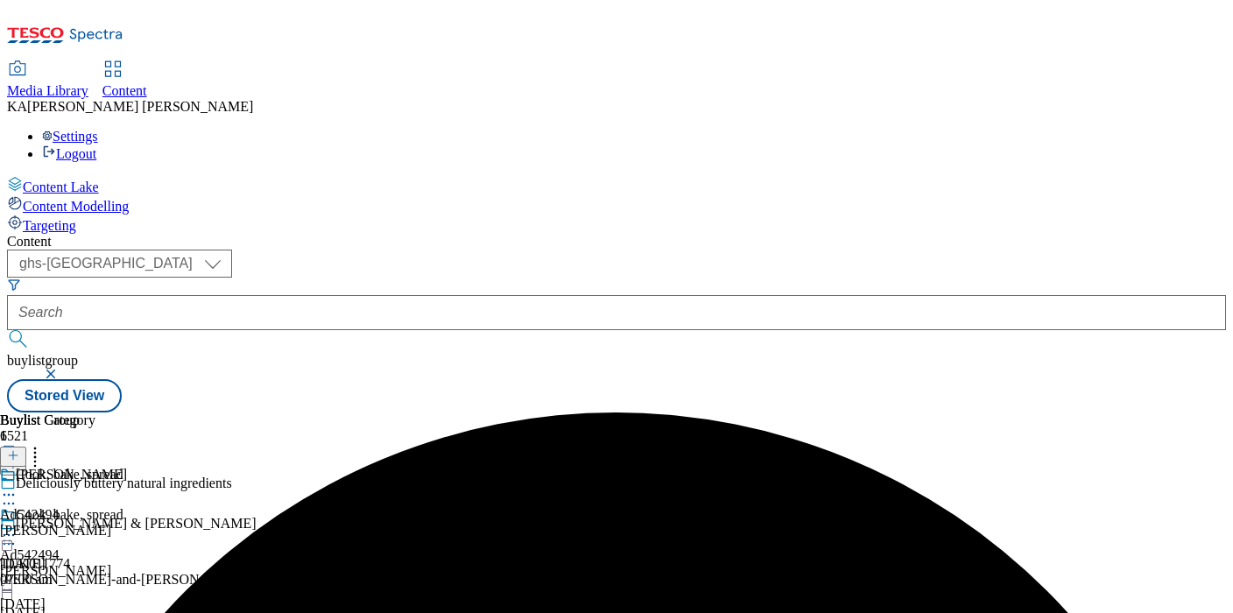
click at [18, 526] on icon at bounding box center [9, 535] width 18 height 18
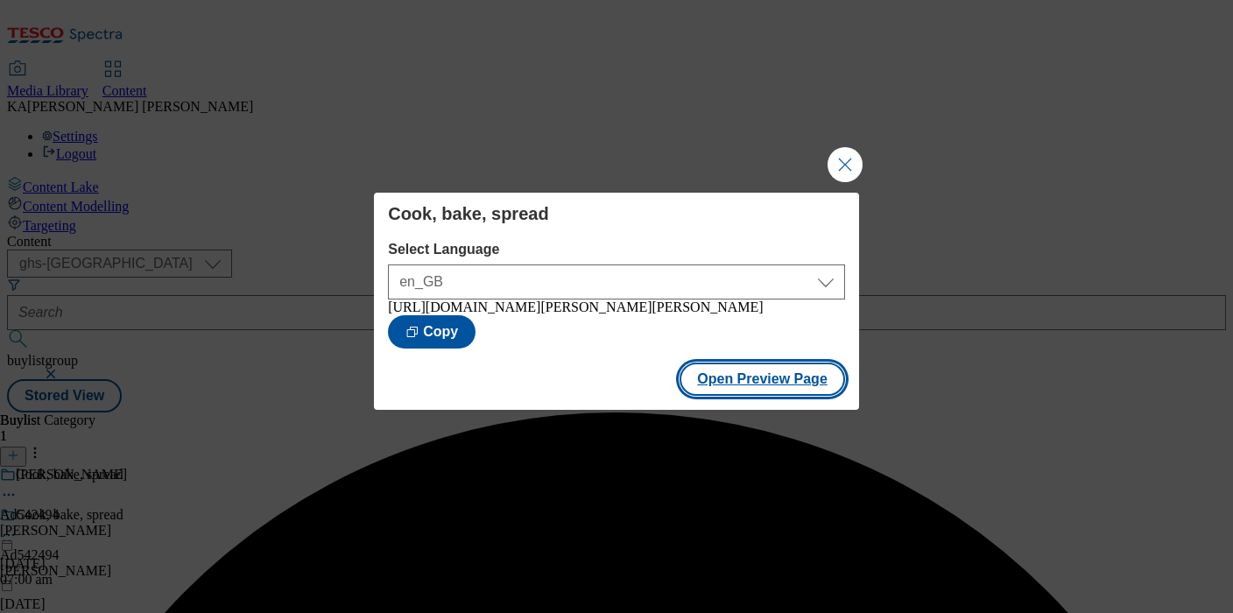
click at [716, 393] on button "Open Preview Page" at bounding box center [763, 379] width 166 height 33
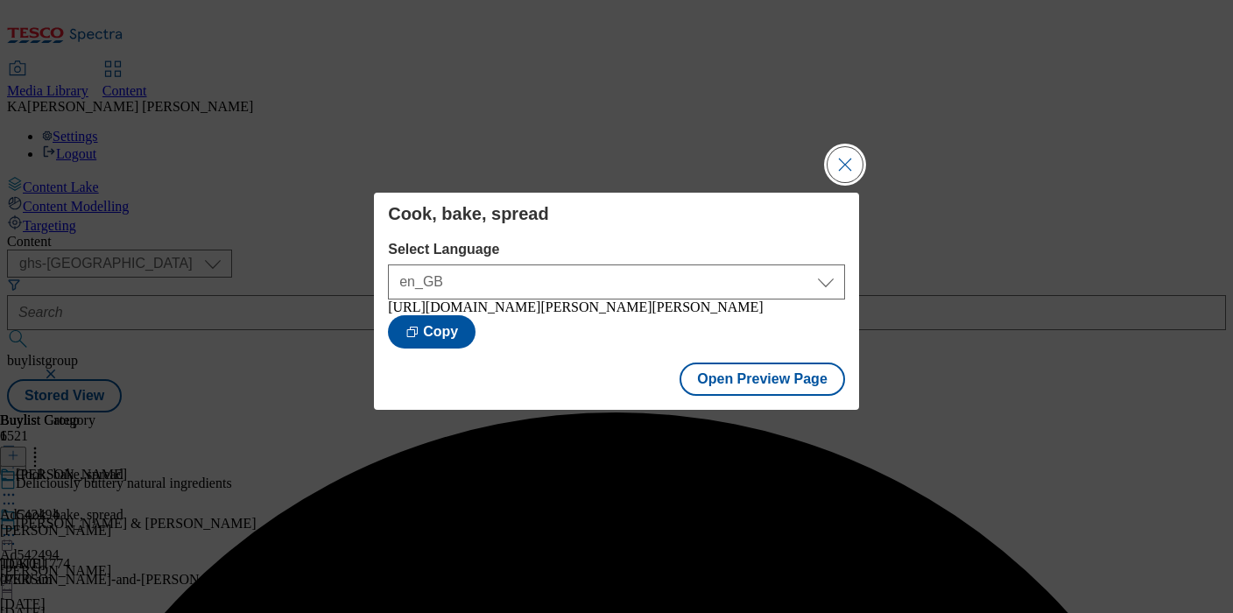
click at [846, 169] on button "Close Modal" at bounding box center [845, 164] width 35 height 35
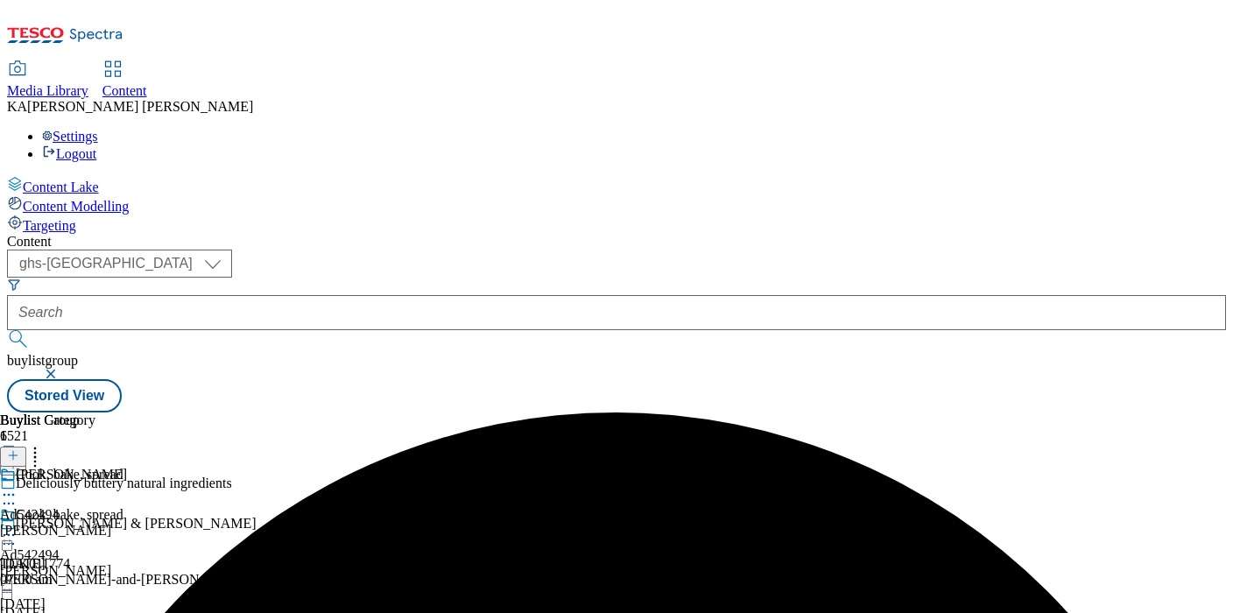
click at [18, 526] on icon at bounding box center [9, 535] width 18 height 18
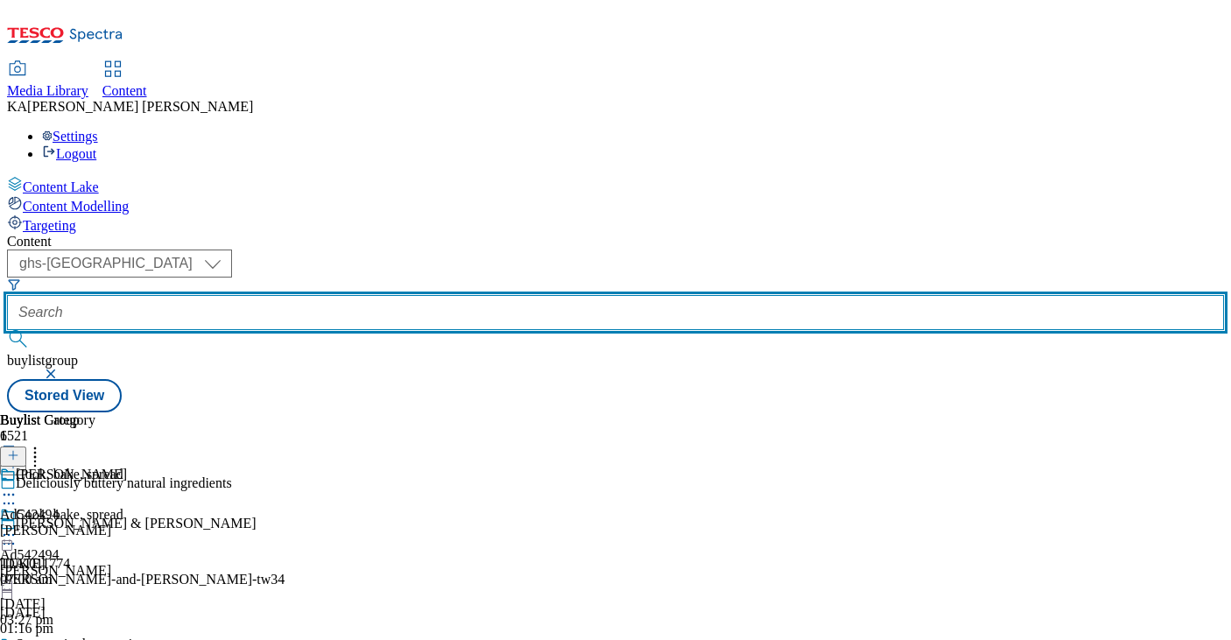
click at [391, 295] on input "text" at bounding box center [615, 312] width 1217 height 35
paste input "flora-food-palm-oil-25tw34"
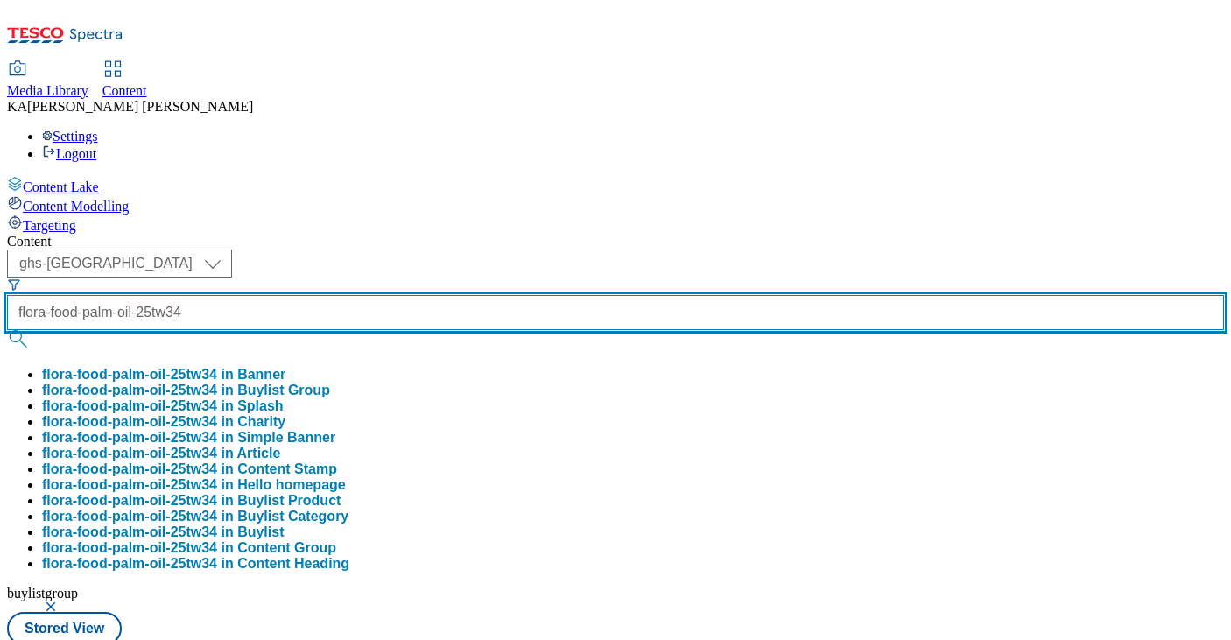
type input "flora-food-palm-oil-25tw34"
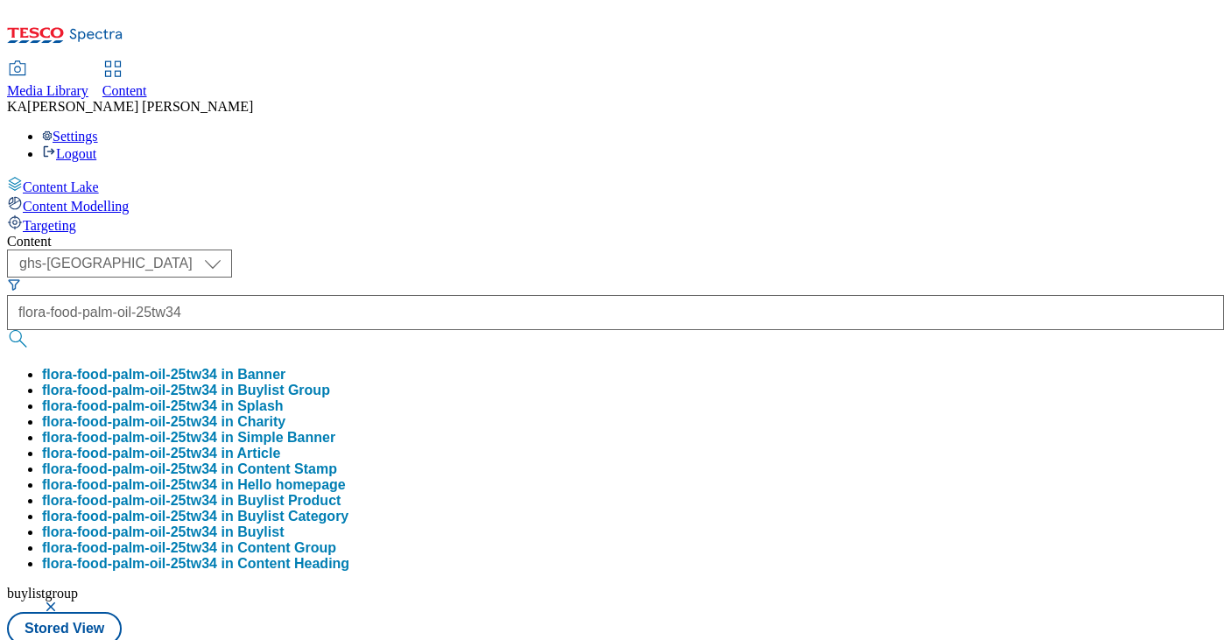
scroll to position [0, 0]
click at [330, 383] on button "flora-food-palm-oil-25tw34 in Buylist Group" at bounding box center [186, 391] width 288 height 16
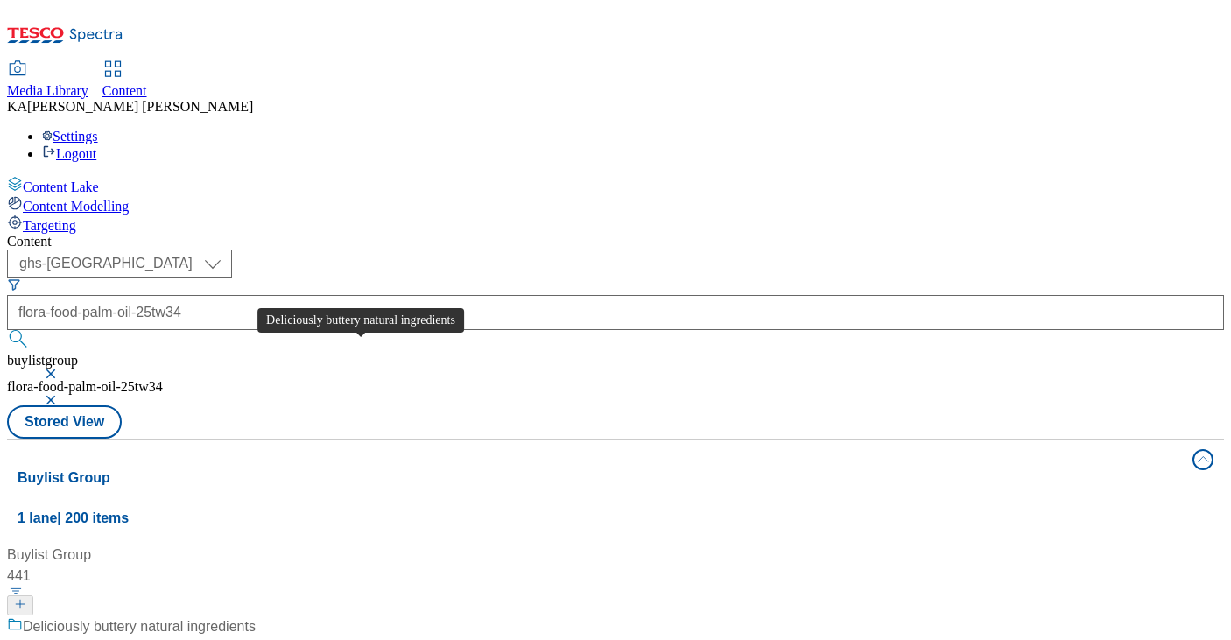
click at [256, 612] on div "Deliciously buttery natural ingredients" at bounding box center [139, 627] width 233 height 21
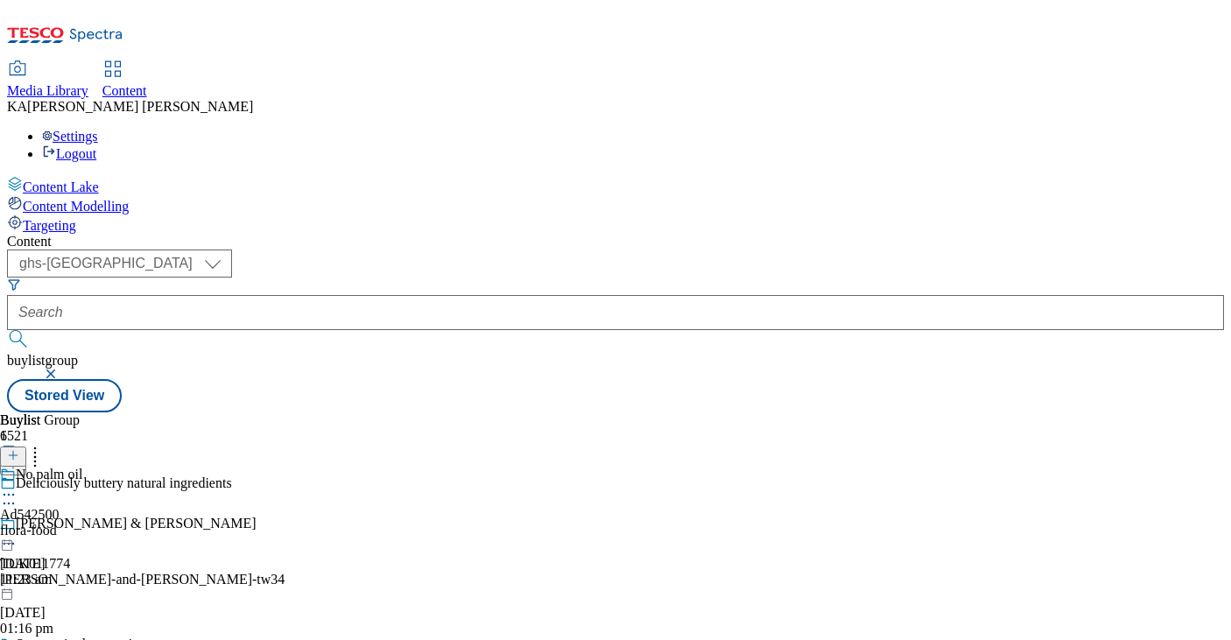
click at [18, 486] on icon at bounding box center [9, 495] width 18 height 18
click at [81, 521] on button "Edit" at bounding box center [58, 531] width 46 height 20
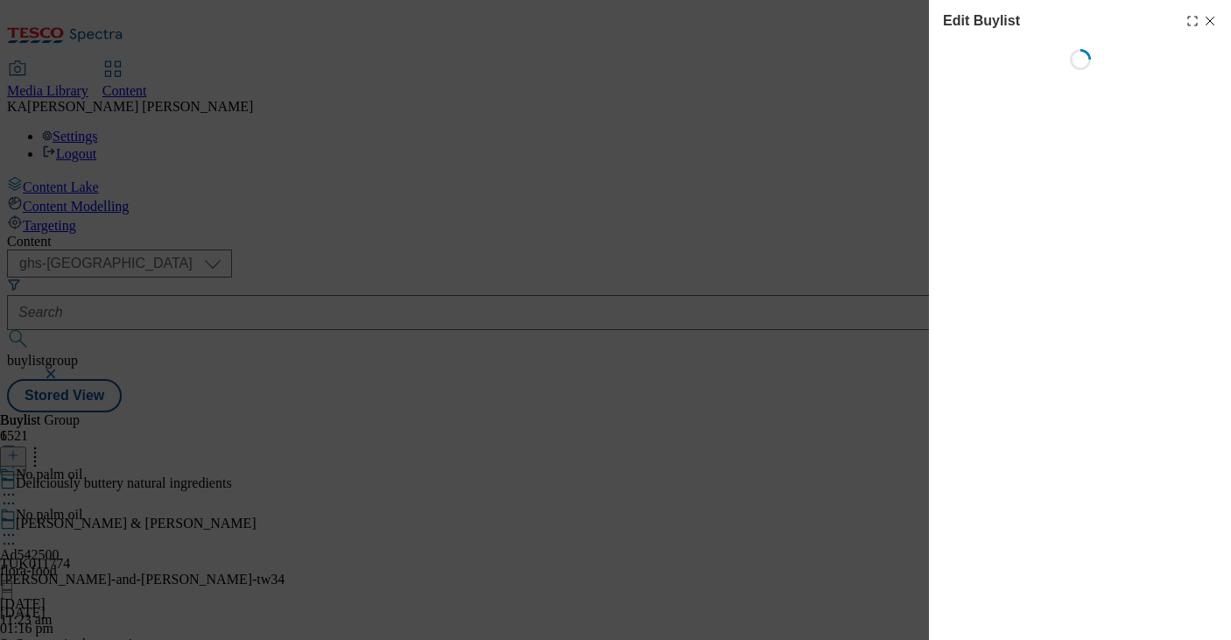
select select "tactical"
select select "supplier funded short term 1-3 weeks"
select select "dunnhumby"
select select "Banner"
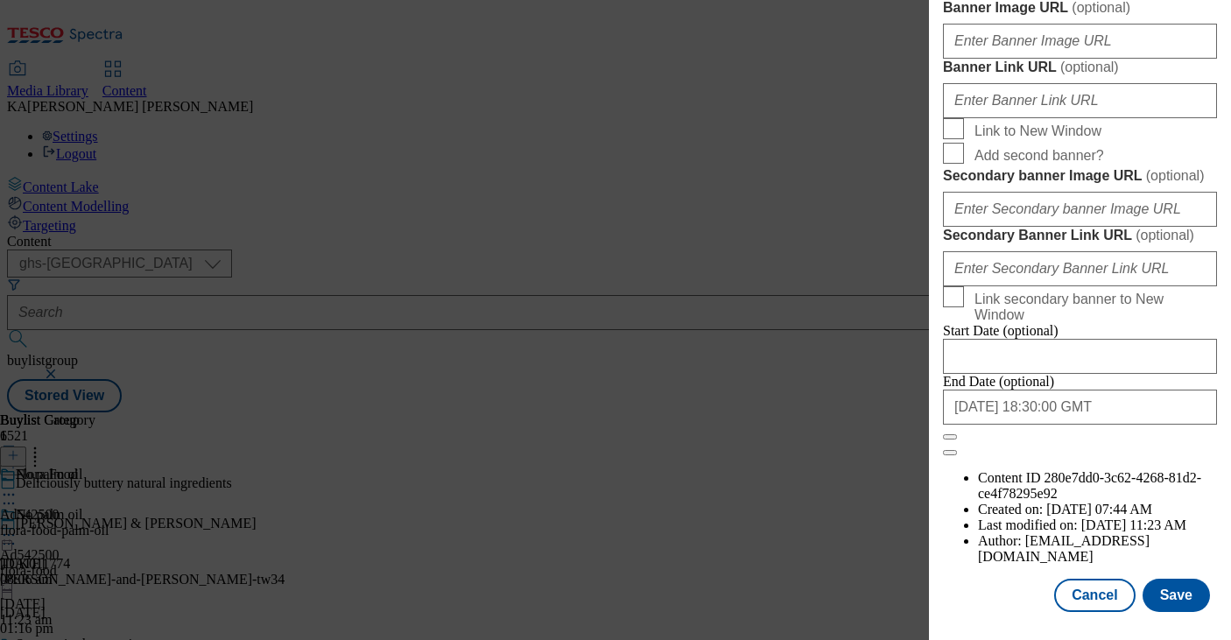
scroll to position [1646, 0]
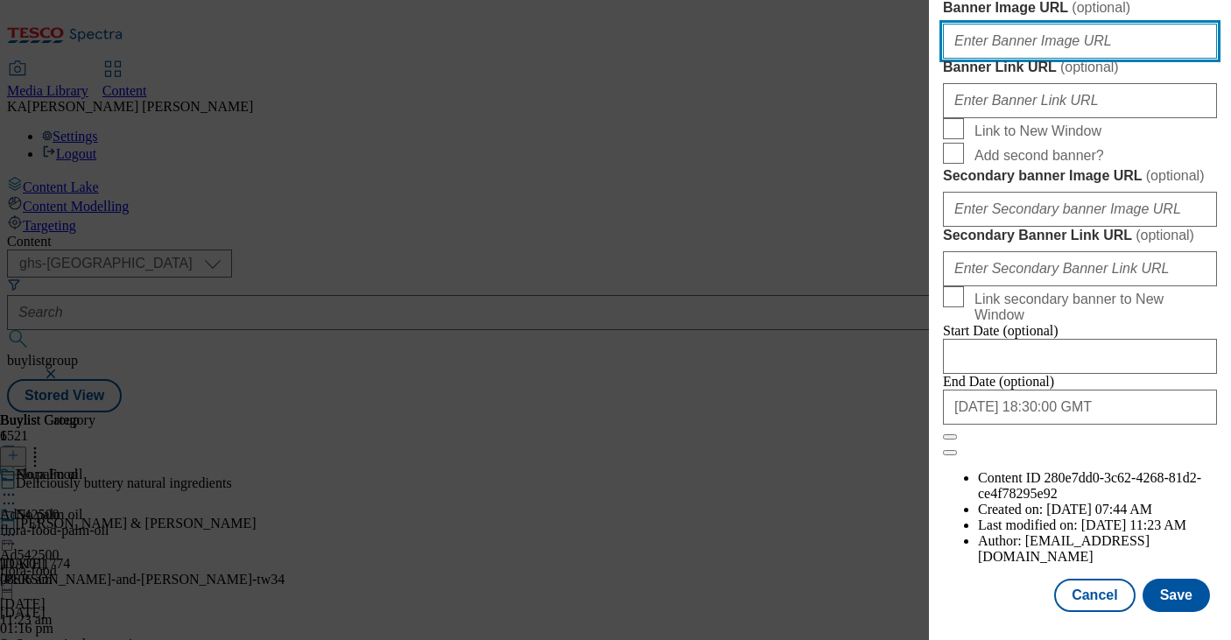
click at [985, 59] on input "Banner Image URL ( optional )" at bounding box center [1080, 41] width 274 height 35
paste input "https://digitalcontent.api.tesco.com/v2/media/ghs-mktg/1a3bc399-325a-4f62-9e96-…"
type input "https://digitalcontent.api.tesco.com/v2/media/ghs-mktg/1a3bc399-325a-4f62-9e96-…"
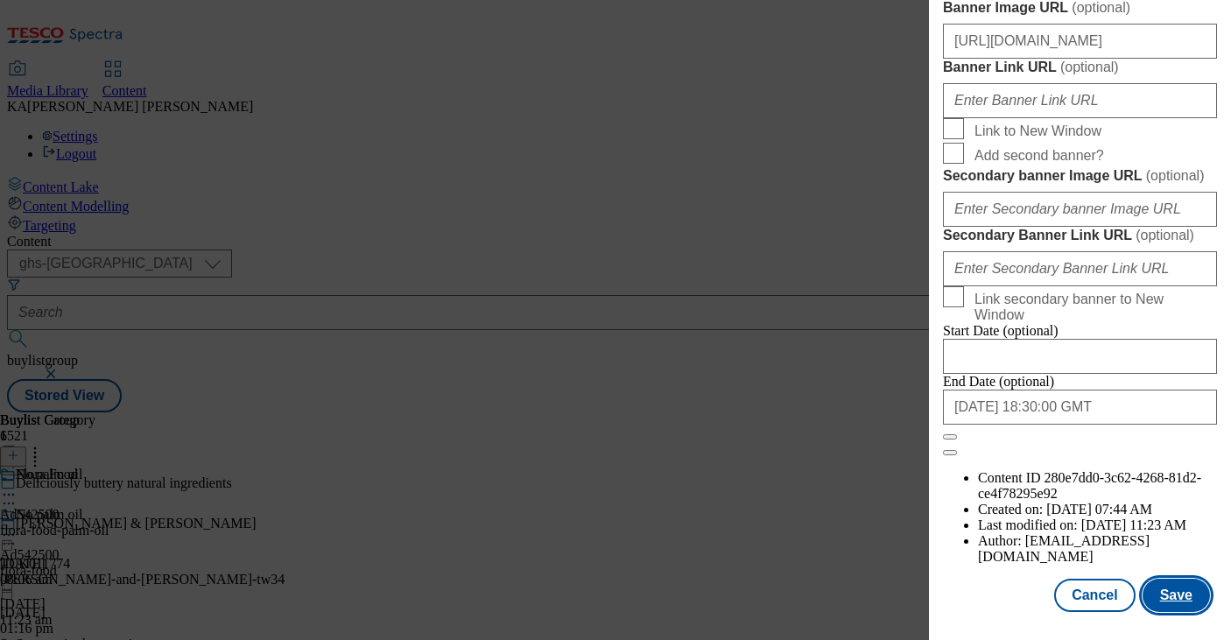
scroll to position [0, 0]
click at [1184, 584] on button "Save" at bounding box center [1176, 595] width 67 height 33
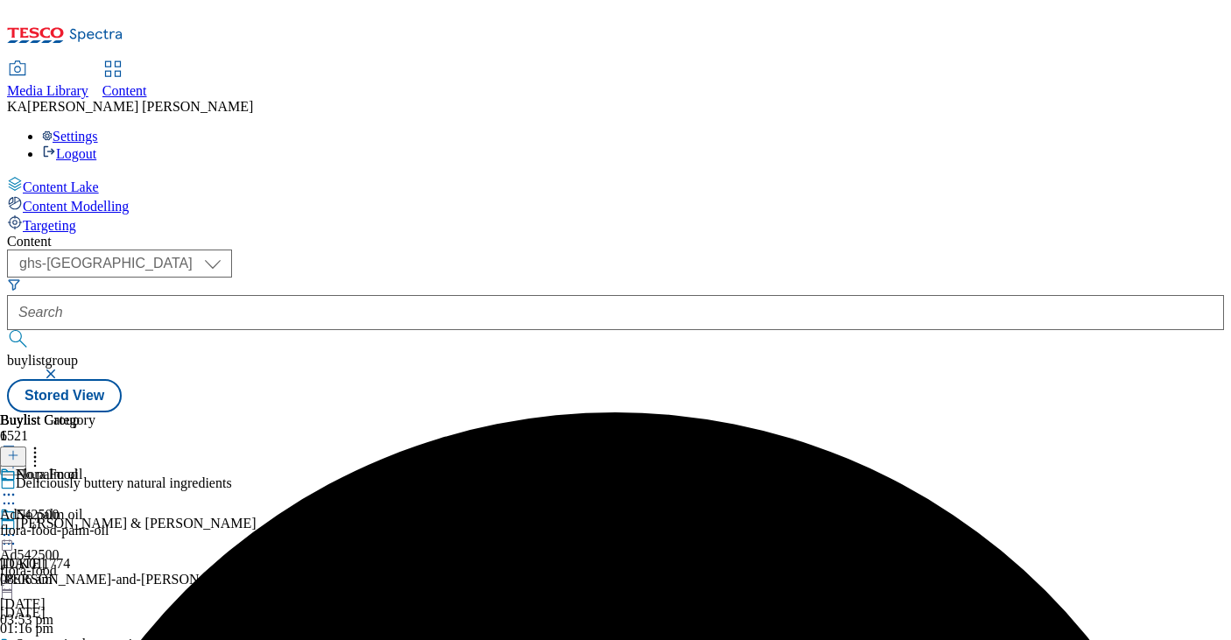
click at [18, 526] on icon at bounding box center [9, 535] width 18 height 18
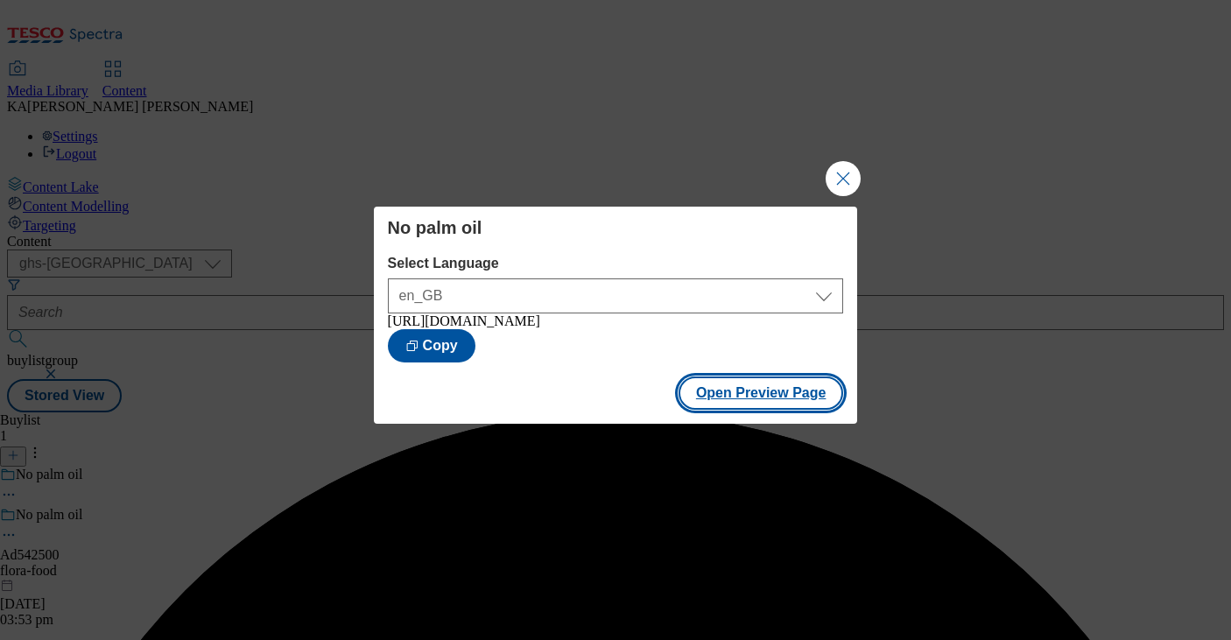
click at [702, 409] on button "Open Preview Page" at bounding box center [762, 393] width 166 height 33
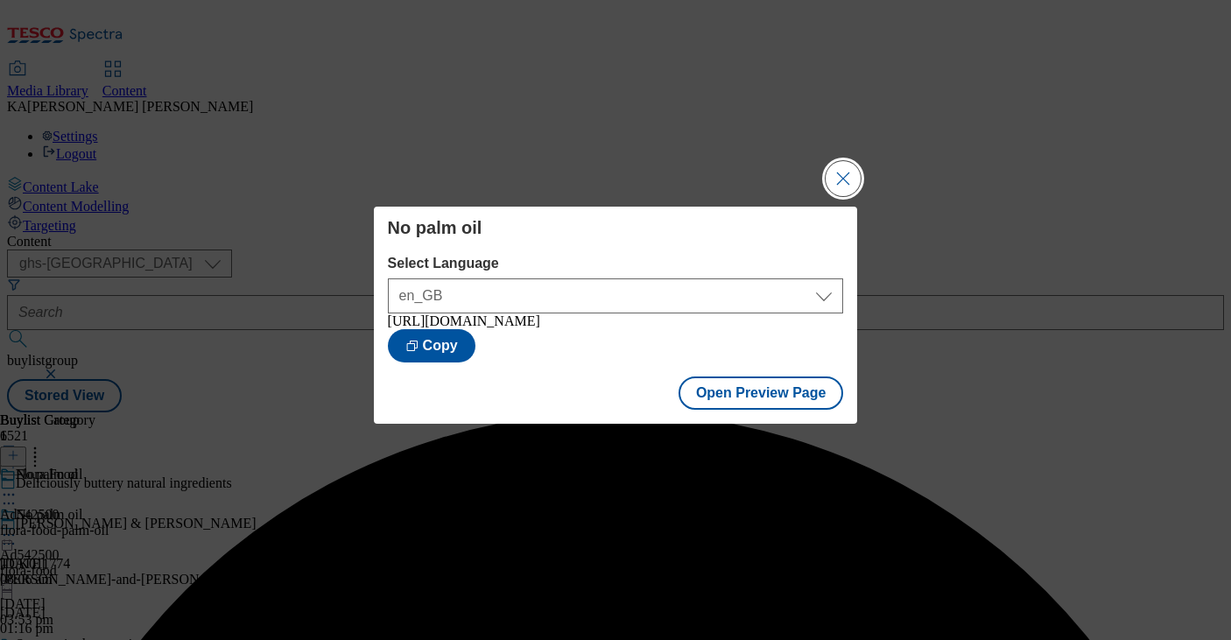
click at [833, 166] on button "Close Modal" at bounding box center [843, 178] width 35 height 35
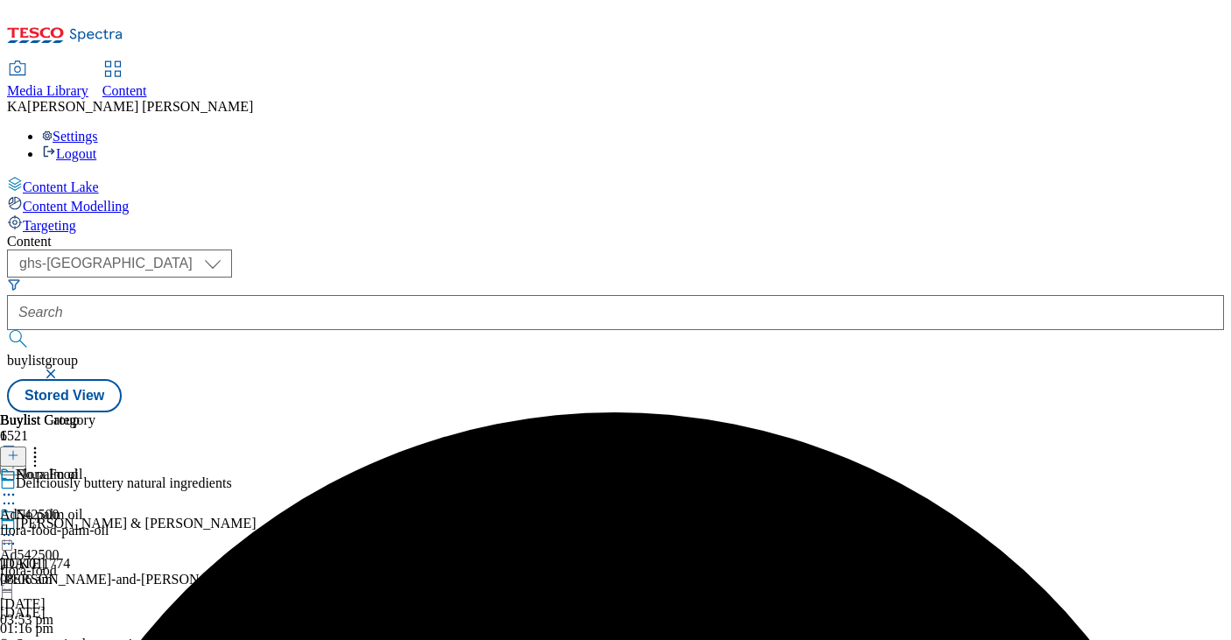
click at [18, 526] on icon at bounding box center [9, 535] width 18 height 18
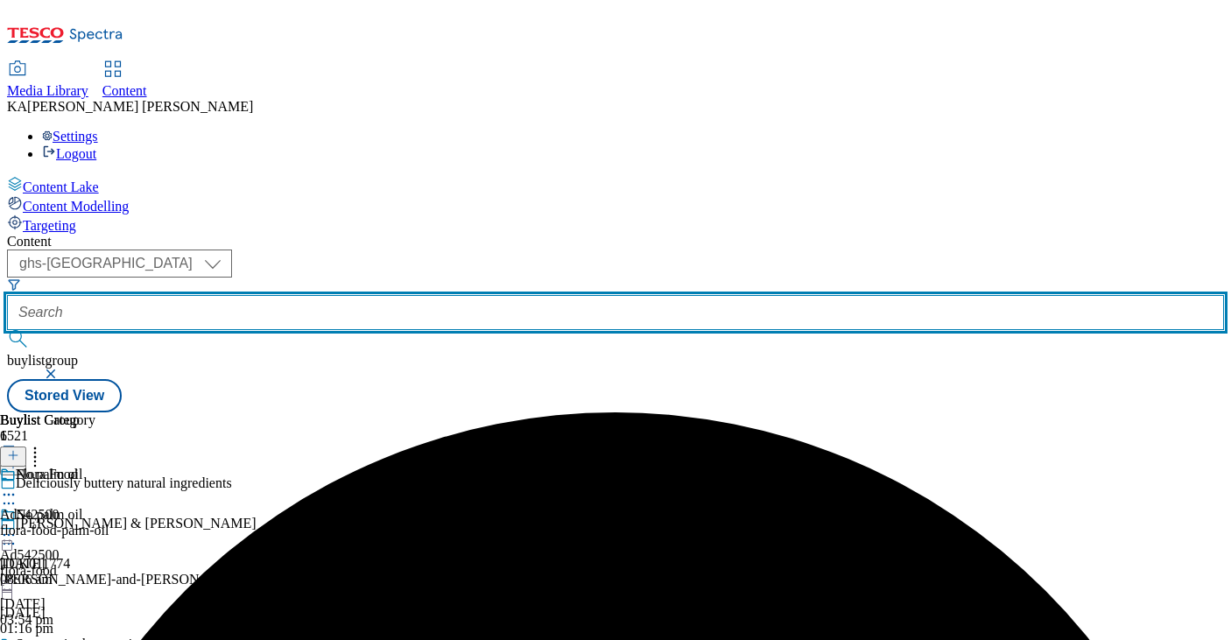
click at [418, 295] on input "text" at bounding box center [615, 312] width 1217 height 35
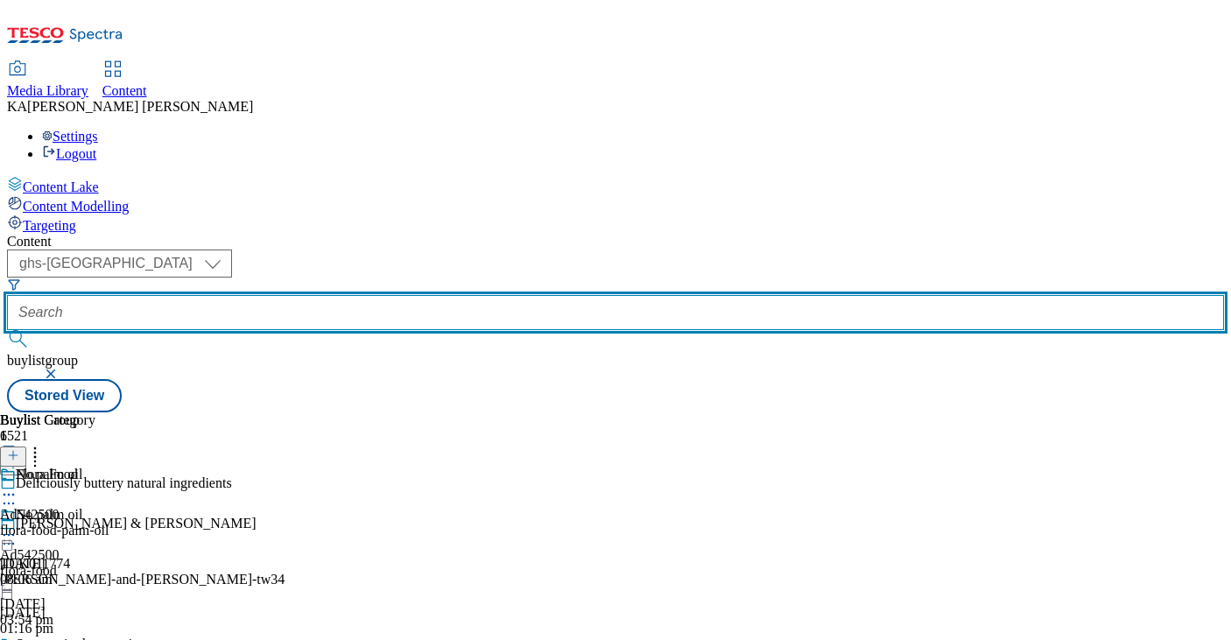
paste input "mfme-25tw34"
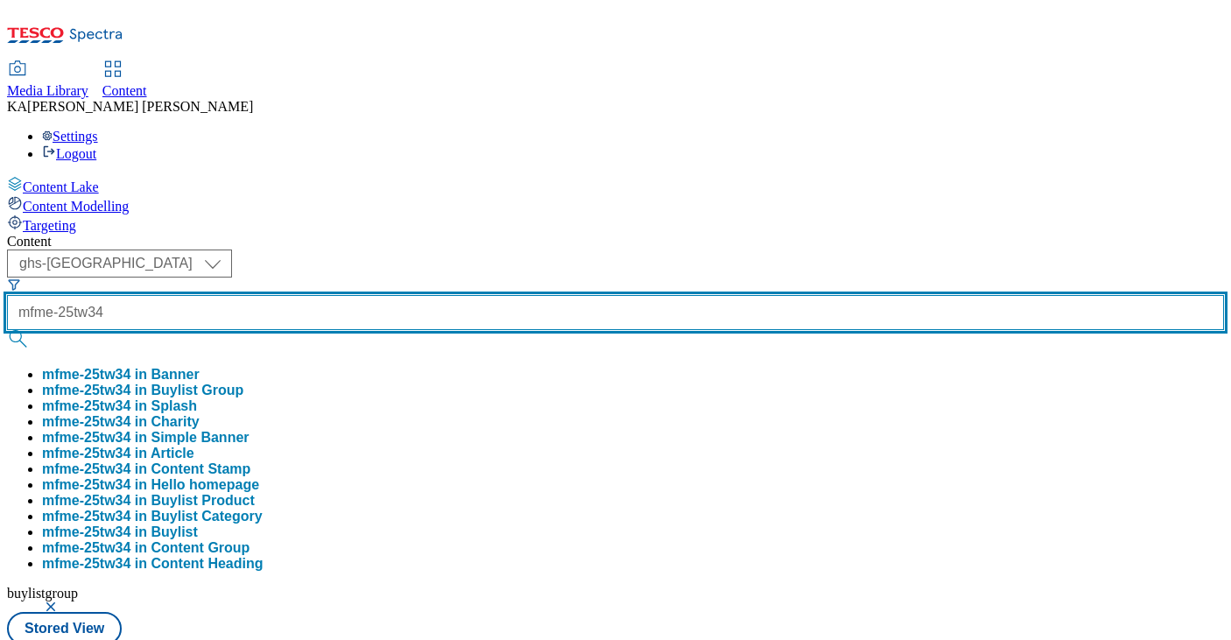
type input "mfme-25tw34"
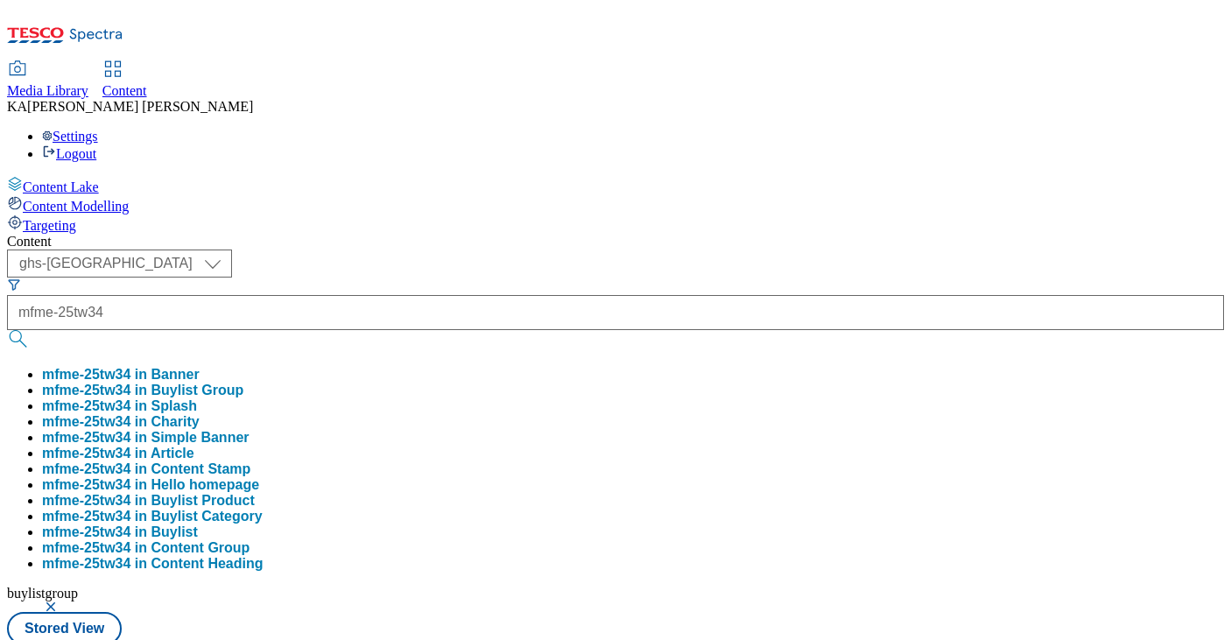
click at [243, 383] on button "mfme-25tw34 in Buylist Group" at bounding box center [142, 391] width 201 height 16
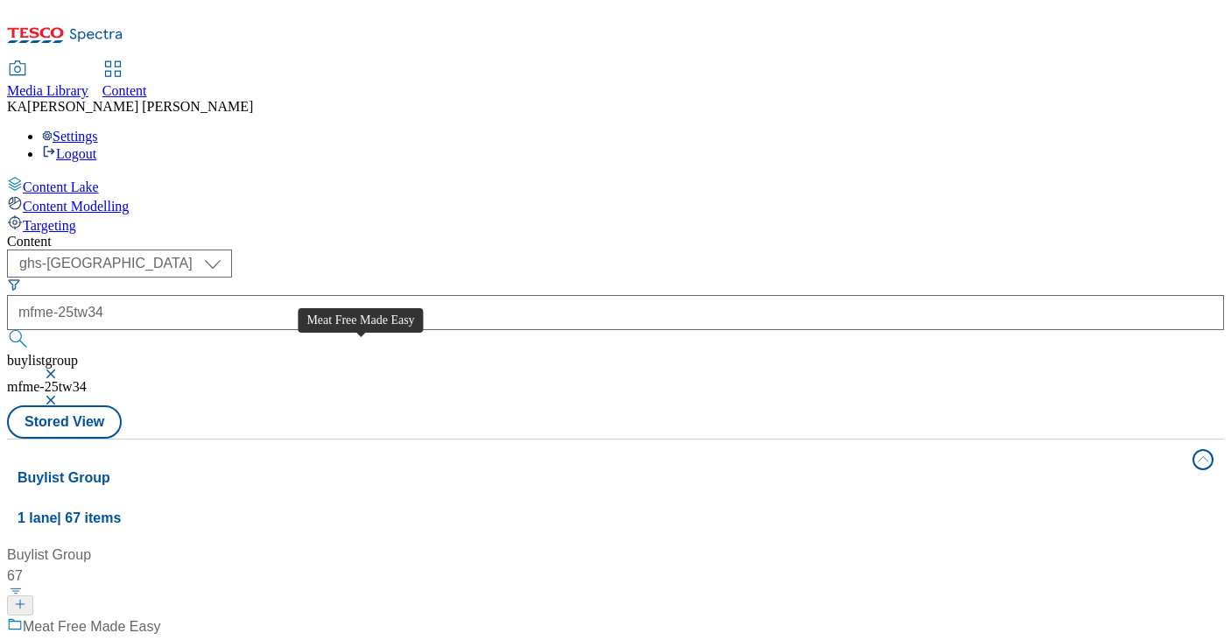
click at [160, 612] on div "Meat Free Made Easy" at bounding box center [92, 627] width 138 height 21
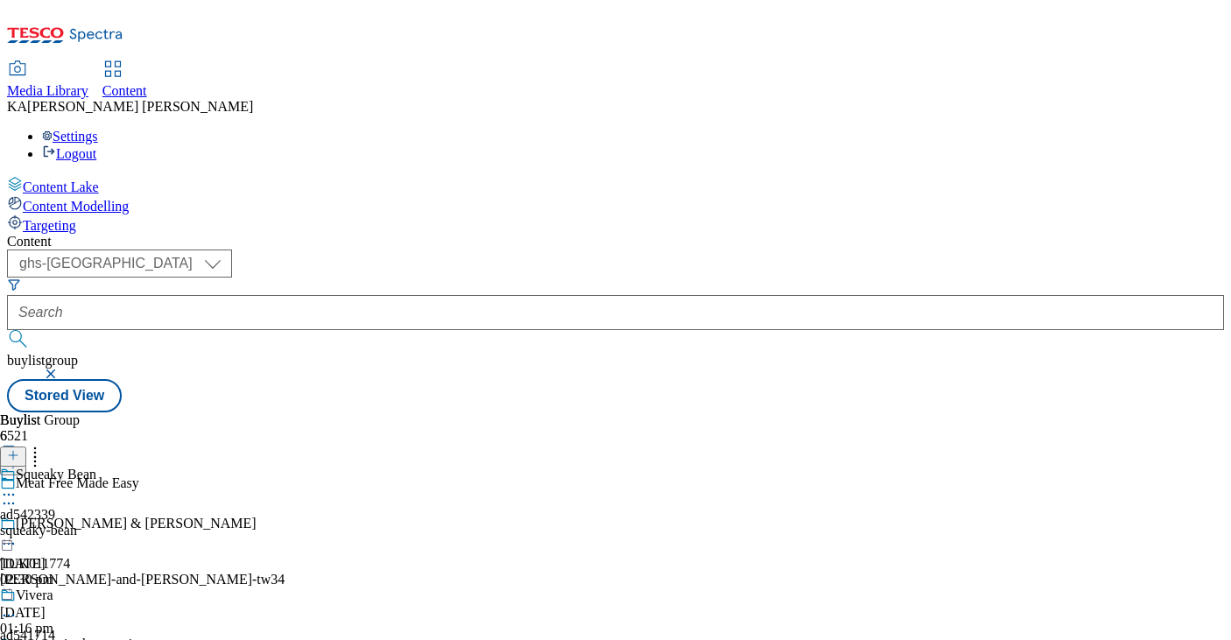
click at [18, 486] on icon at bounding box center [9, 495] width 18 height 18
click at [81, 521] on button "Edit" at bounding box center [58, 531] width 46 height 20
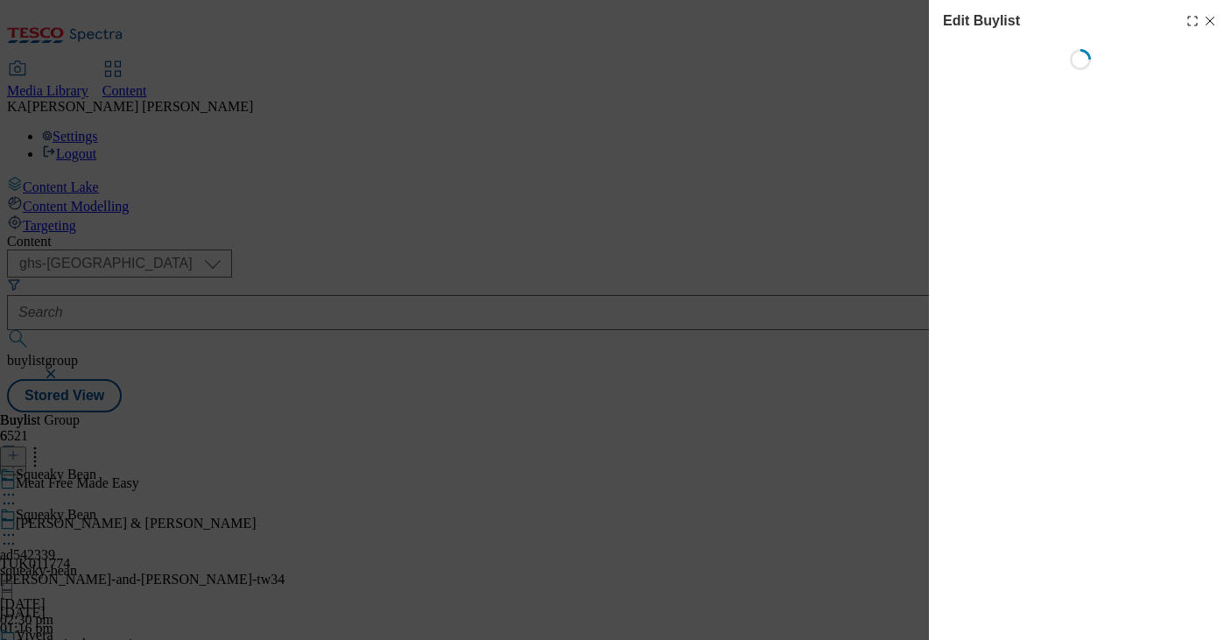
select select "tactical"
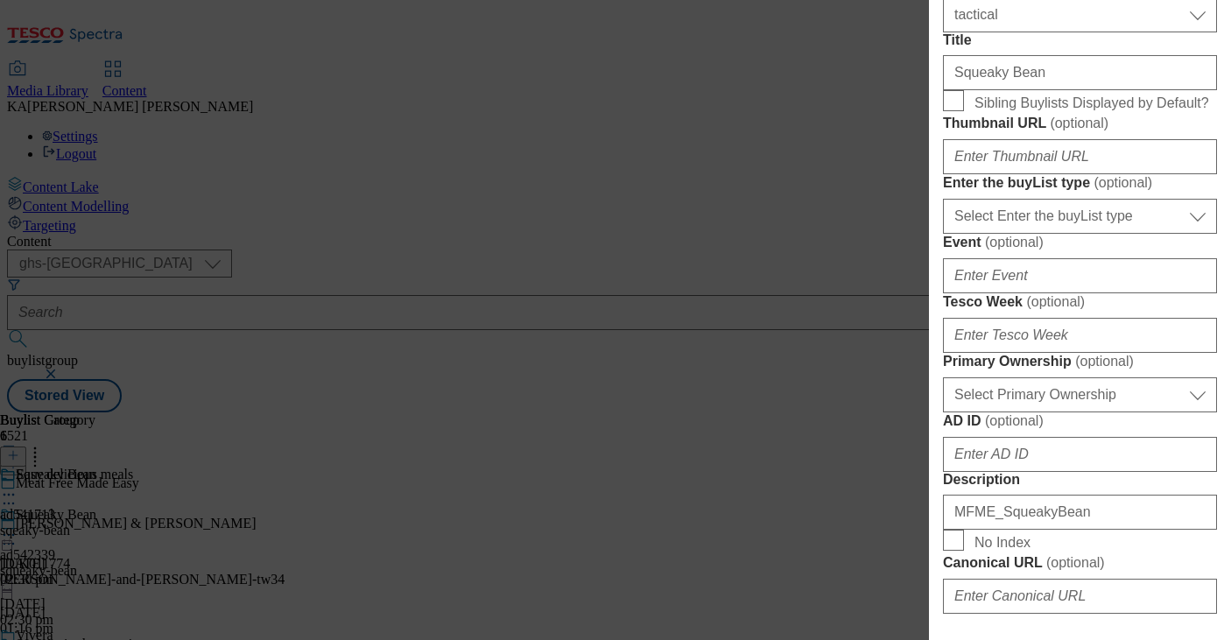
scroll to position [558, 0]
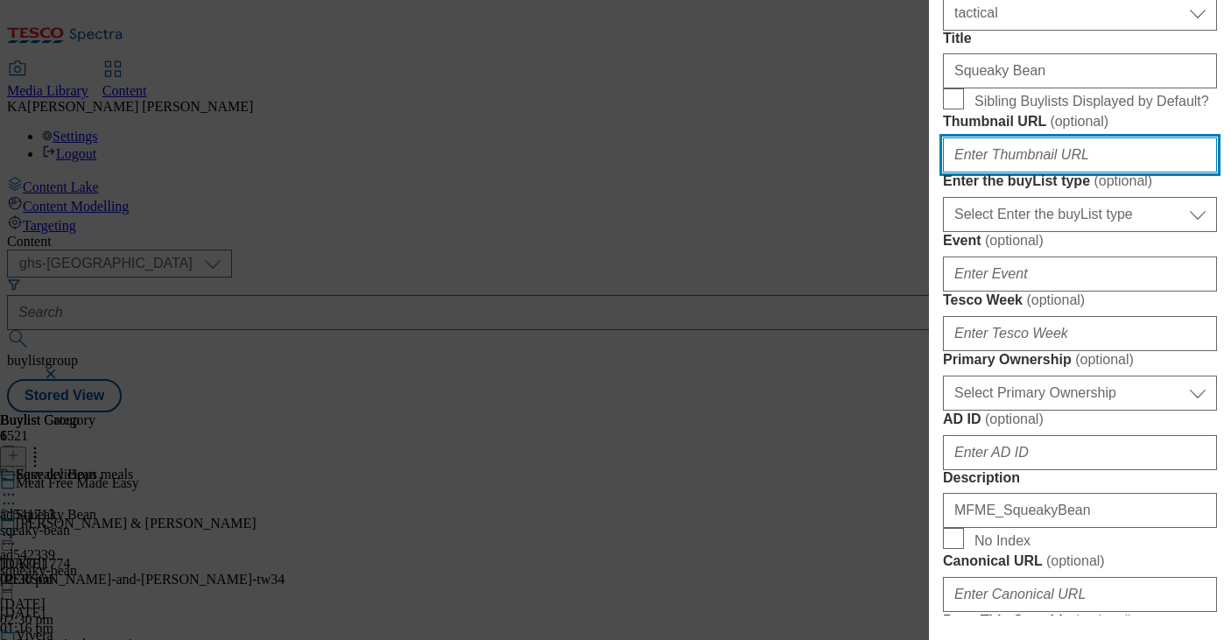
click at [987, 173] on input "Thumbnail URL ( optional )" at bounding box center [1080, 155] width 274 height 35
paste input "https://digitalcontent.api.tesco.com/v2/media/ghs-mktg/5ff38a7c-ceac-4f87-bf02-…"
type input "https://digitalcontent.api.tesco.com/v2/media/ghs-mktg/5ff38a7c-ceac-4f87-bf02-…"
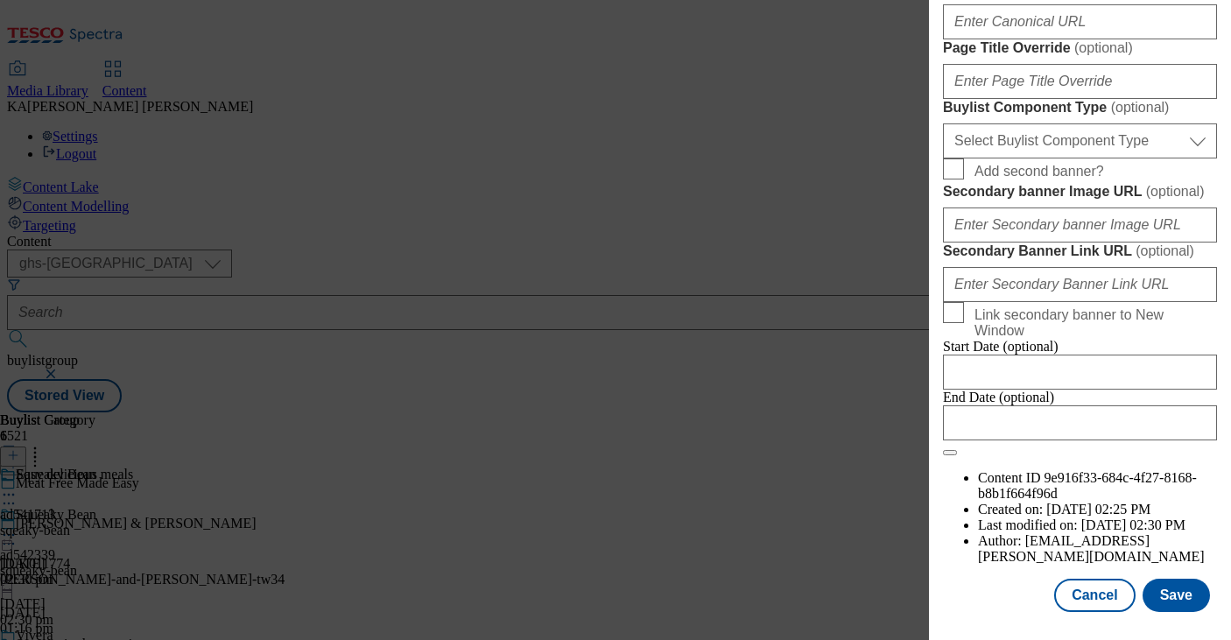
scroll to position [1547, 0]
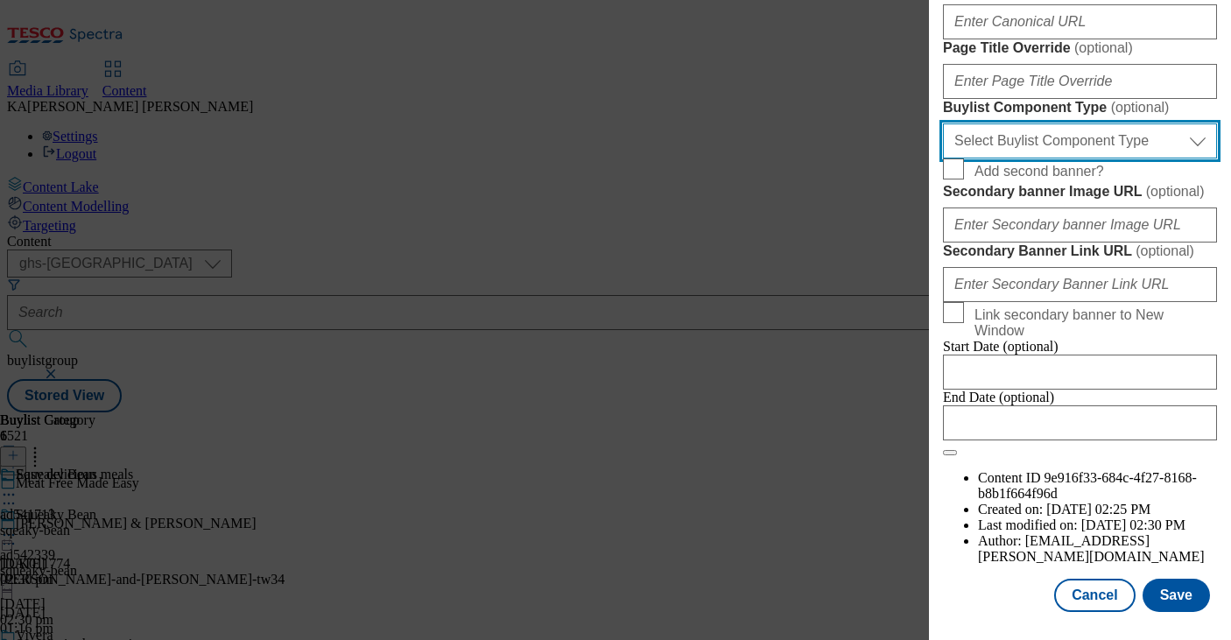
click at [968, 159] on select "Select Buylist Component Type Banner Competition Header Meal" at bounding box center [1080, 140] width 274 height 35
select select "Banner"
click at [943, 159] on select "Select Buylist Component Type Banner Competition Header Meal" at bounding box center [1080, 140] width 274 height 35
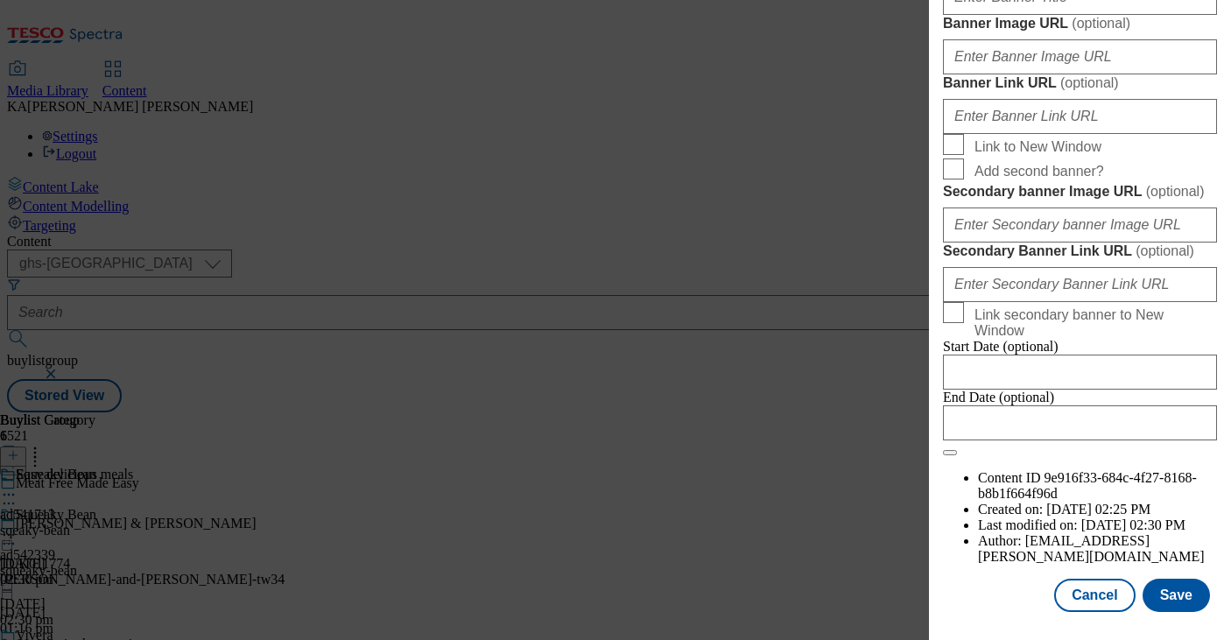
scroll to position [1636, 0]
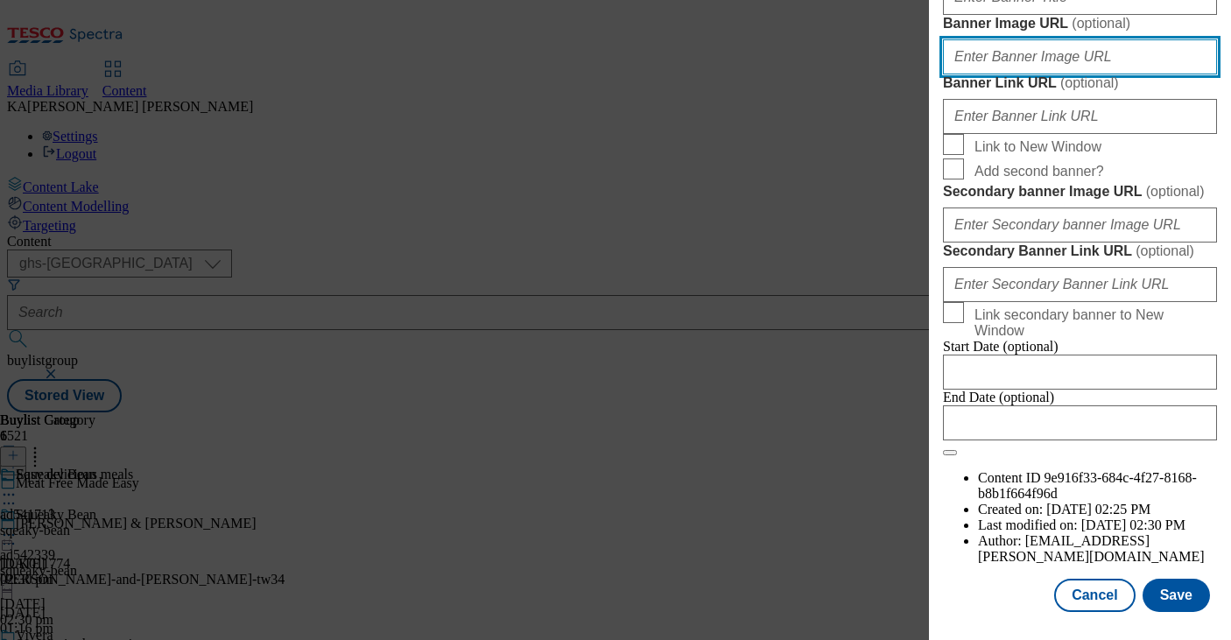
click at [976, 74] on input "Banner Image URL ( optional )" at bounding box center [1080, 56] width 274 height 35
paste input "https://digitalcontent.api.tesco.com/v2/media/ghs-mktg/c99294a2-23d8-4bee-9bc9-…"
type input "https://digitalcontent.api.tesco.com/v2/media/ghs-mktg/c99294a2-23d8-4bee-9bc9-…"
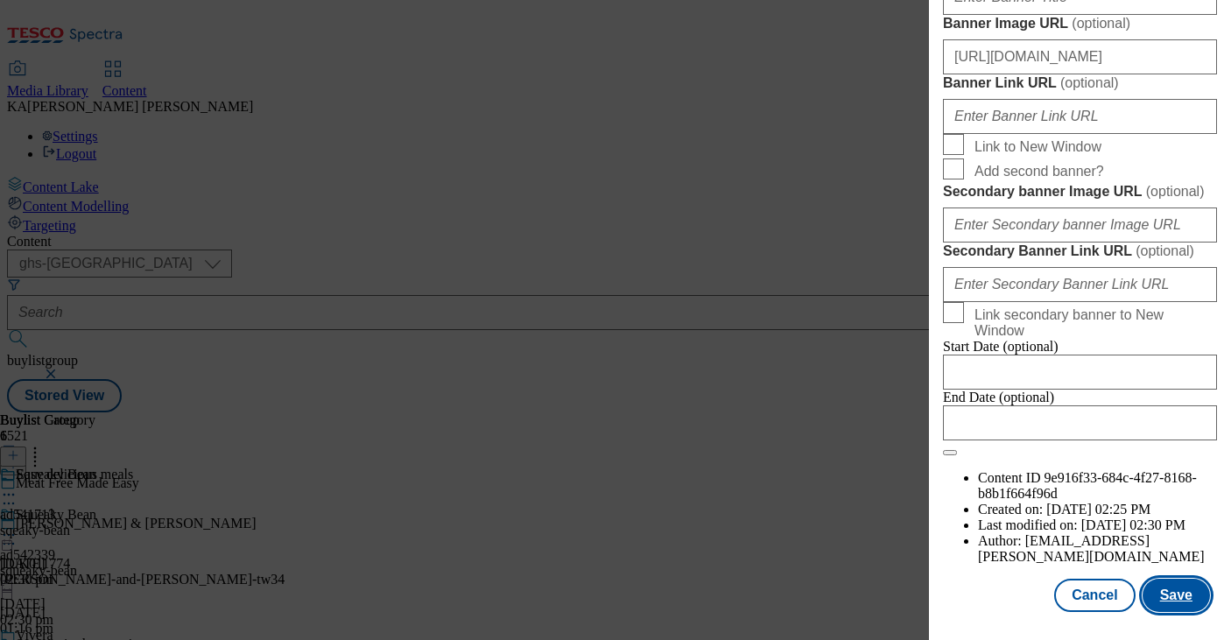
scroll to position [0, 0]
click at [1176, 586] on button "Save" at bounding box center [1176, 595] width 67 height 33
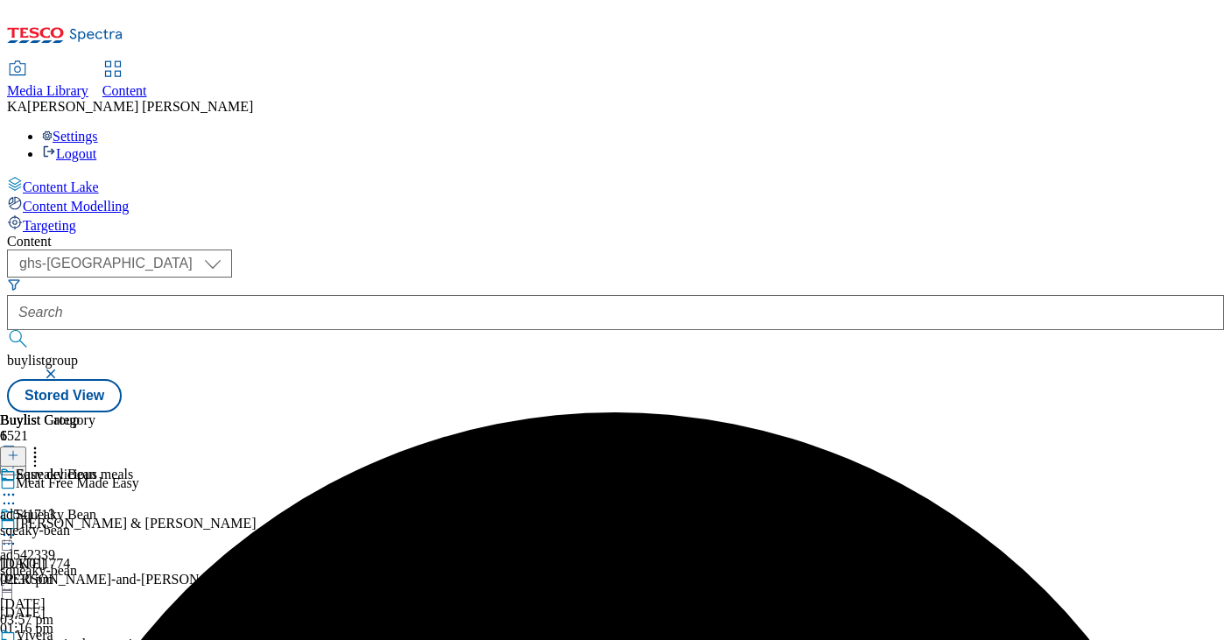
click at [18, 526] on icon at bounding box center [9, 535] width 18 height 18
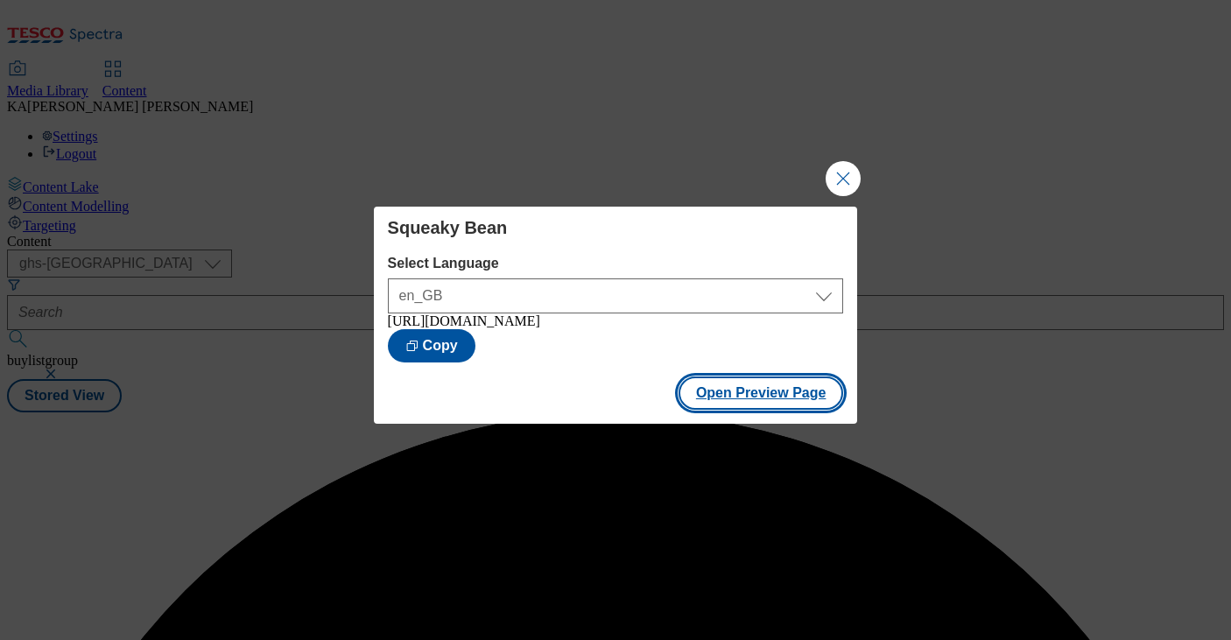
click at [731, 406] on button "Open Preview Page" at bounding box center [762, 393] width 166 height 33
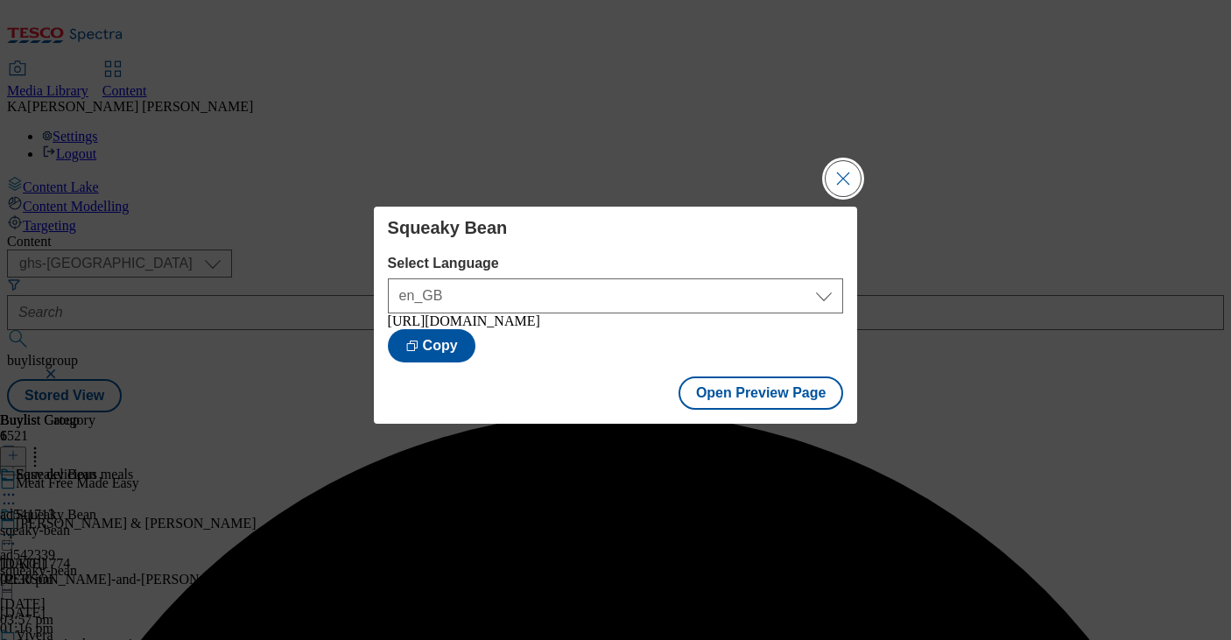
click at [849, 168] on button "Close Modal" at bounding box center [843, 178] width 35 height 35
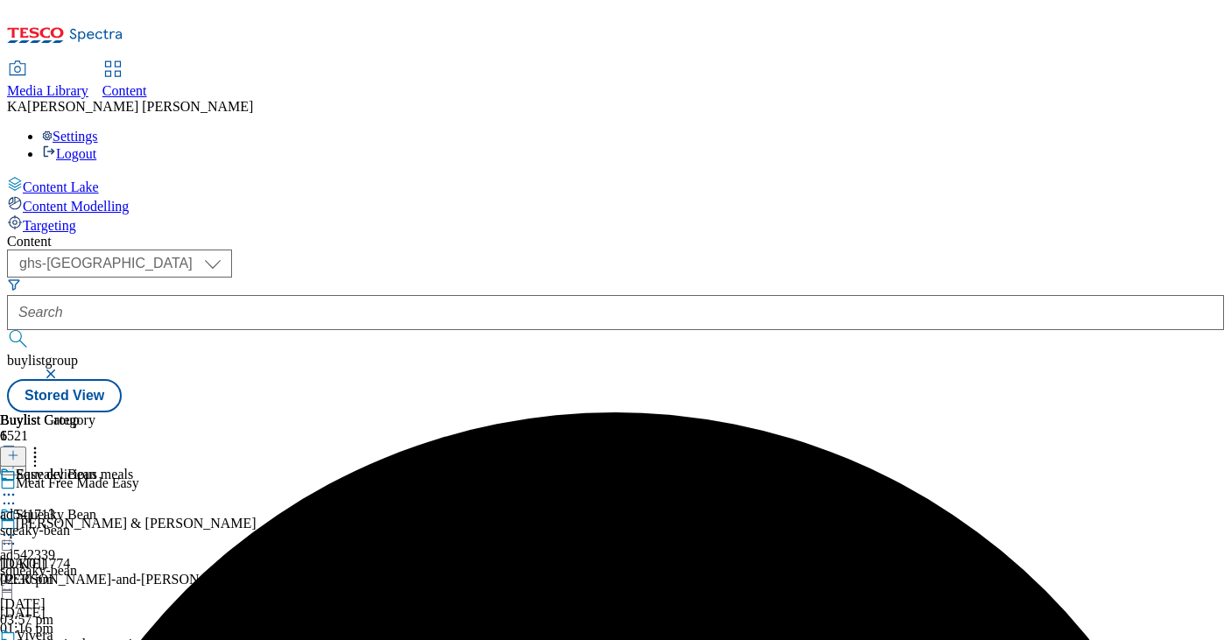
click at [18, 526] on icon at bounding box center [9, 535] width 18 height 18
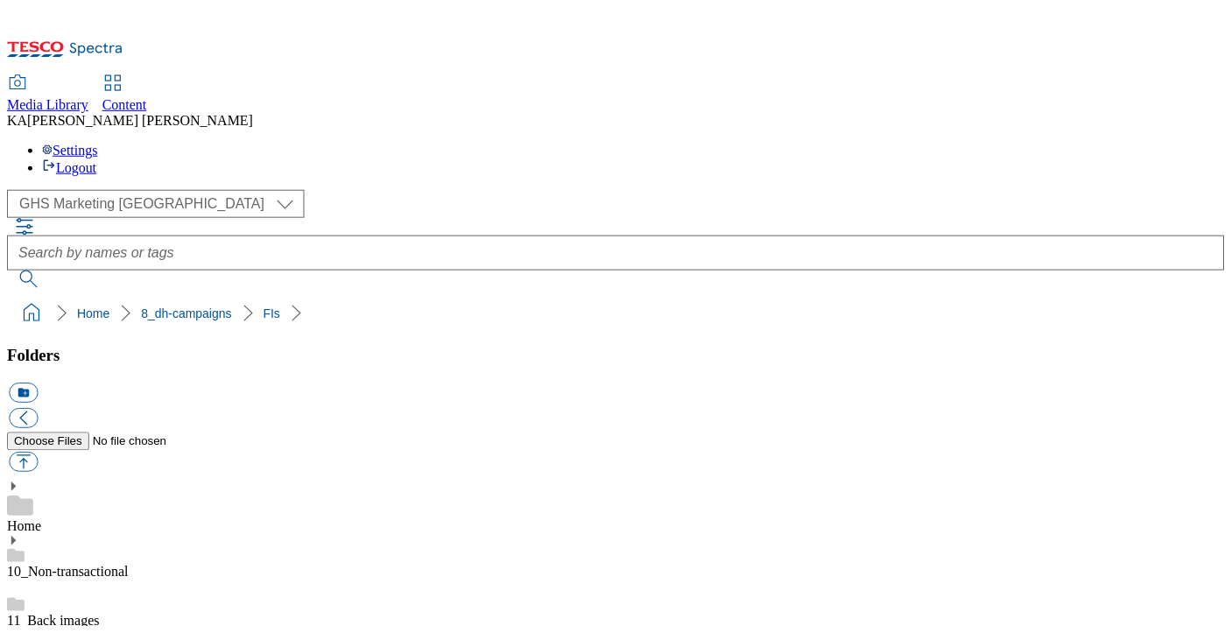
scroll to position [453, 0]
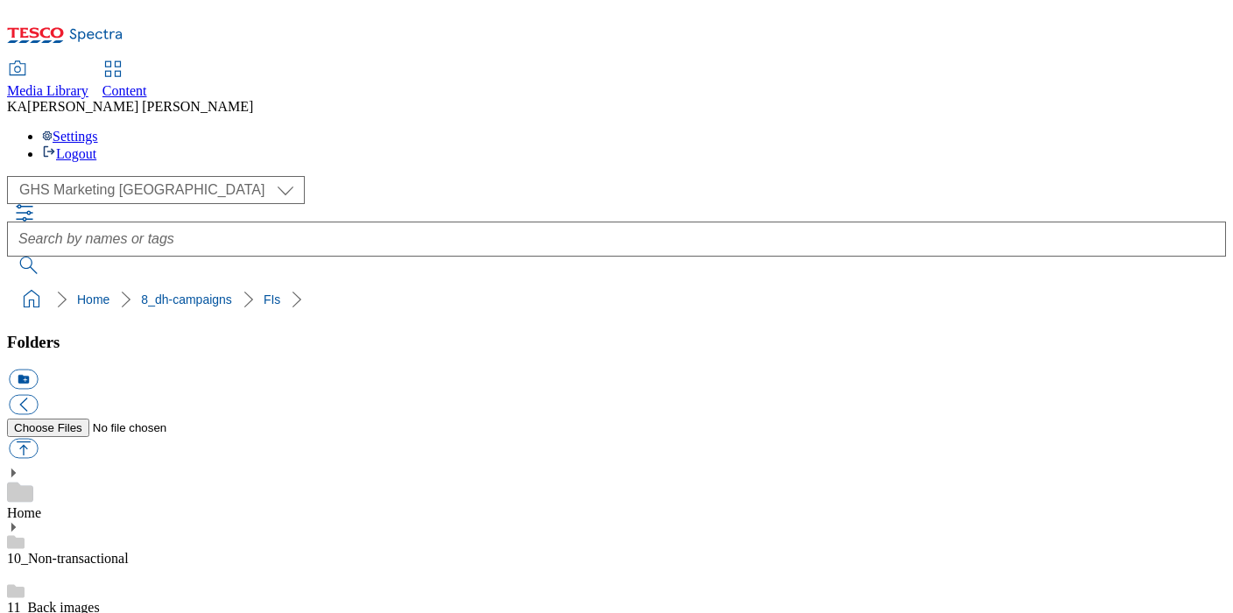
click at [38, 439] on button "button" at bounding box center [23, 449] width 29 height 20
type input "C:\fakepath\1760443821114-ad542499_Flora_Food_Group_LegoBrand_H_1184x333_V4.jpg"
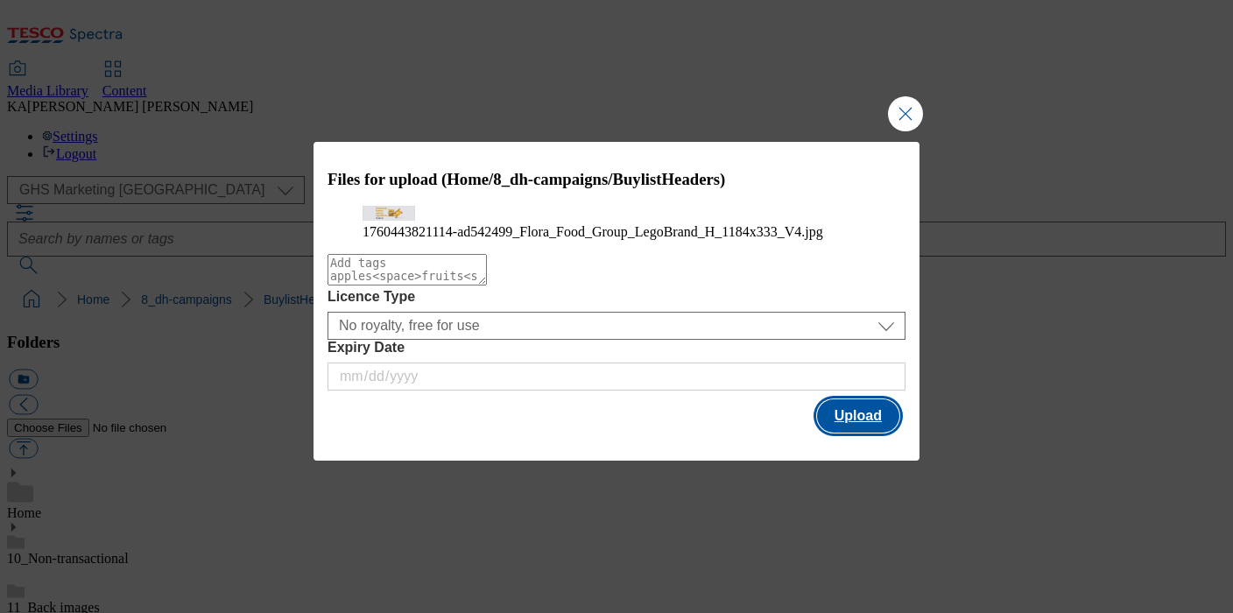
click at [836, 433] on button "Upload" at bounding box center [858, 415] width 82 height 33
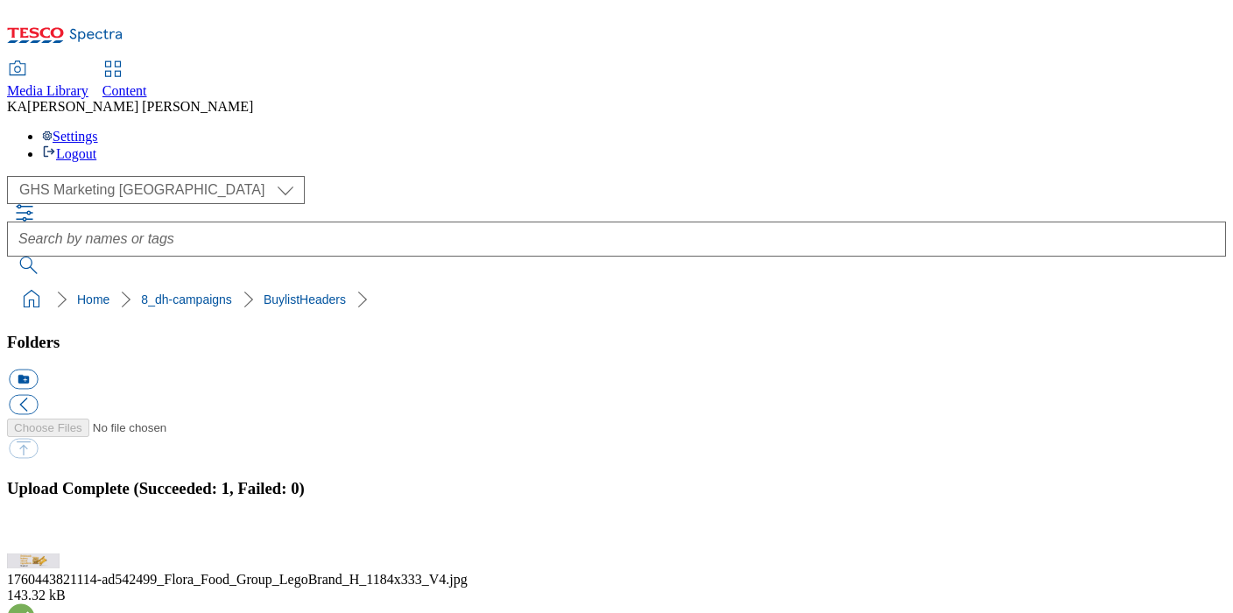
click at [35, 535] on button "button" at bounding box center [22, 543] width 26 height 17
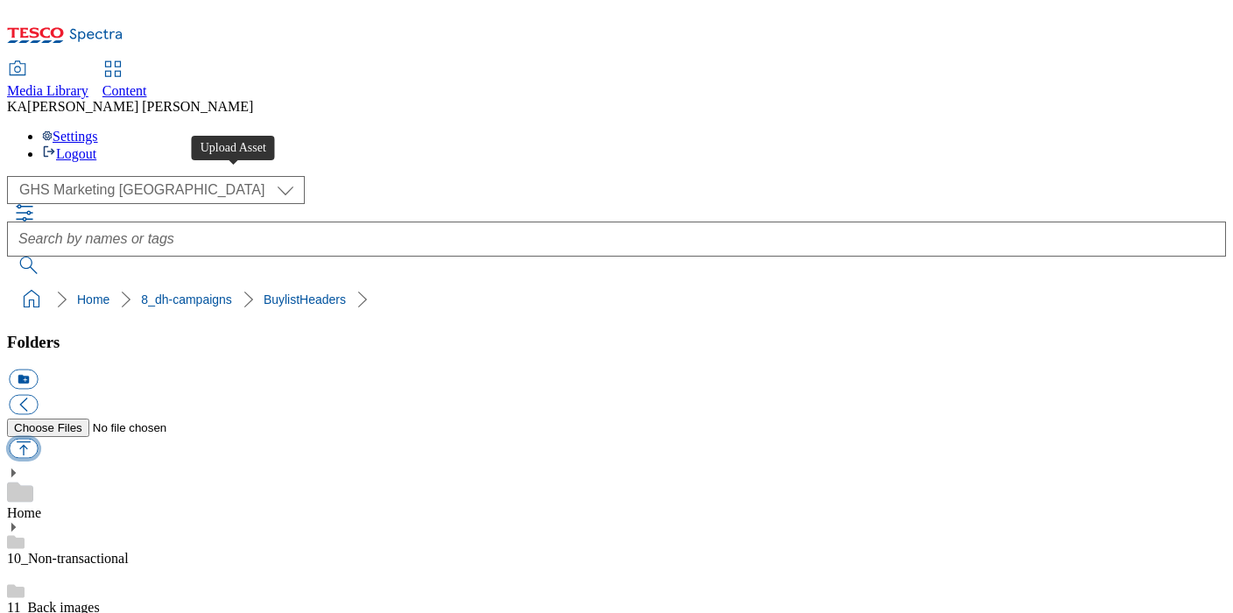
click at [38, 439] on button "button" at bounding box center [23, 449] width 29 height 20
type input "C:\fakepath\1760079764999-ad542494_Flora_Food_Group_LegoBrand_H_1184x333_V2.jpg"
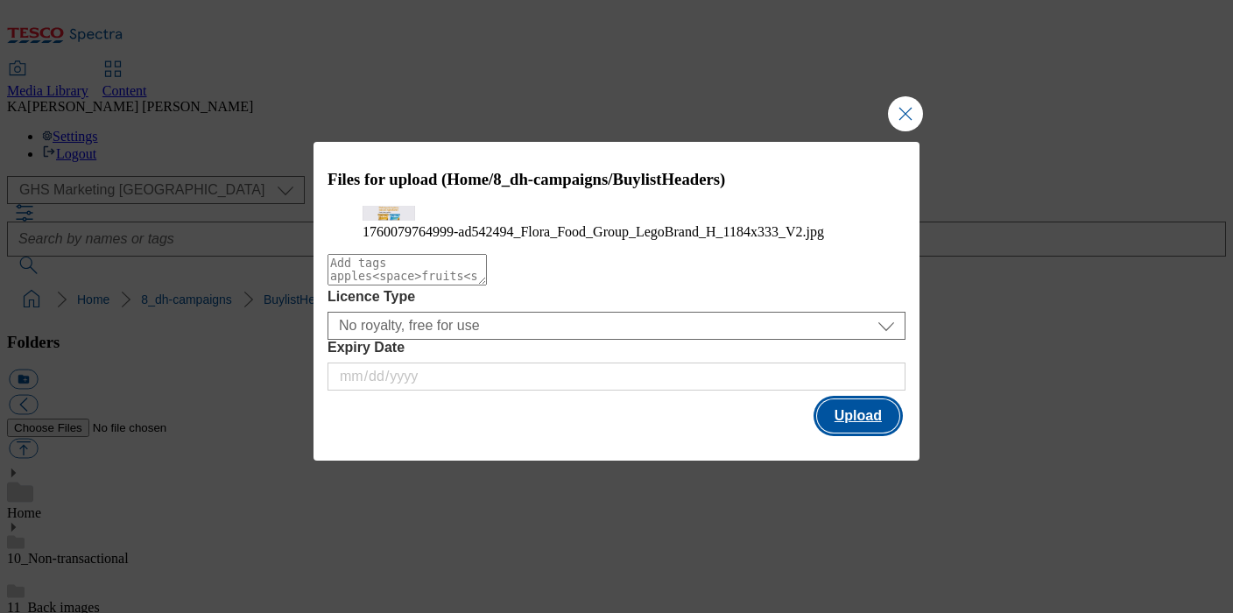
click at [859, 433] on button "Upload" at bounding box center [858, 415] width 82 height 33
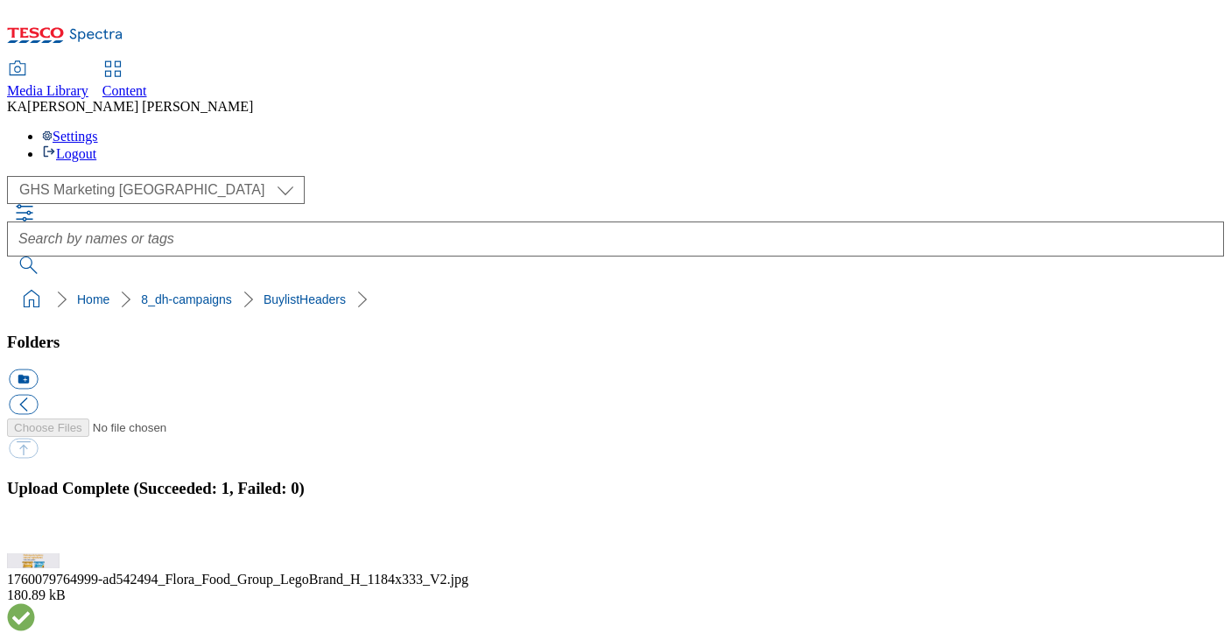
click at [35, 535] on button "button" at bounding box center [22, 543] width 26 height 17
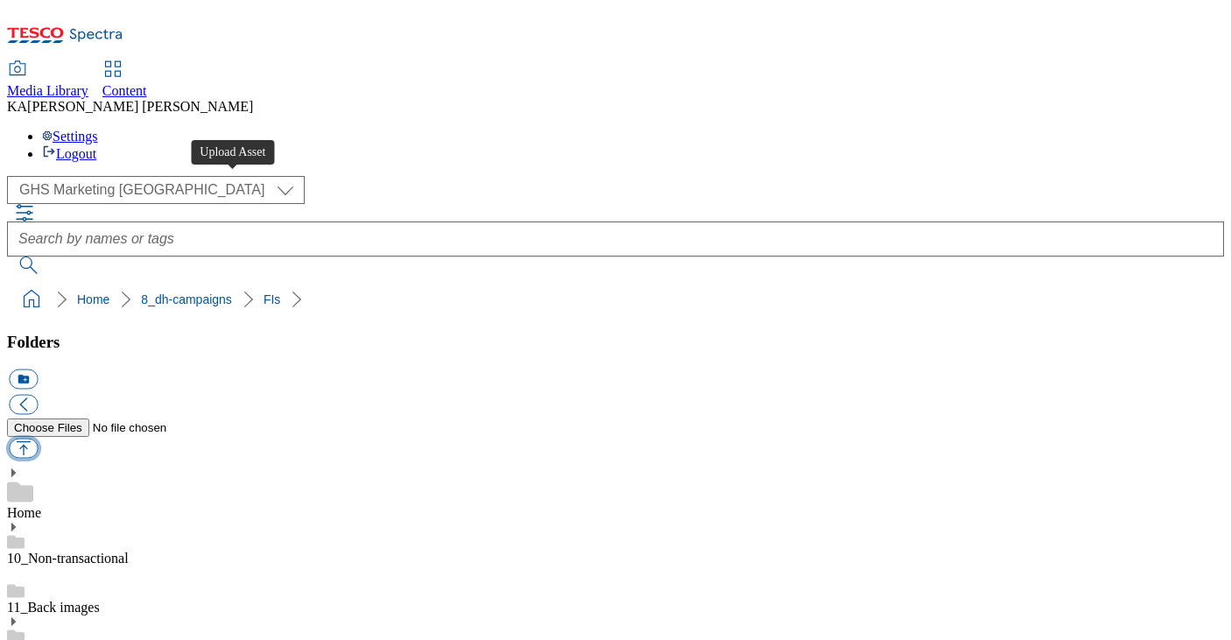
click at [38, 439] on button "button" at bounding box center [23, 449] width 29 height 20
type input "C:\fakepath\1760443132362-ad541885_Tropicana_Legobrand_2560X320_V2.jpg"
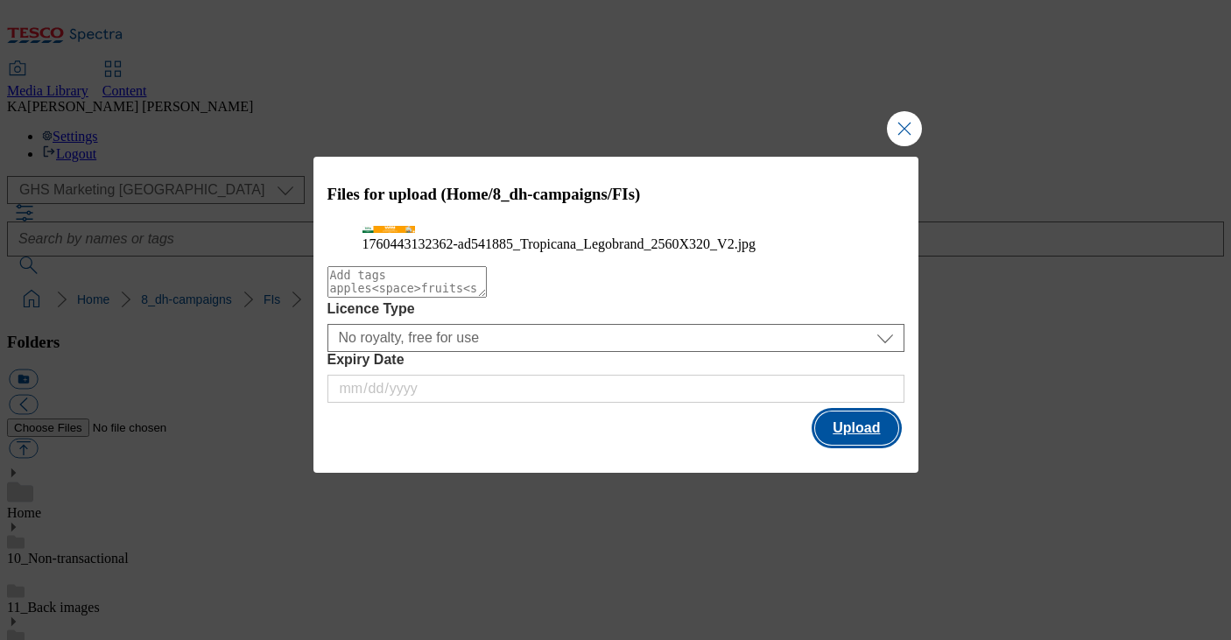
click at [859, 445] on button "Upload" at bounding box center [856, 428] width 82 height 33
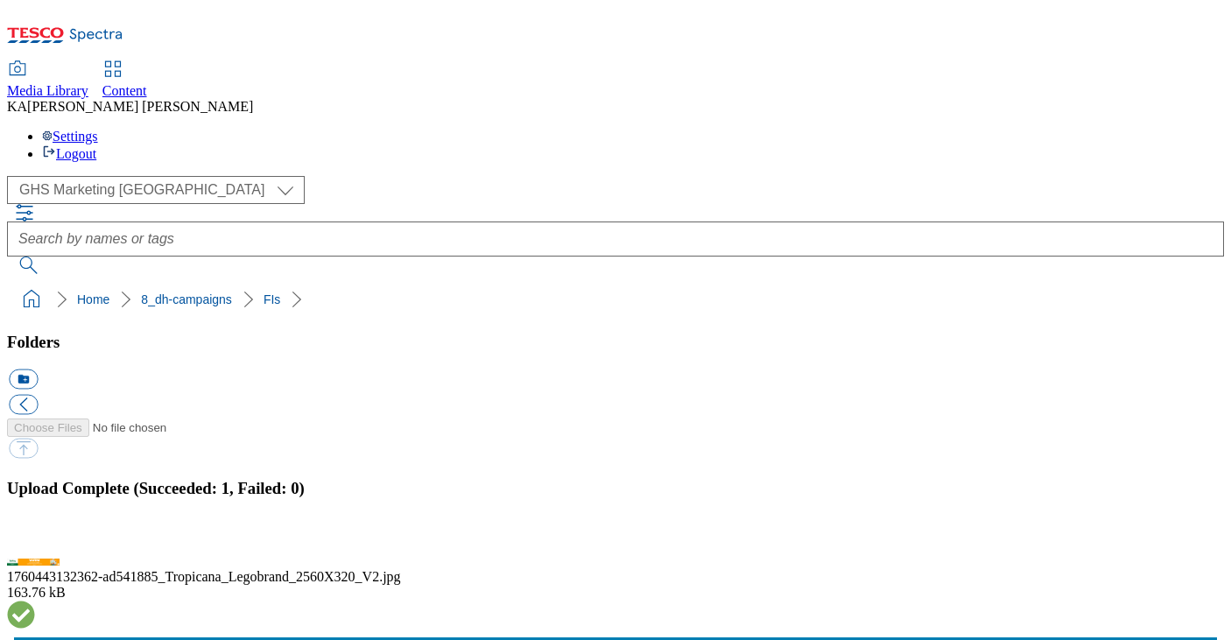
click at [35, 535] on button "button" at bounding box center [22, 543] width 26 height 17
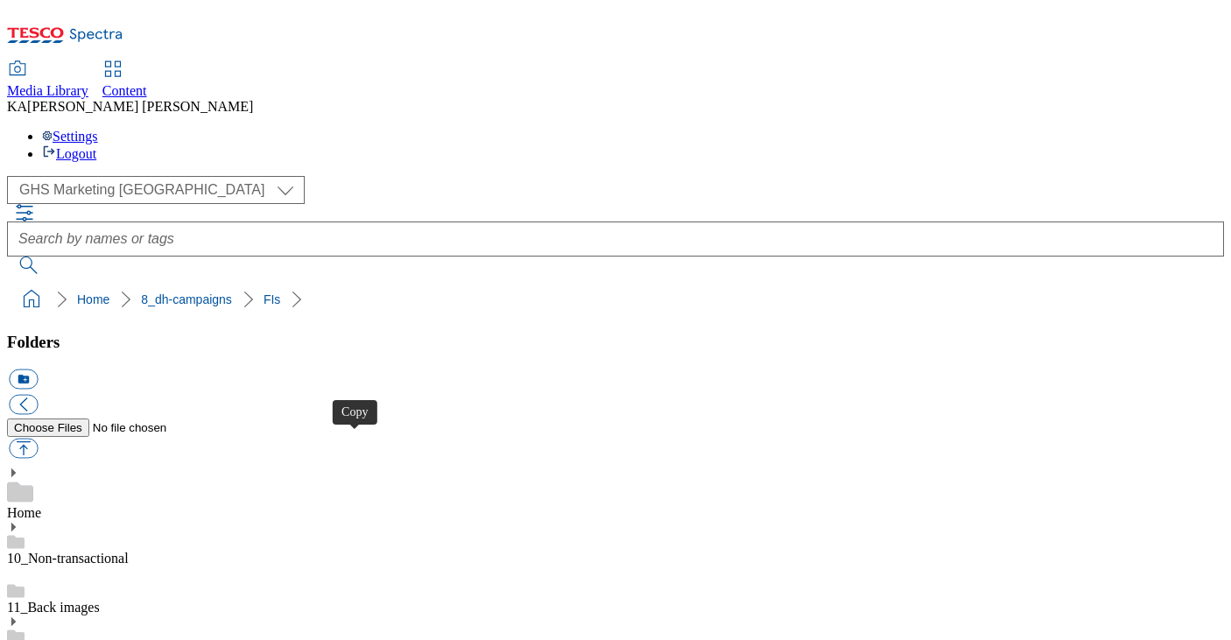
click at [38, 439] on button "button" at bounding box center [23, 449] width 29 height 20
type input "C:\fakepath\1760443821114-ad542499_Flora_Food_Group_LegoBrand_H_1184x333_V4.jpg"
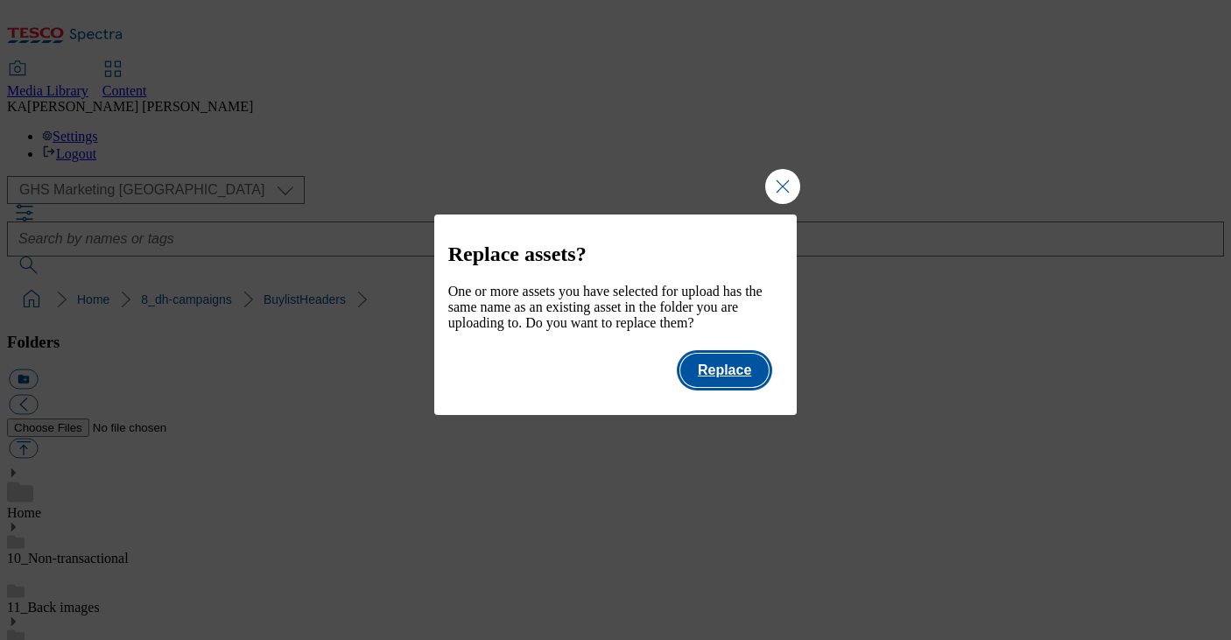
click at [729, 386] on button "Replace" at bounding box center [725, 370] width 88 height 33
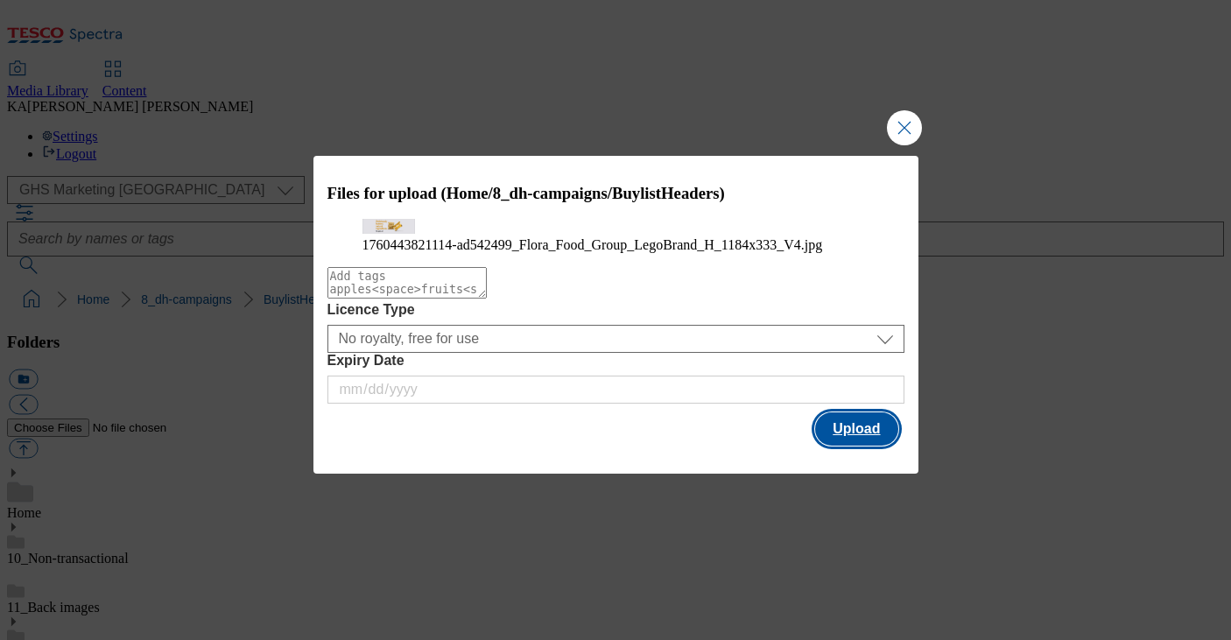
click at [837, 446] on button "Upload" at bounding box center [856, 429] width 82 height 33
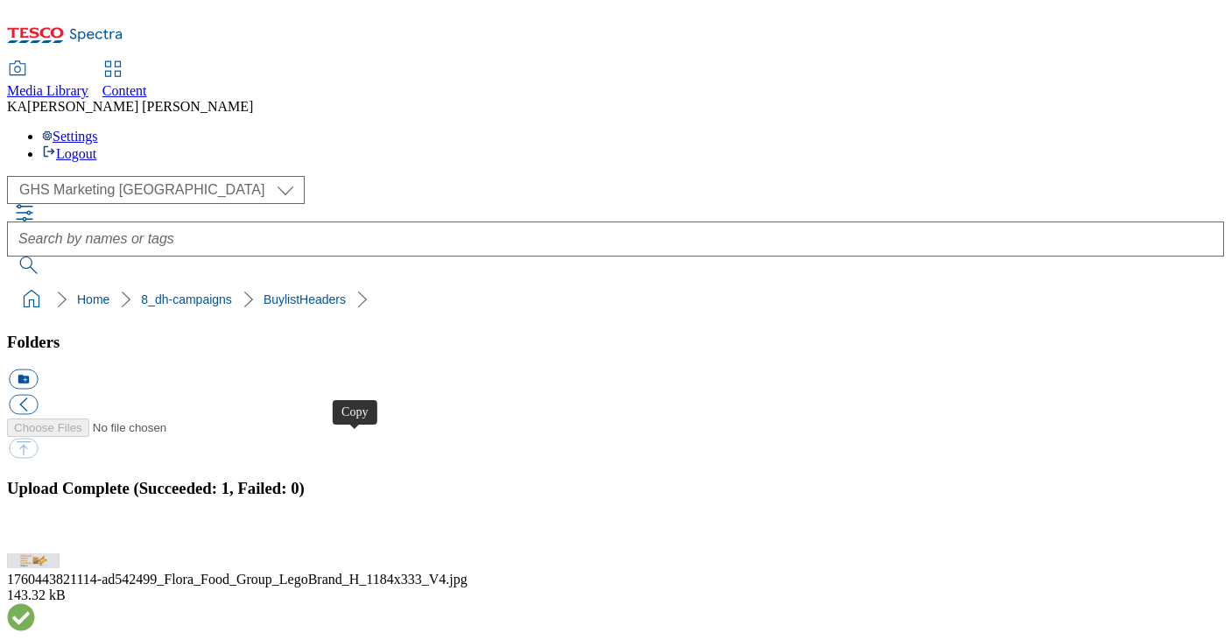
click at [35, 535] on button "button" at bounding box center [22, 543] width 26 height 17
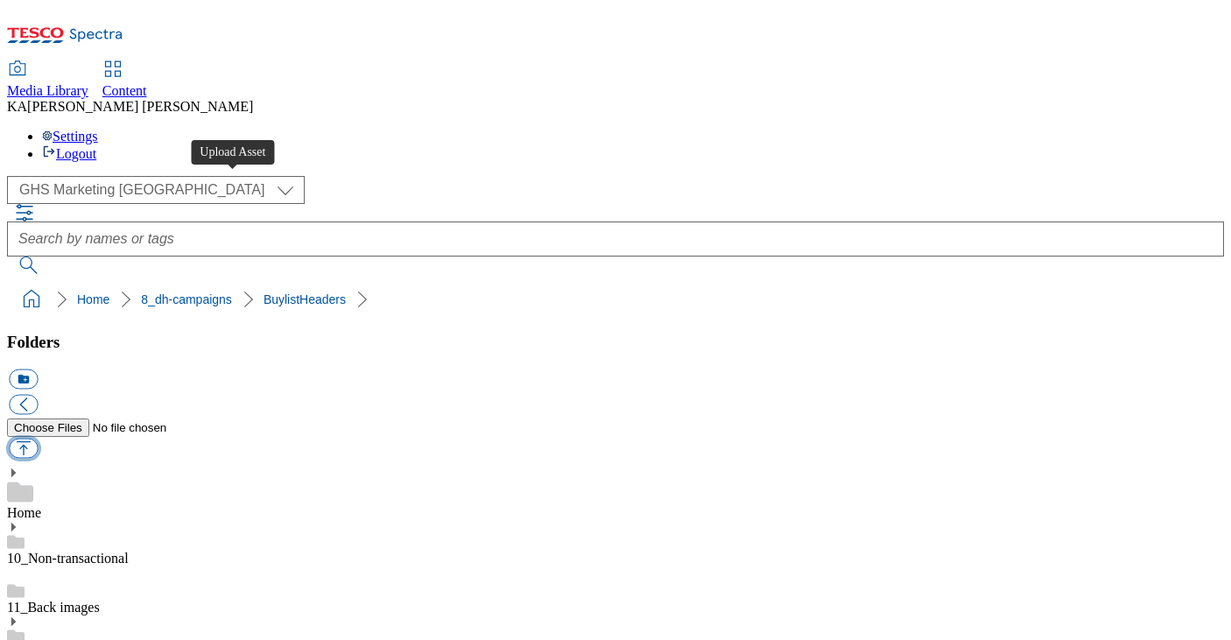
click at [38, 439] on button "button" at bounding box center [23, 449] width 29 height 20
type input "C:\fakepath\1759939278519-BLH_1184x333.png"
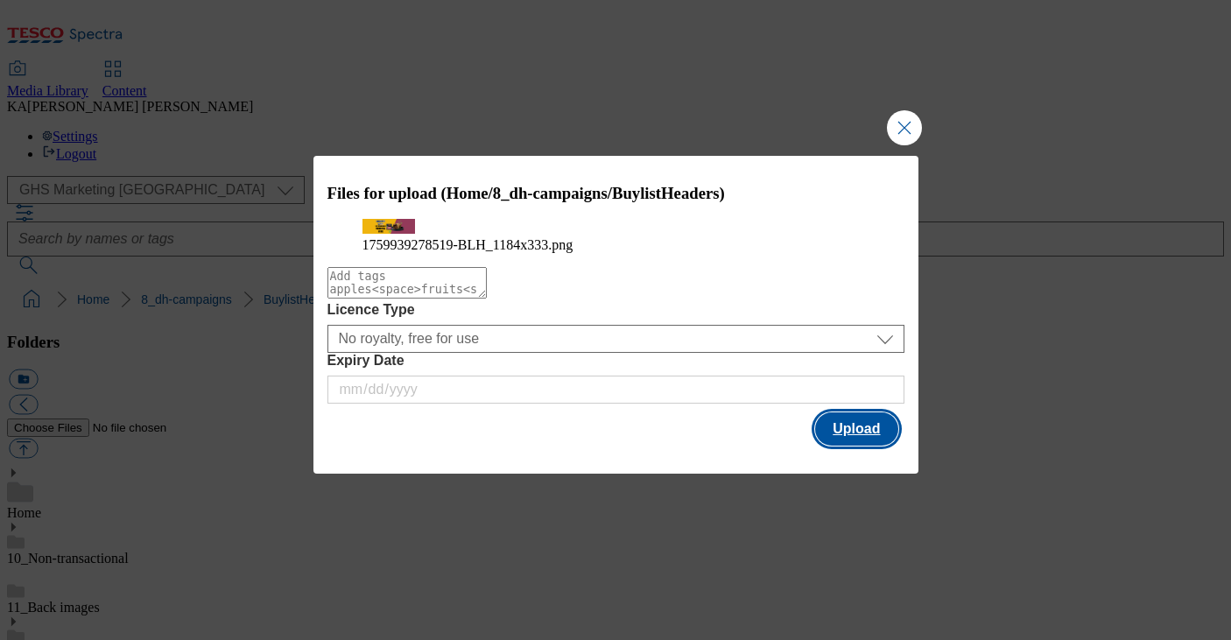
click at [848, 446] on button "Upload" at bounding box center [856, 429] width 82 height 33
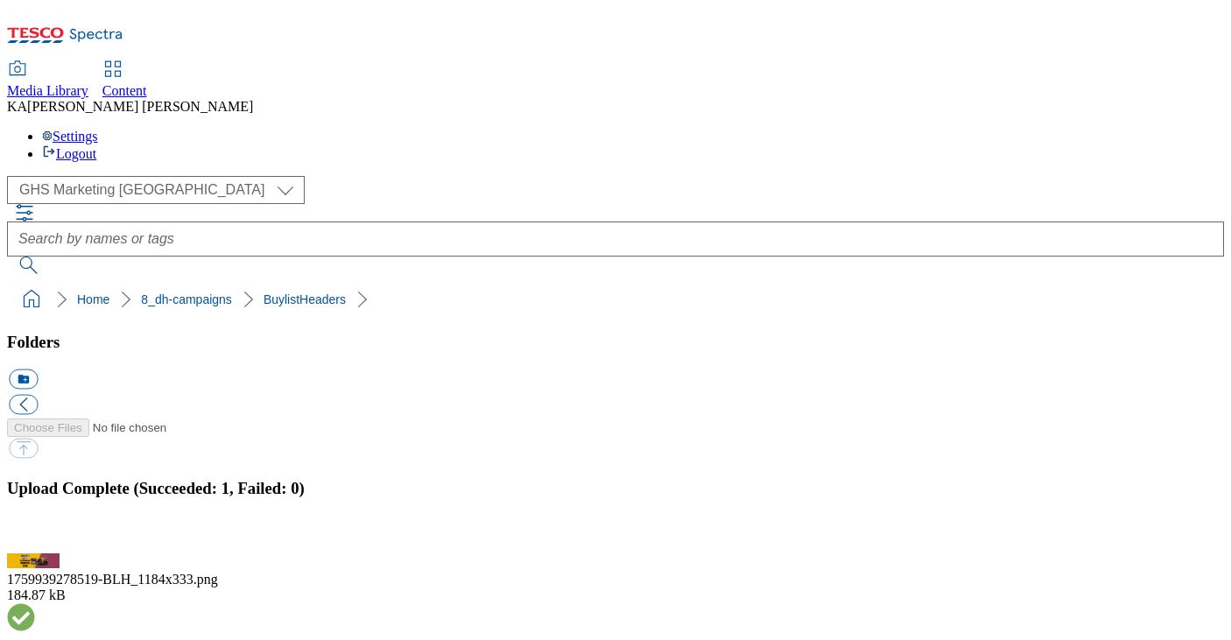
click at [35, 535] on button "button" at bounding box center [22, 543] width 26 height 17
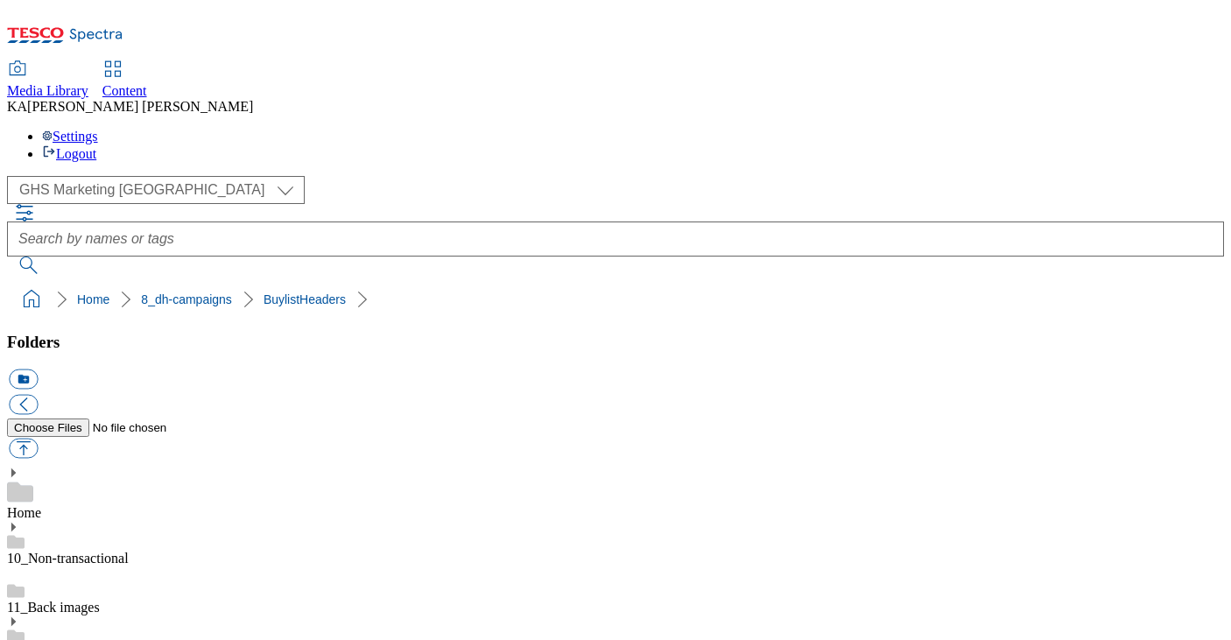
click at [38, 439] on button "button" at bounding box center [23, 449] width 29 height 20
type input "C:\fakepath\Ad541713-SqueakyBeanMFMEOnsite-Thumbnail_V1.png"
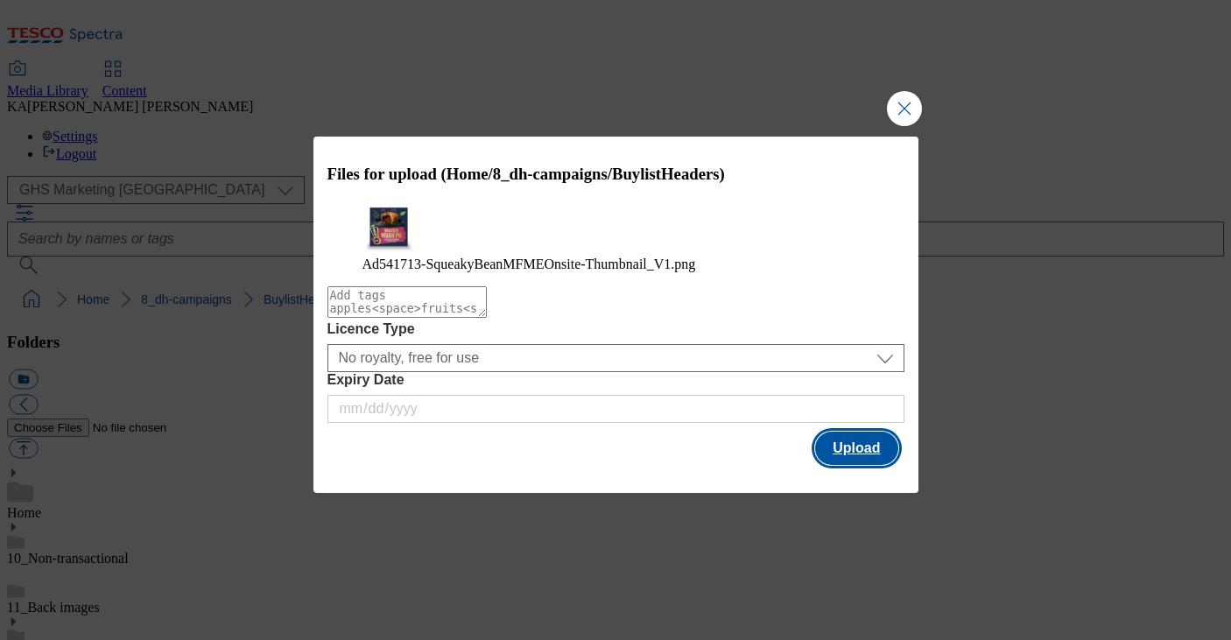
click at [848, 465] on button "Upload" at bounding box center [856, 448] width 82 height 33
